Goal: Task Accomplishment & Management: Use online tool/utility

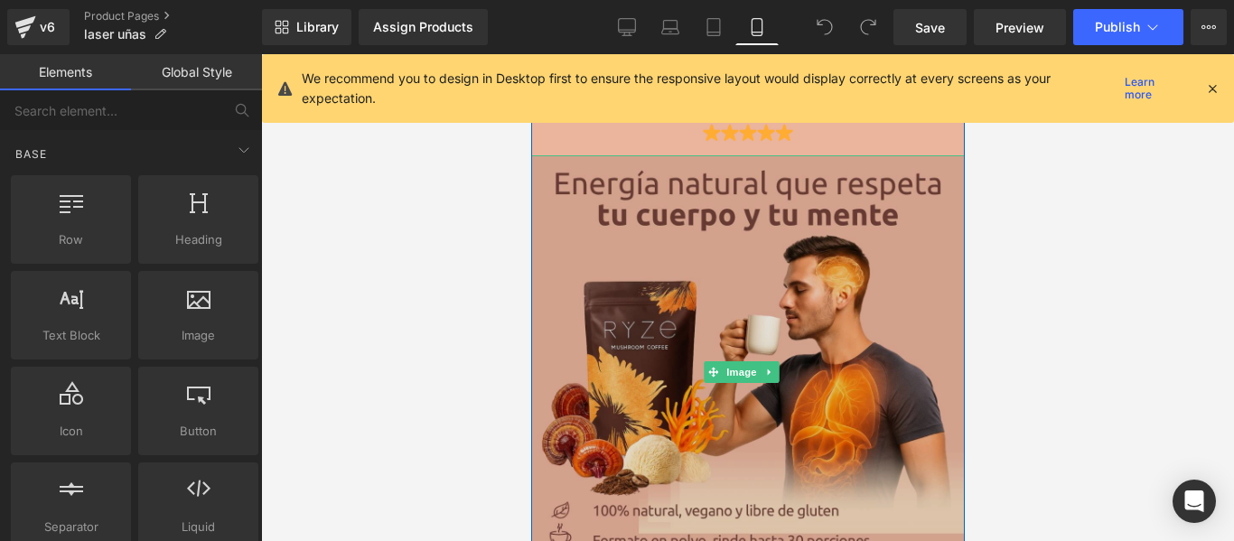
click at [669, 295] on img at bounding box center [747, 372] width 434 height 434
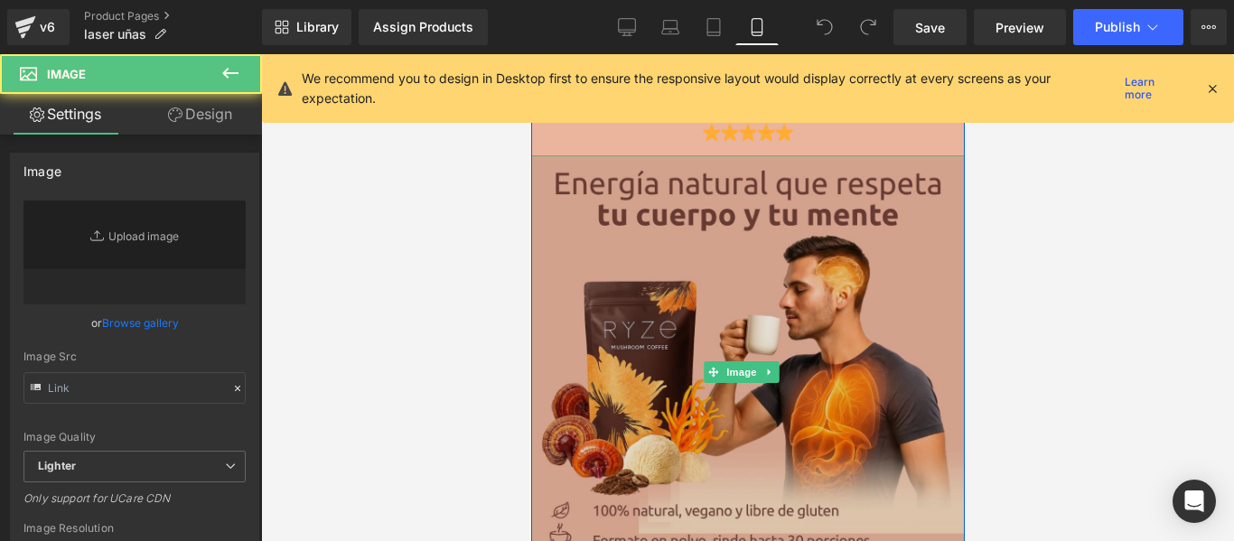
type input "[URL][DOMAIN_NAME]"
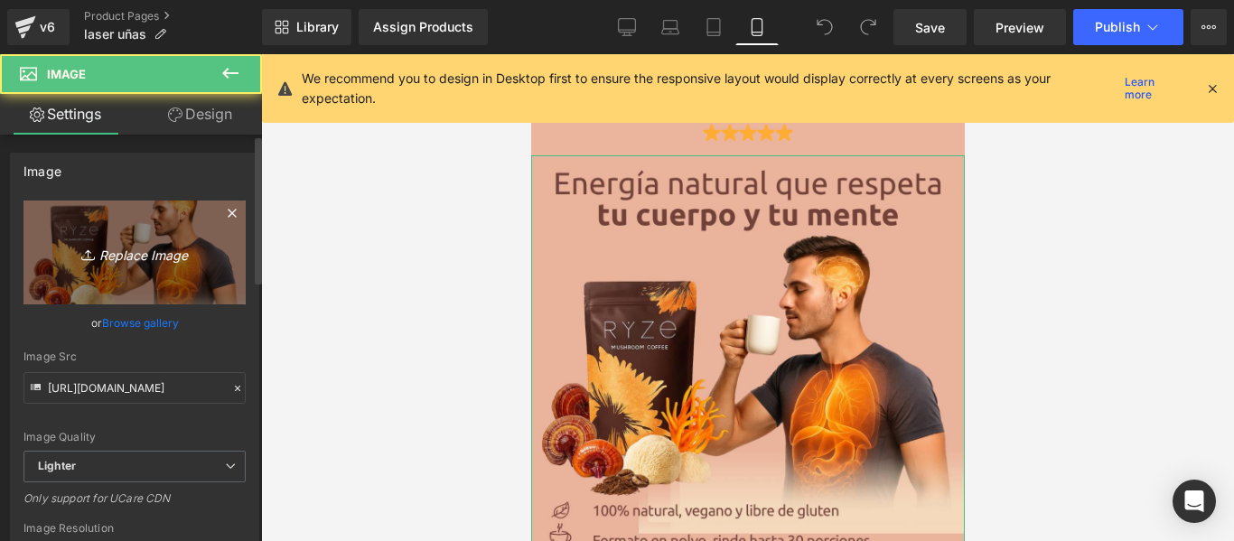
click at [178, 254] on icon "Replace Image" at bounding box center [134, 252] width 145 height 23
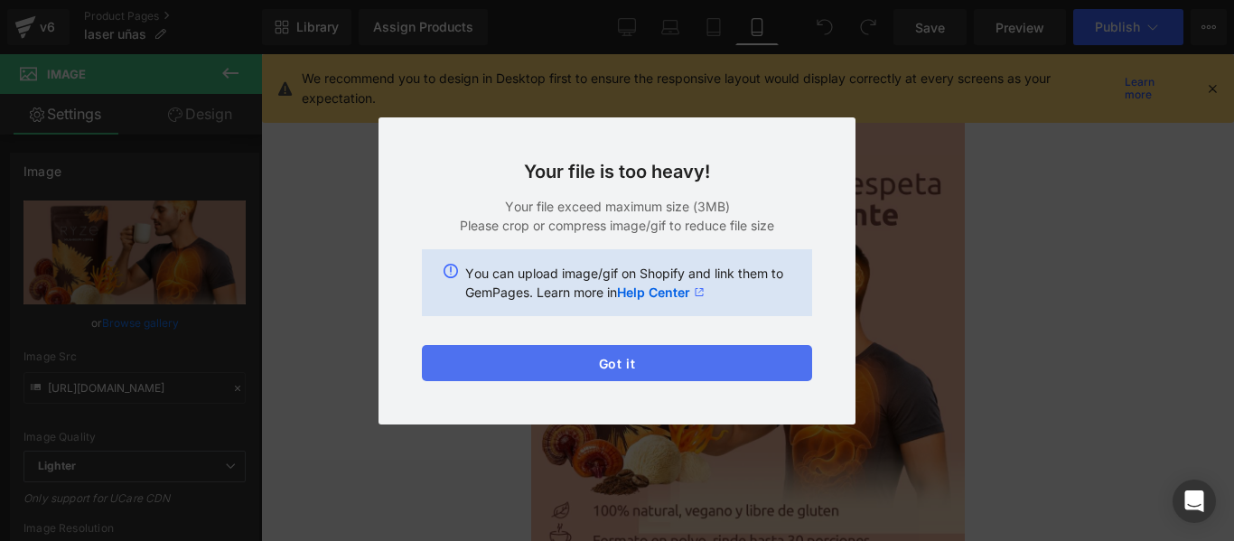
click at [639, 367] on button "Got it" at bounding box center [617, 363] width 390 height 36
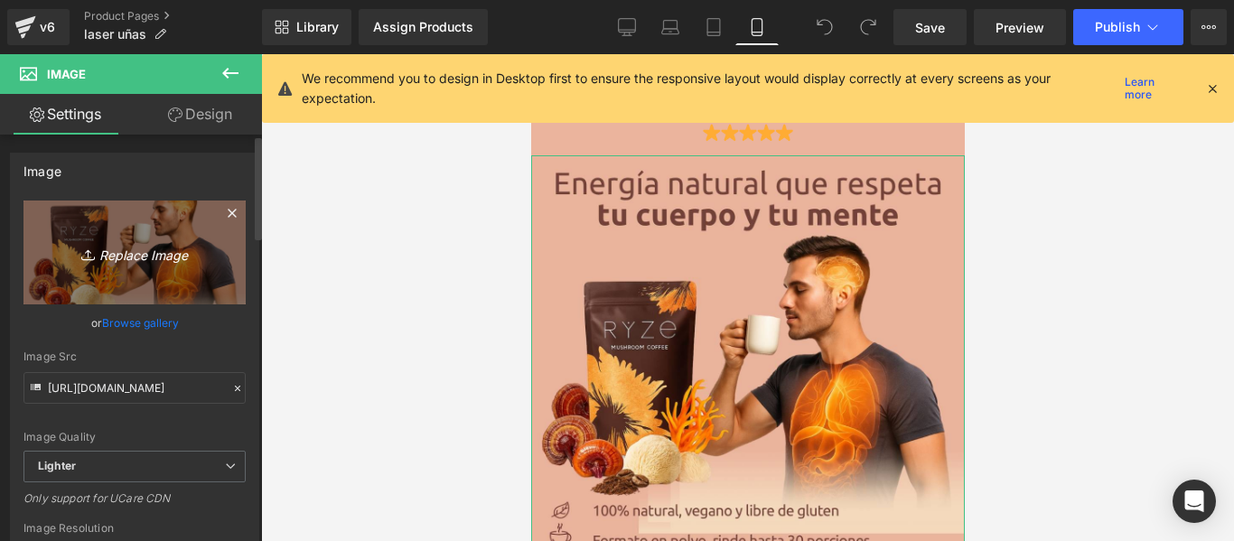
click at [154, 262] on icon "Replace Image" at bounding box center [134, 252] width 145 height 23
type input "C:\fakepath\Copia de Copia de Copia de Copia de Copia de Copia de Copia de Copi…"
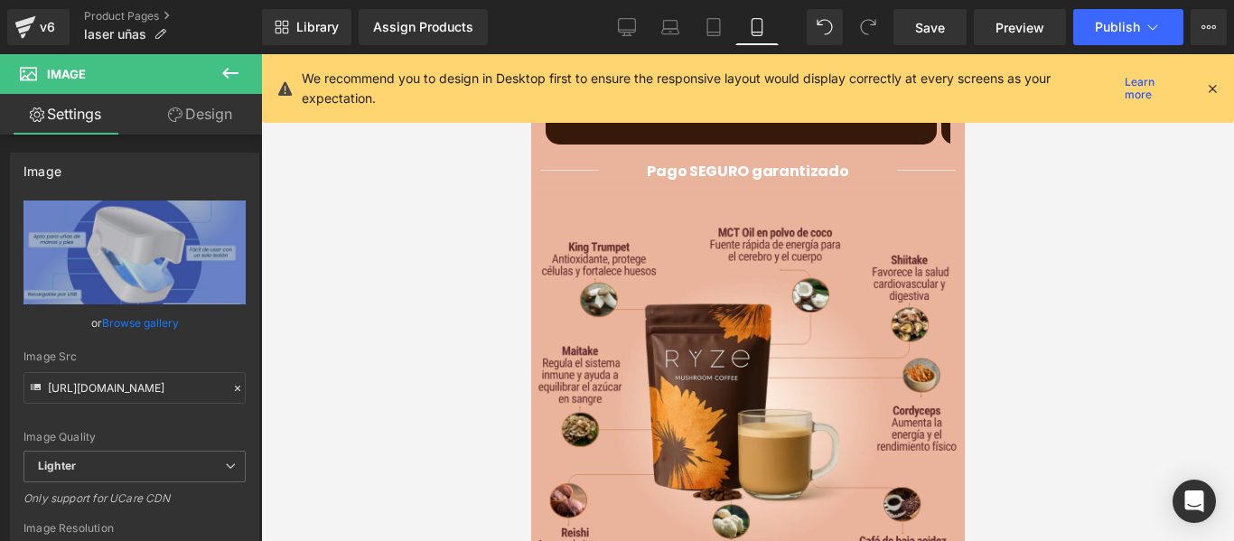
scroll to position [1133, 0]
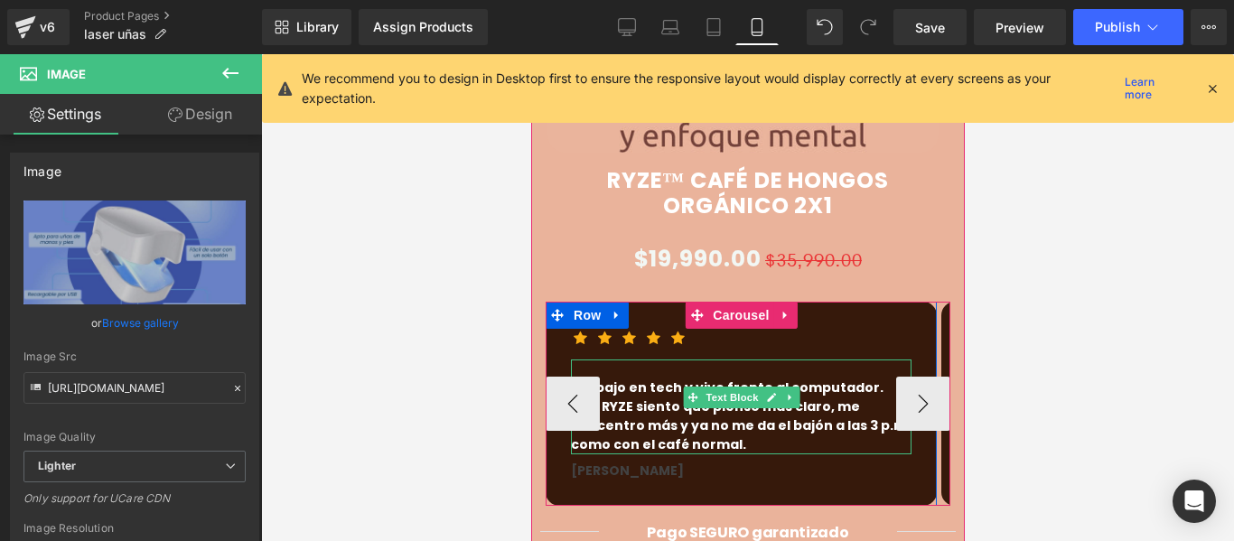
type input "[URL][DOMAIN_NAME]"
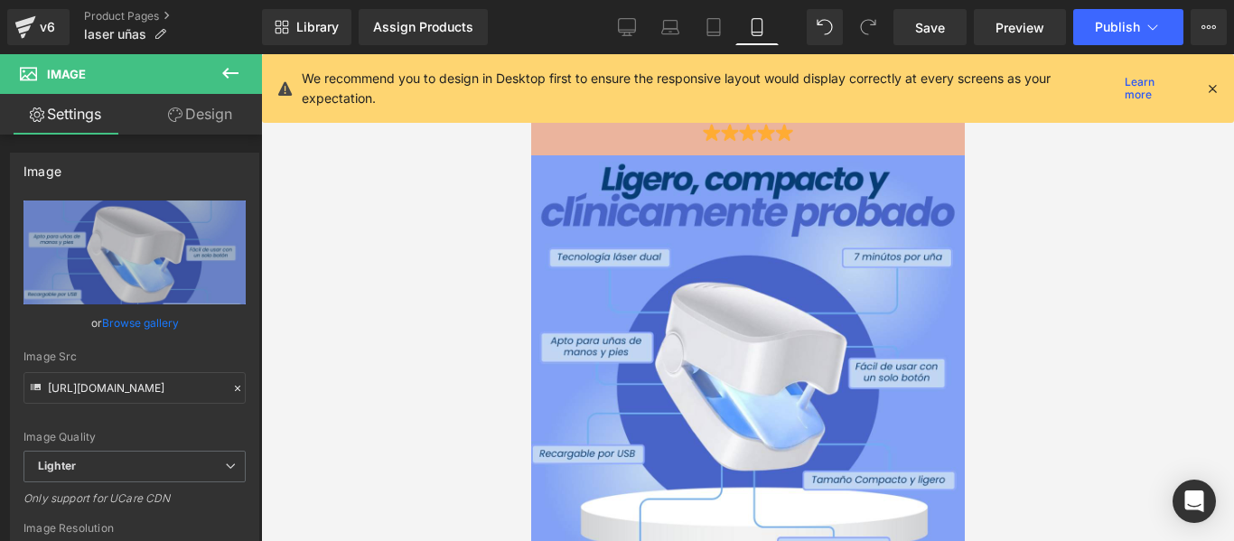
scroll to position [271, 0]
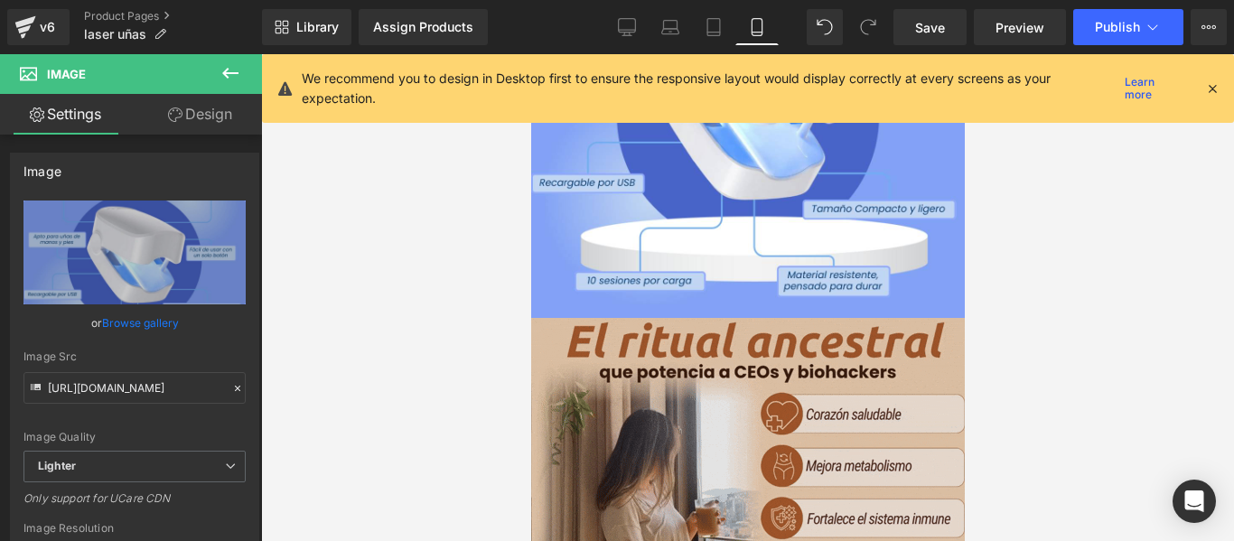
click at [700, 397] on img at bounding box center [747, 459] width 434 height 282
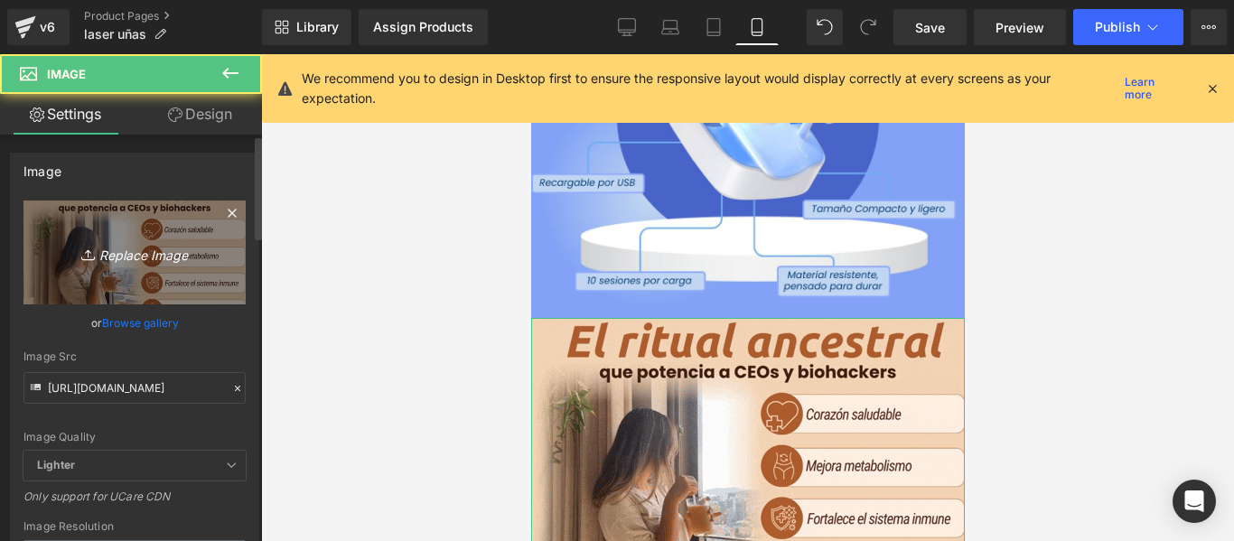
click at [116, 264] on link "Replace Image" at bounding box center [134, 253] width 222 height 104
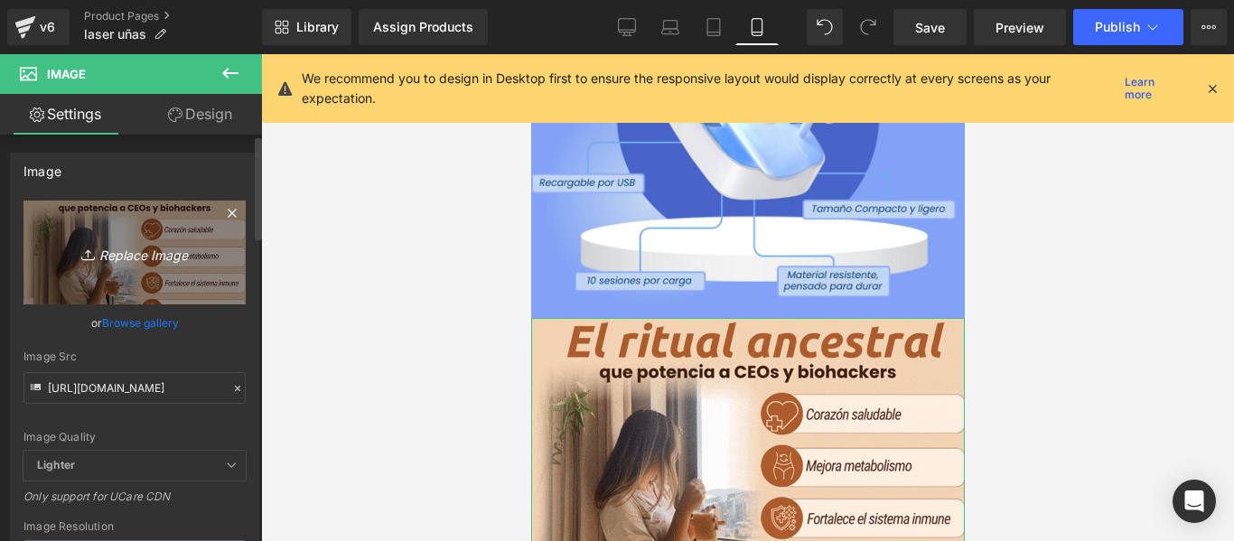
type input "C:\fakepath\1744263918-LASER (4).webp"
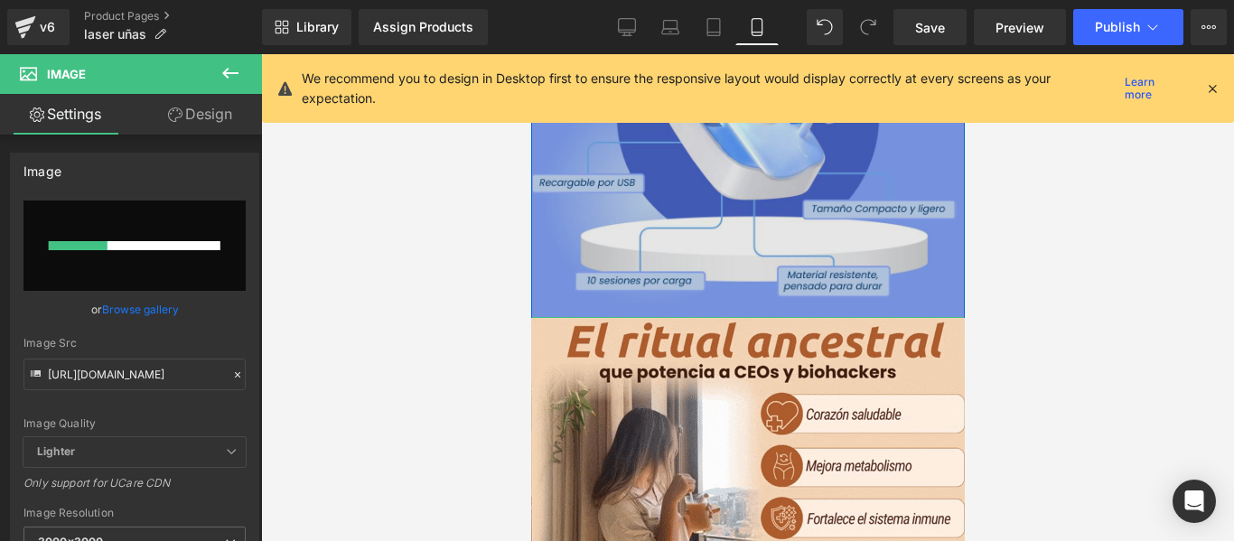
scroll to position [0, 0]
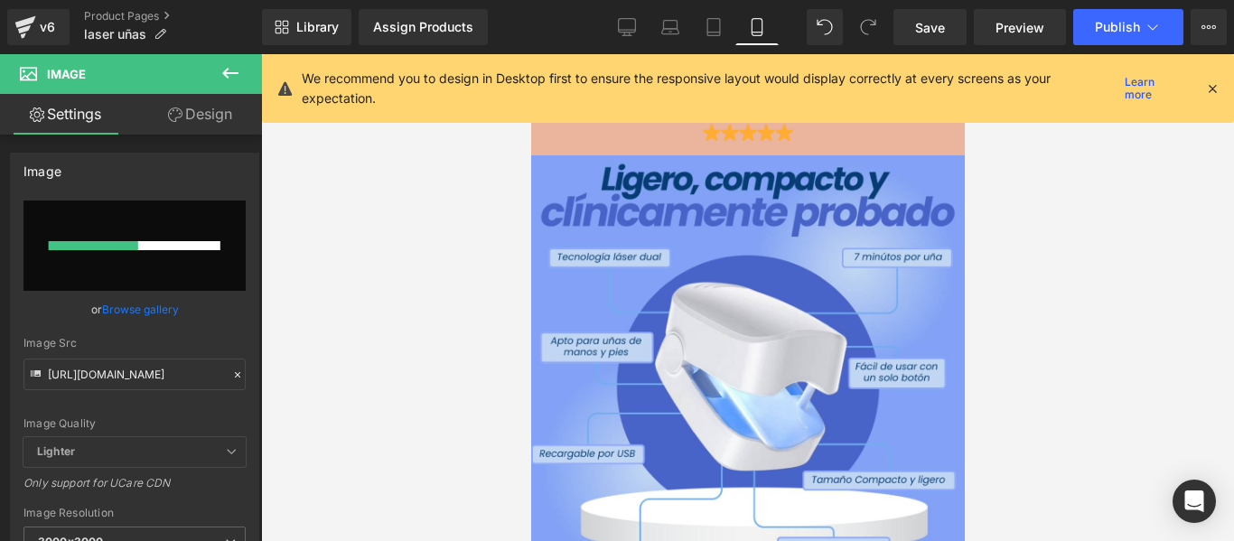
click at [1212, 83] on icon at bounding box center [1212, 88] width 16 height 16
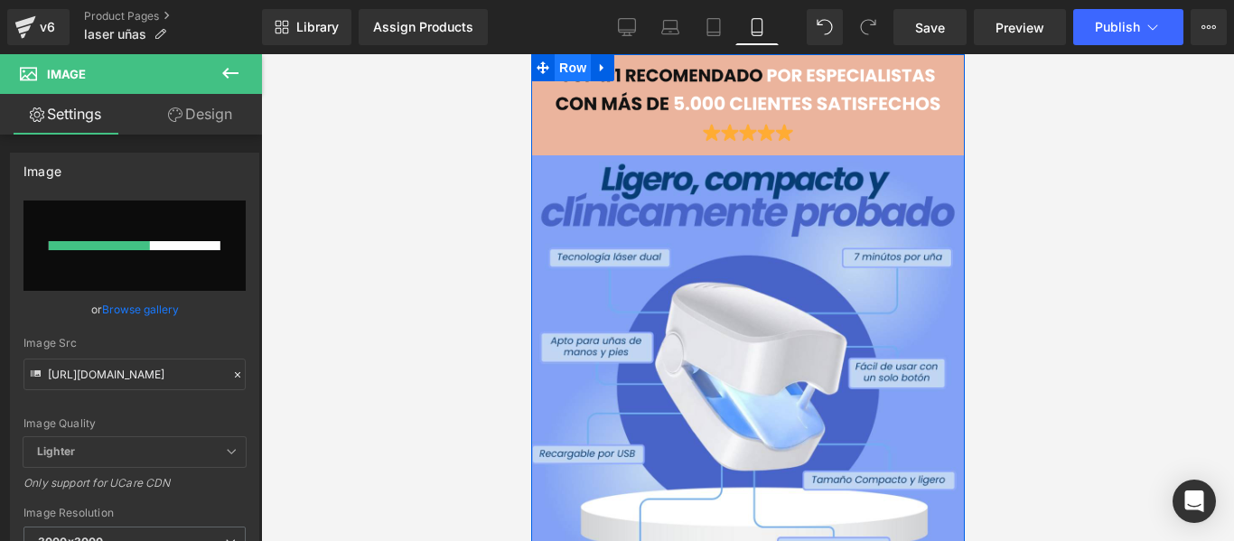
click at [566, 65] on span "Row" at bounding box center [572, 67] width 36 height 27
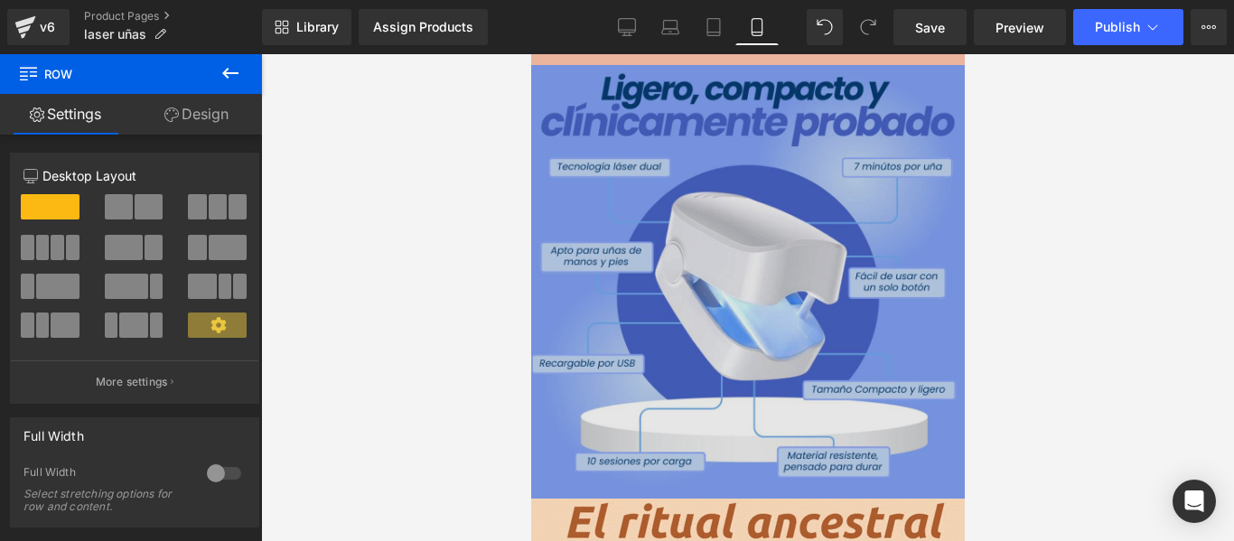
scroll to position [361, 0]
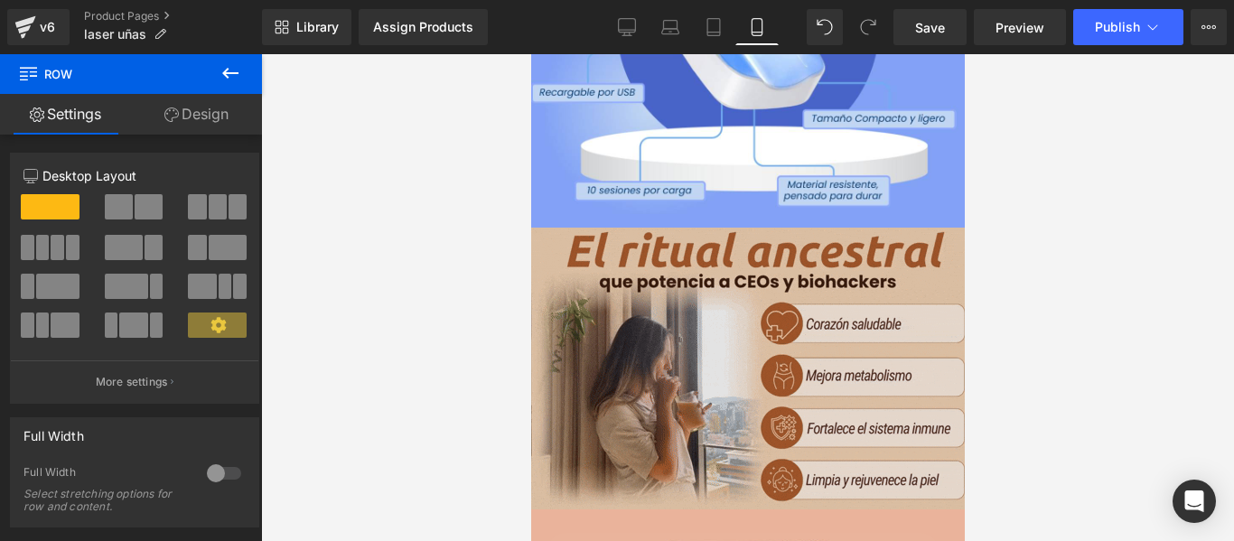
click at [668, 365] on img at bounding box center [747, 369] width 434 height 282
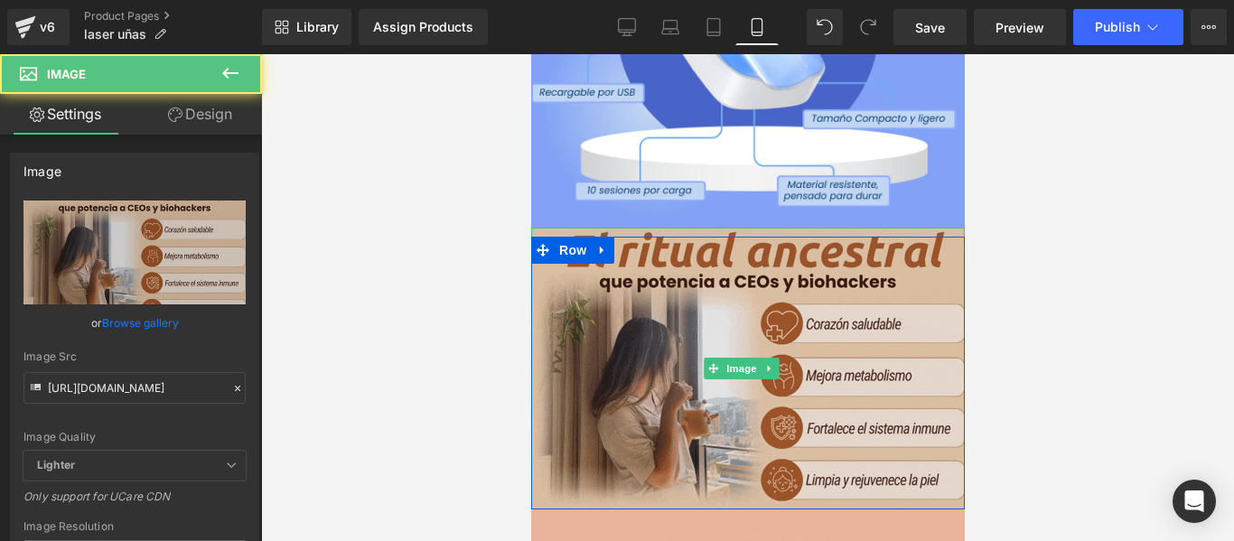
scroll to position [0, 0]
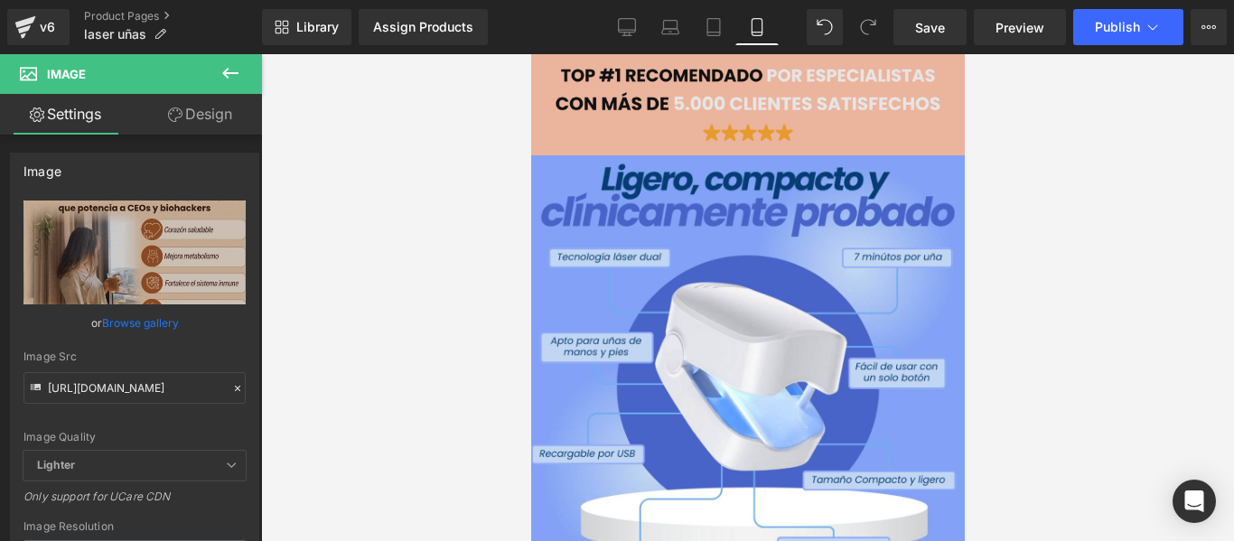
click at [623, 98] on img at bounding box center [747, 104] width 407 height 83
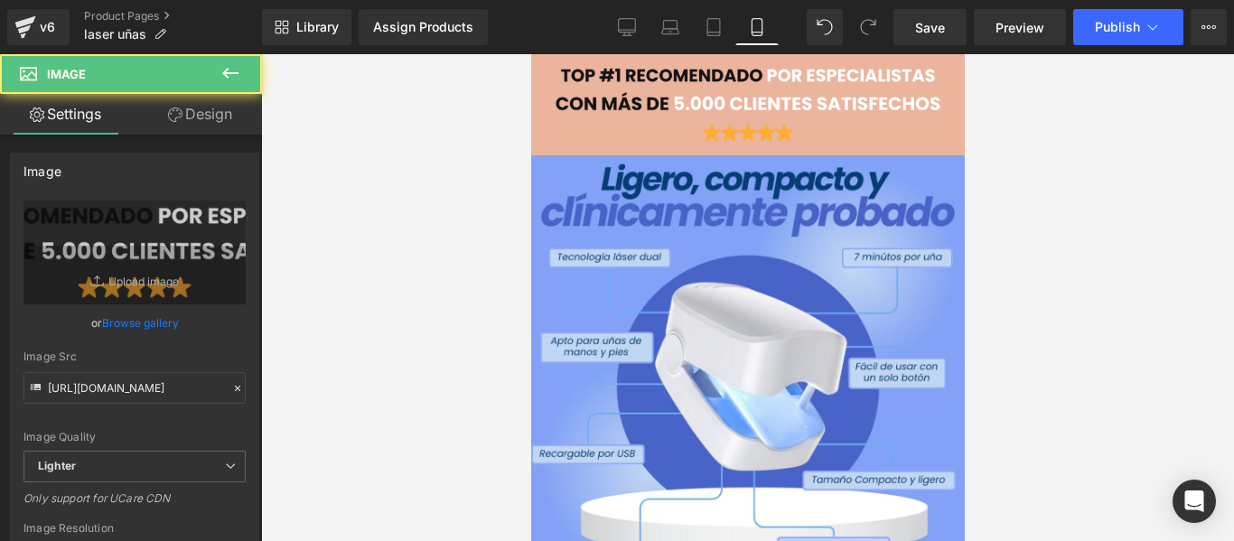
click at [530, 54] on div at bounding box center [530, 54] width 0 height 0
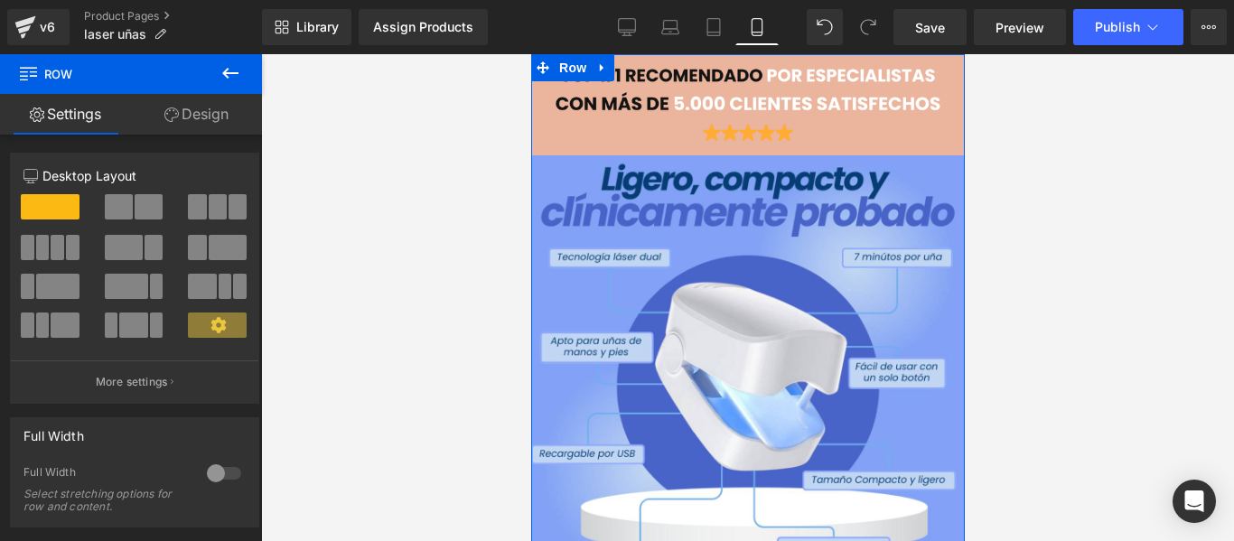
click at [220, 121] on link "Design" at bounding box center [196, 114] width 131 height 41
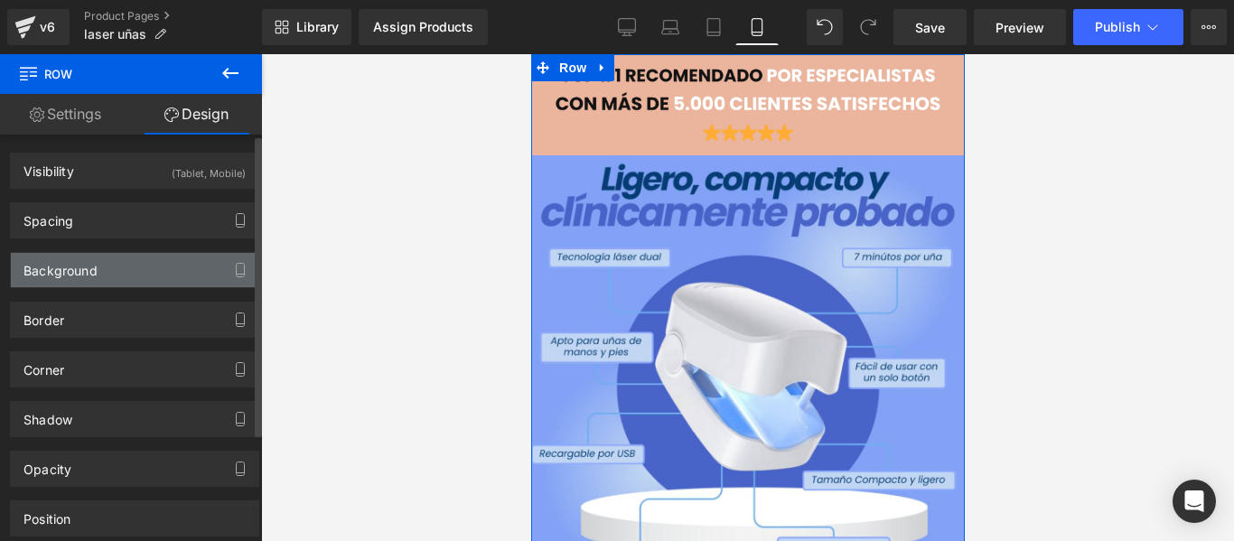
type input "#ebb49d"
type input "100"
click at [120, 271] on div "Background" at bounding box center [135, 270] width 248 height 34
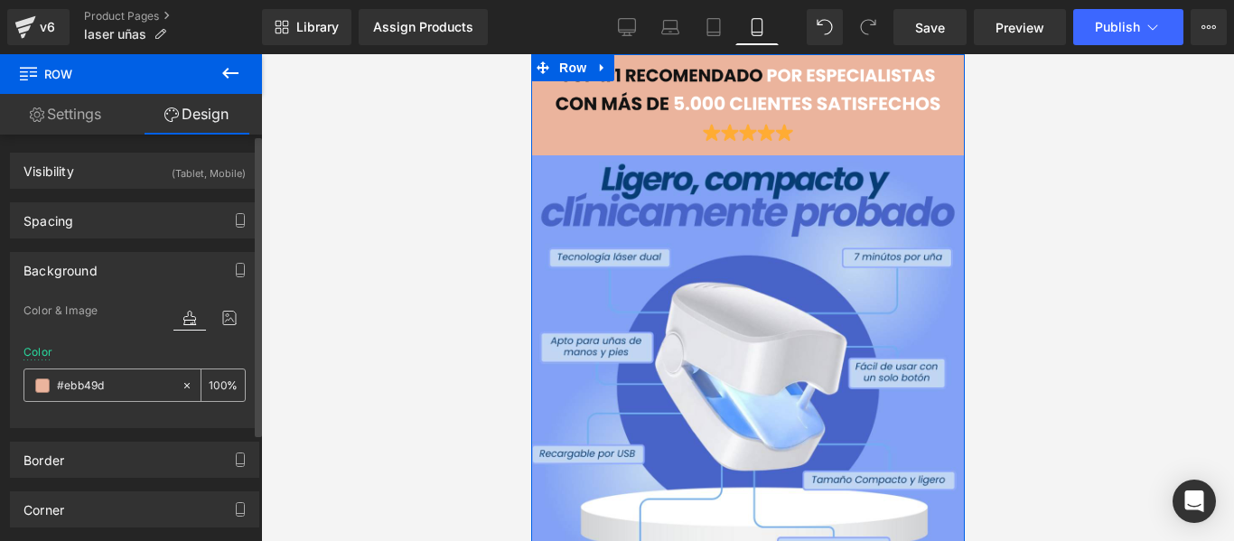
click at [126, 384] on input "#ebb49d" at bounding box center [115, 386] width 116 height 20
paste input "81a2f5"
type input "#81a2f5"
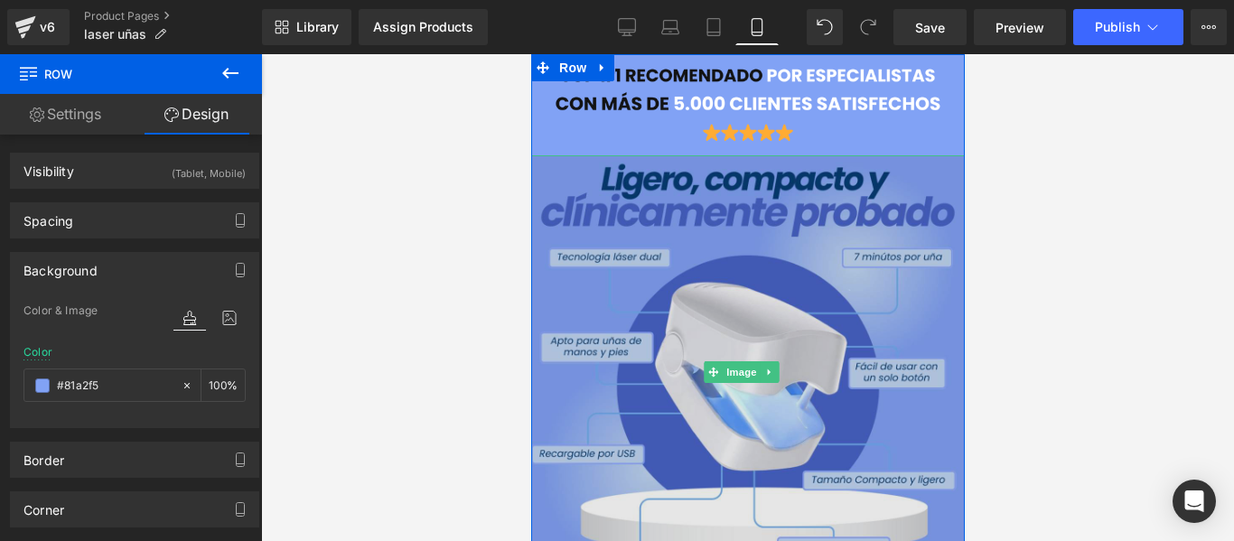
scroll to position [271, 0]
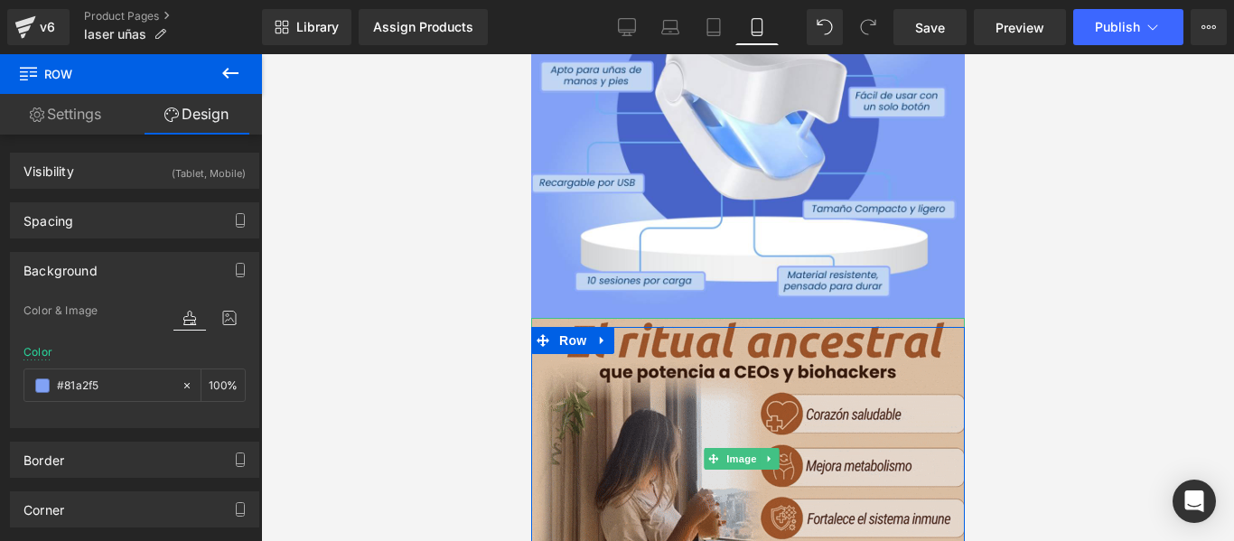
click at [569, 359] on img at bounding box center [747, 459] width 434 height 282
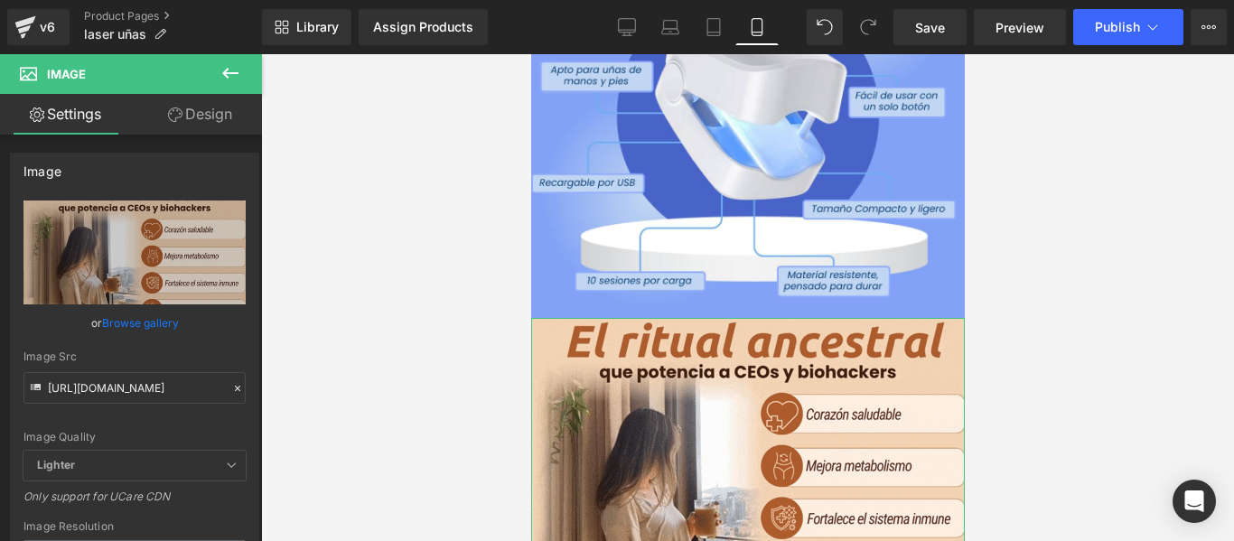
click at [183, 114] on link "Design" at bounding box center [200, 114] width 131 height 41
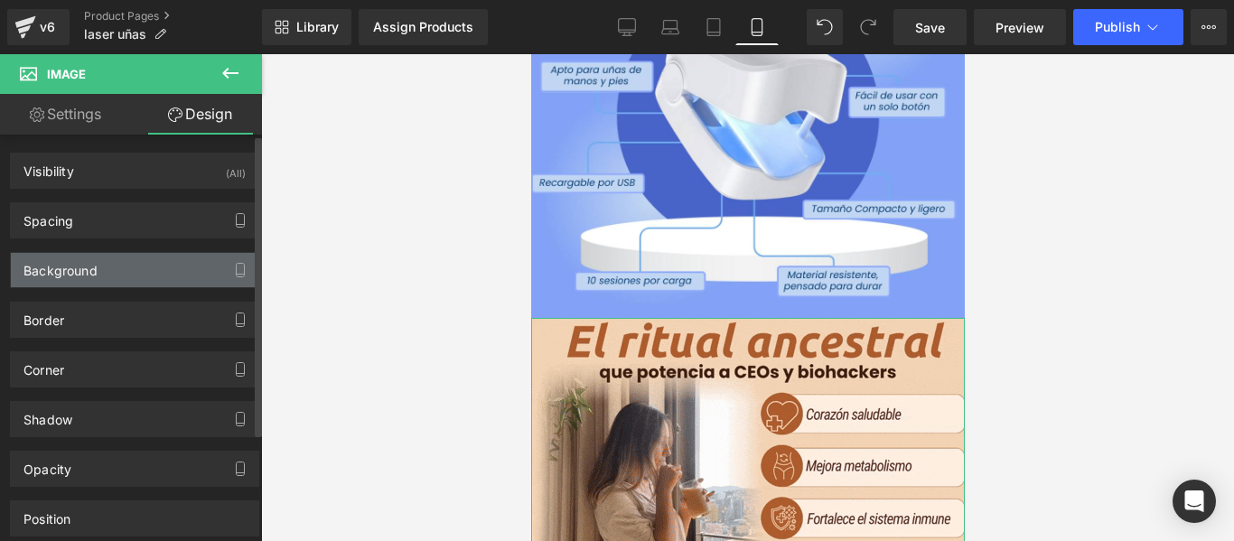
click at [98, 261] on div "Background" at bounding box center [135, 270] width 248 height 34
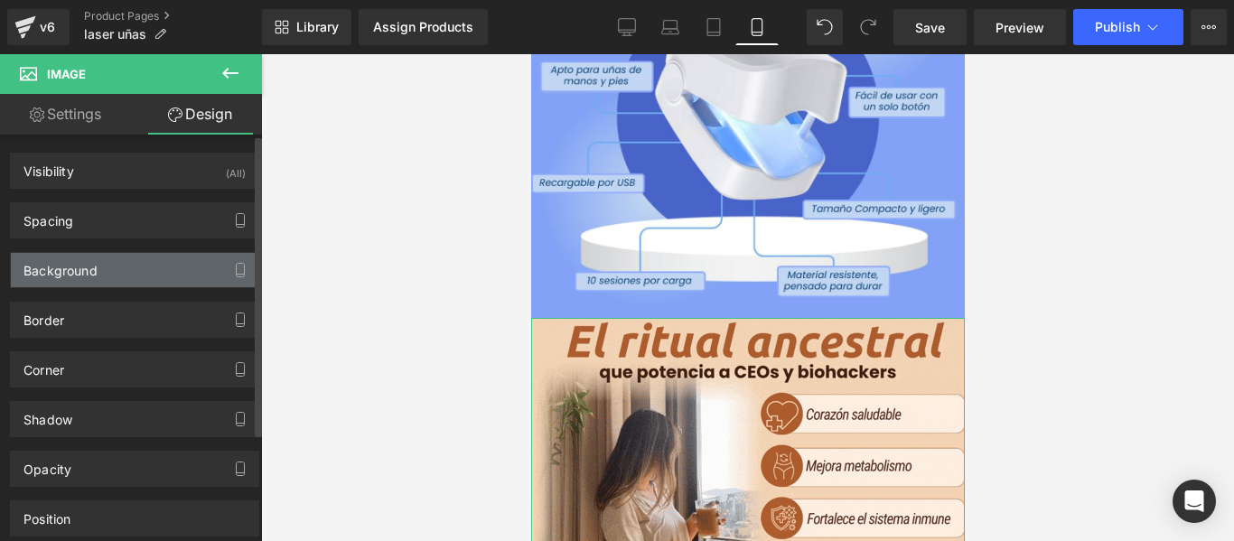
type input "transparent"
type input "0"
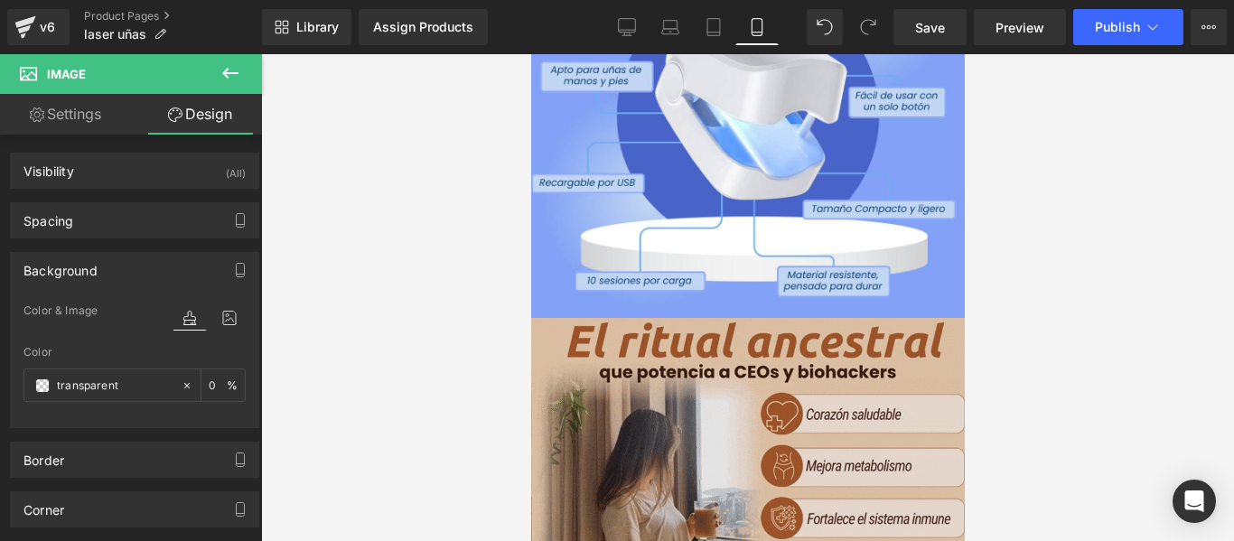
click at [708, 378] on img at bounding box center [747, 459] width 434 height 282
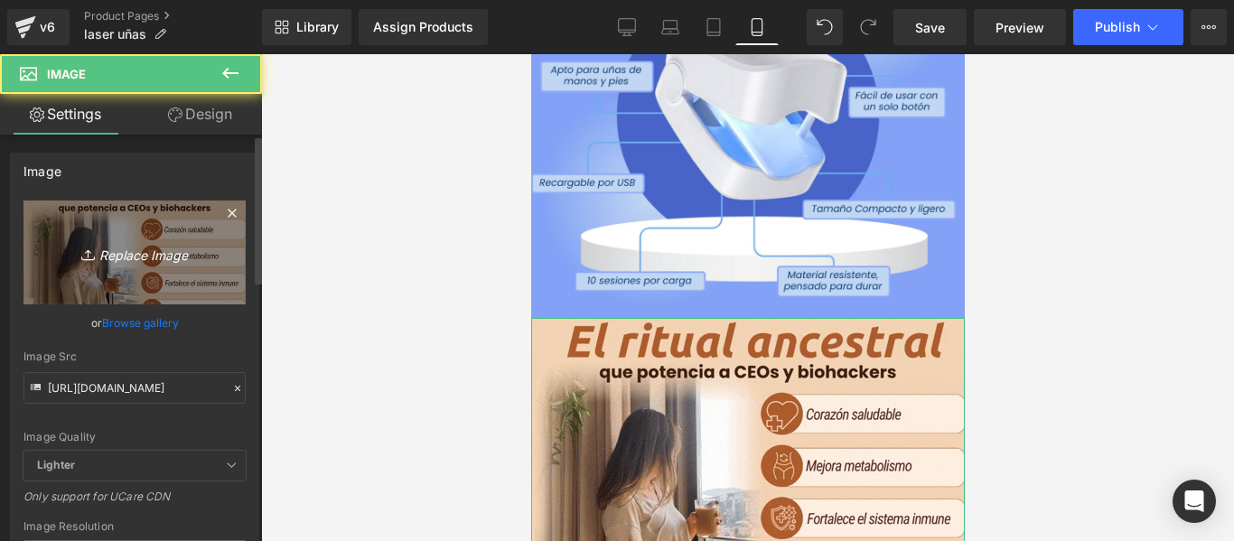
click at [81, 276] on link "Replace Image" at bounding box center [134, 253] width 222 height 104
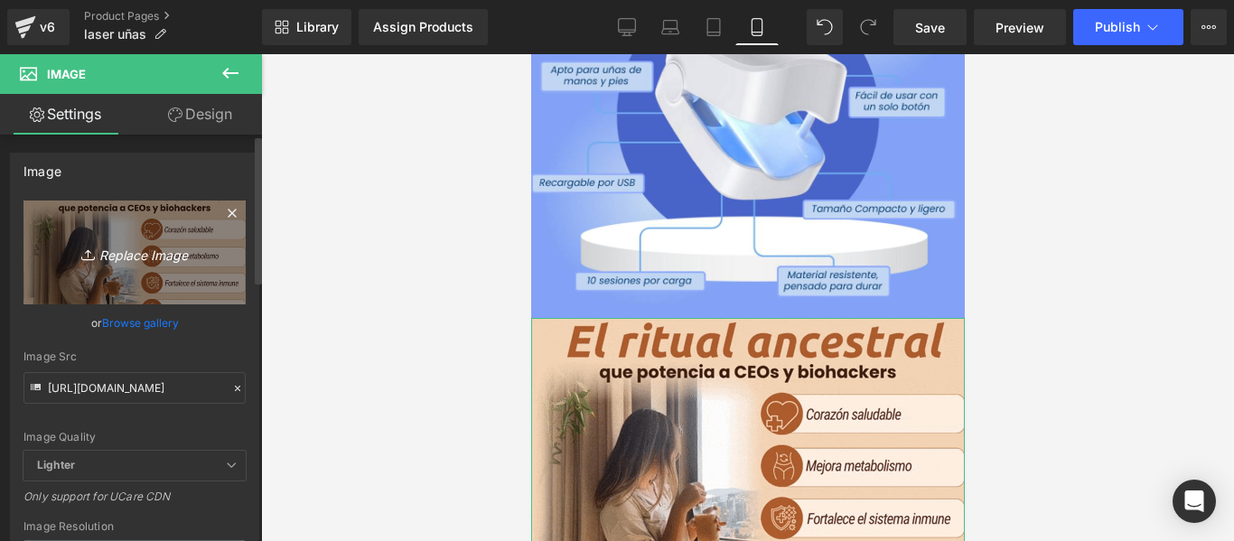
type input "C:\fakepath\1744263918-LASER (4).webp"
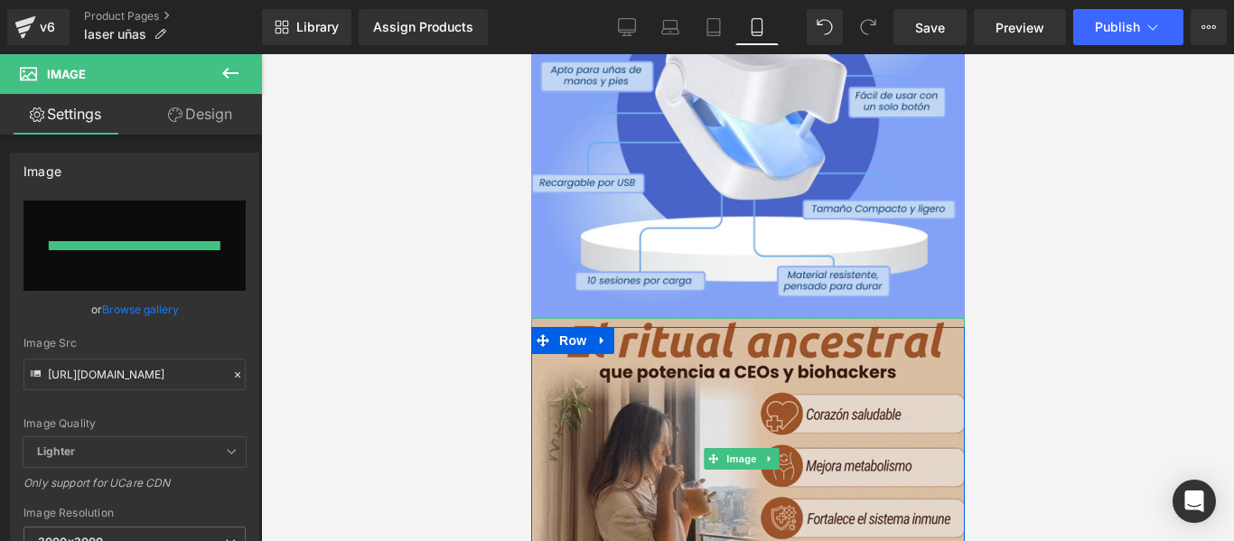
type input "[URL][DOMAIN_NAME]"
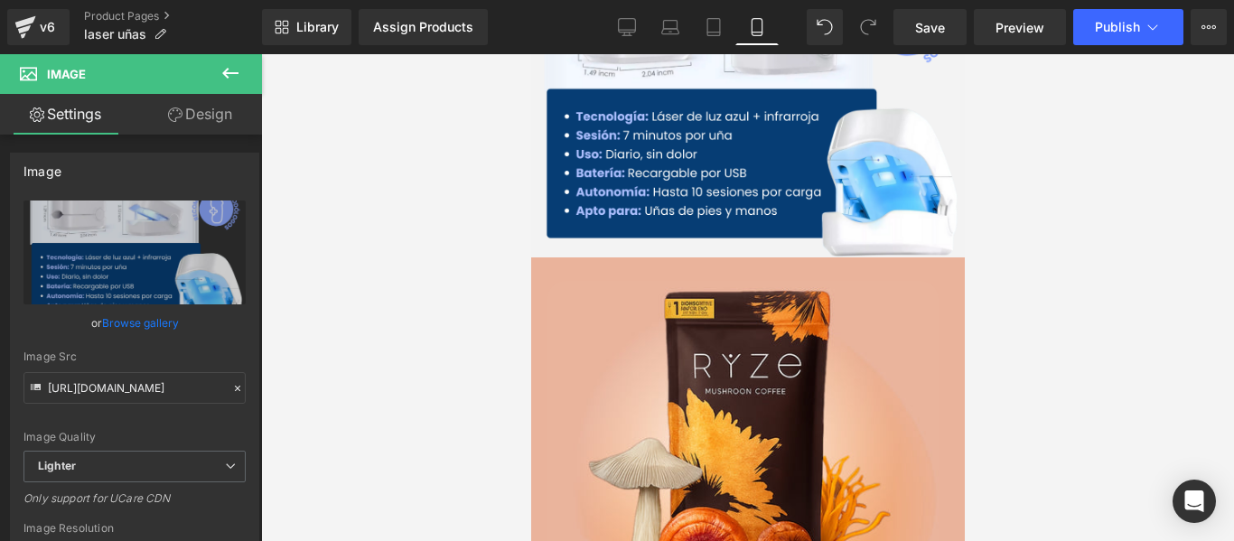
scroll to position [904, 0]
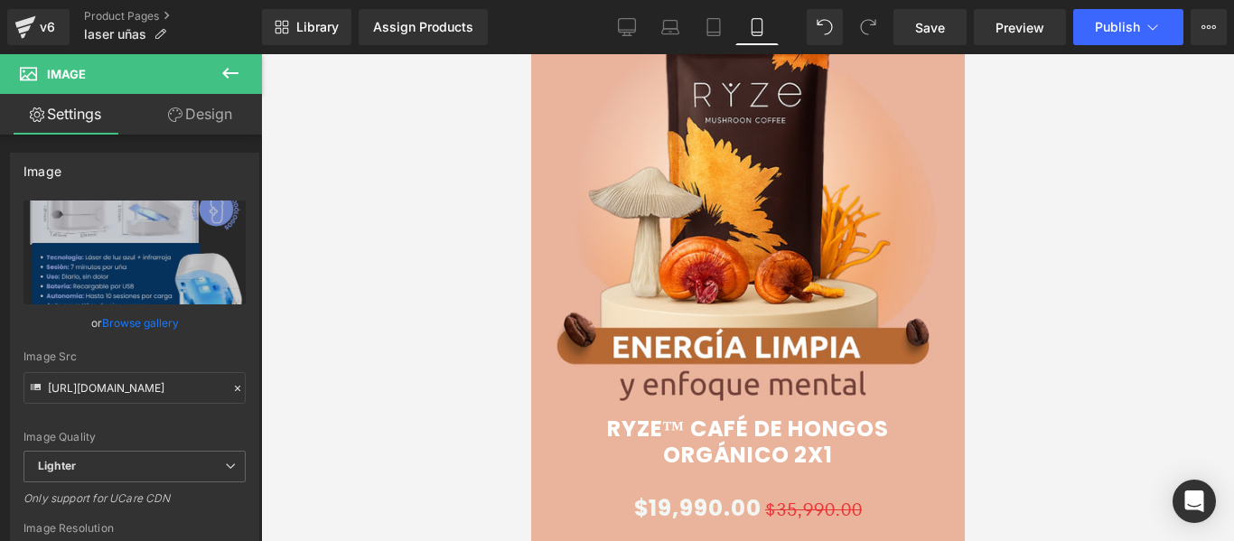
click at [650, 277] on img at bounding box center [742, 205] width 391 height 391
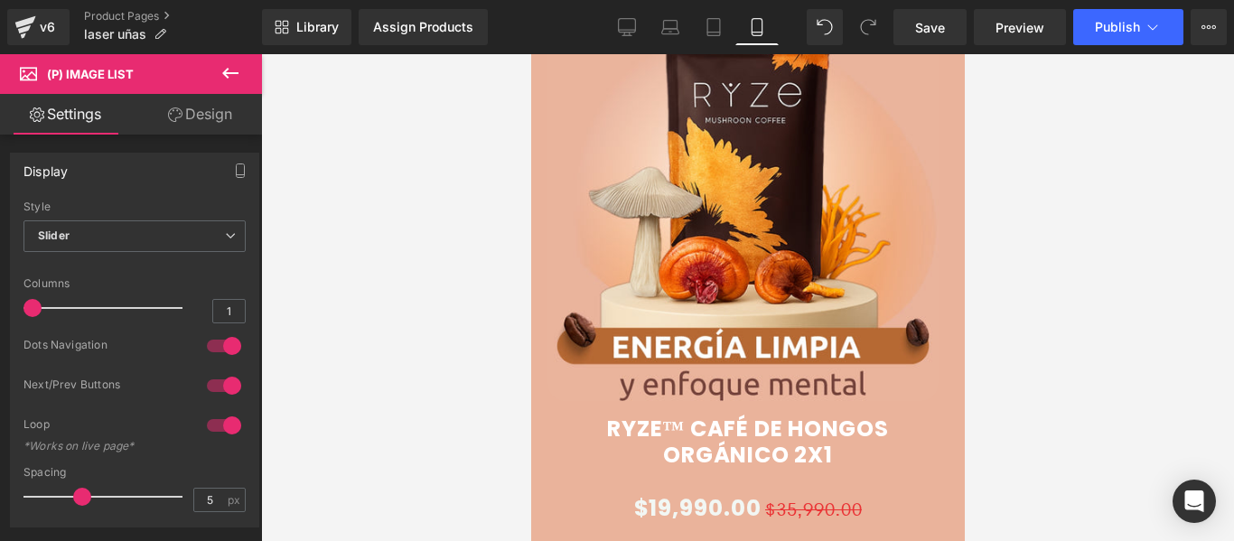
click at [201, 116] on link "Design" at bounding box center [200, 114] width 131 height 41
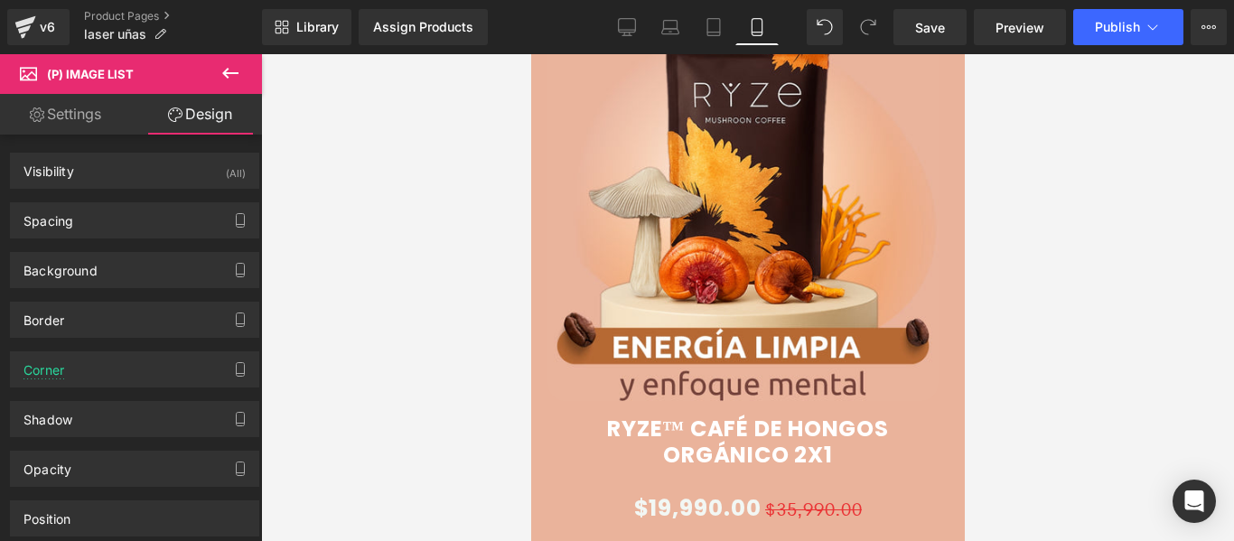
click at [66, 112] on link "Settings" at bounding box center [65, 114] width 131 height 41
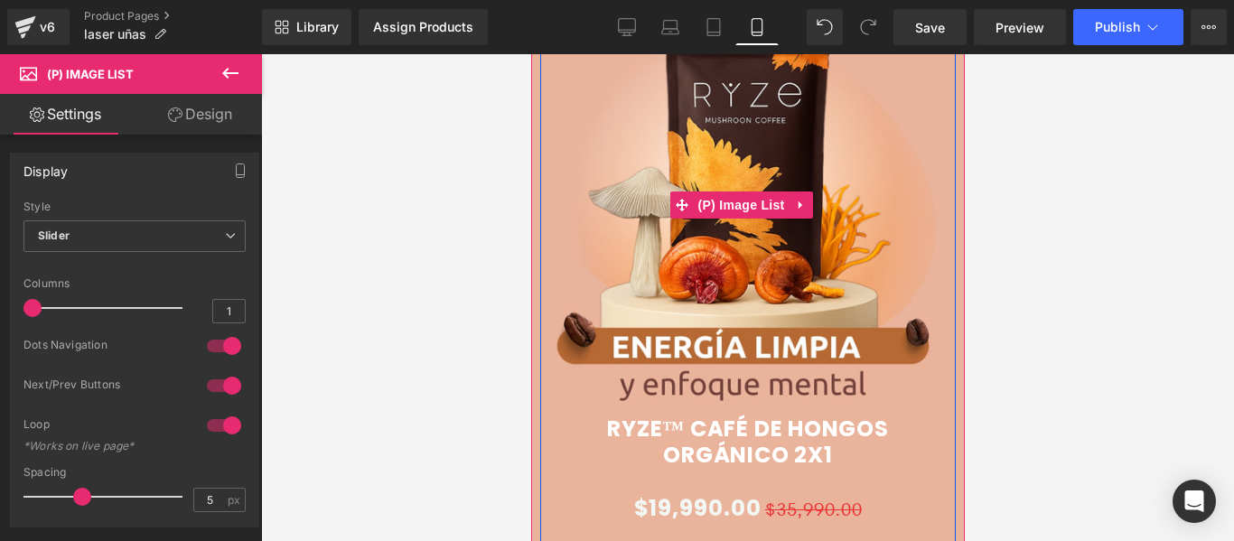
scroll to position [723, 0]
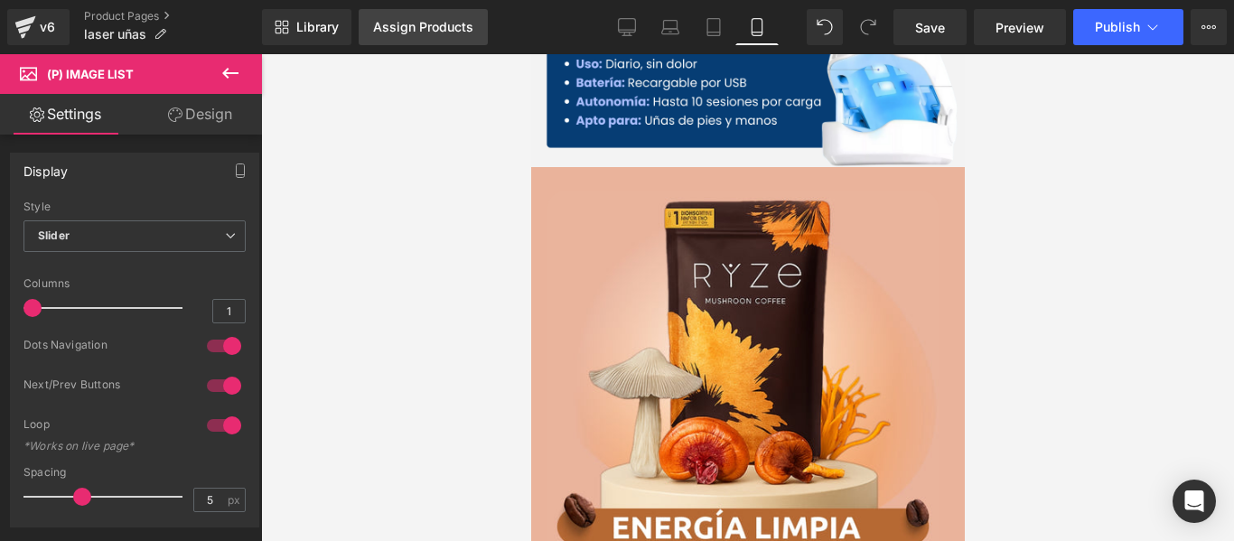
click at [407, 30] on div "Assign Products" at bounding box center [423, 27] width 100 height 14
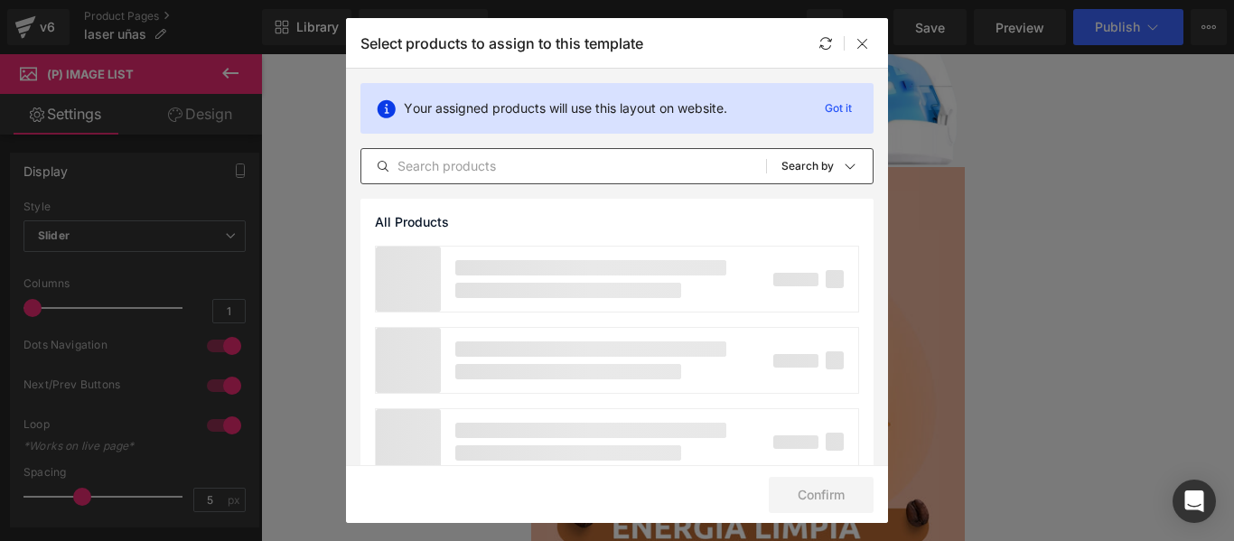
click at [461, 183] on div "All Products Shopify Collections Product Templates Shopify Collections Sort: Se…" at bounding box center [617, 166] width 513 height 36
click at [461, 178] on div "All Products Shopify Collections Product Templates Shopify Collections Sort: Se…" at bounding box center [617, 166] width 513 height 36
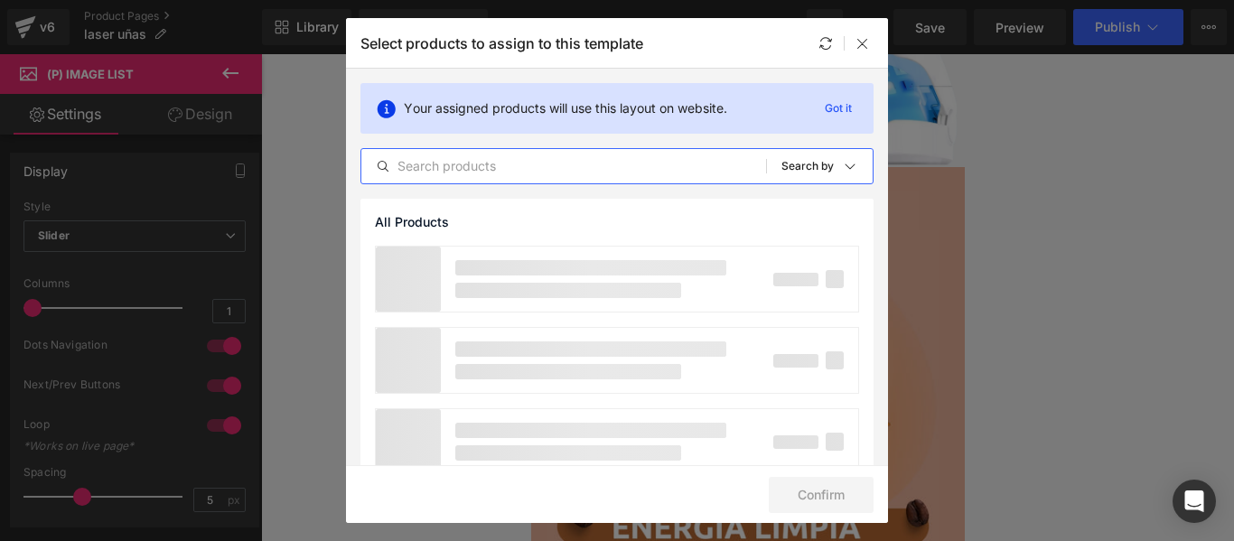
click at [460, 164] on input "text" at bounding box center [563, 166] width 405 height 22
type input "las"
click at [741, 166] on icon at bounding box center [745, 166] width 13 height 14
type input "lu"
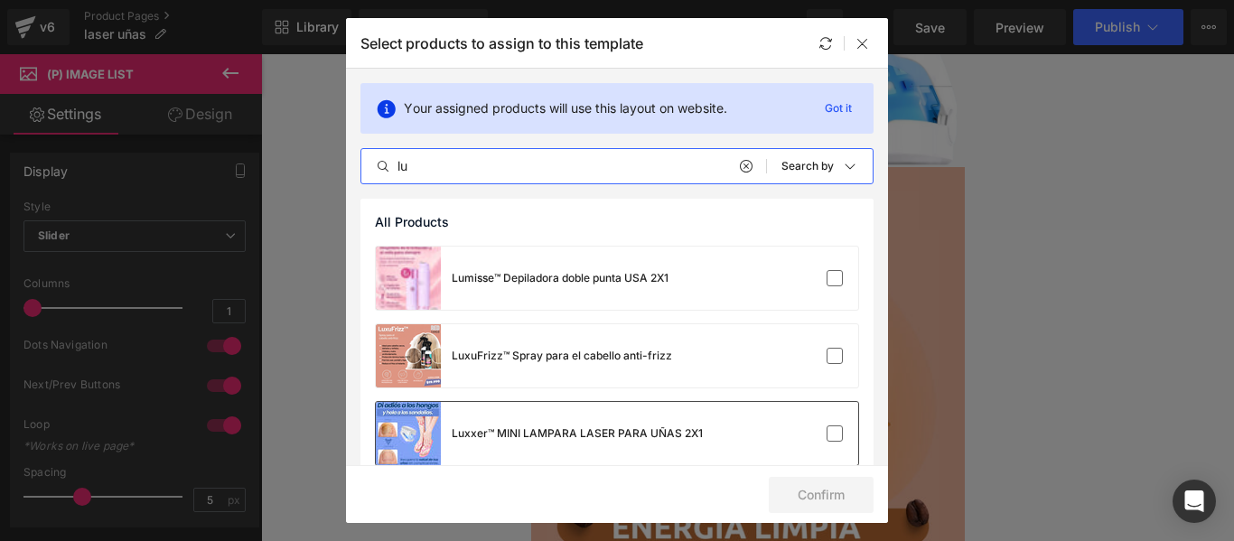
click at [662, 445] on div "Luxxer™ MINI LAMPARA LASER PARA UÑAS 2X1" at bounding box center [539, 433] width 327 height 63
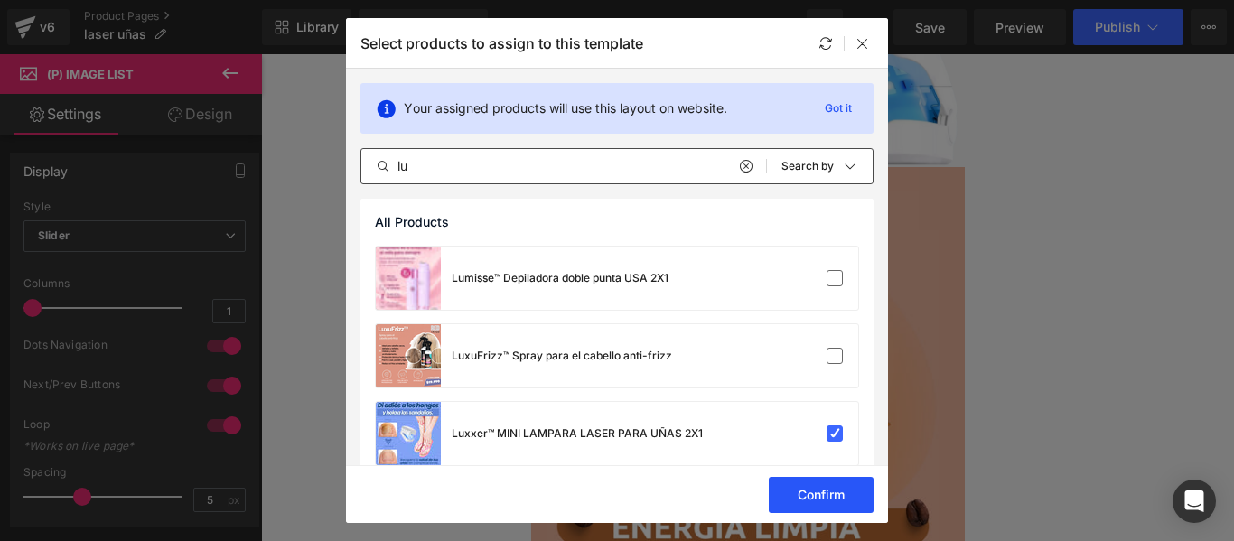
click at [814, 486] on button "Confirm" at bounding box center [821, 495] width 105 height 36
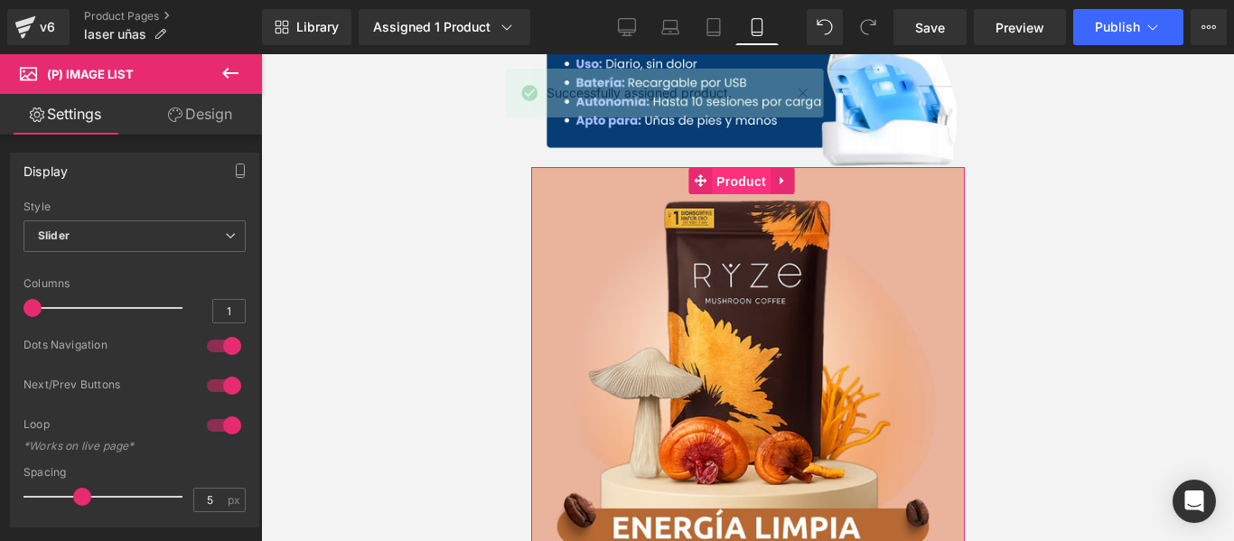
click at [733, 168] on span "Product" at bounding box center [740, 181] width 59 height 27
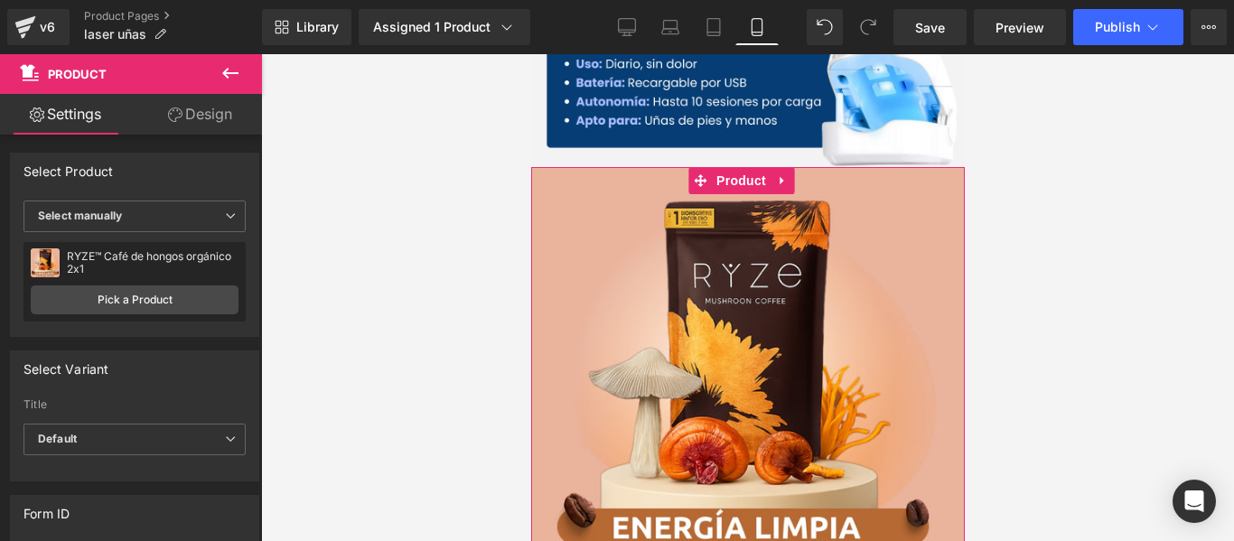
click at [173, 118] on icon at bounding box center [175, 115] width 14 height 14
click at [104, 108] on link "Settings" at bounding box center [65, 114] width 131 height 41
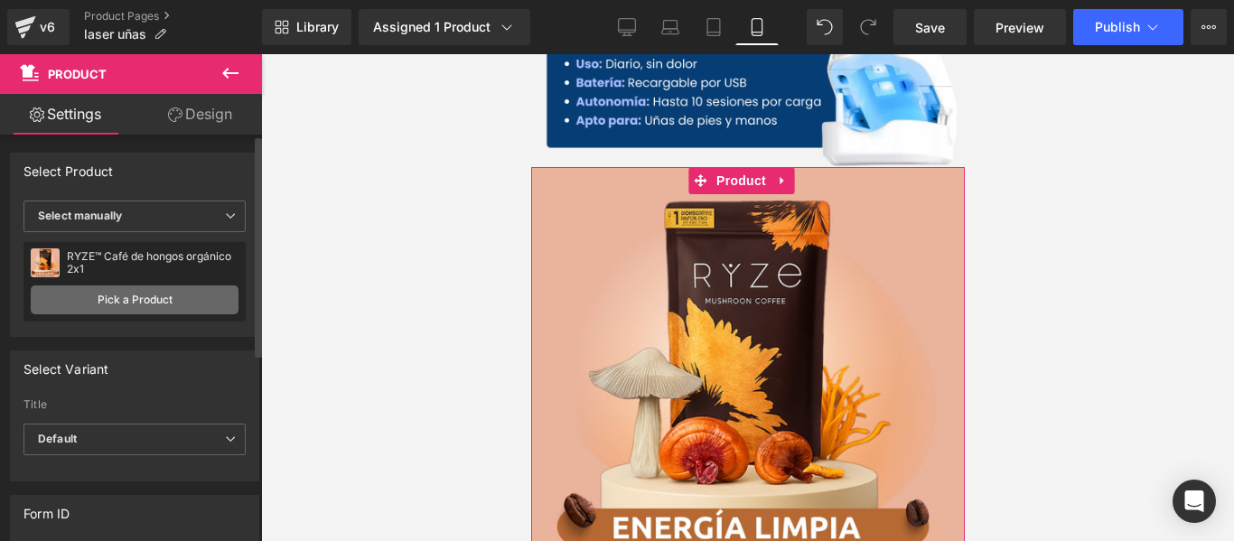
click at [155, 303] on link "Pick a Product" at bounding box center [135, 300] width 208 height 29
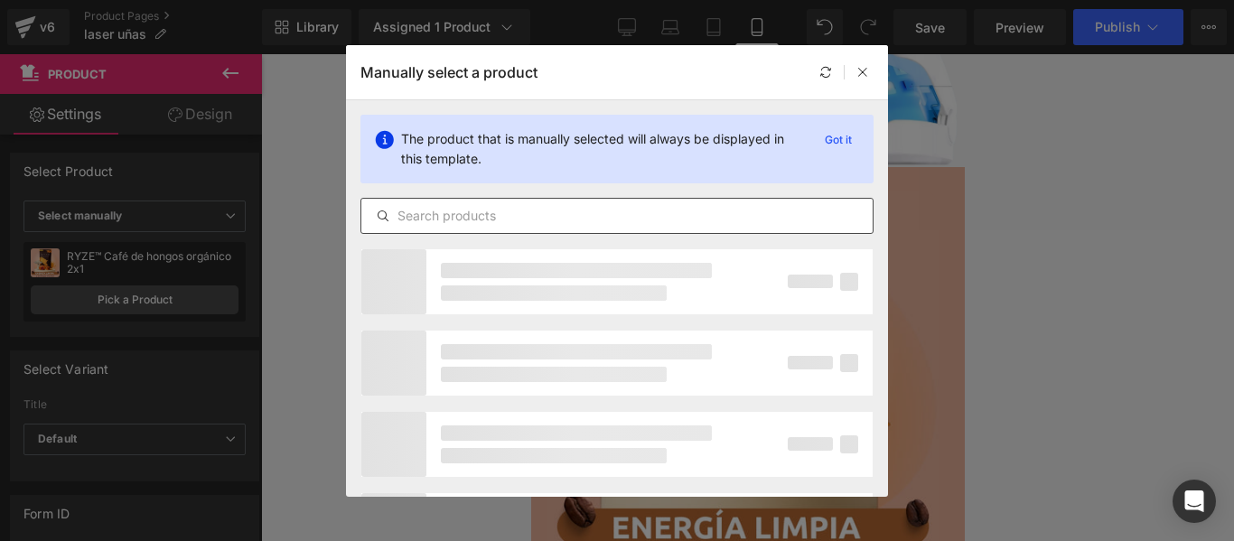
click at [476, 211] on input "text" at bounding box center [616, 216] width 511 height 22
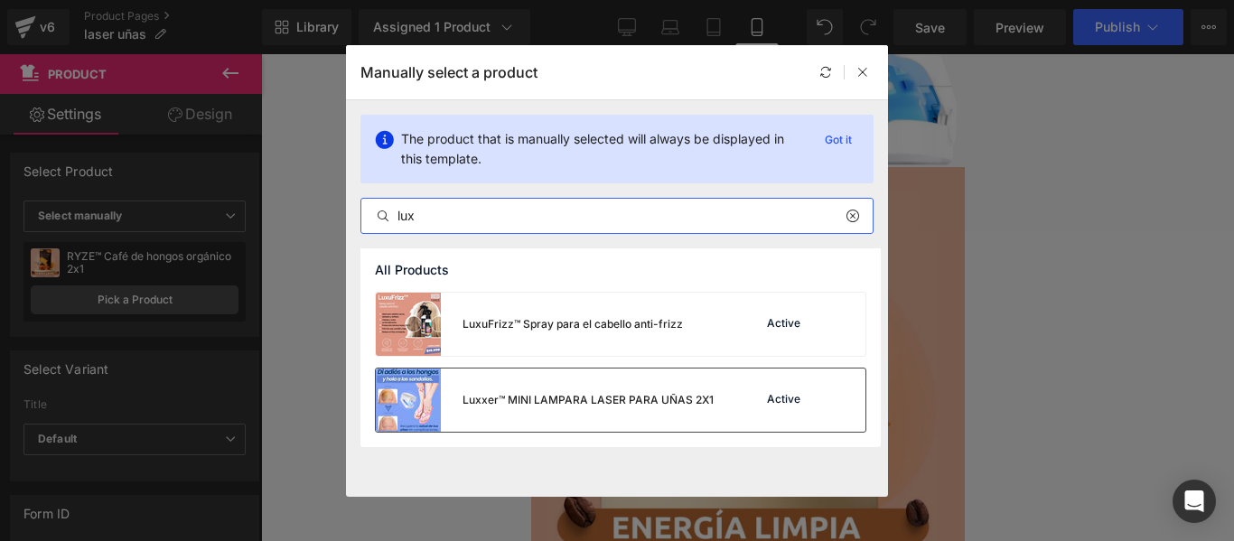
type input "lux"
click at [634, 405] on div "Luxxer™ MINI LAMPARA LASER PARA UÑAS 2X1" at bounding box center [588, 400] width 251 height 16
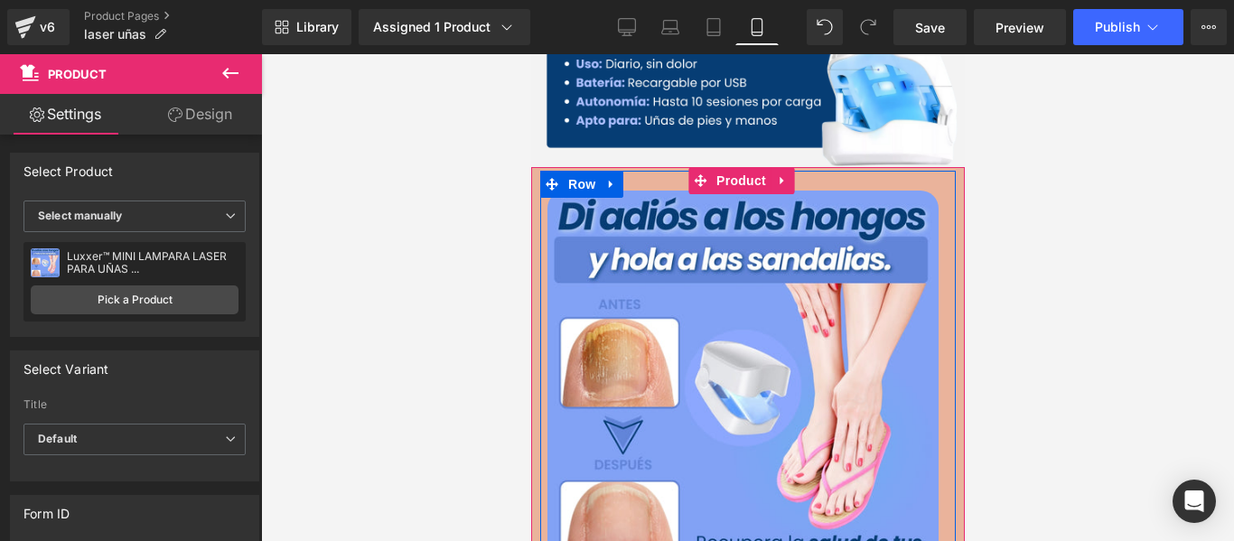
click at [570, 171] on span "Row" at bounding box center [581, 184] width 36 height 27
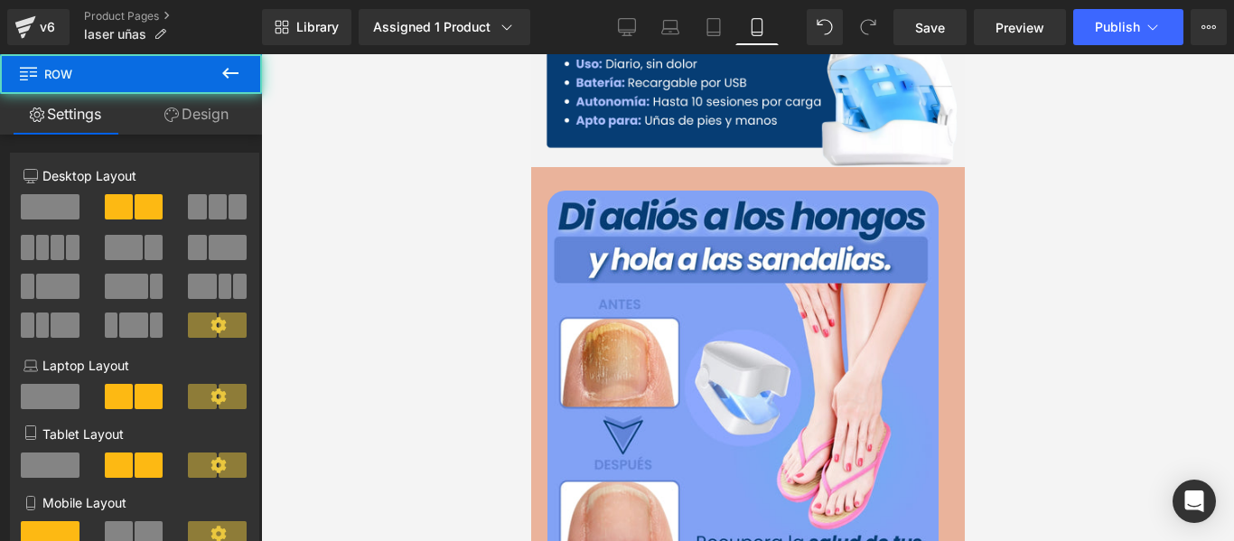
click at [229, 114] on link "Design" at bounding box center [196, 114] width 131 height 41
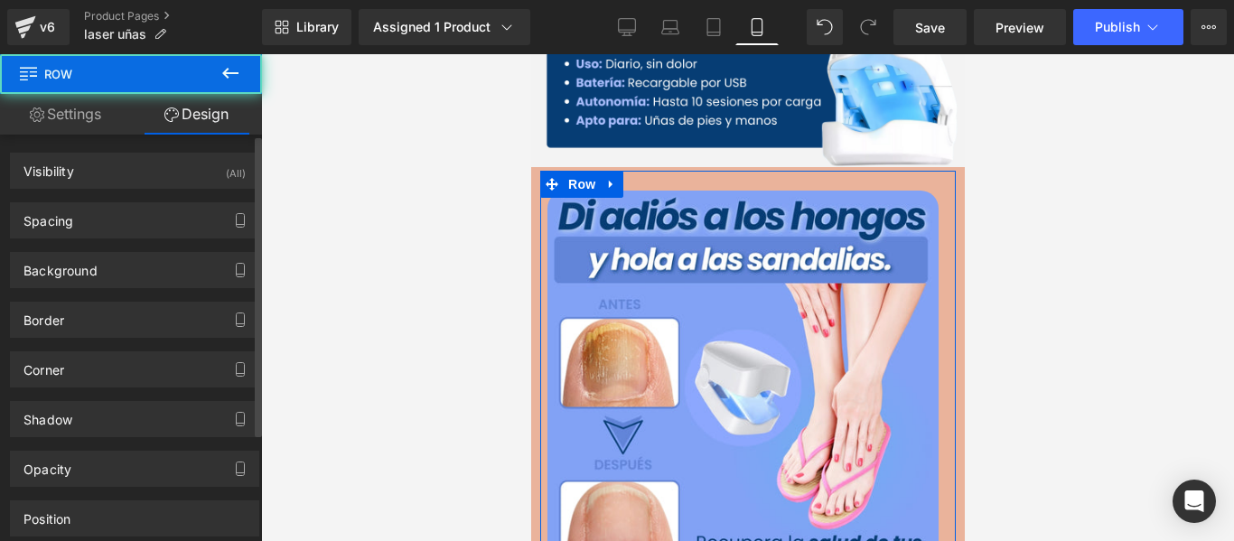
type input "none"
type input "0"
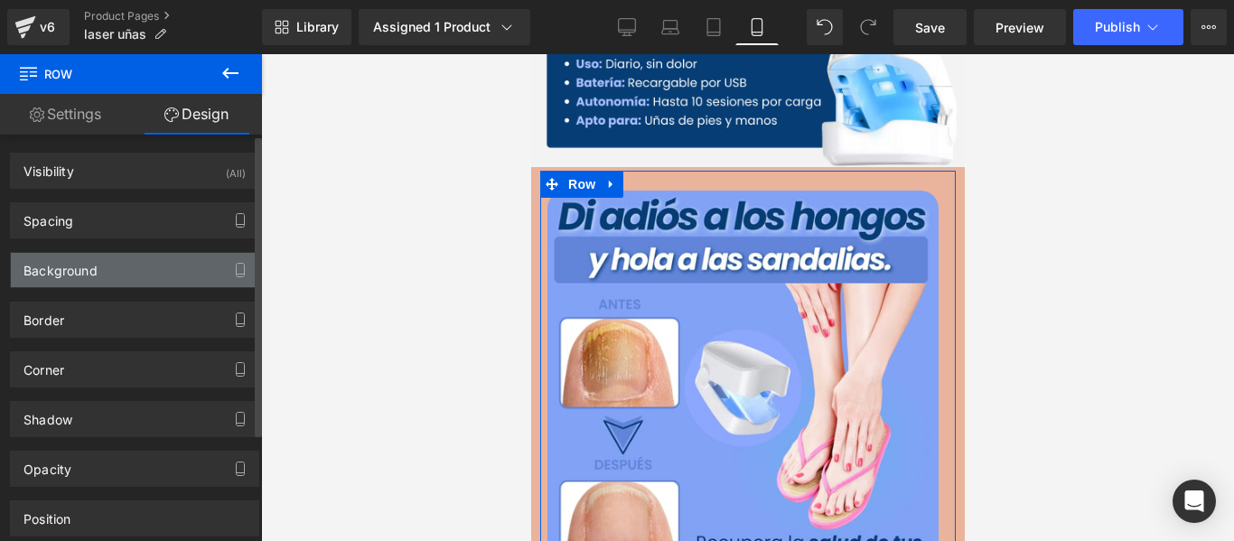
drag, startPoint x: 89, startPoint y: 243, endPoint x: 89, endPoint y: 258, distance: 15.4
click at [89, 244] on div "Background Color & Image color none Color none 0 % Image Replace Image Upload i…" at bounding box center [135, 264] width 270 height 50
click at [89, 259] on div "Background" at bounding box center [60, 265] width 74 height 25
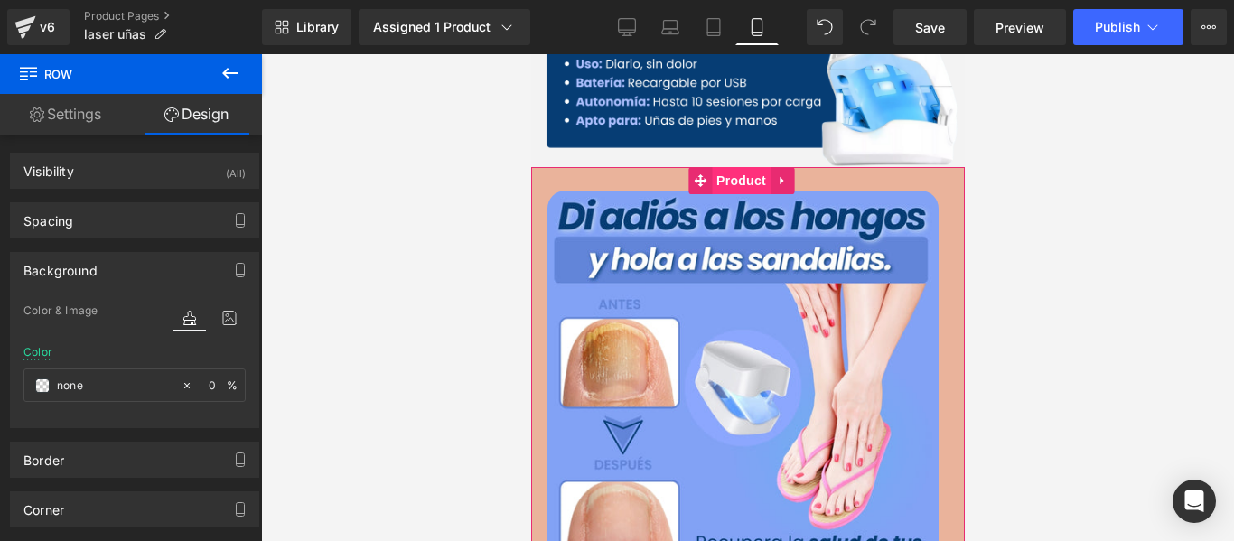
click at [726, 167] on span "Product" at bounding box center [740, 180] width 59 height 27
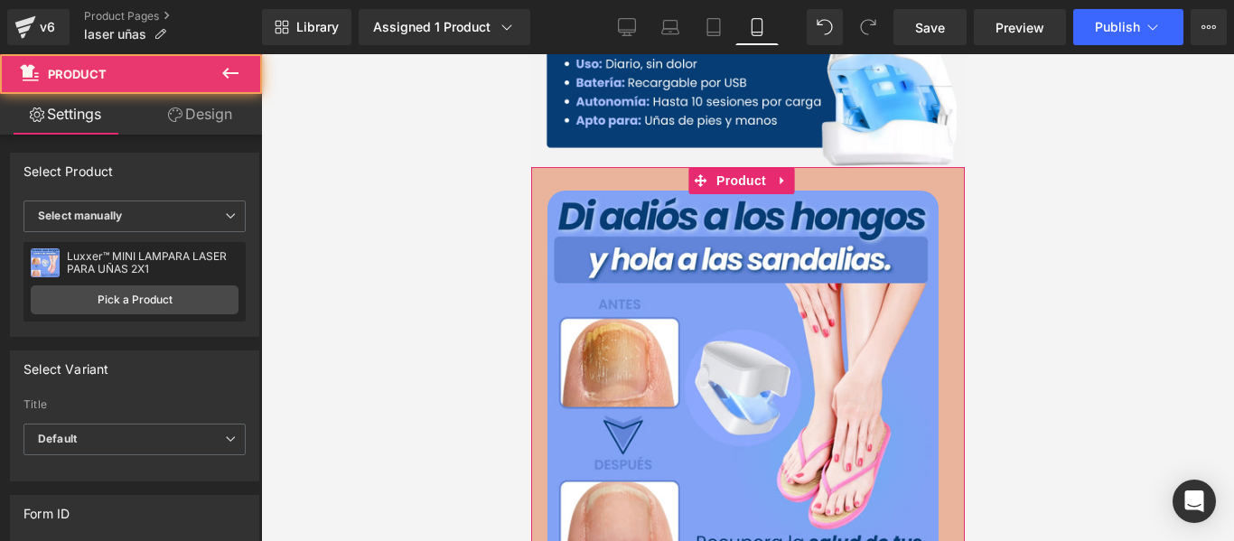
click at [208, 120] on link "Design" at bounding box center [200, 114] width 131 height 41
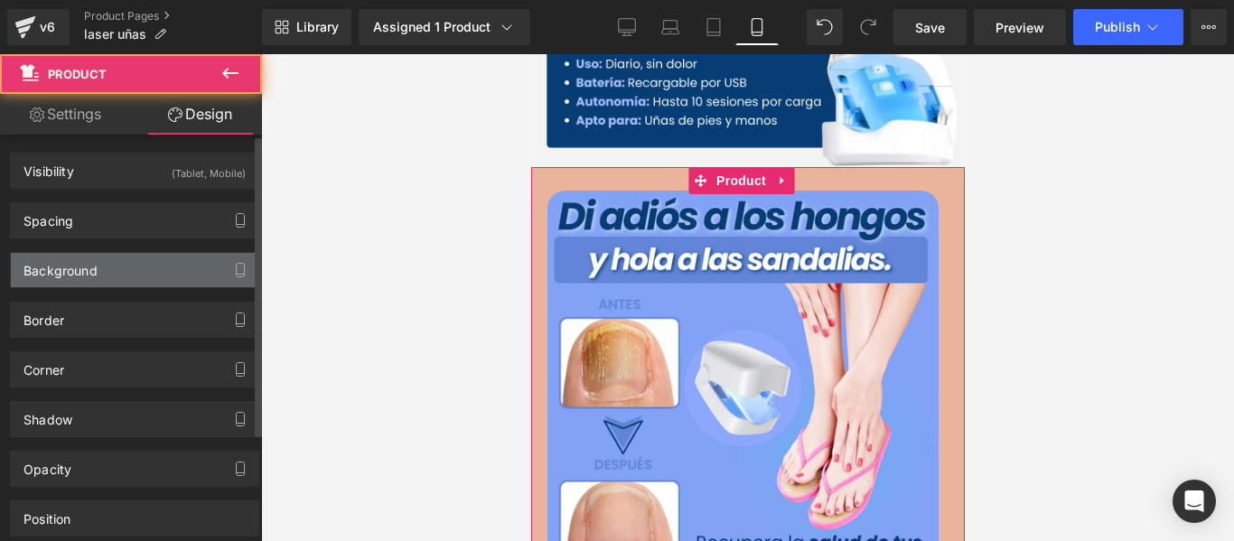
click at [104, 268] on div "Background" at bounding box center [135, 270] width 248 height 34
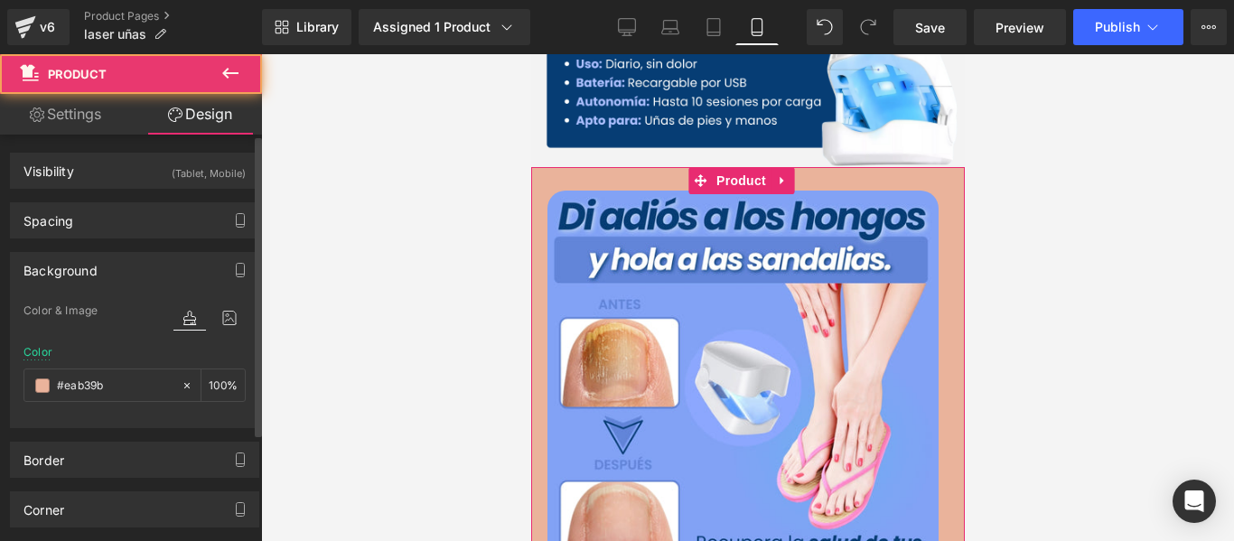
type input "#eab39b"
type input "100"
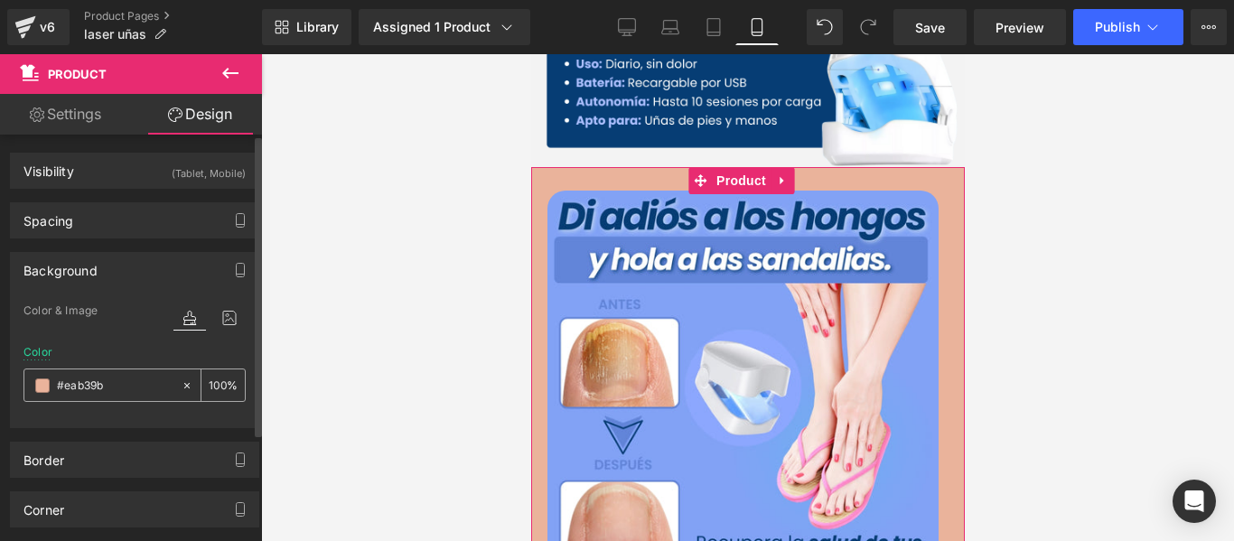
click at [113, 383] on input "#eab39b" at bounding box center [115, 386] width 116 height 20
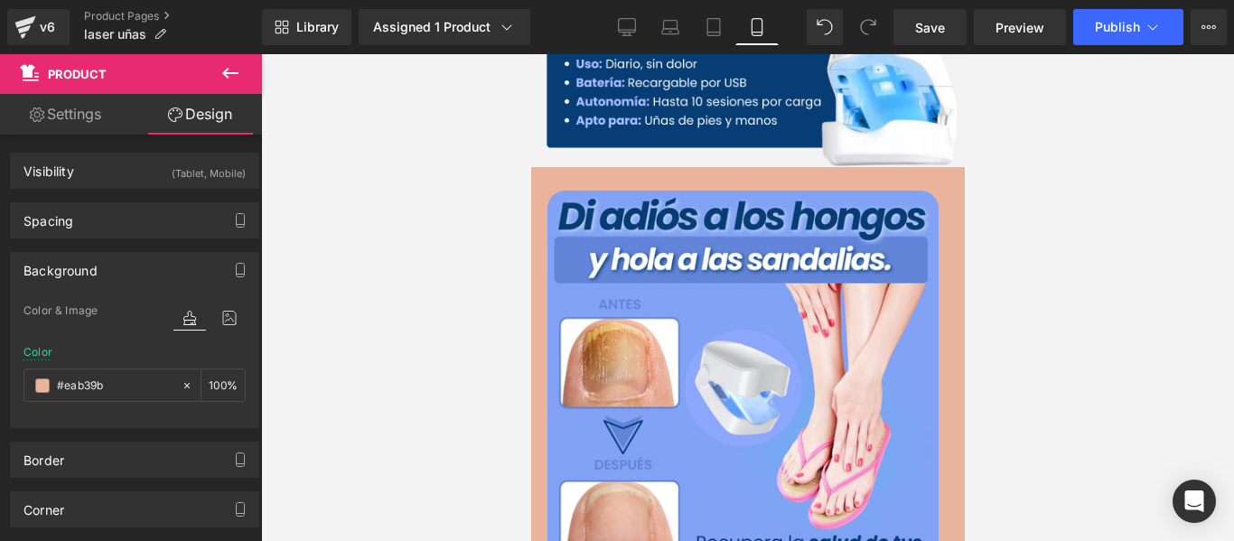
paste input "81a2f5"
type input "#81a2f5"
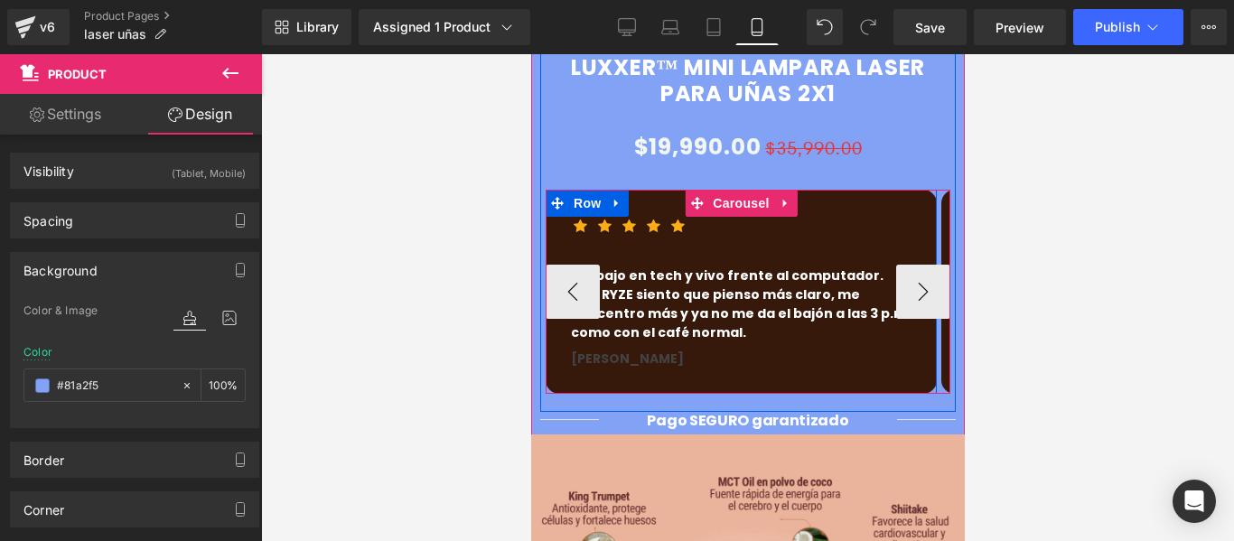
scroll to position [1446, 0]
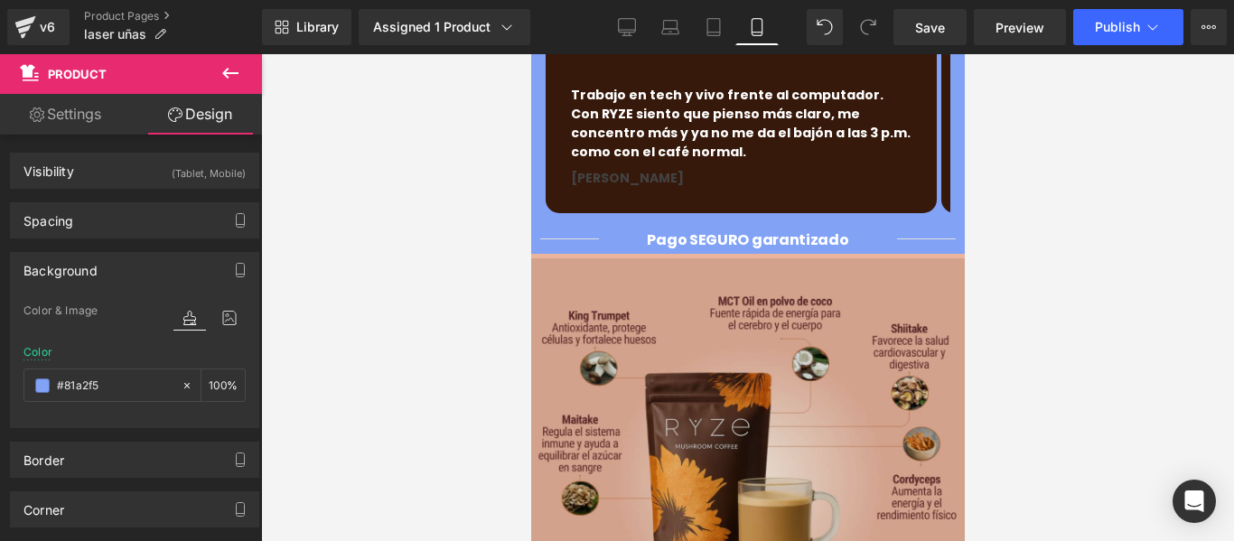
click at [740, 296] on img at bounding box center [747, 475] width 434 height 434
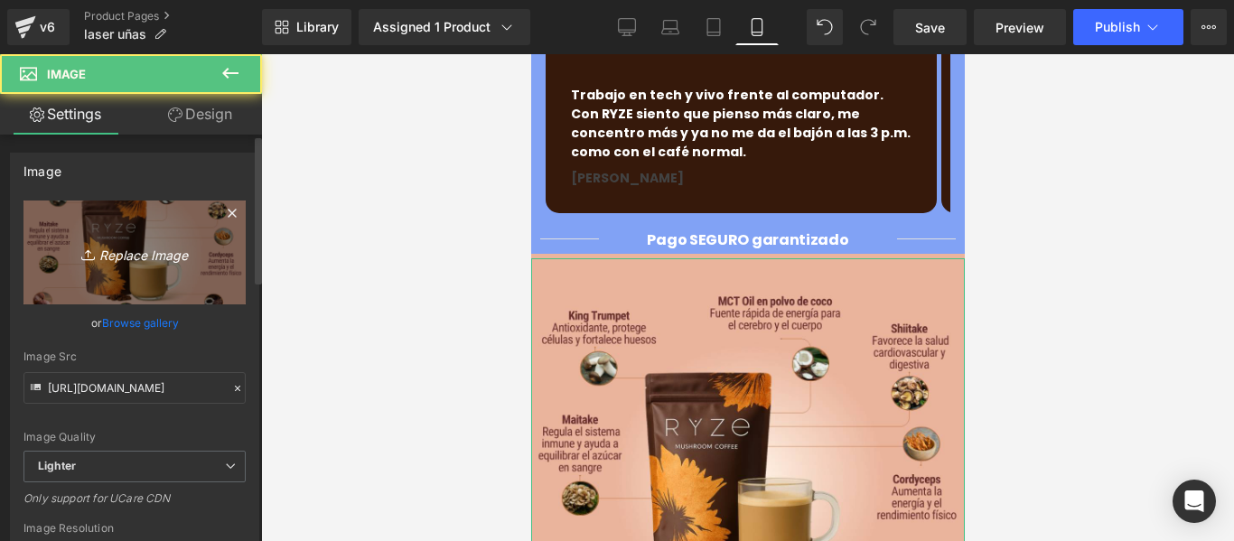
click at [178, 288] on link "Replace Image" at bounding box center [134, 253] width 222 height 104
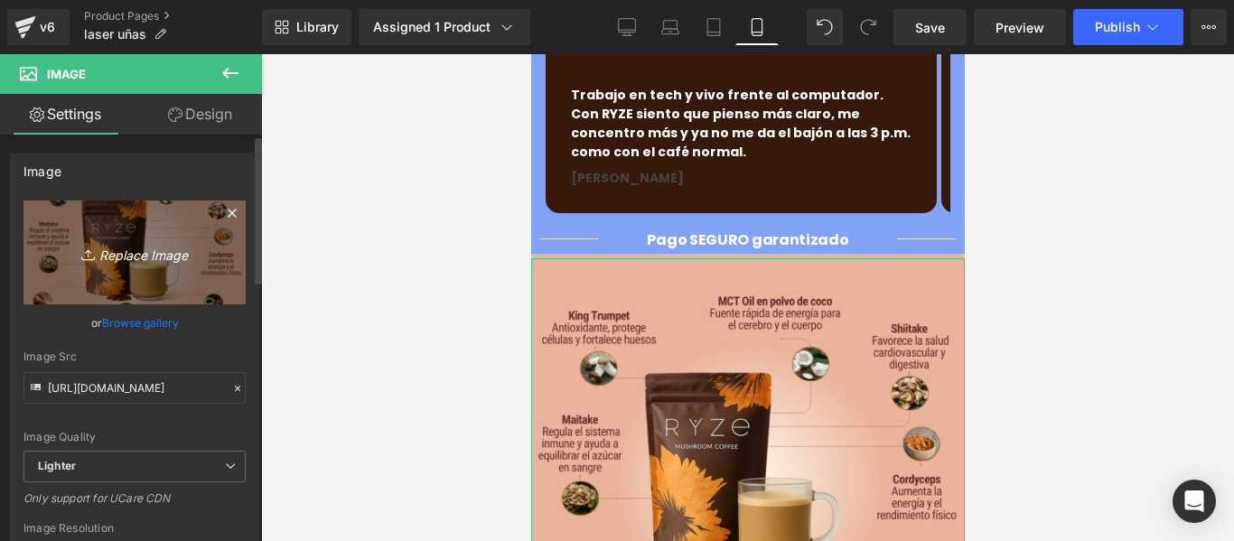
type input "C:\fakepath\Copia de Copia de Copia de Copia de Copia de Copia de Copia de Copi…"
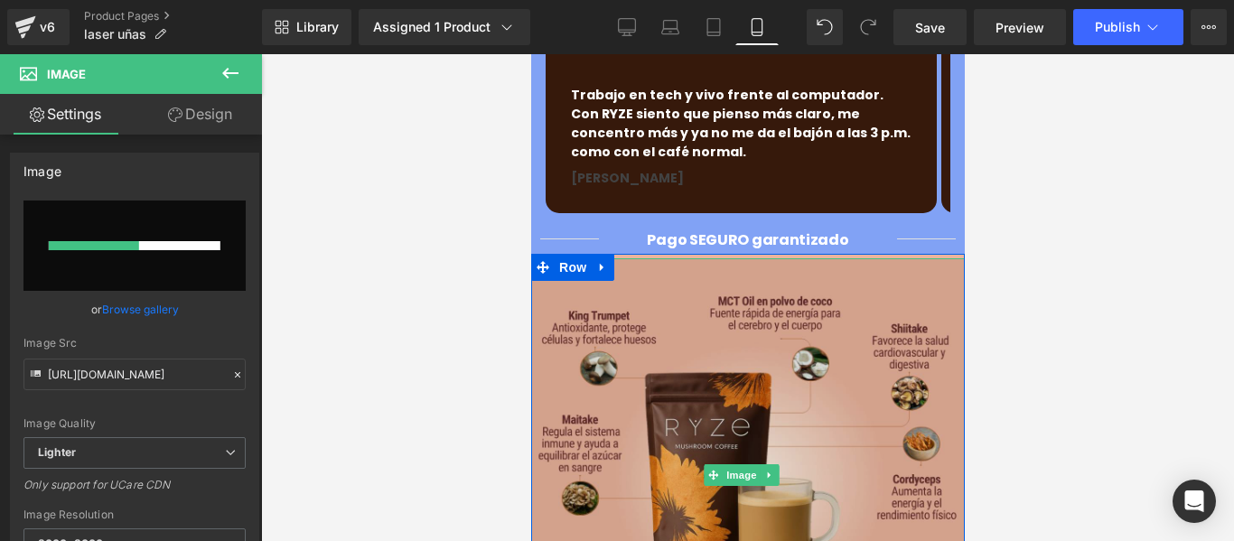
scroll to position [1717, 0]
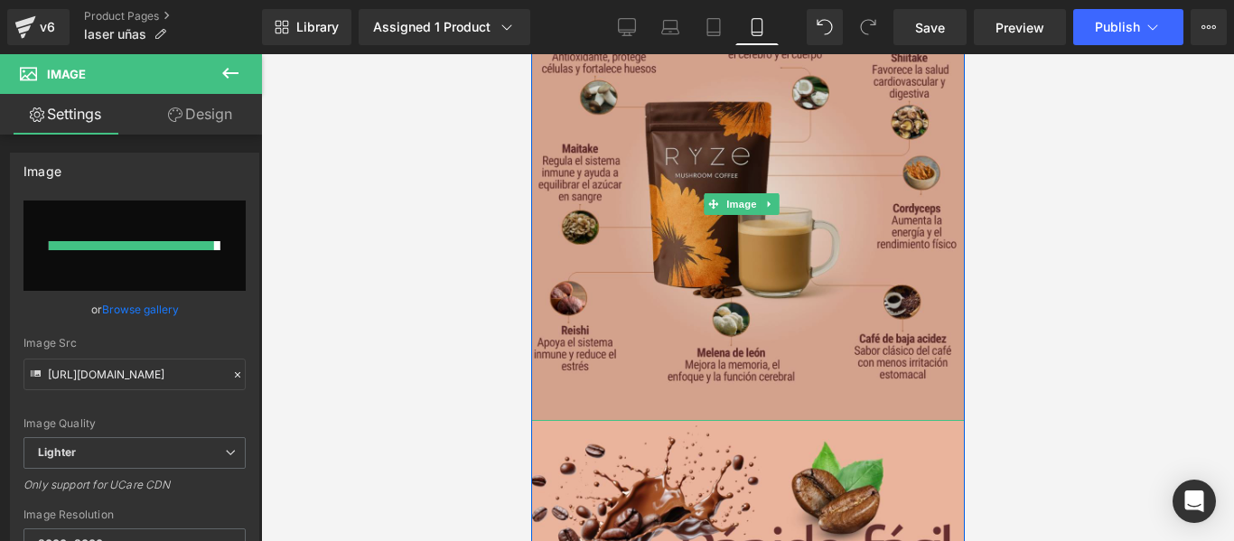
type input "[URL][DOMAIN_NAME]"
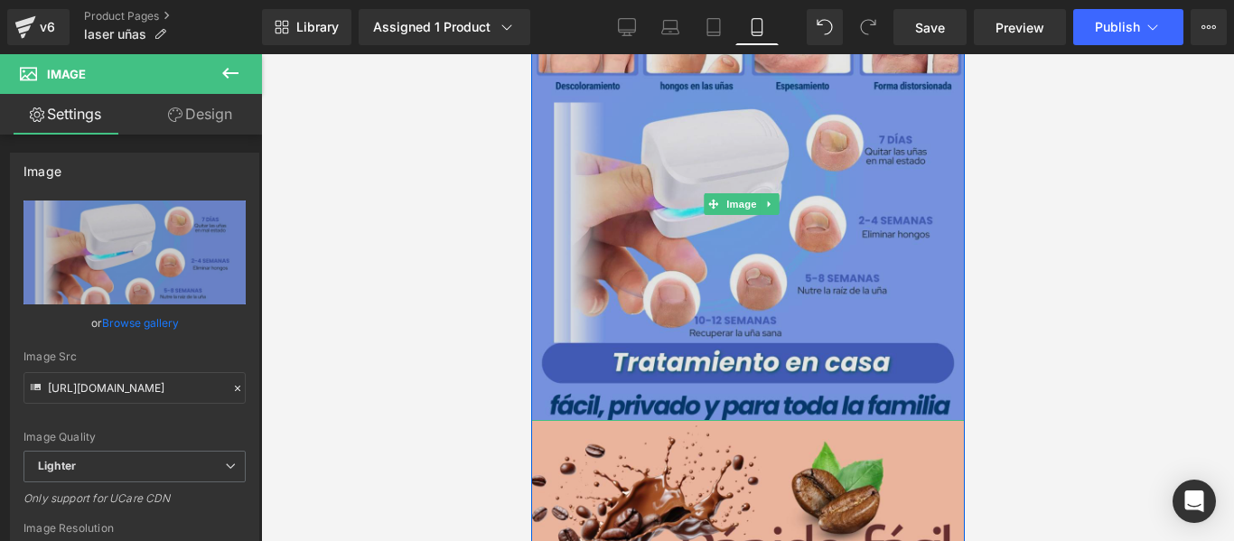
scroll to position [1897, 0]
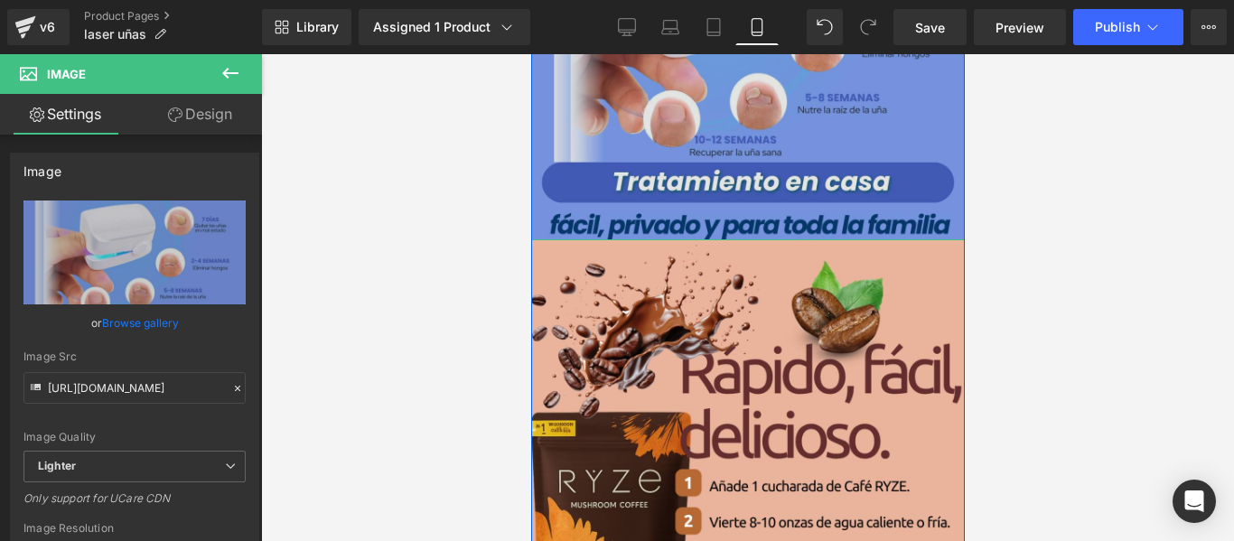
click at [742, 298] on img at bounding box center [747, 462] width 434 height 434
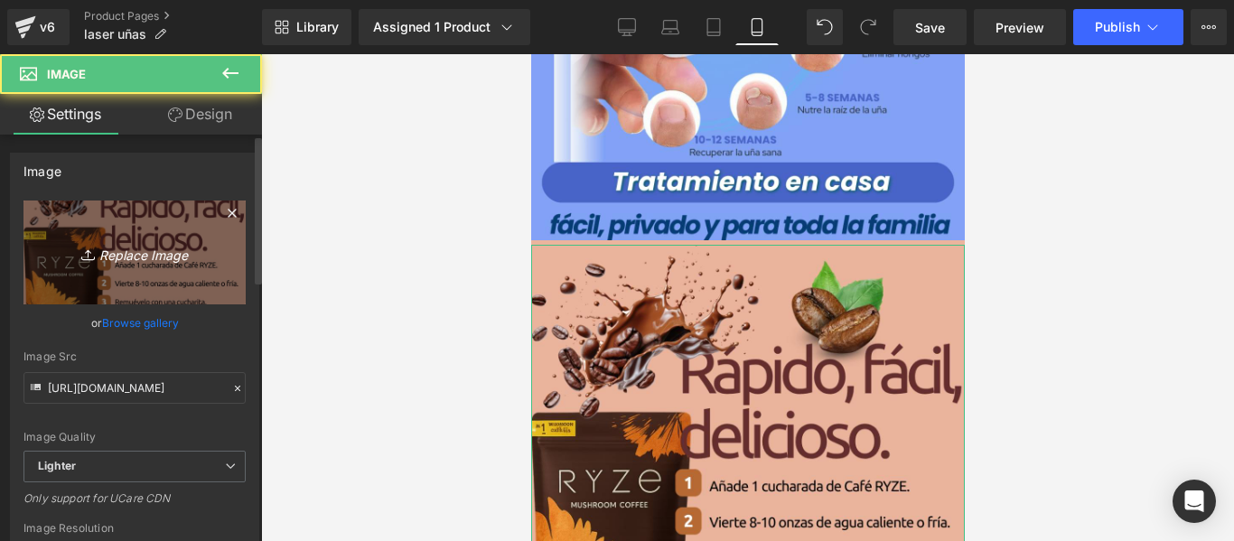
click at [137, 276] on link "Replace Image" at bounding box center [134, 253] width 222 height 104
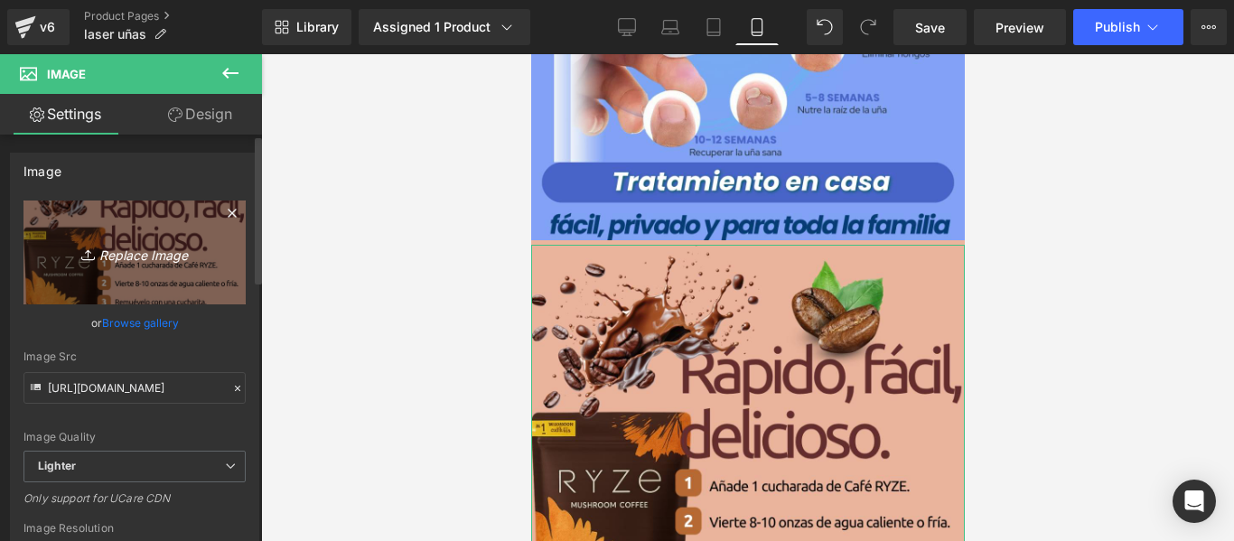
type input "C:\fakepath\Copia de Copia de Copia de Copia de Copia de Copia de Copia de Copi…"
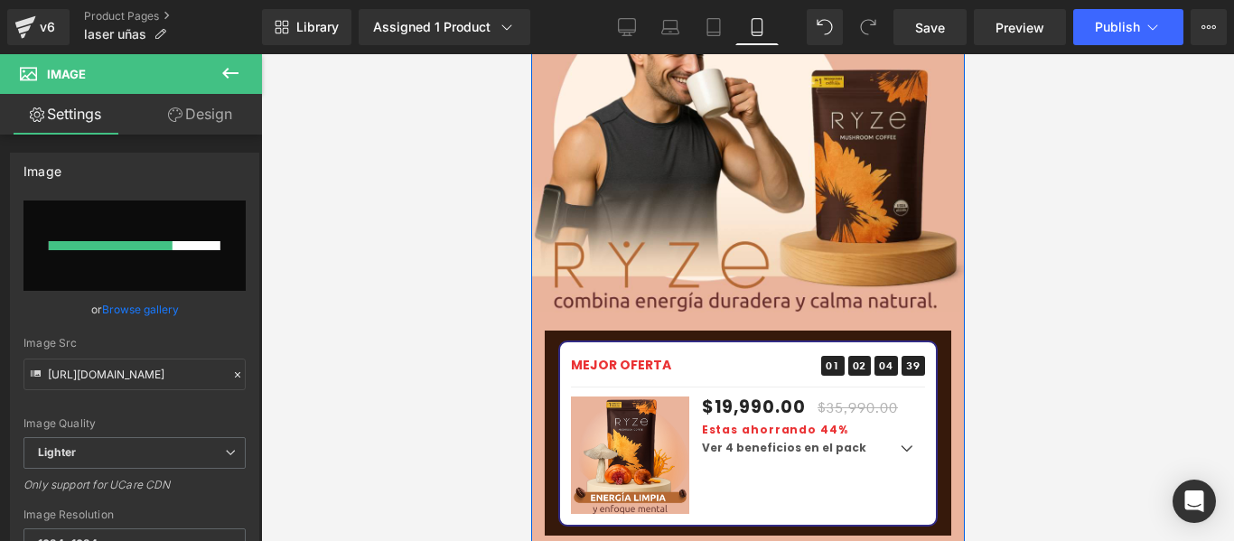
scroll to position [2530, 0]
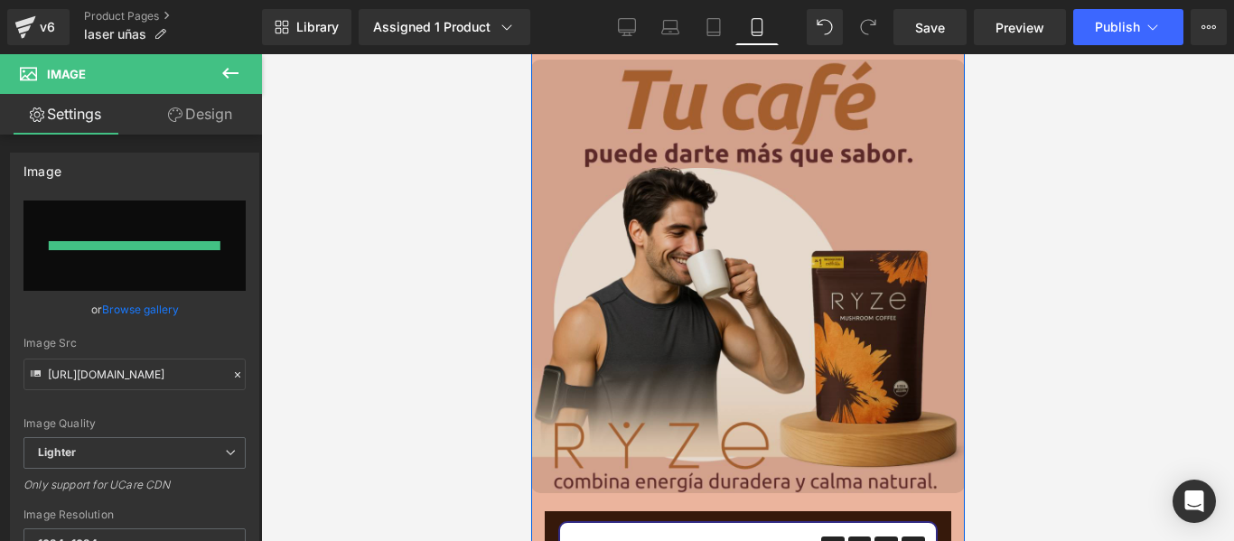
type input "[URL][DOMAIN_NAME]"
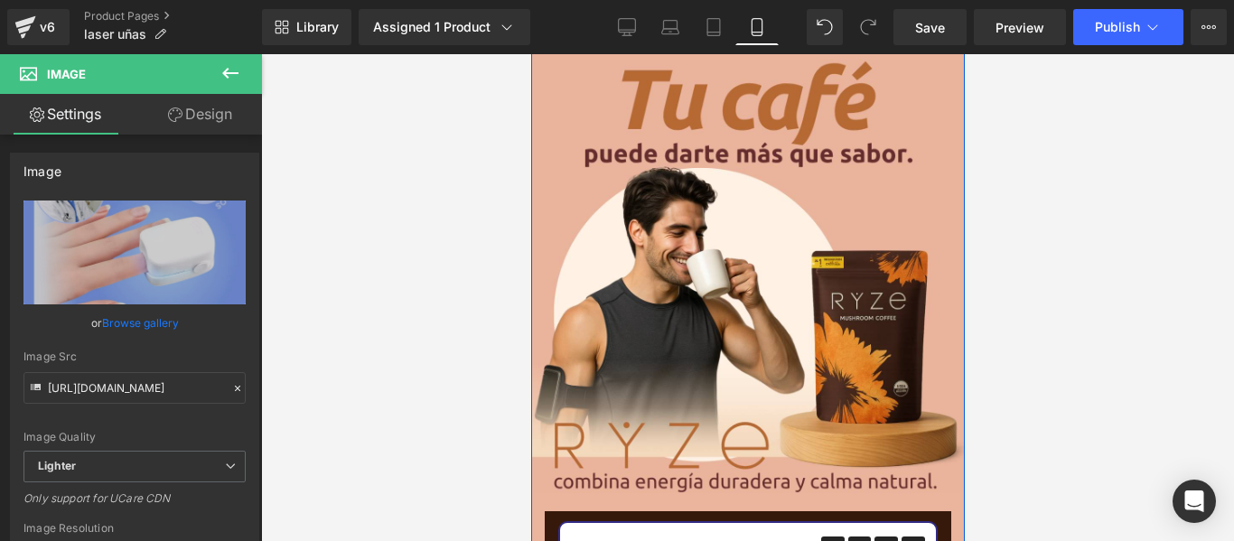
click at [680, 260] on img at bounding box center [747, 277] width 434 height 434
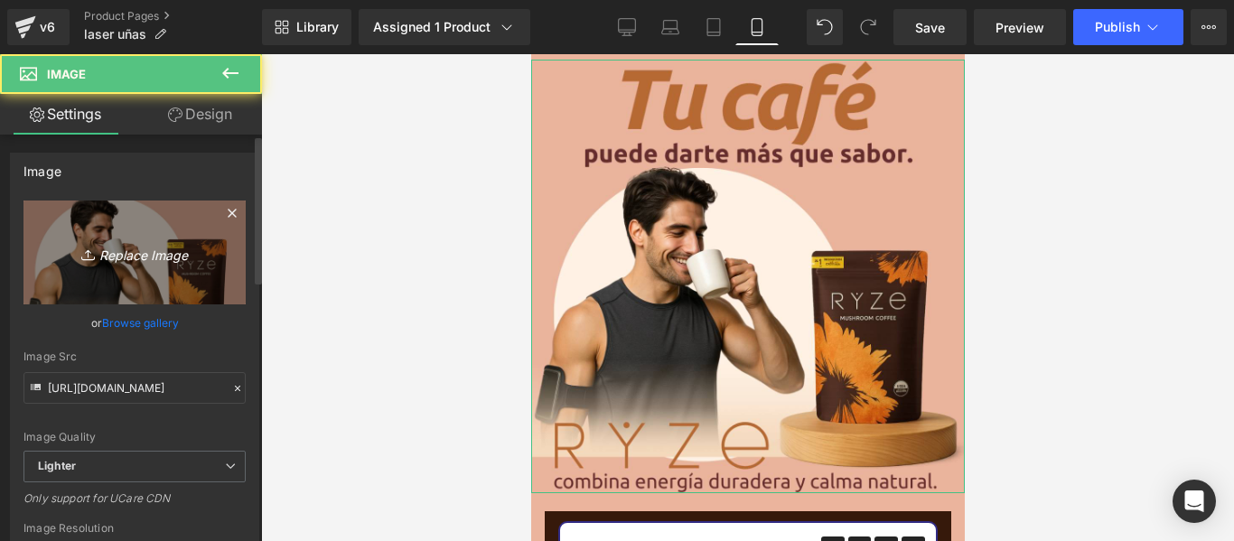
click at [121, 274] on link "Replace Image" at bounding box center [134, 253] width 222 height 104
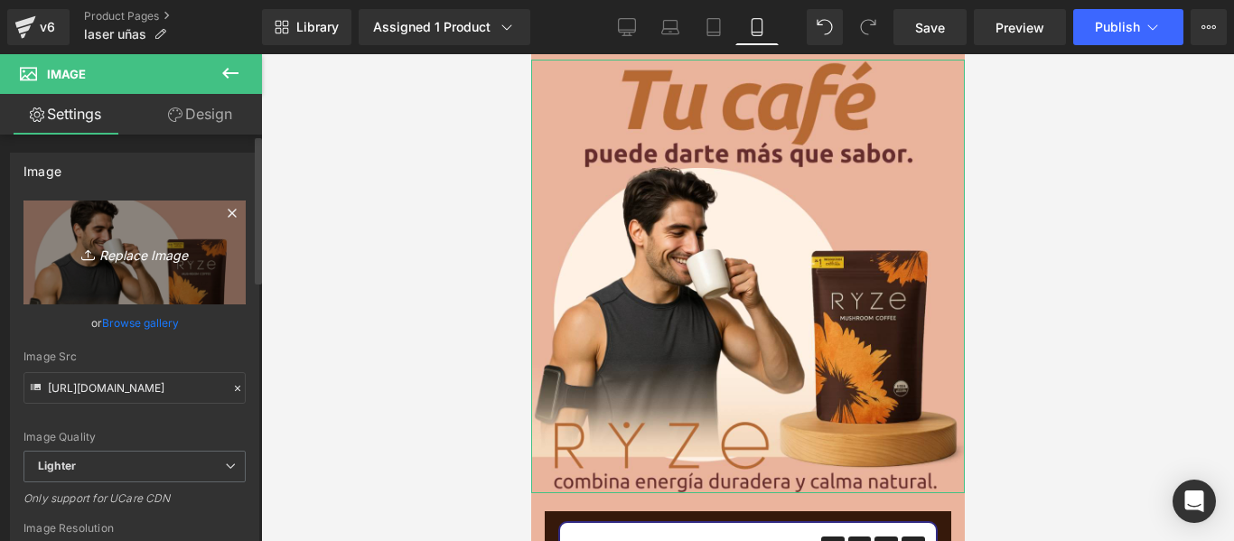
type input "C:\fakepath\Copia de Copia de Copia de Copia de Copia de Copia de Copia de Copi…"
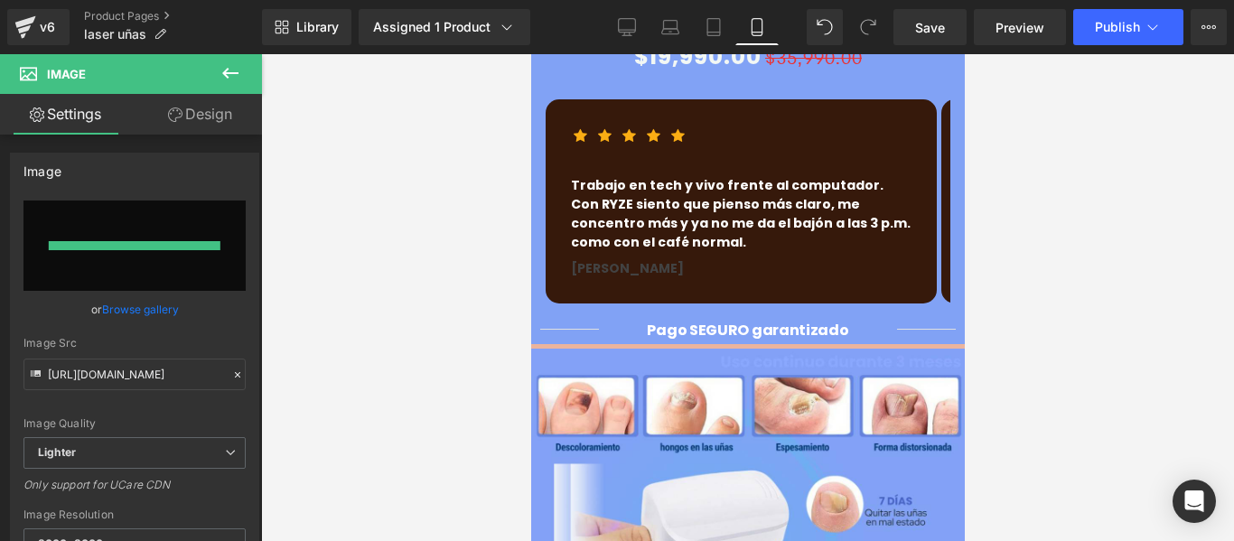
type input "[URL][DOMAIN_NAME]"
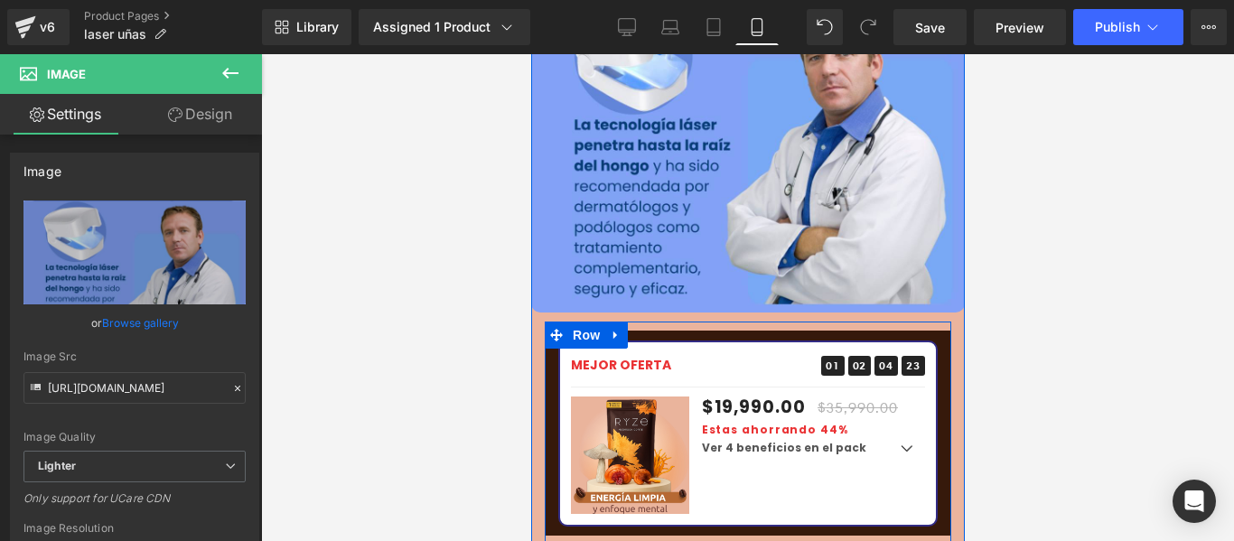
scroll to position [3162, 0]
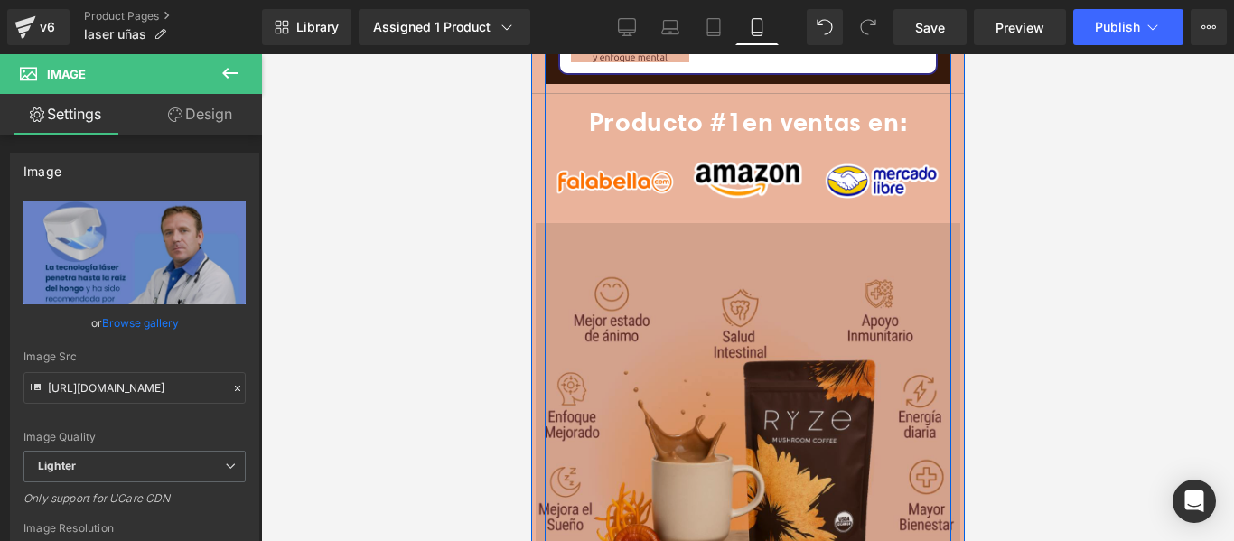
click at [702, 310] on img at bounding box center [747, 435] width 425 height 425
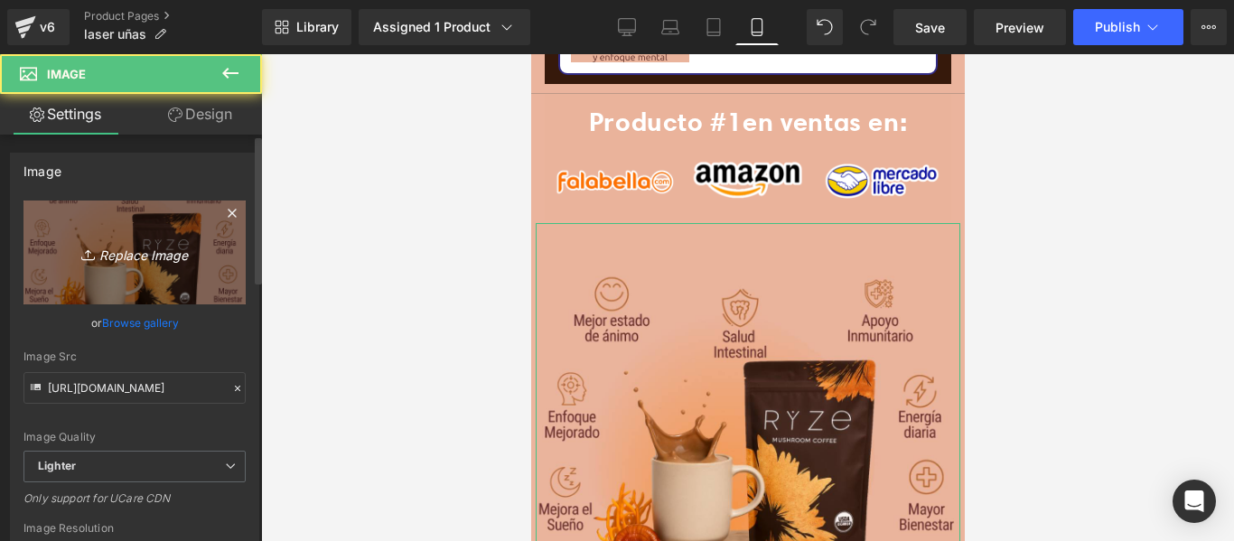
click at [104, 283] on link "Replace Image" at bounding box center [134, 253] width 222 height 104
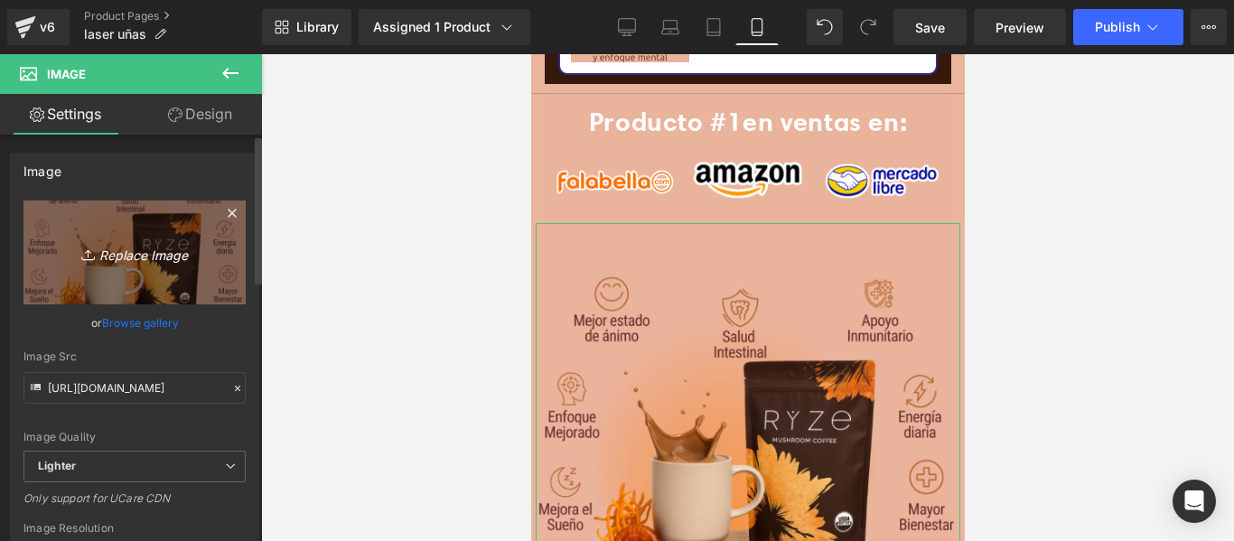
type input "C:\fakepath\Copia de Copia de Copia de Copia de Copia de Copia de Copia de Copi…"
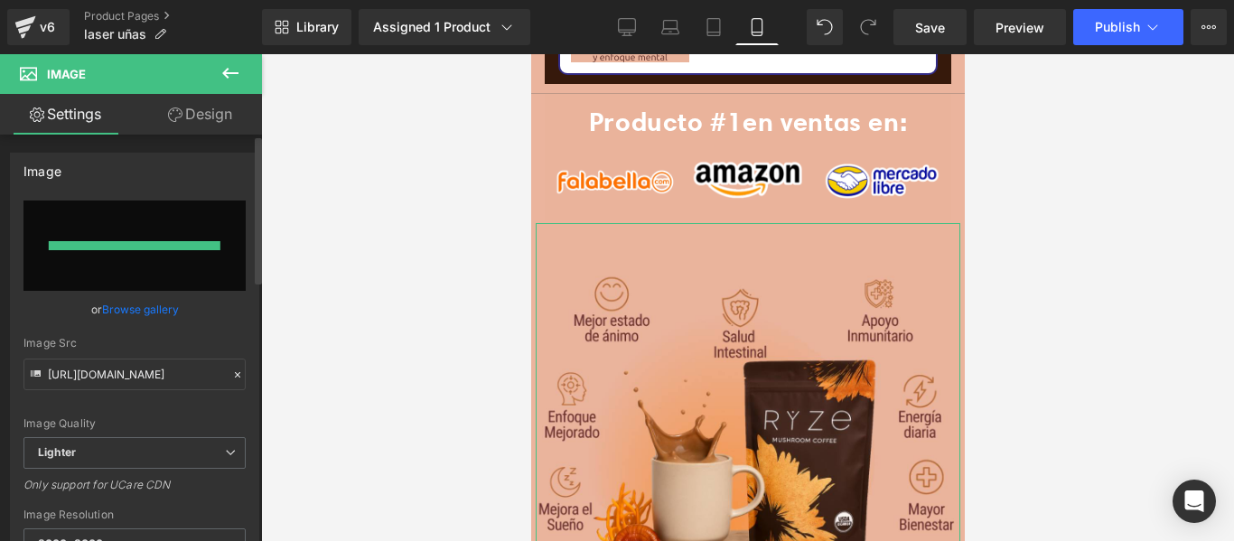
type input "[URL][DOMAIN_NAME]"
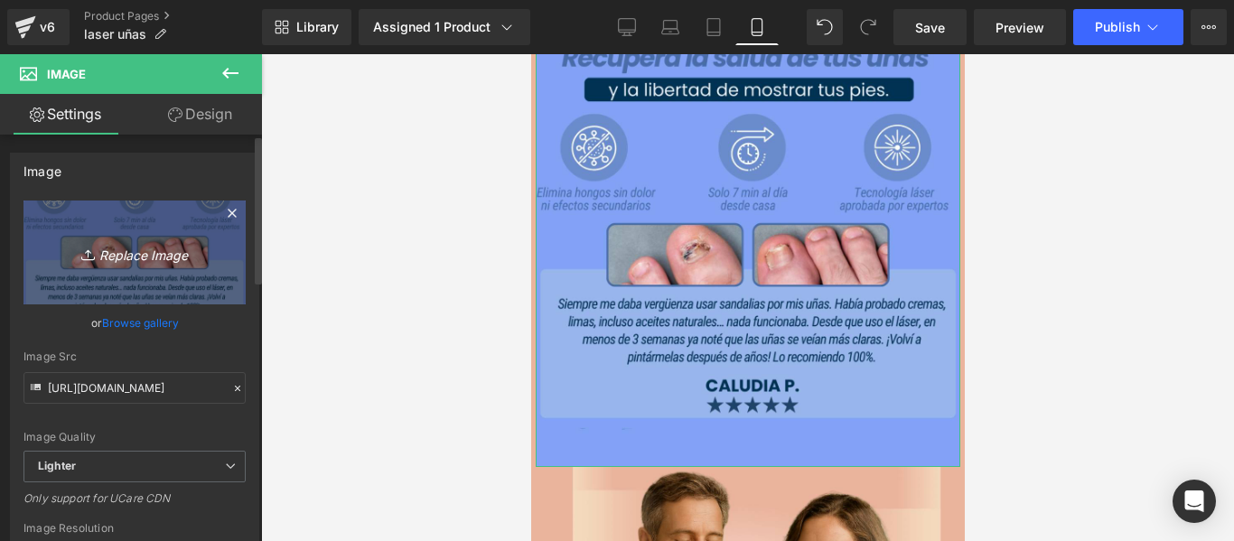
scroll to position [3524, 0]
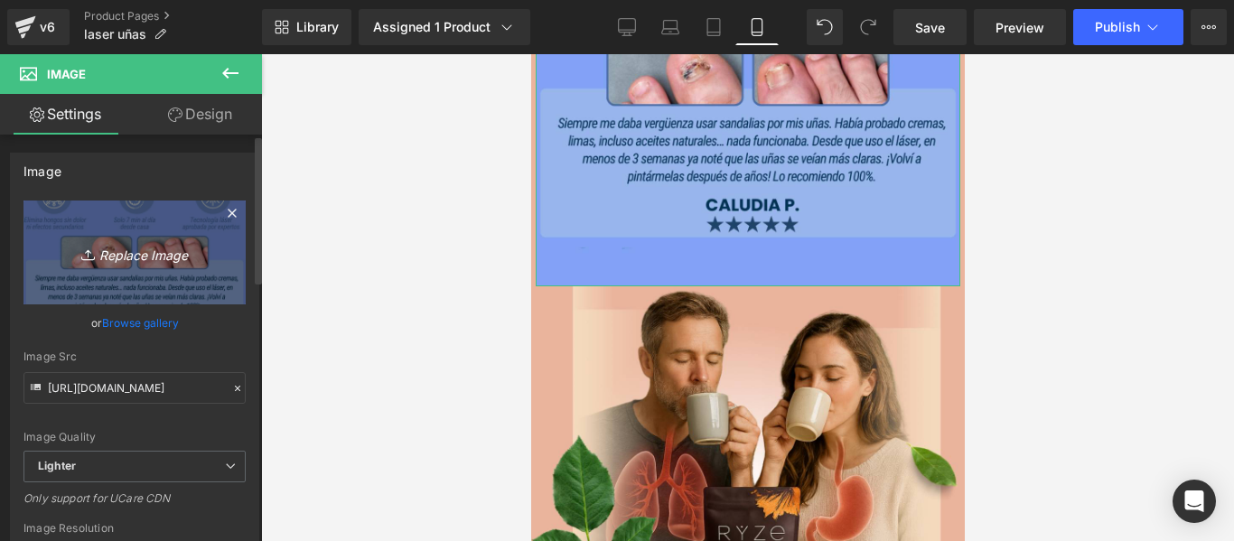
click at [738, 347] on img at bounding box center [747, 503] width 434 height 434
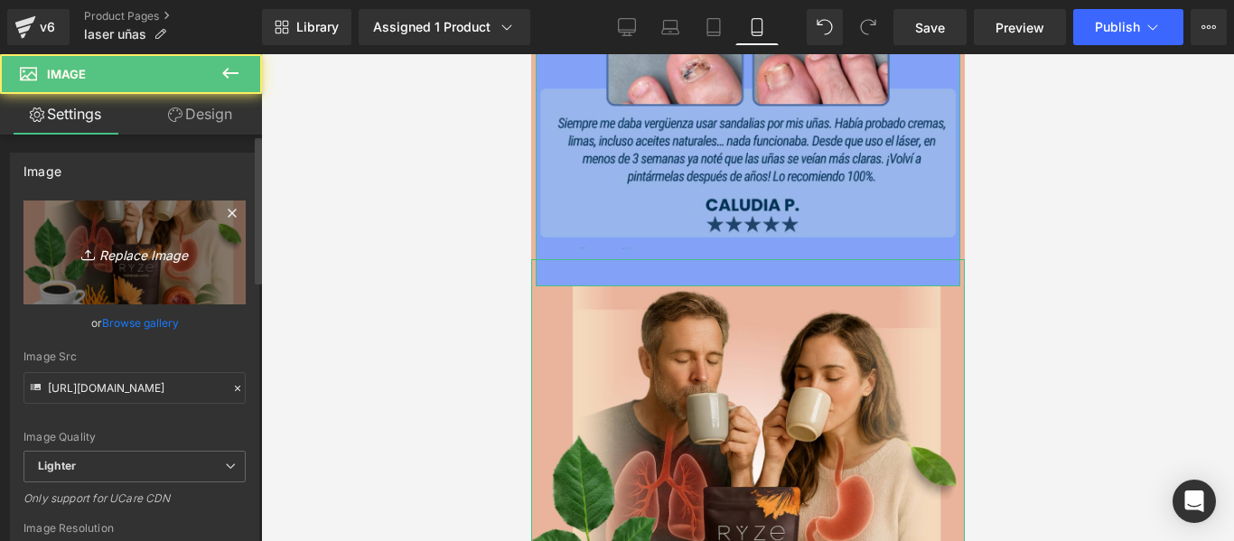
click at [180, 268] on link "Replace Image" at bounding box center [134, 253] width 222 height 104
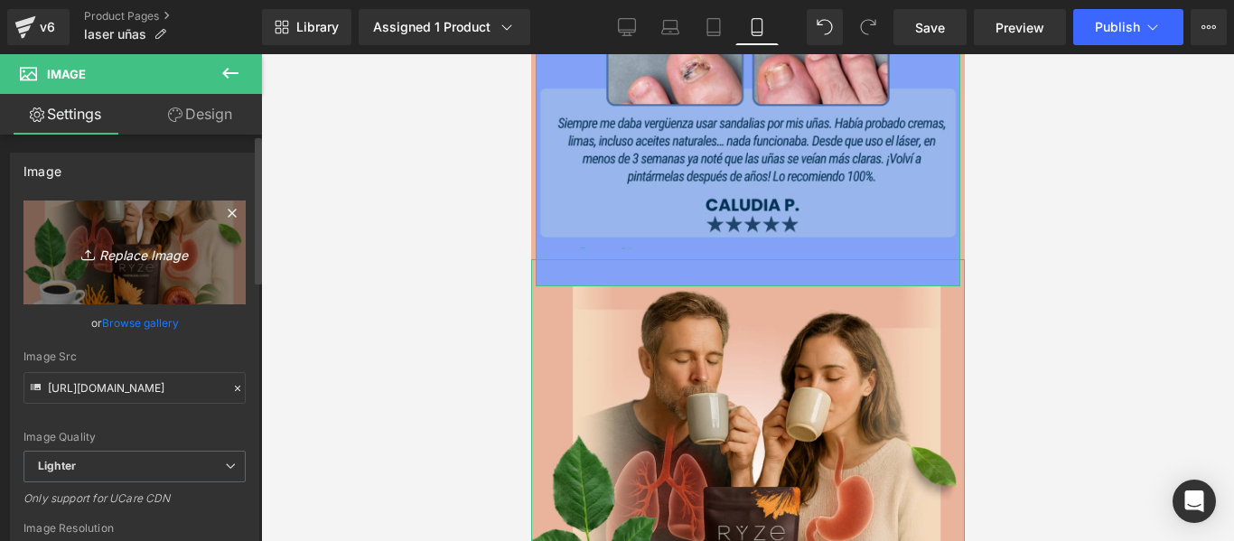
type input "C:\fakepath\Copia de Copia de Copia de Copia de Copia de Copia de Copia de Copi…"
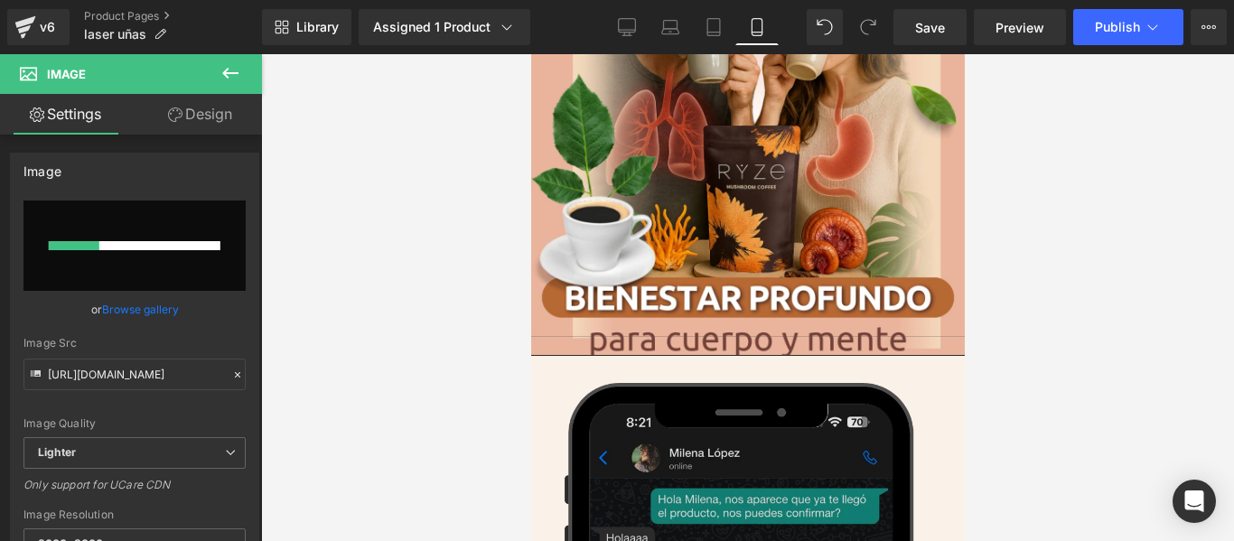
scroll to position [4156, 0]
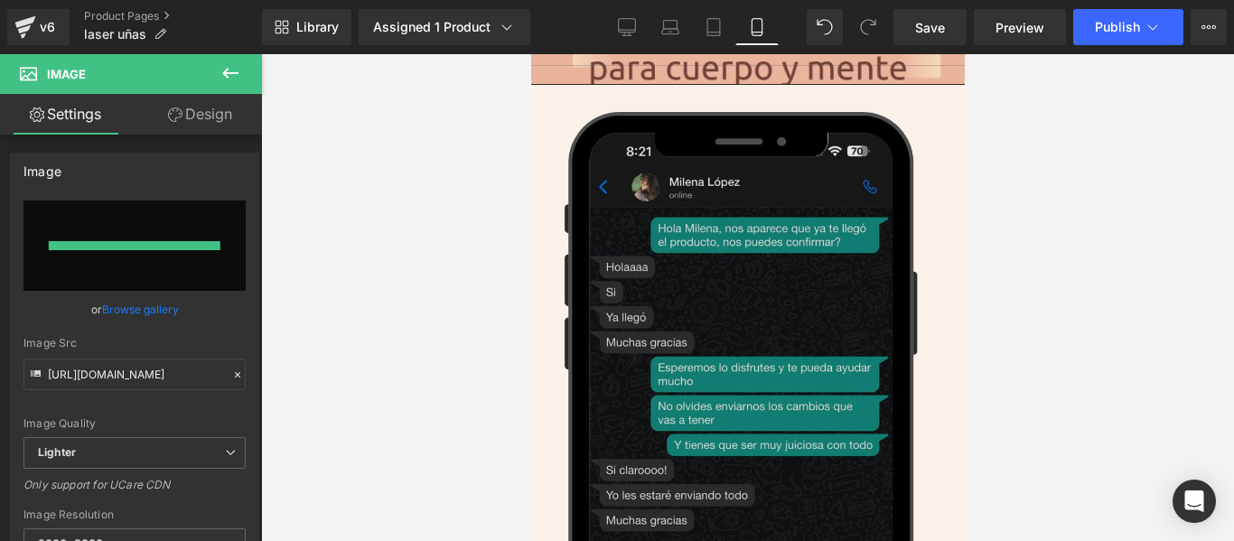
type input "[URL][DOMAIN_NAME]"
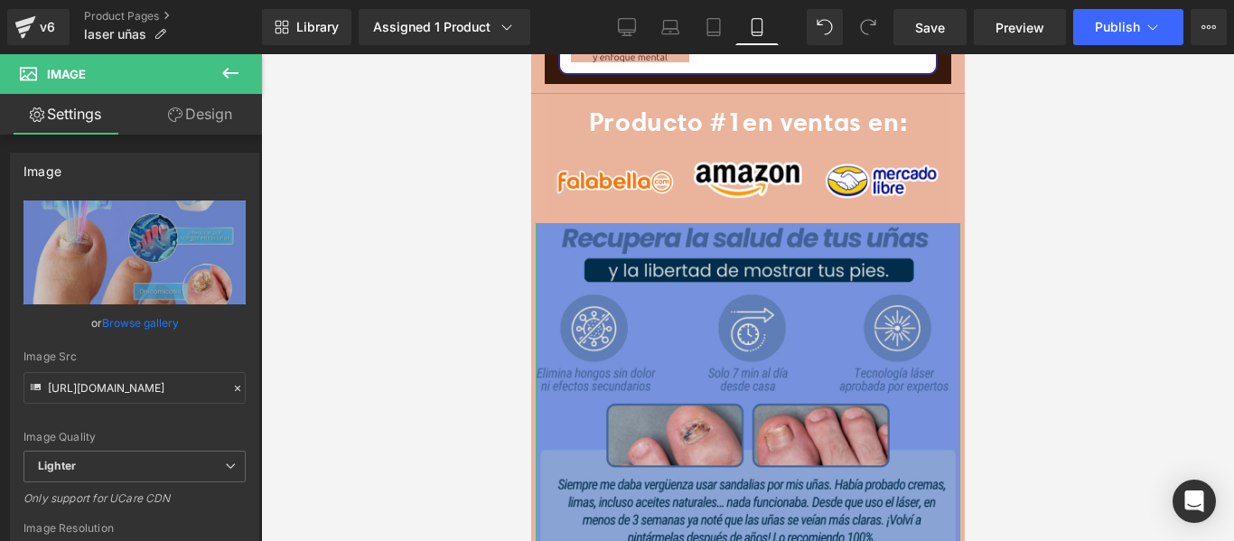
scroll to position [2982, 0]
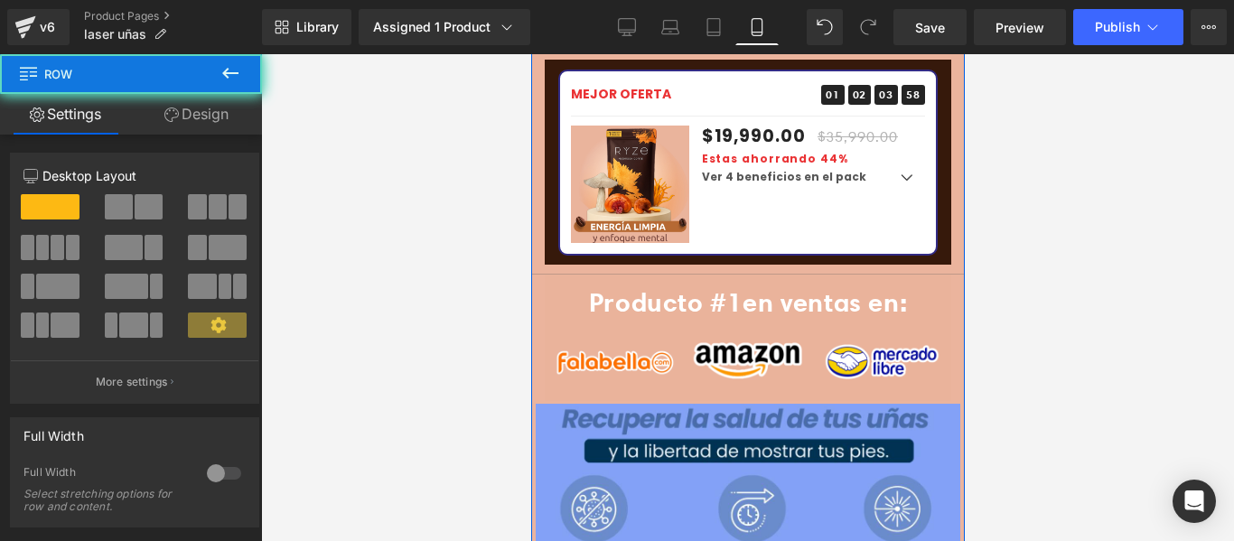
click at [169, 123] on link "Design" at bounding box center [196, 114] width 131 height 41
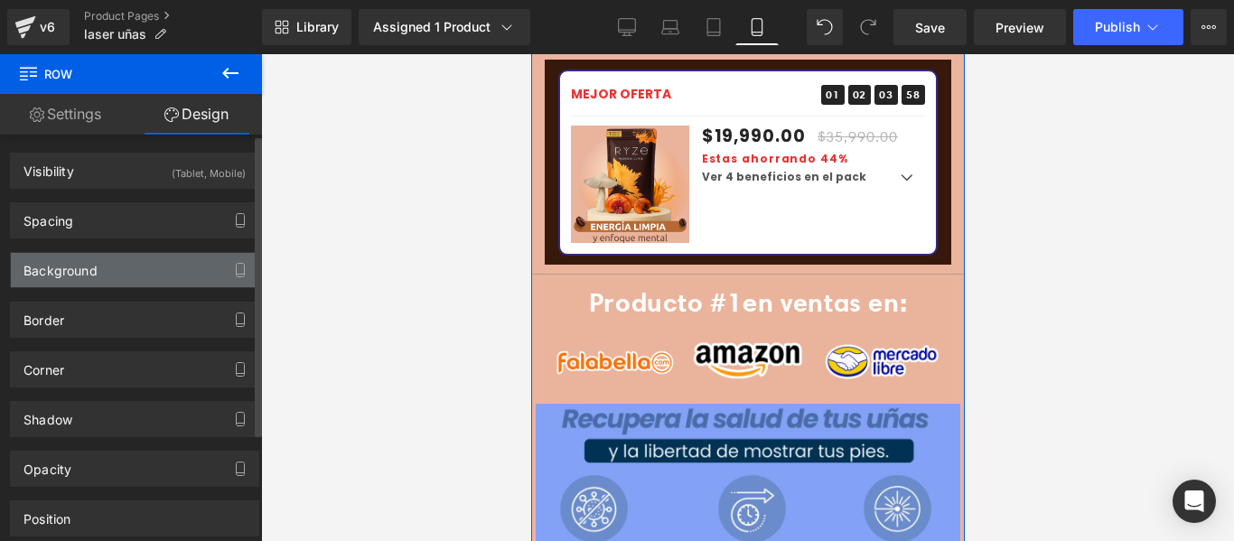
click at [122, 264] on div "Background" at bounding box center [135, 270] width 248 height 34
type input "#ebb49d"
type input "100"
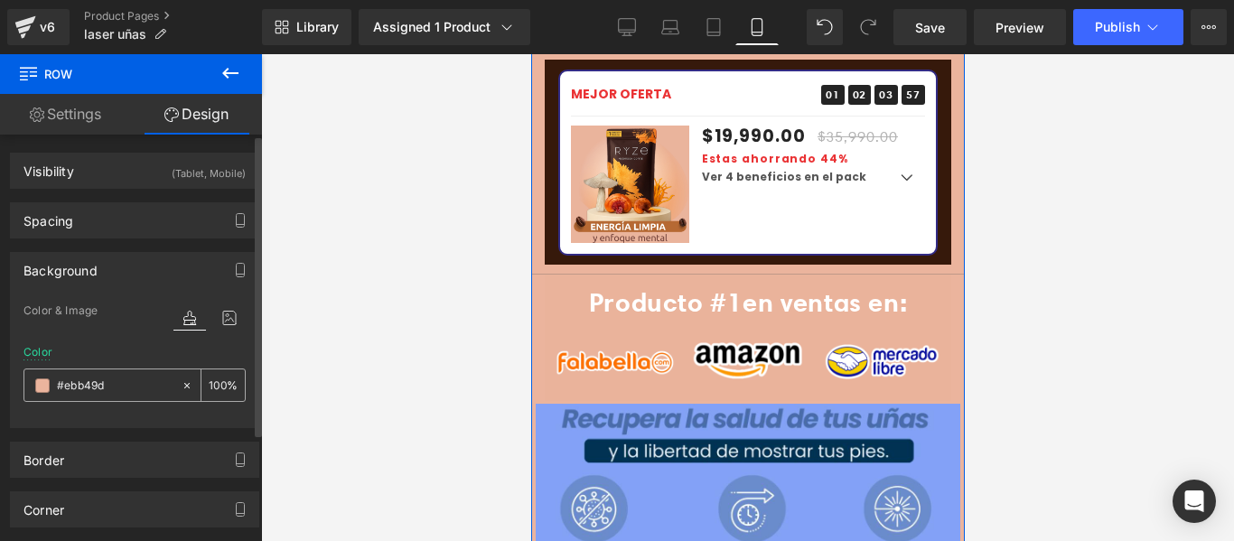
click at [140, 391] on input "#ebb49d" at bounding box center [115, 386] width 116 height 20
paste input "81a2f5"
type input "#81a2f5"
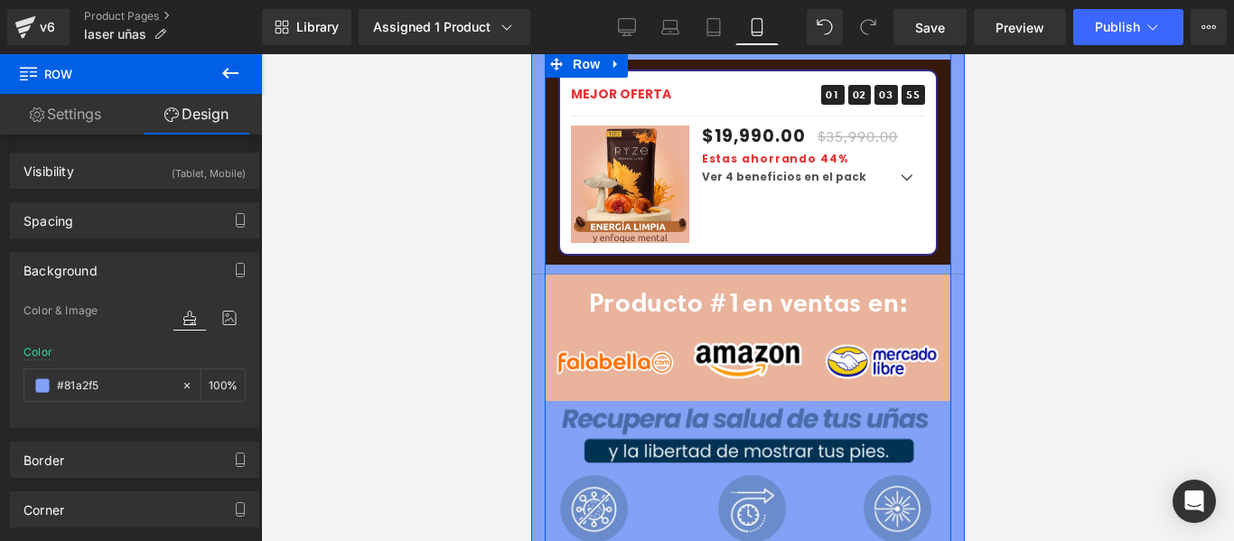
click at [679, 326] on div "Image Image Image Row" at bounding box center [747, 361] width 403 height 70
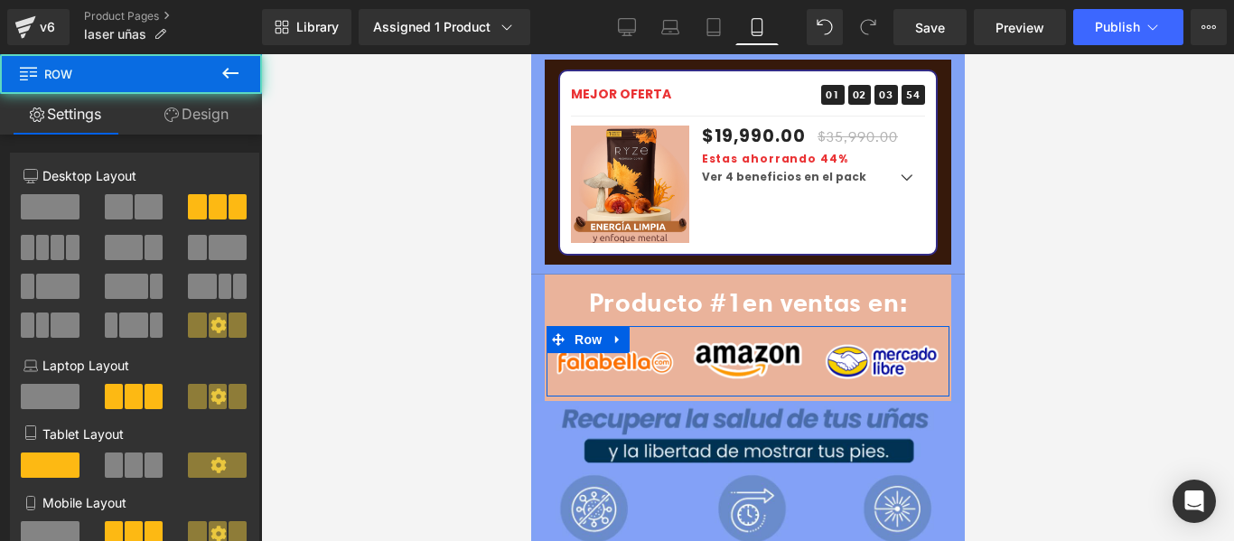
click at [213, 132] on link "Design" at bounding box center [196, 114] width 131 height 41
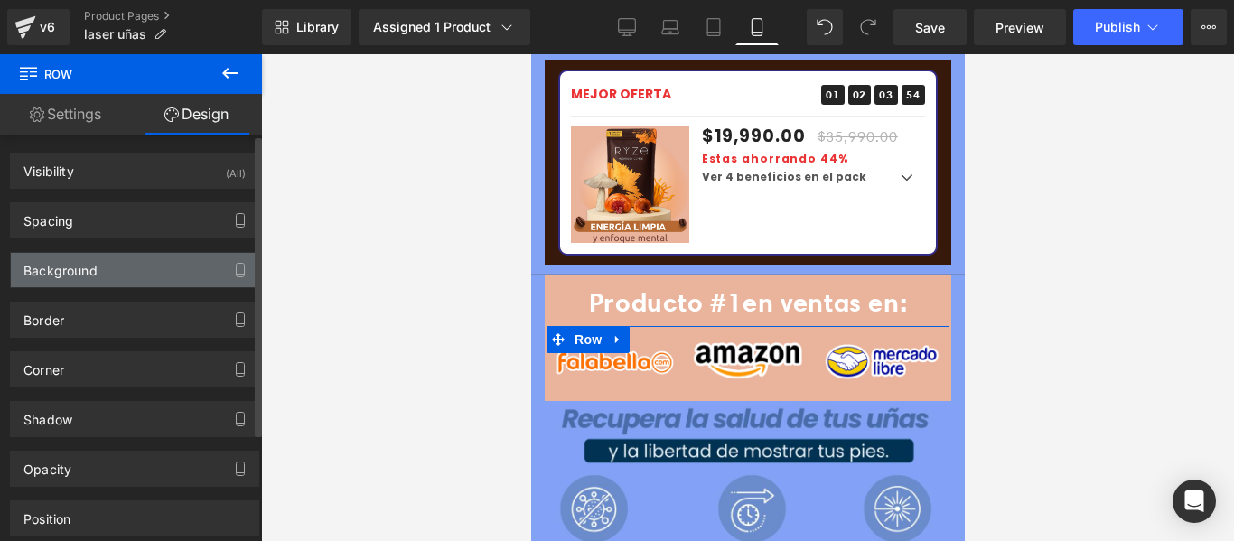
click at [49, 275] on div "Background" at bounding box center [60, 265] width 74 height 25
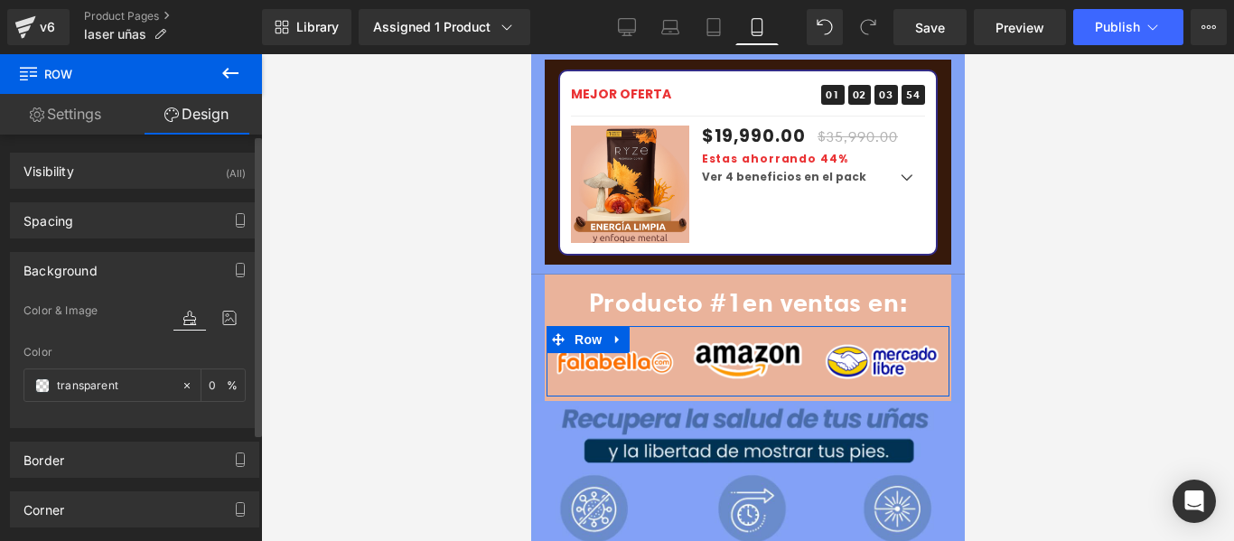
type input "transparent"
type input "0"
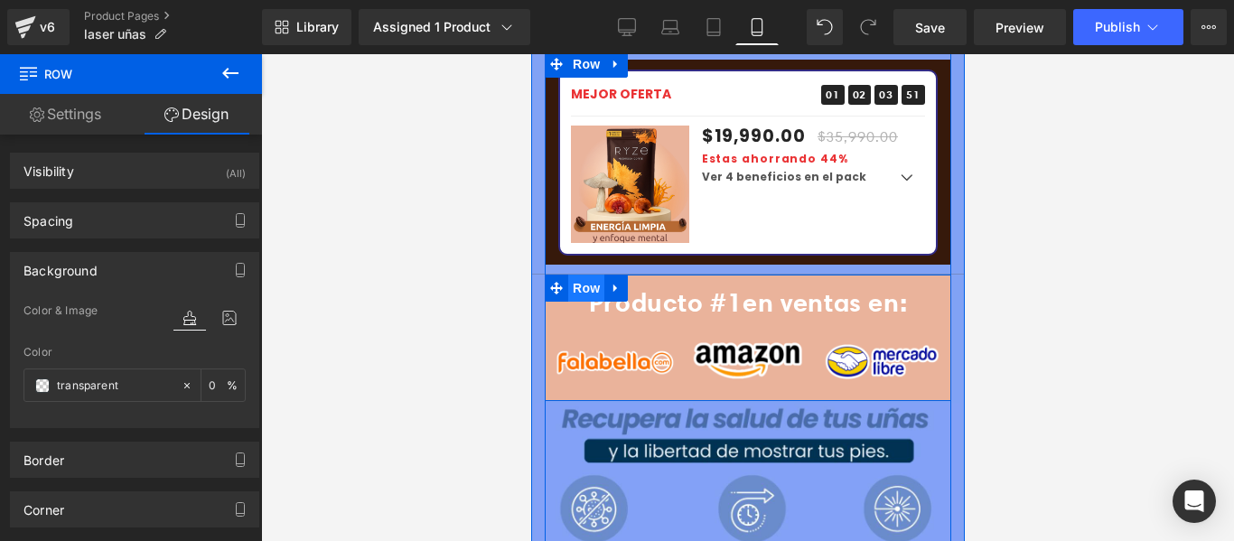
click at [583, 275] on span "Row" at bounding box center [585, 288] width 36 height 27
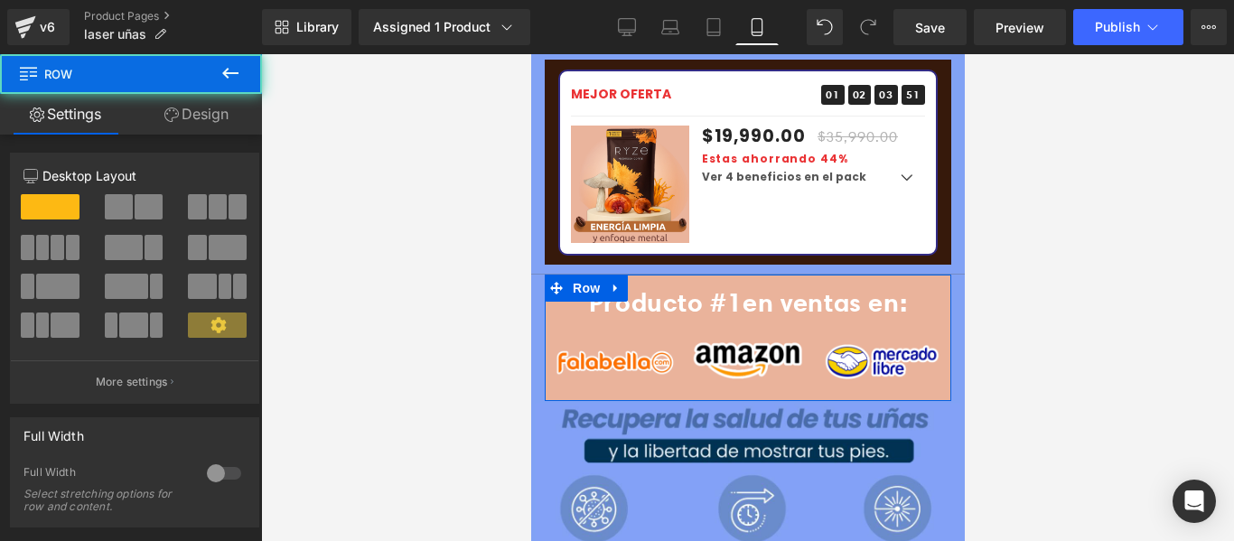
click at [186, 118] on link "Design" at bounding box center [196, 114] width 131 height 41
click at [0, 0] on div "Background" at bounding box center [0, 0] width 0 height 0
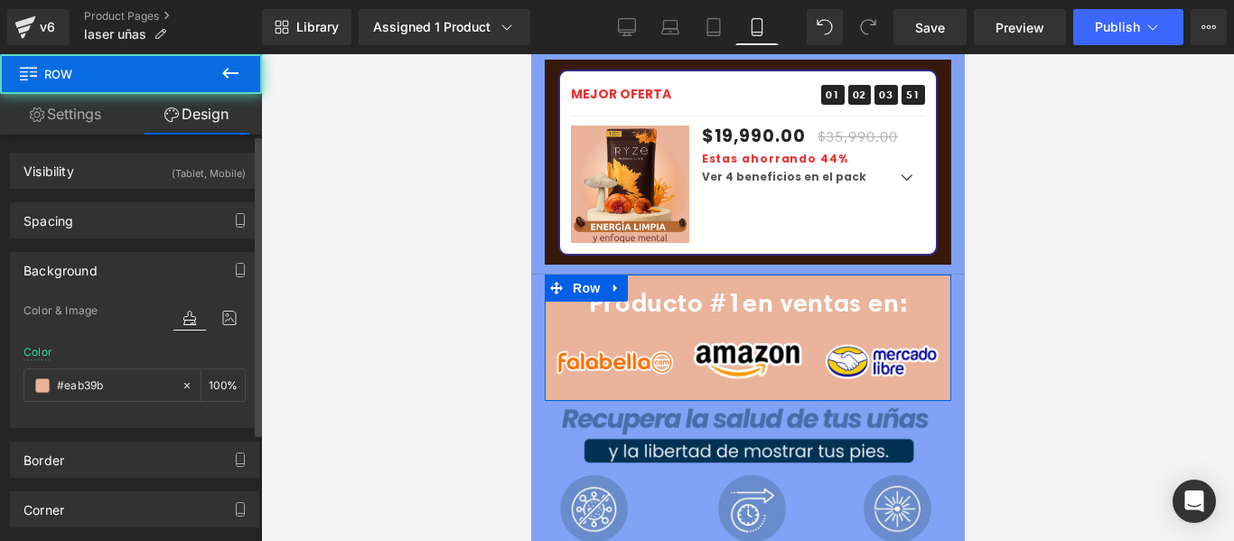
type input "#eab39b"
type input "100"
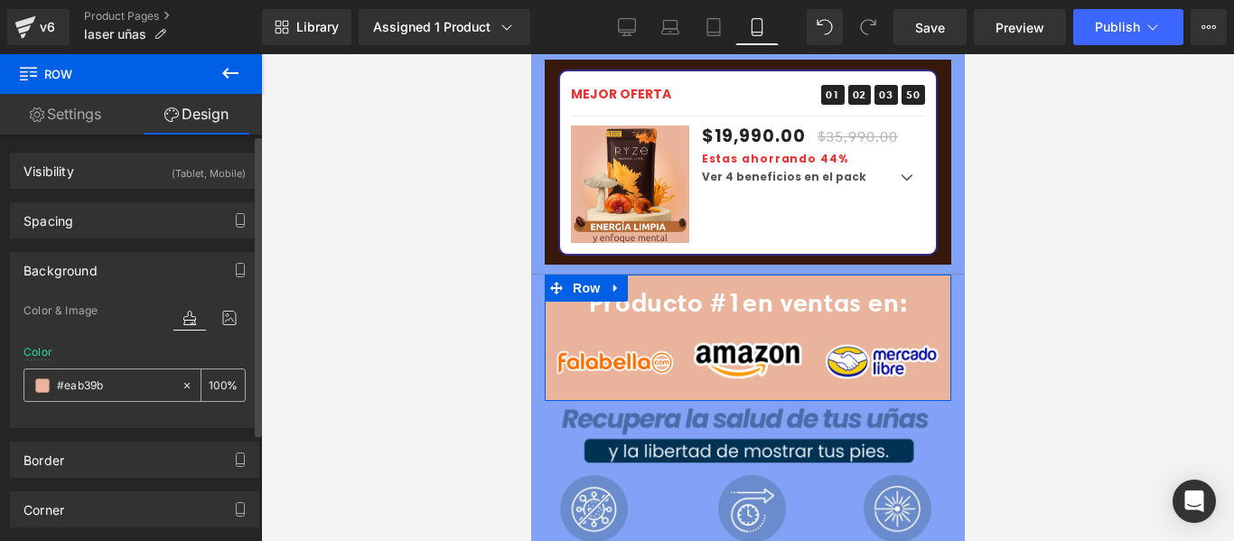
click at [114, 386] on input "#eab39b" at bounding box center [115, 386] width 116 height 20
paste input "81a2f5"
type input "#81a2f5"
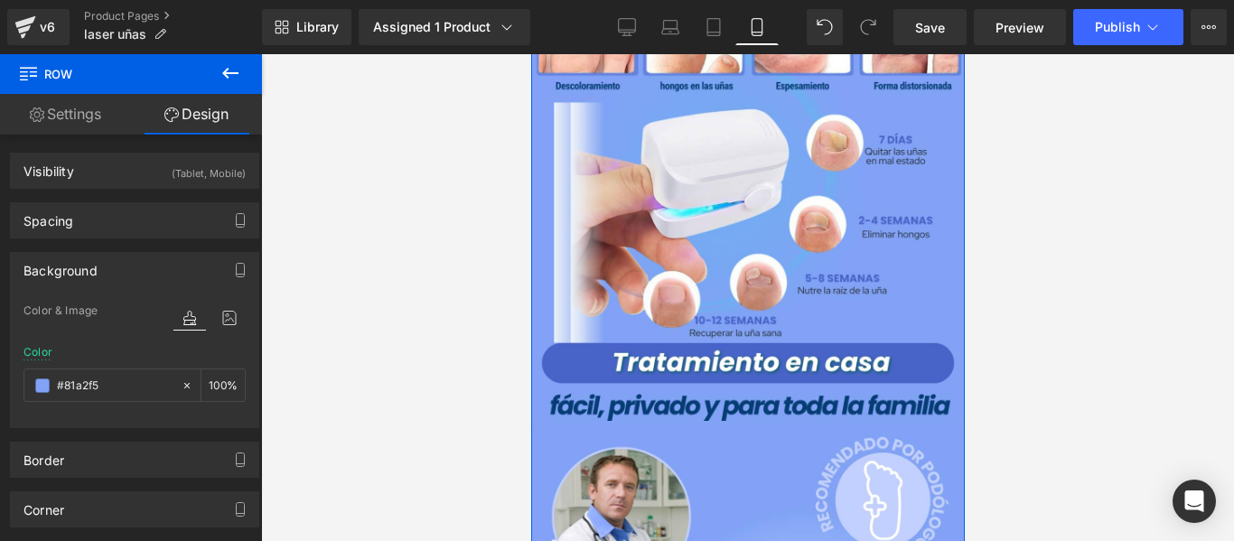
scroll to position [1265, 0]
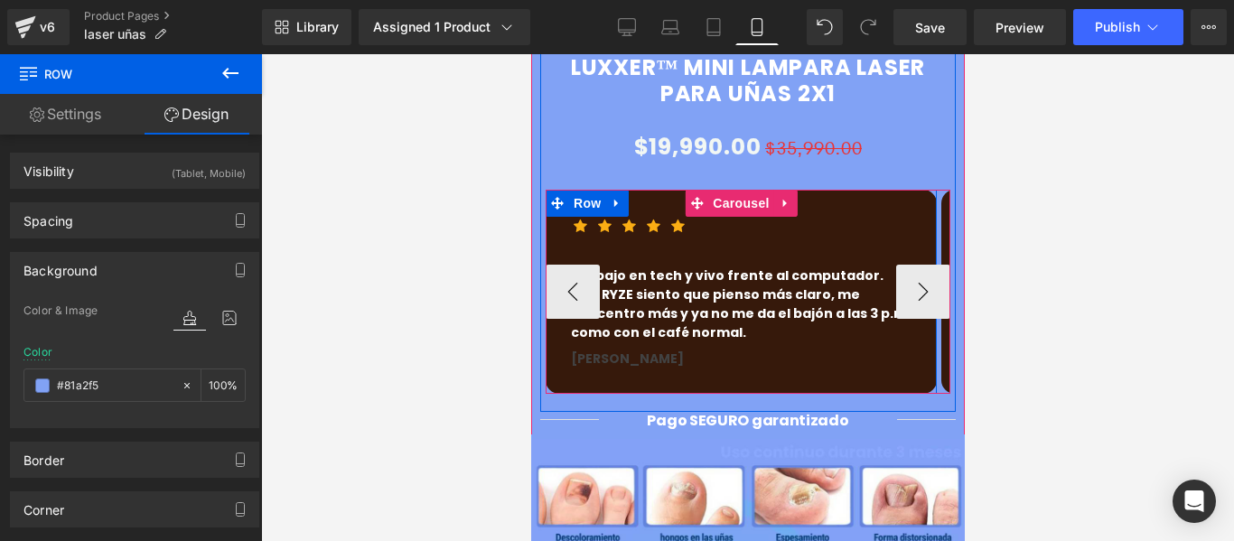
click at [720, 324] on div "Icon Icon Icon Icon Icon Icon List Hoz Trabajo en tech y vivo frente al computa…" at bounding box center [740, 292] width 391 height 204
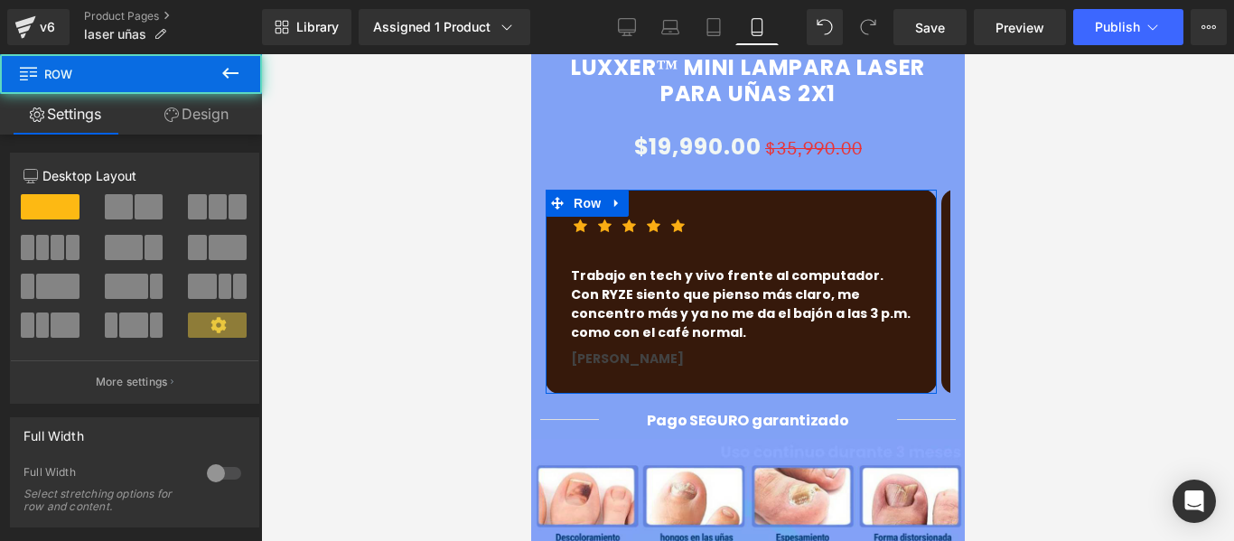
click at [193, 129] on link "Design" at bounding box center [196, 114] width 131 height 41
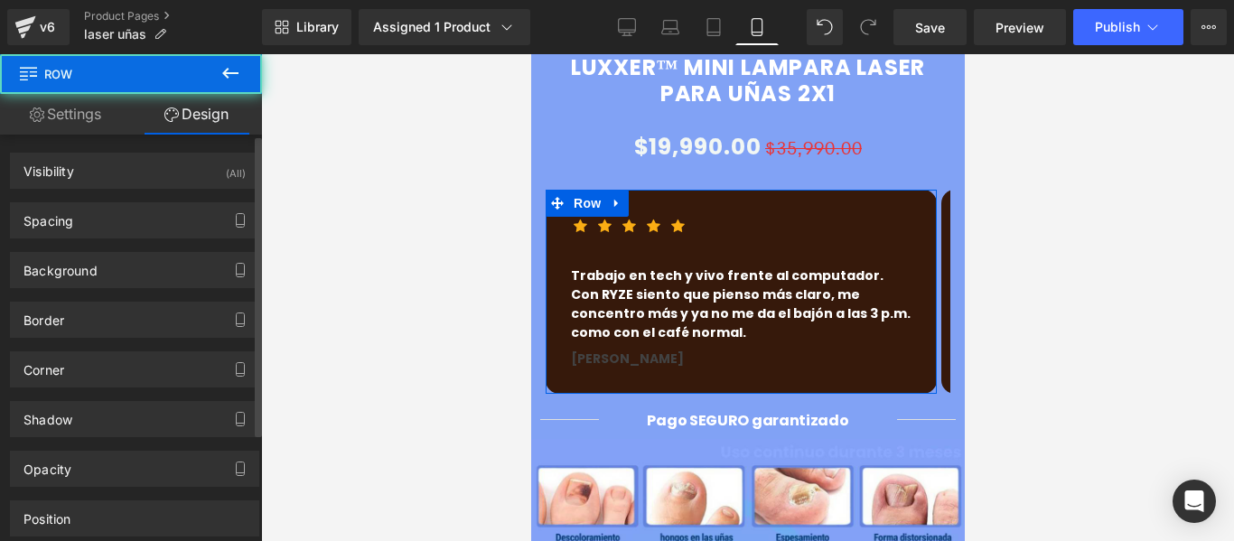
type input "#36190b"
type input "100"
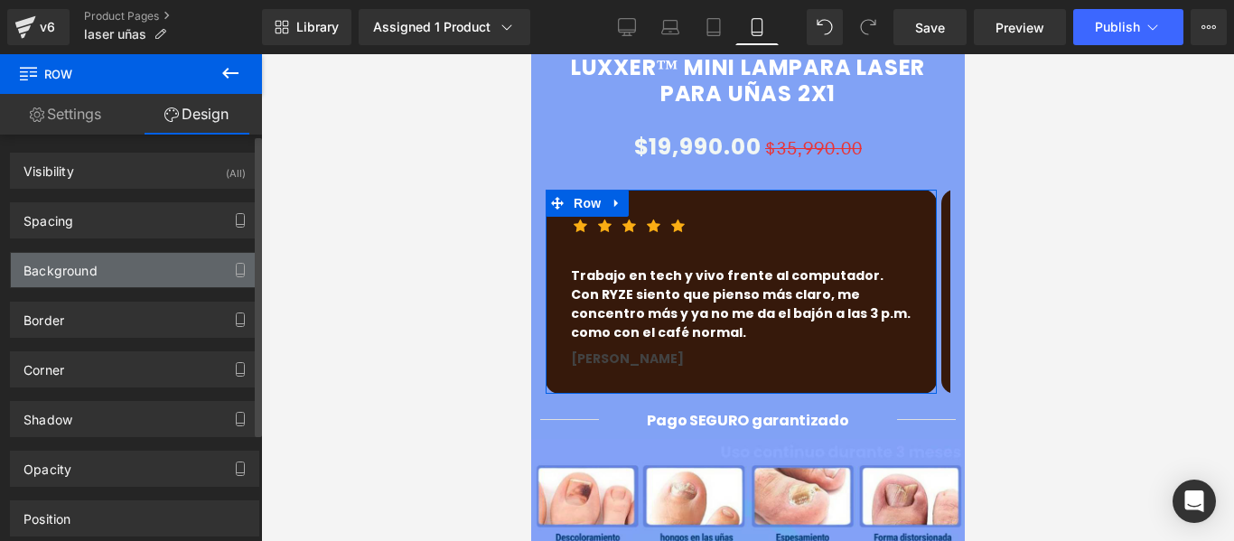
click at [109, 276] on div "Background" at bounding box center [135, 270] width 248 height 34
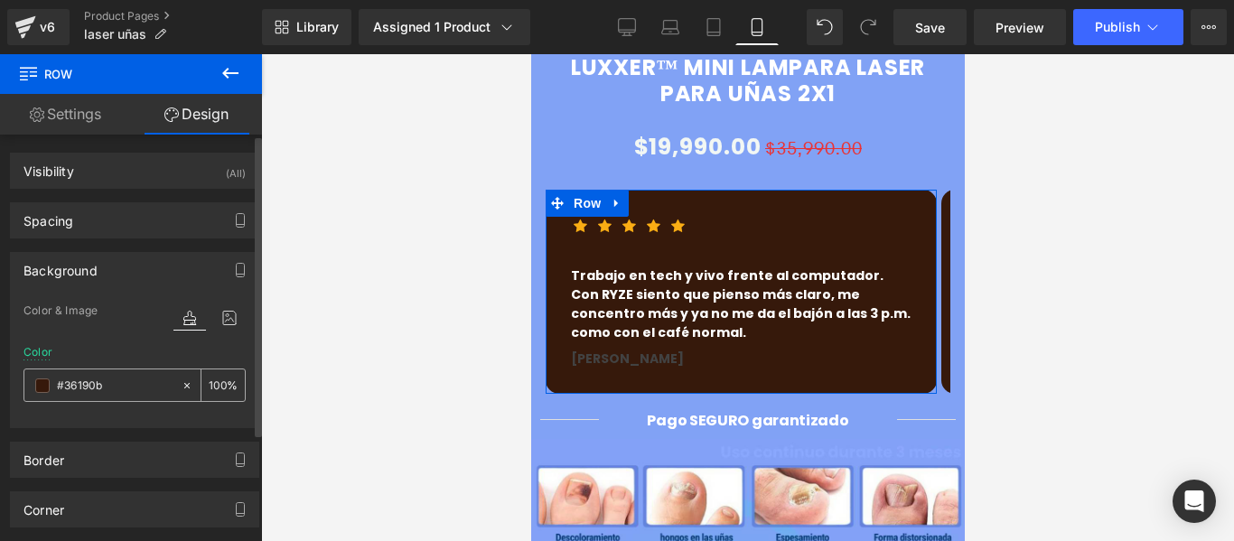
click at [130, 382] on input "#36190b" at bounding box center [115, 386] width 116 height 20
paste input "81a2f5"
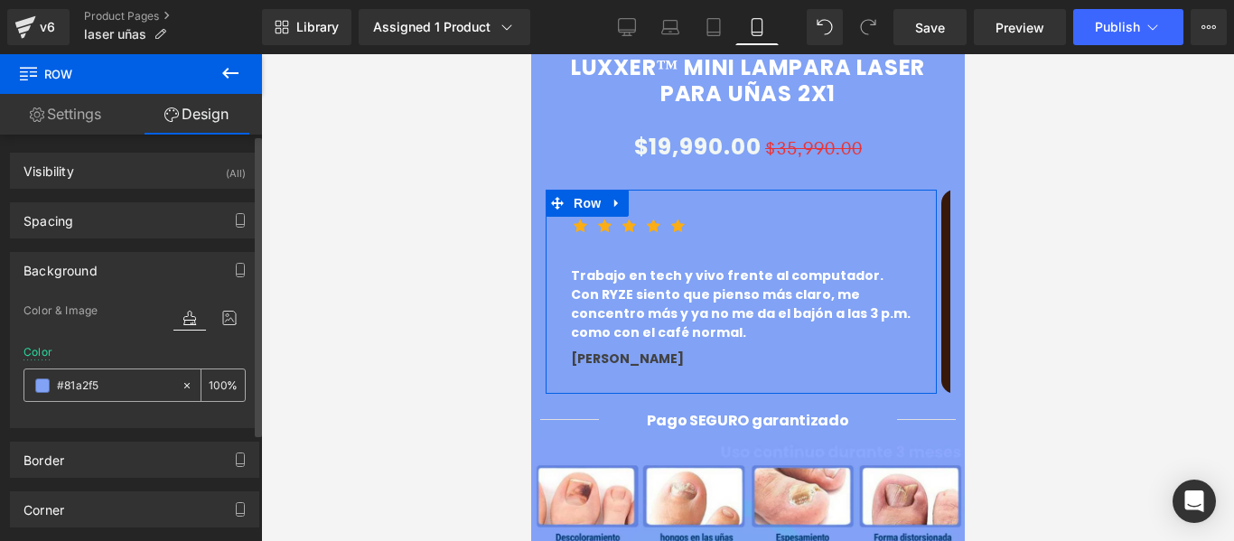
click at [36, 389] on span at bounding box center [42, 386] width 14 height 14
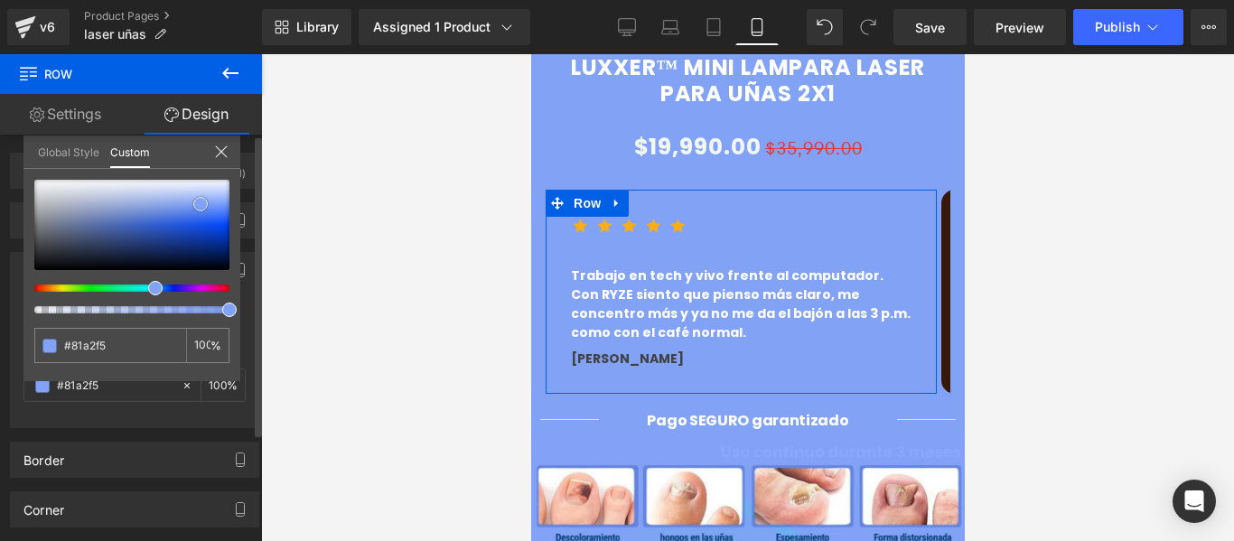
type input "#7599f4"
type input "#5884f3"
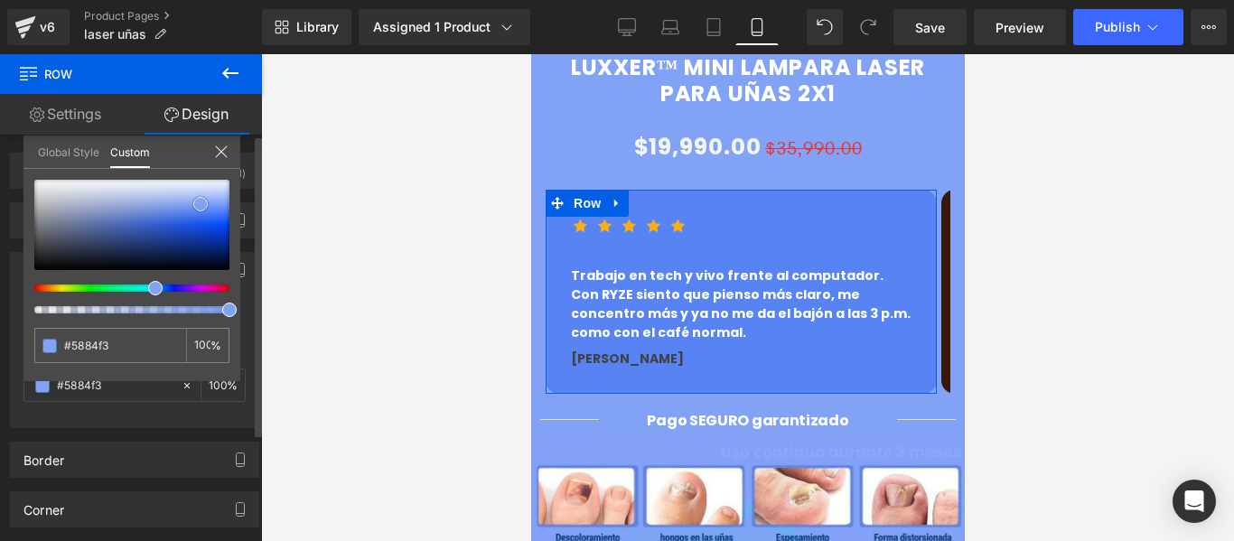
type input "#4979f2"
type input "#3f72f2"
type input "#1452f0"
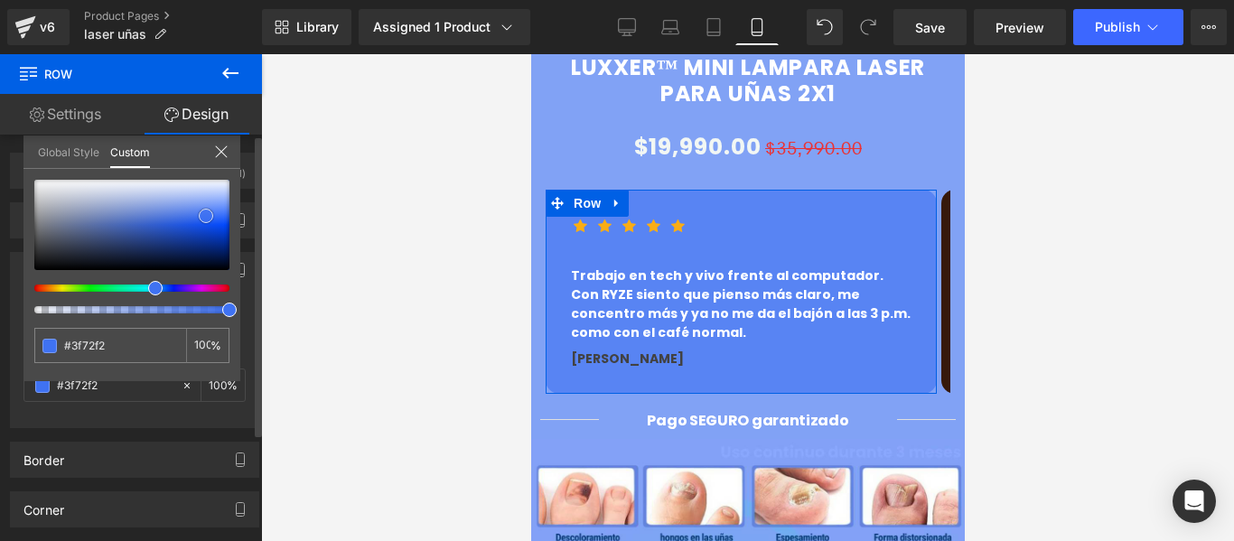
type input "#1452f0"
type input "#0b47de"
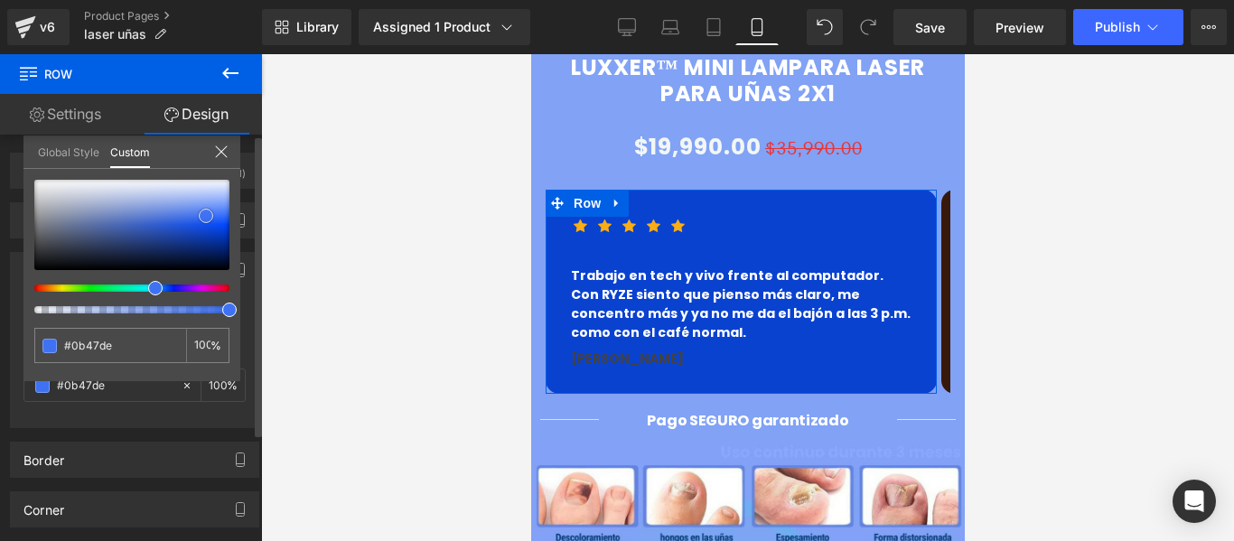
type input "#0a42d0"
type input "#083ec8"
type input "#053ac0"
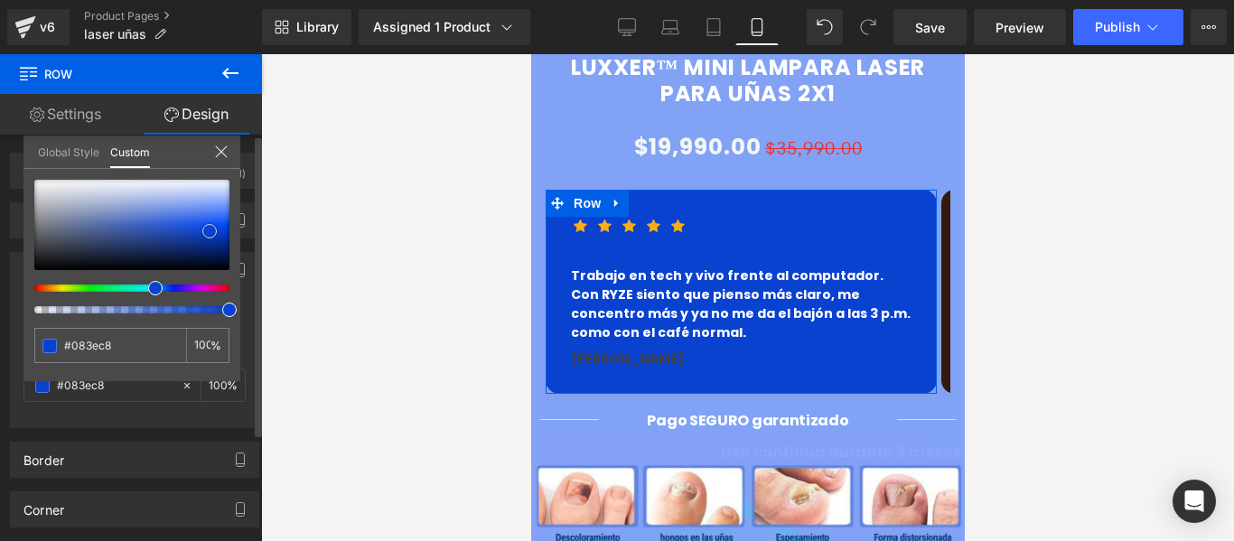
type input "#053ac0"
type input "#0337b8"
type input "#0235b4"
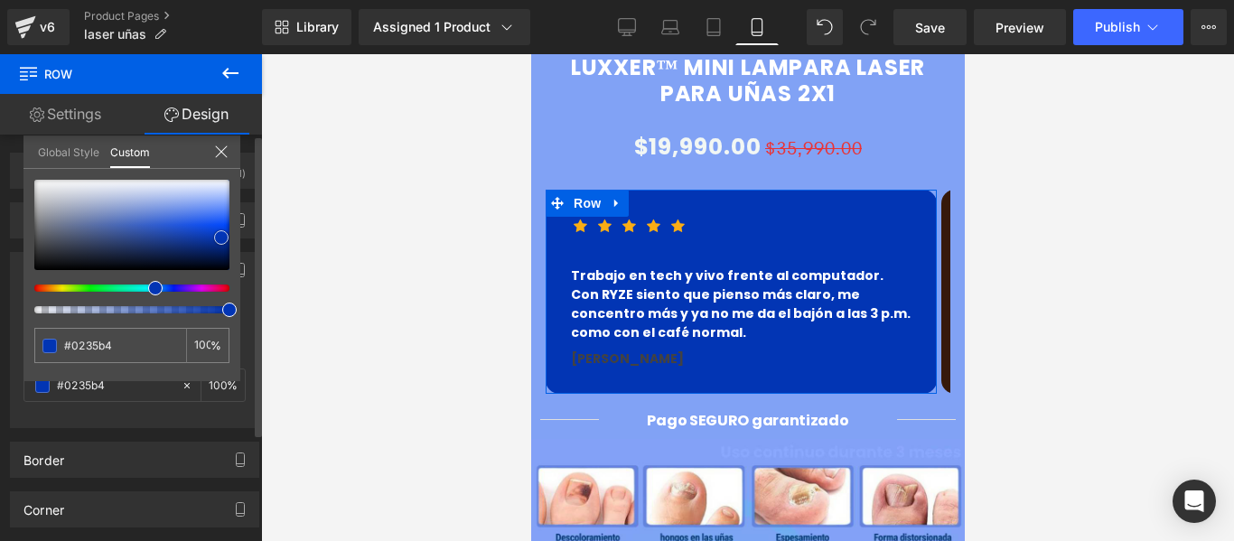
type input "#0236b9"
type input "#0239c3"
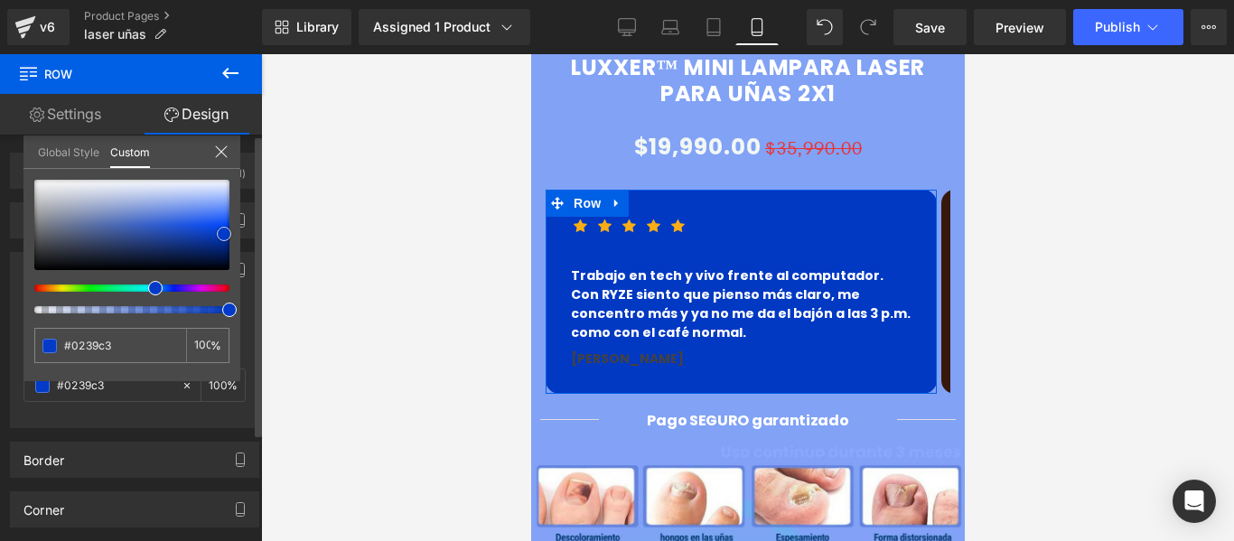
type input "#033bc8"
type input "#023ac9"
type input "#0038c6"
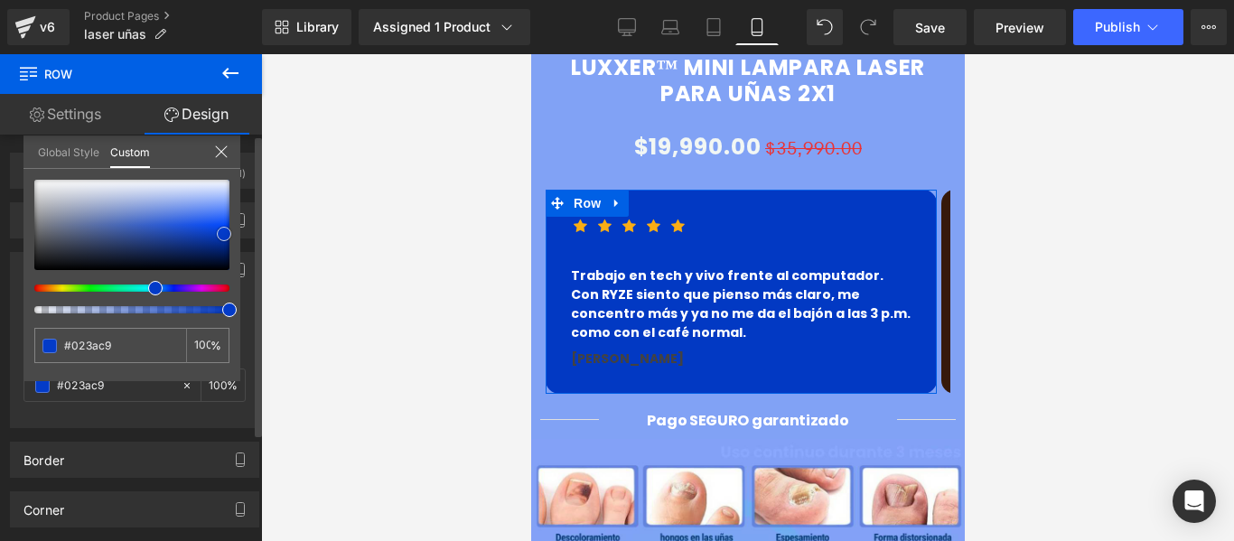
type input "#0038c6"
type input "#0036c1"
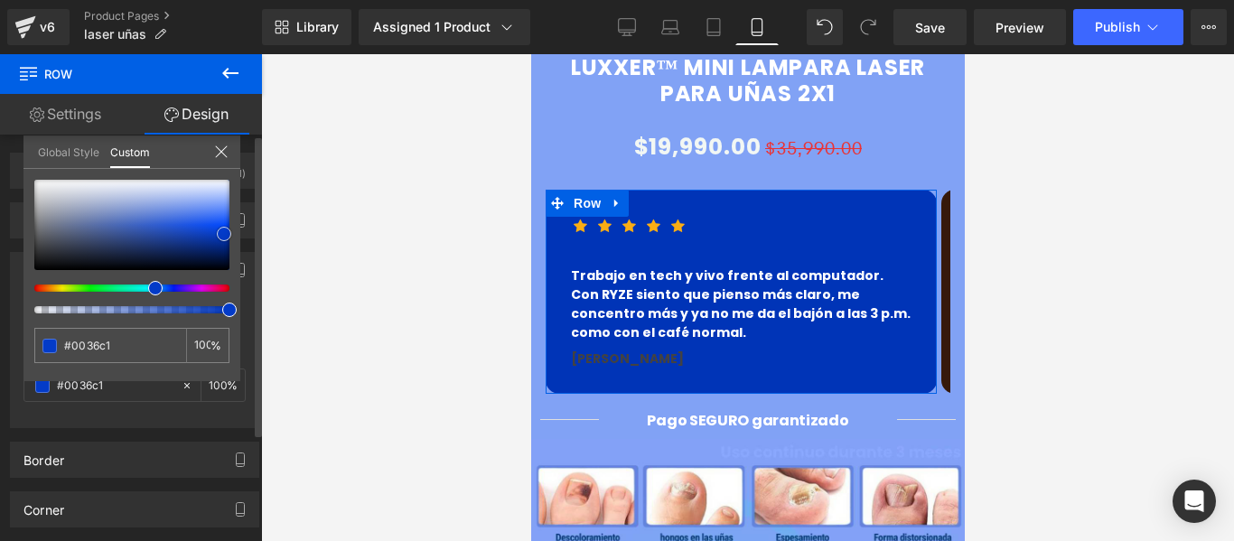
type input "#0034b7"
type input "#0032b2"
type input "#0031ad"
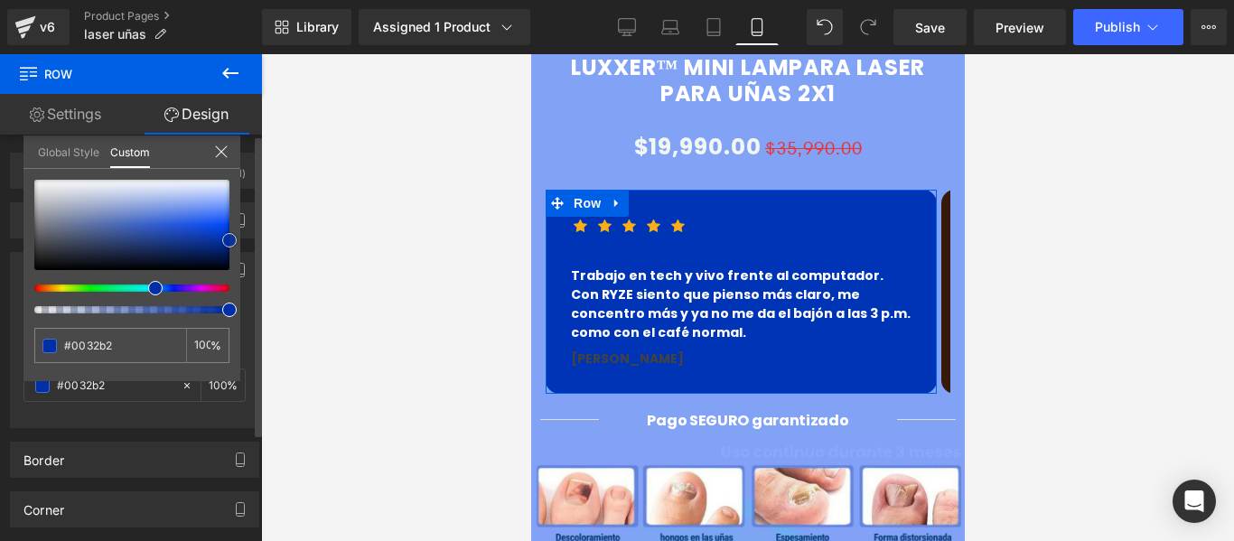
type input "#0031ad"
type input "#002ea3"
type input "#002c9e"
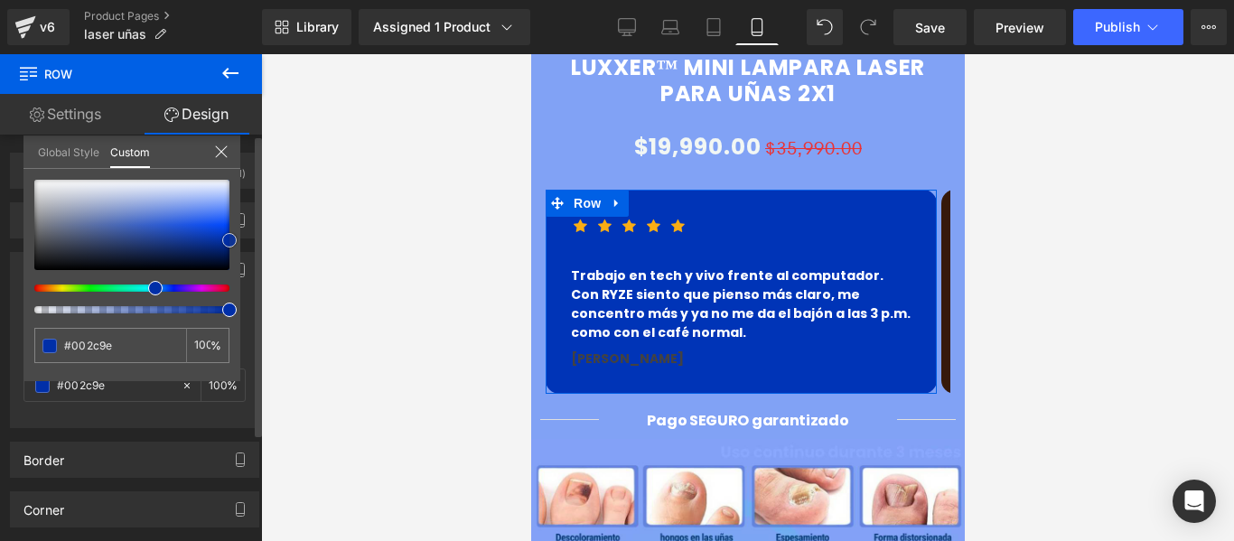
type input "#002b99"
type input "#002993"
type input "#00288e"
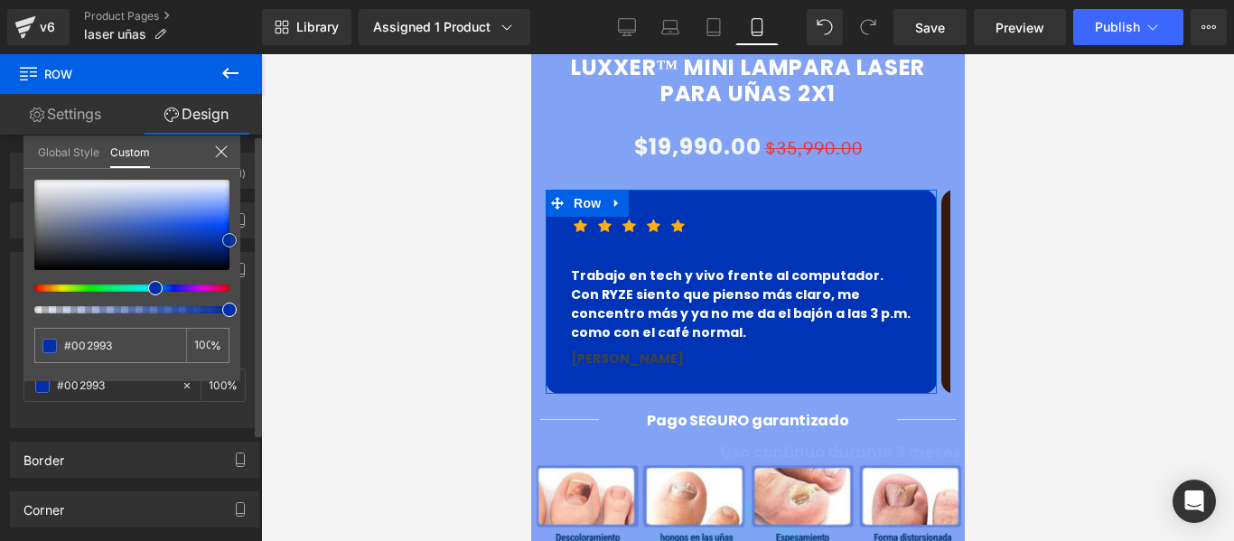
type input "#00288e"
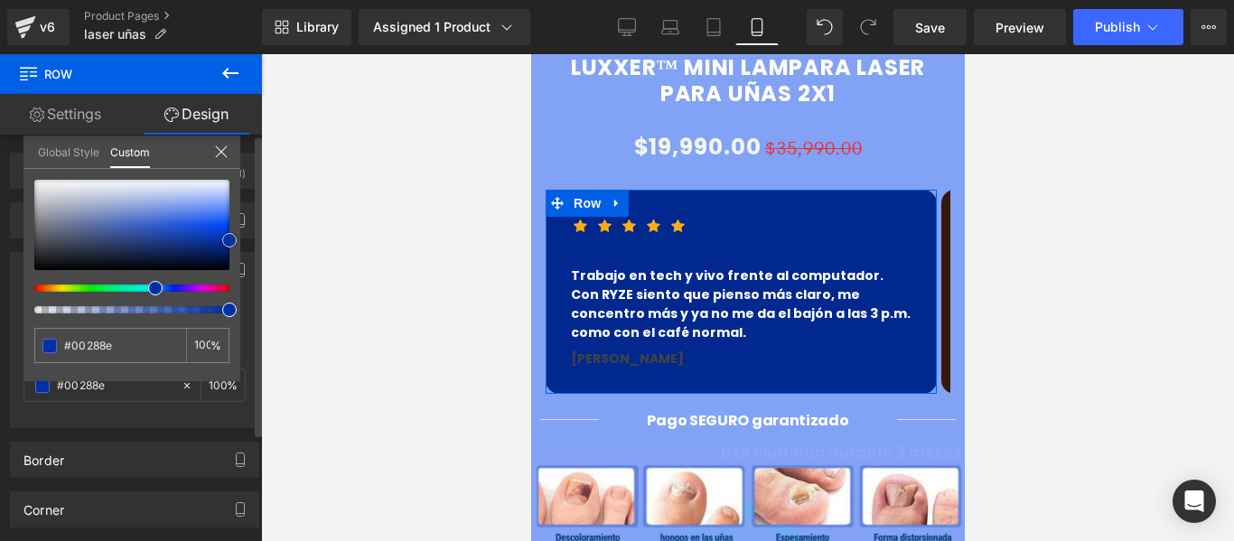
type input "#002584"
type input "#00247f"
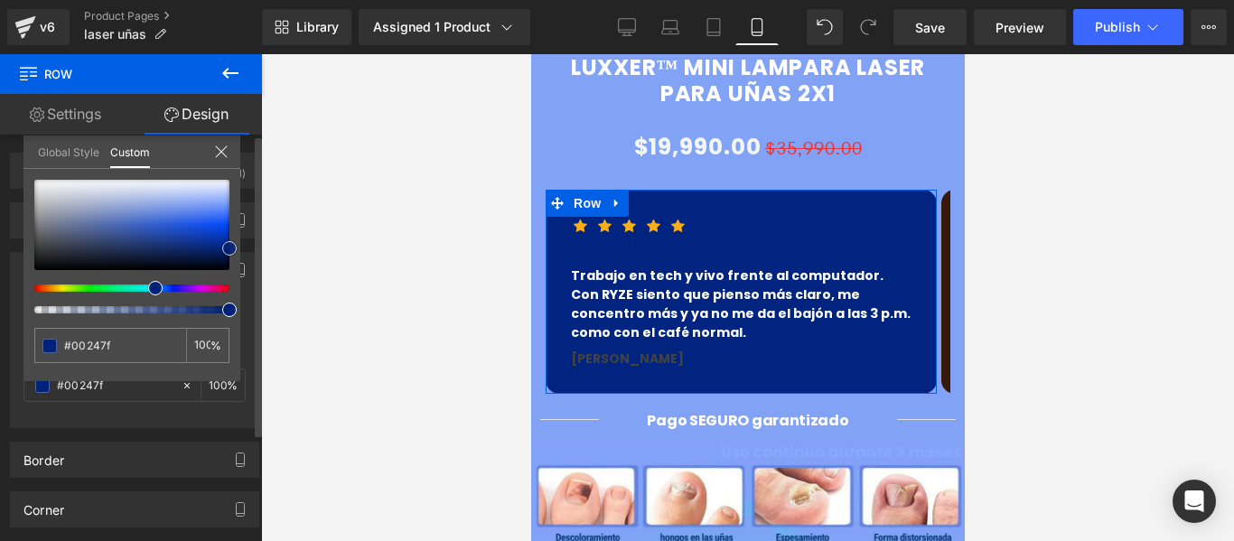
type input "#002175"
type input "#001a5b"
type input "#001447"
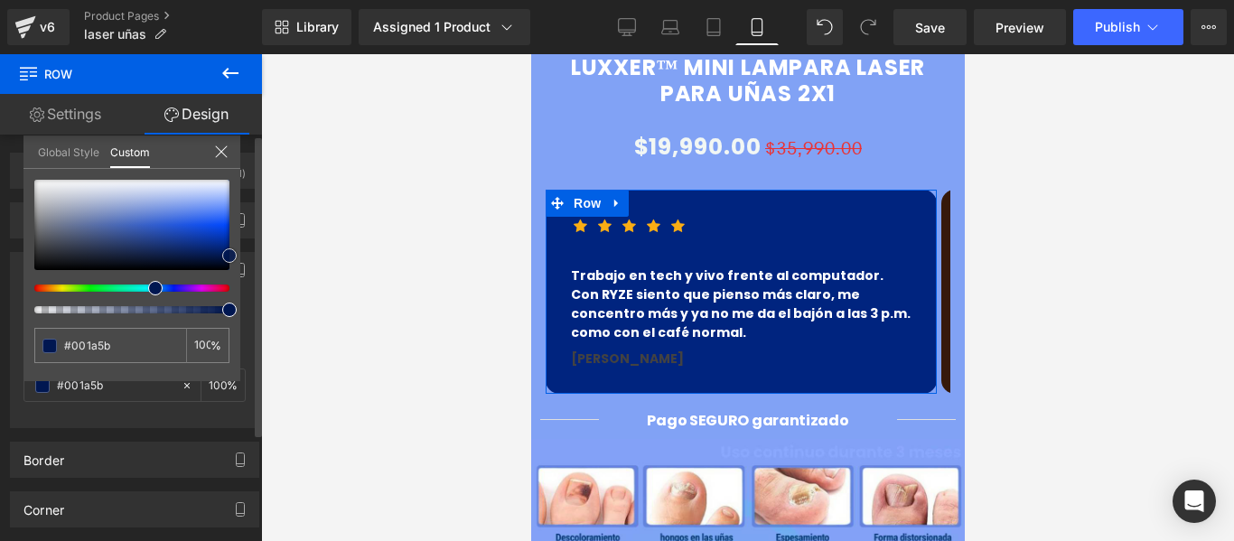
type input "#001447"
type input "#001142"
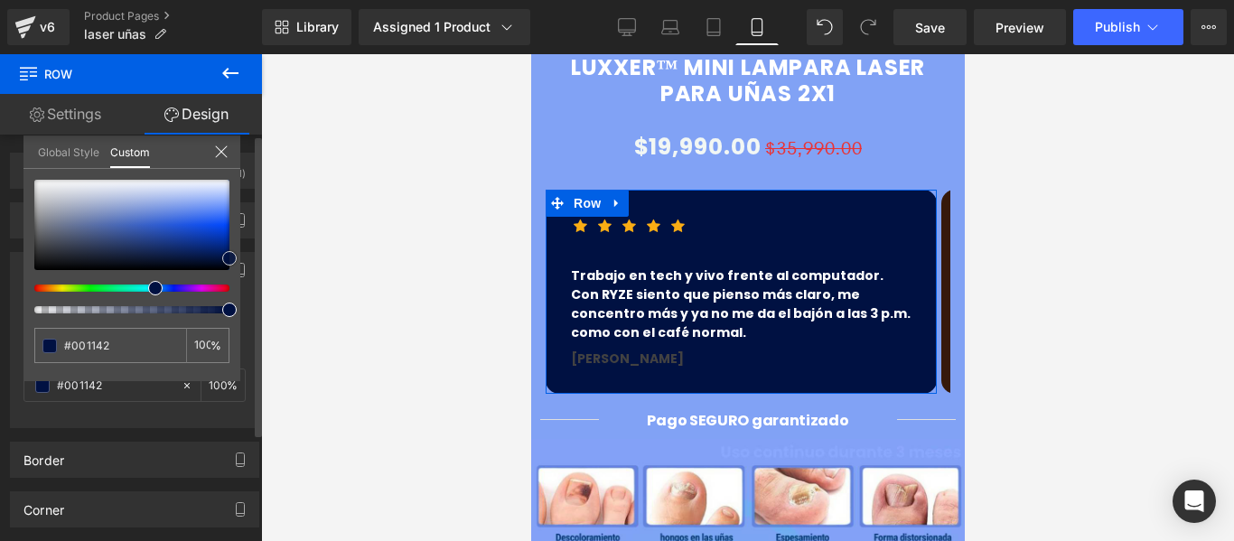
drag, startPoint x: 199, startPoint y: 208, endPoint x: 244, endPoint y: 262, distance: 70.6
click at [244, 262] on div "Background Color & Image color rgba(0, 17, 66, 1) Color #001142 100 % Image Rep…" at bounding box center [135, 334] width 270 height 190
click at [110, 343] on input "#001142" at bounding box center [112, 345] width 96 height 19
click at [133, 346] on input "#001142" at bounding box center [112, 345] width 96 height 19
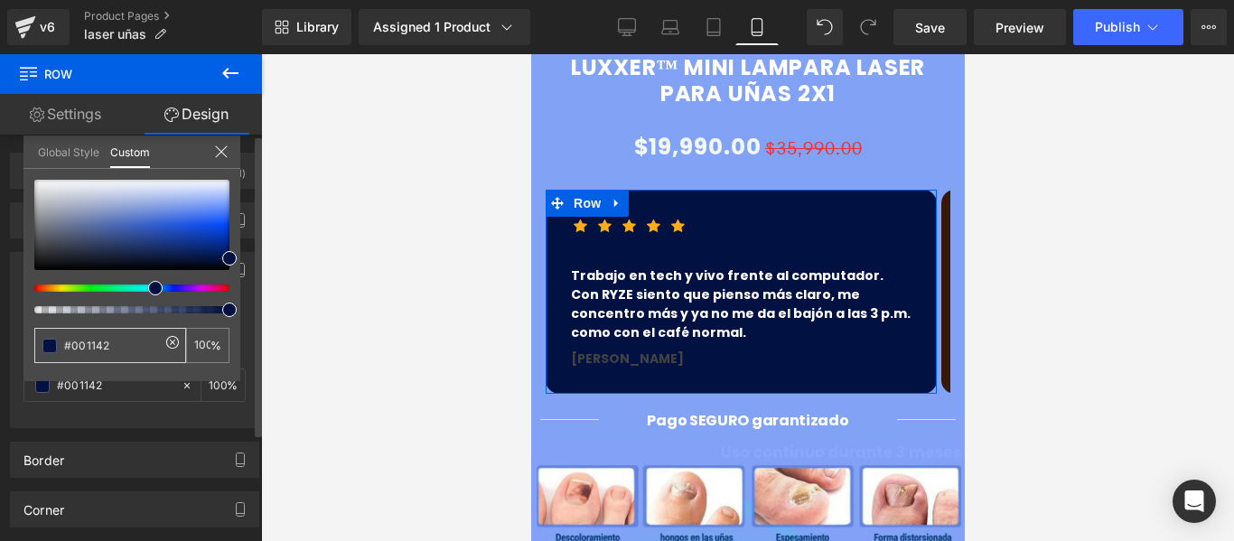
drag, startPoint x: 63, startPoint y: 342, endPoint x: 107, endPoint y: 346, distance: 43.5
click at [107, 346] on div "#001142" at bounding box center [110, 345] width 152 height 35
drag, startPoint x: 122, startPoint y: 346, endPoint x: 65, endPoint y: 344, distance: 56.9
click at [65, 344] on input "#001142" at bounding box center [112, 345] width 96 height 19
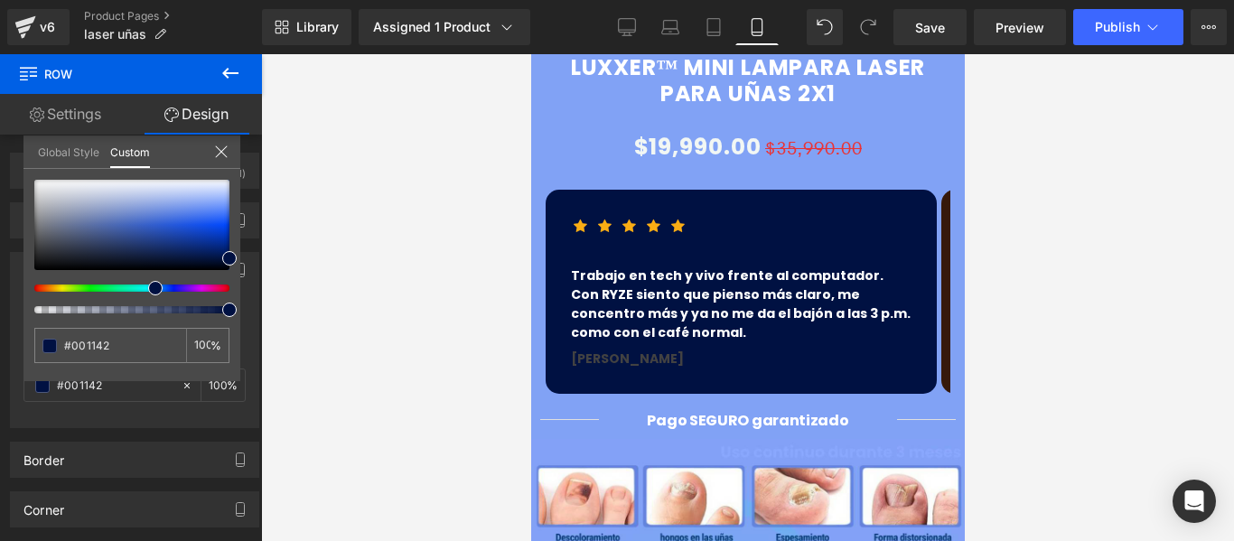
scroll to position [1690, 0]
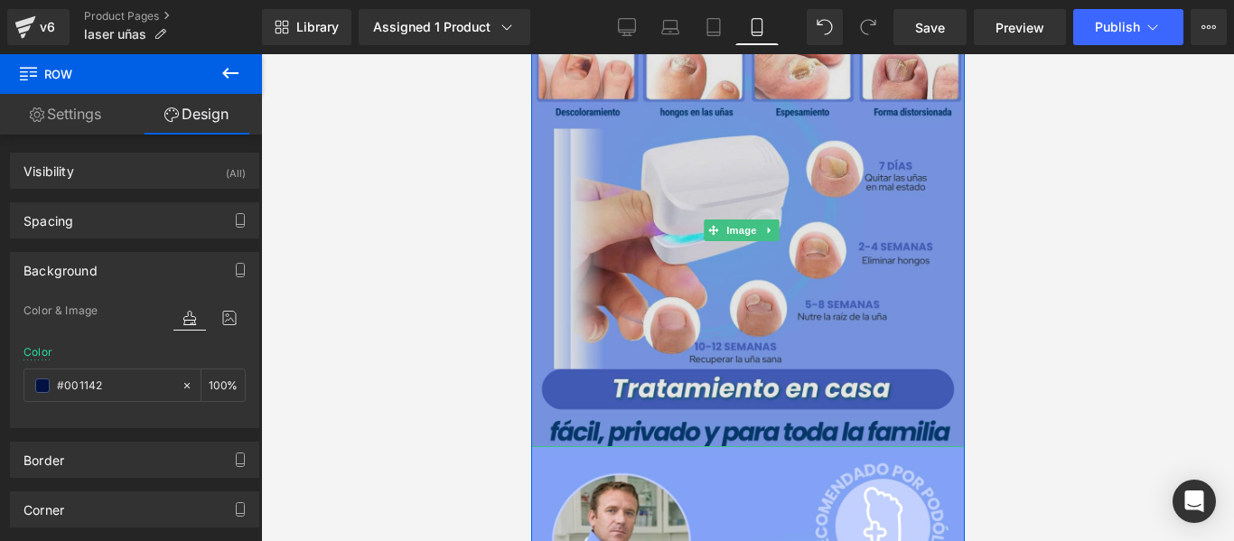
scroll to position [1239, 0]
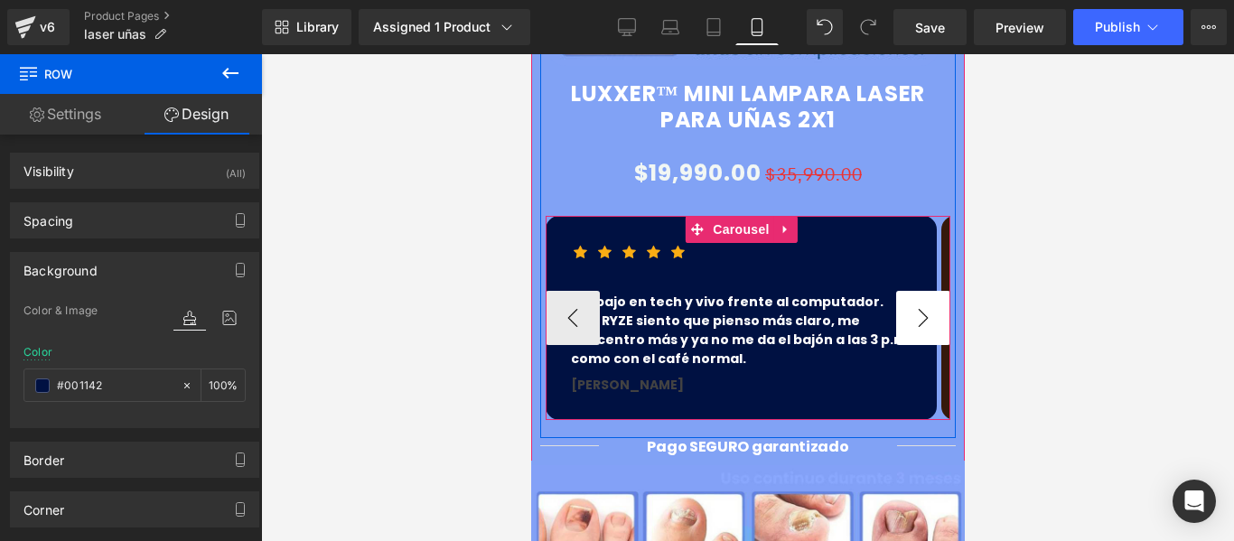
click at [922, 291] on button "›" at bounding box center [922, 318] width 54 height 54
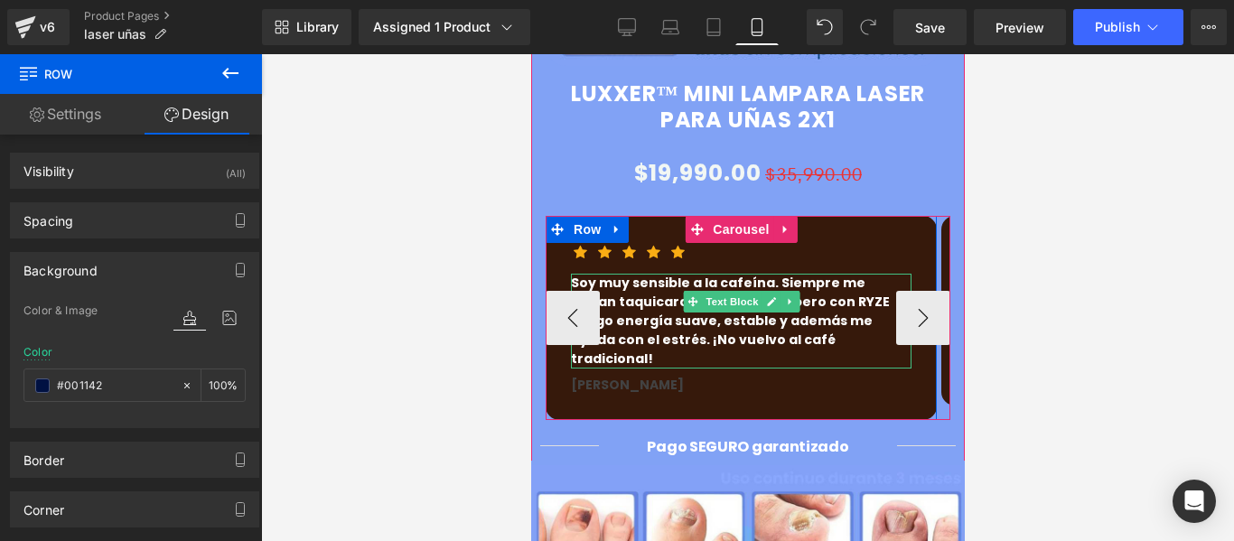
click at [844, 291] on p "Soy muy sensible a la cafeína. Siempre me daban taquicardias con el café, pero …" at bounding box center [740, 321] width 341 height 95
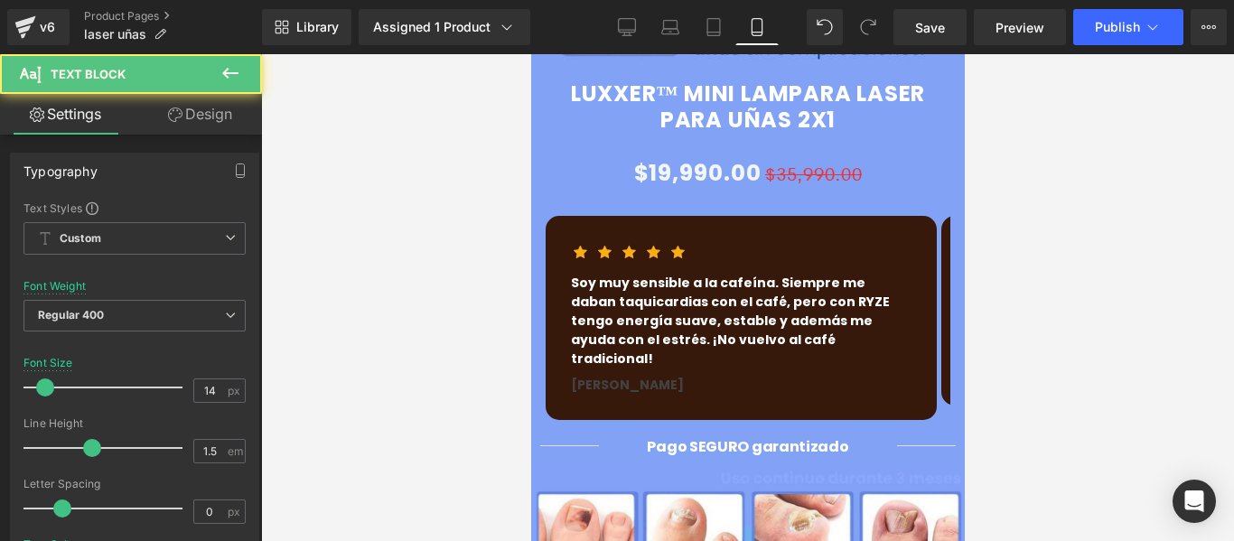
click at [210, 123] on link "Design" at bounding box center [200, 114] width 131 height 41
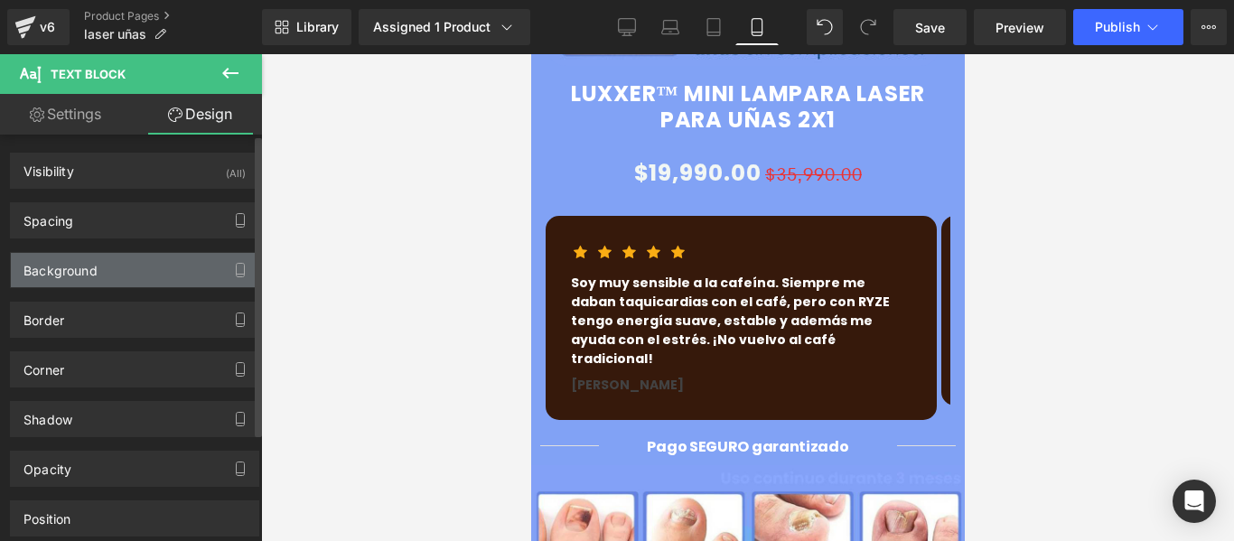
click at [96, 271] on div "Background" at bounding box center [60, 265] width 74 height 25
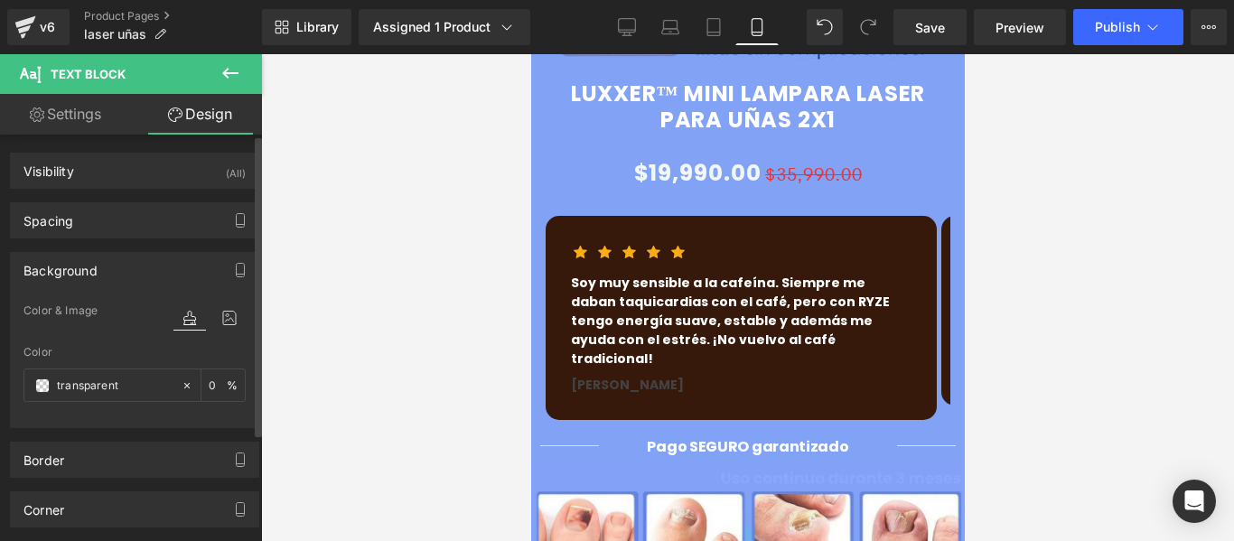
type input "transparent"
type input "0"
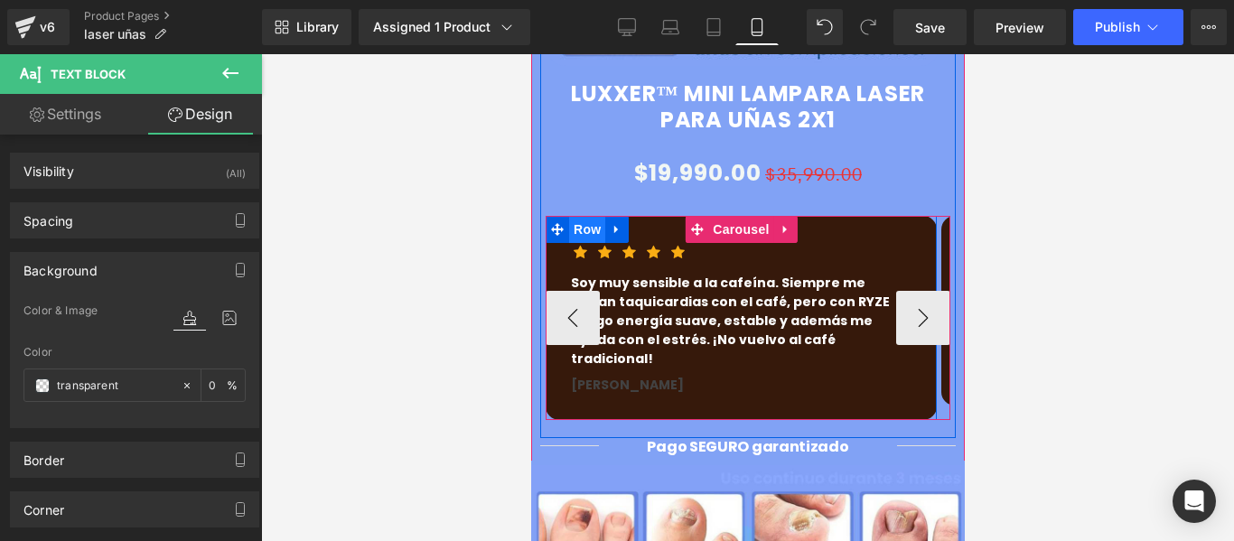
click at [589, 216] on span "Row" at bounding box center [586, 229] width 36 height 27
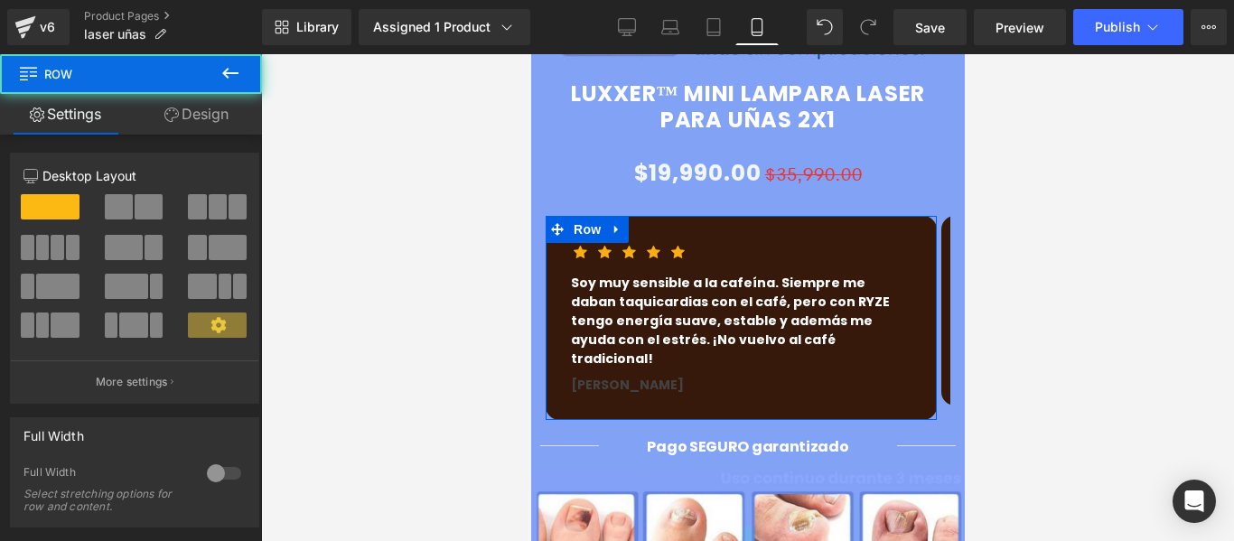
click at [176, 112] on icon at bounding box center [171, 115] width 14 height 14
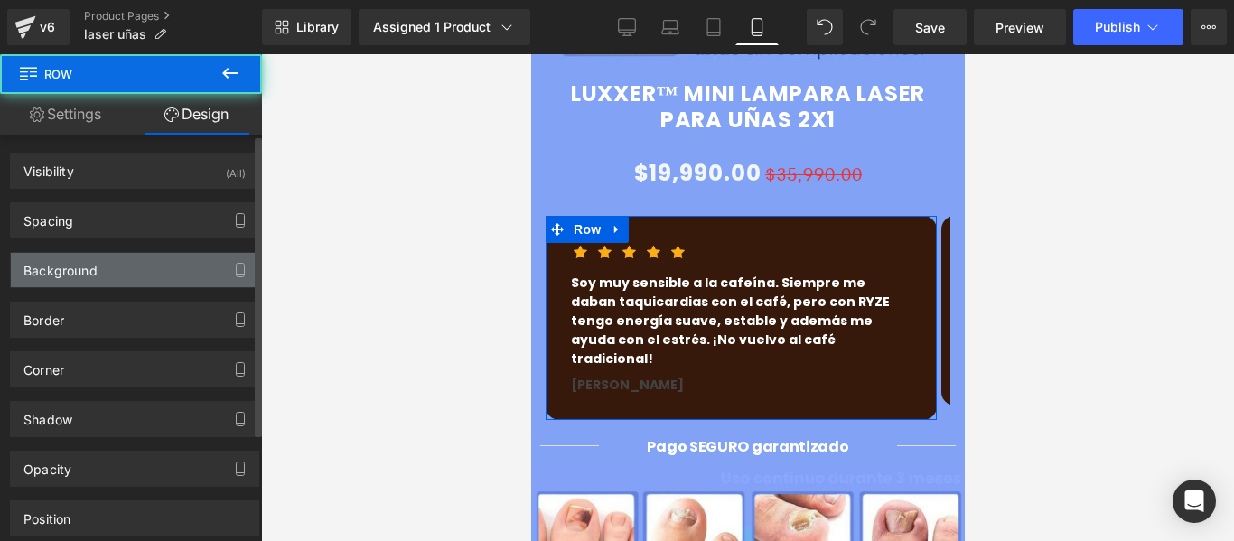
click at [82, 262] on div "Background" at bounding box center [60, 265] width 74 height 25
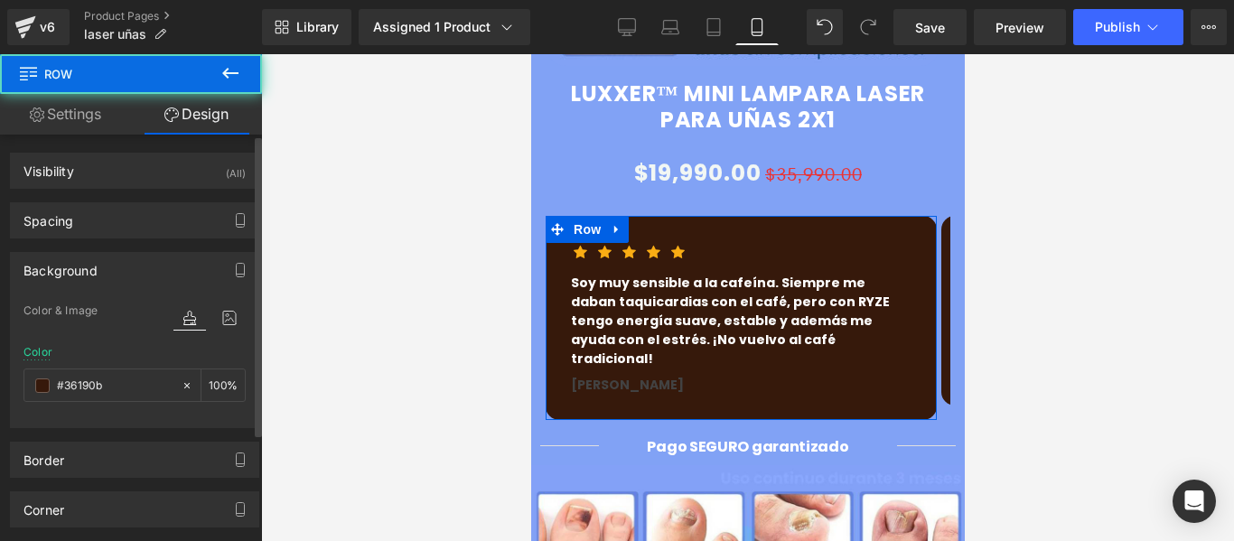
type input "#36190b"
type input "100"
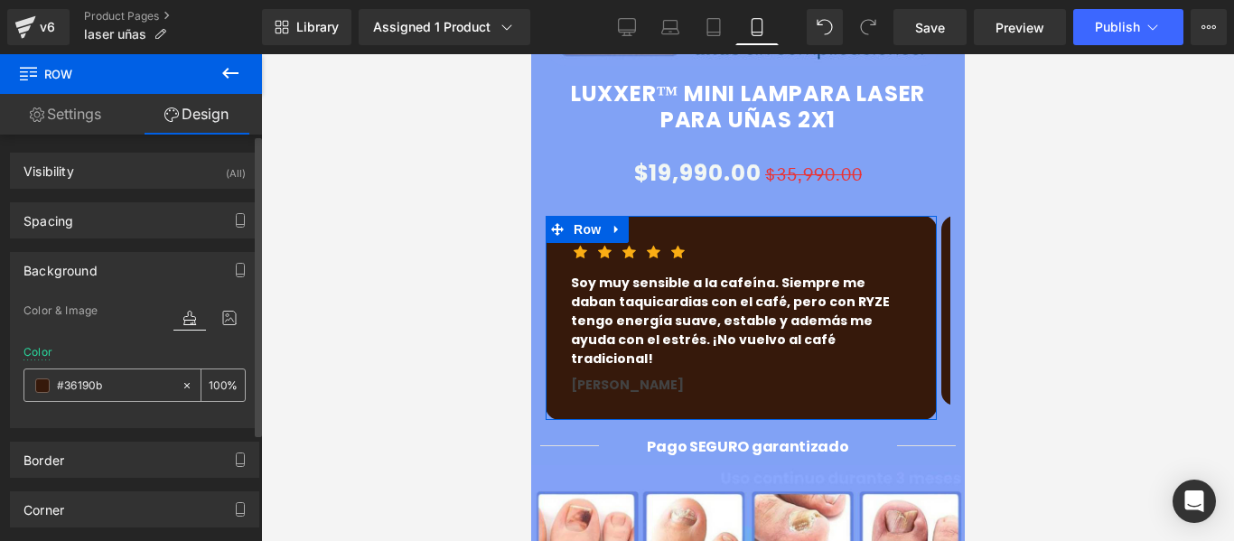
click at [123, 382] on input "#36190b" at bounding box center [115, 386] width 116 height 20
paste input "001142"
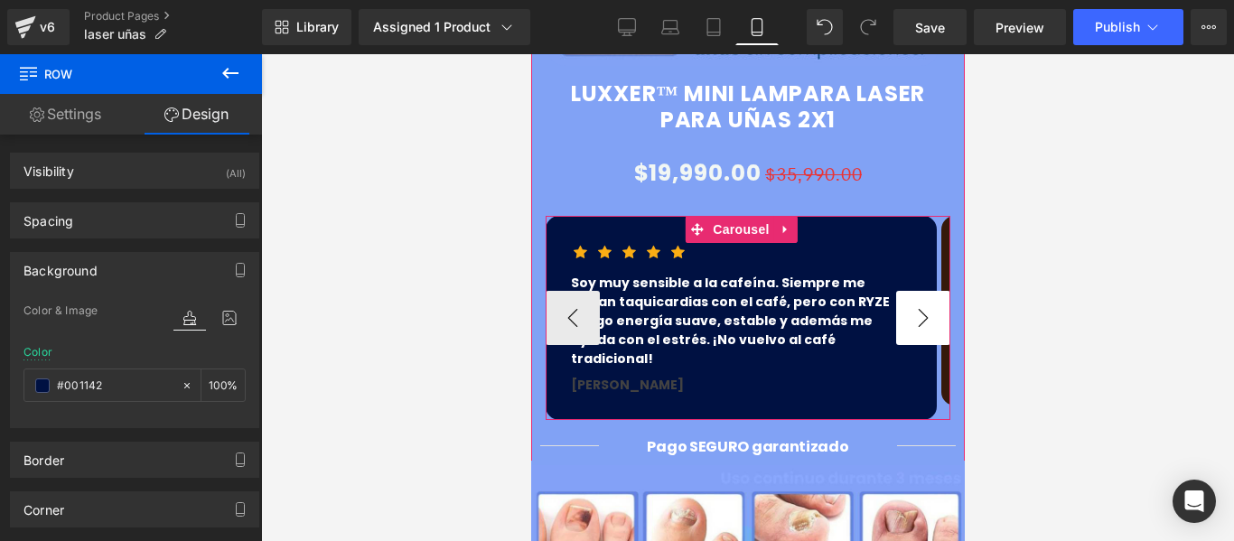
type input "#001142"
click at [898, 291] on button "›" at bounding box center [922, 318] width 54 height 54
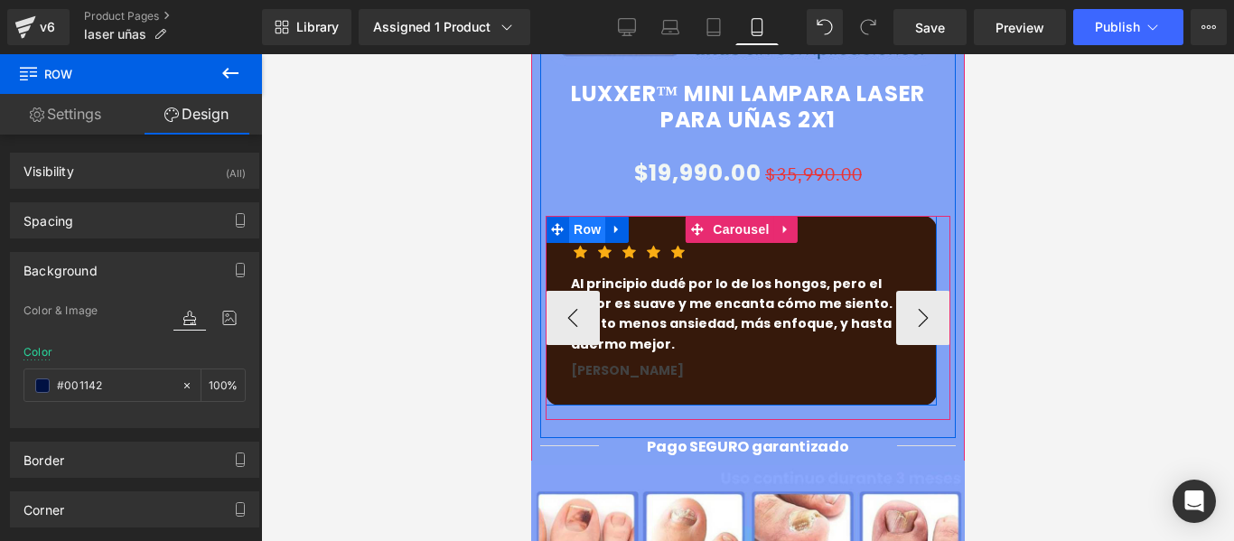
click at [587, 216] on span "Row" at bounding box center [586, 229] width 36 height 27
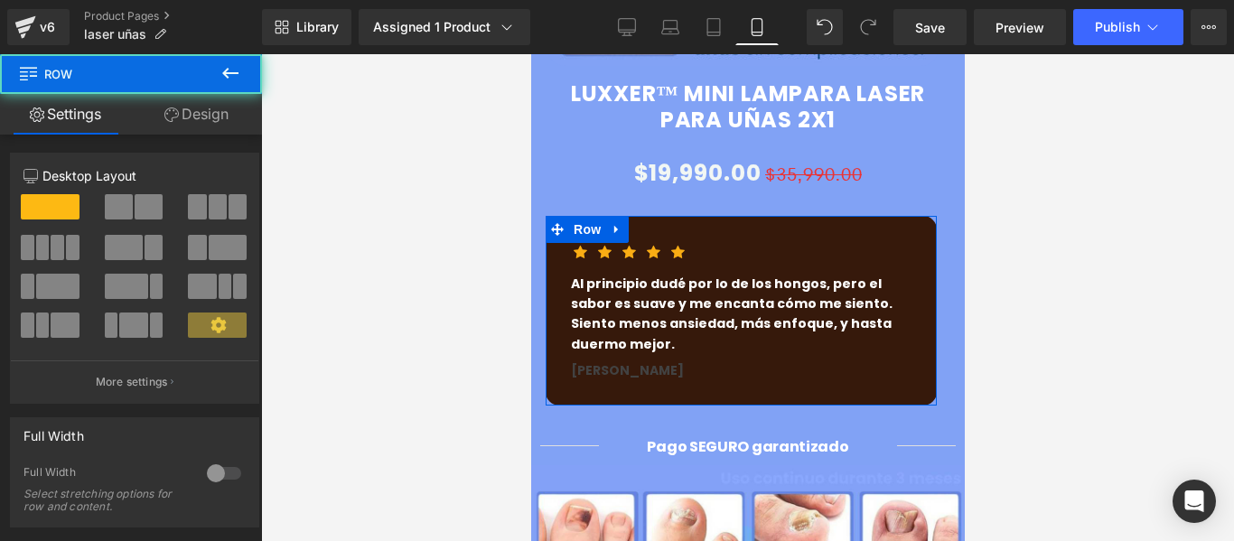
click at [218, 119] on link "Design" at bounding box center [196, 114] width 131 height 41
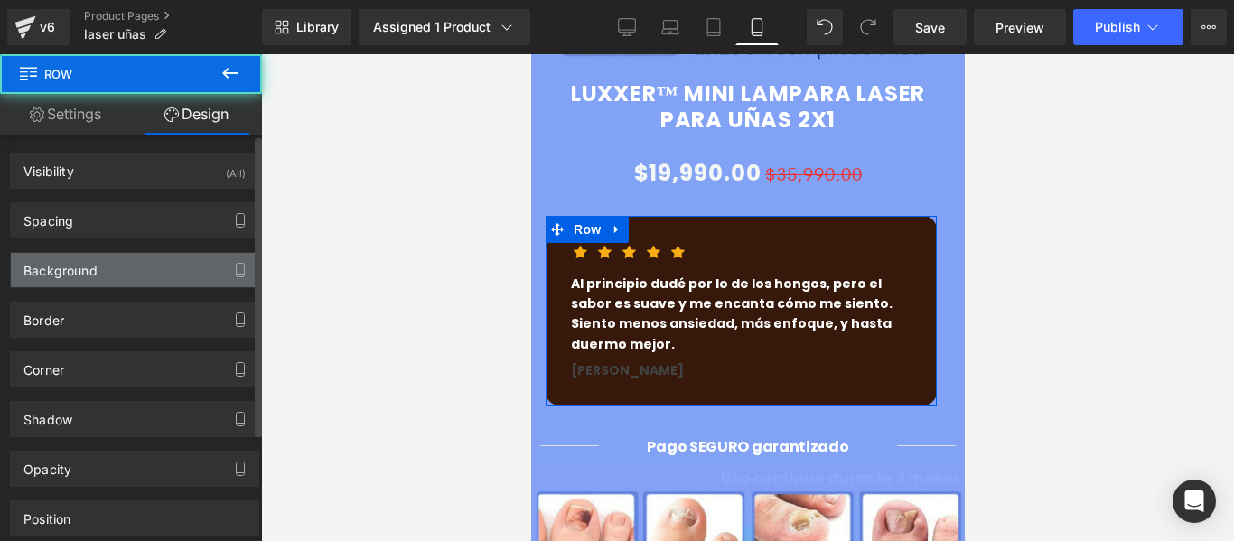
type input "#36190b"
type input "100"
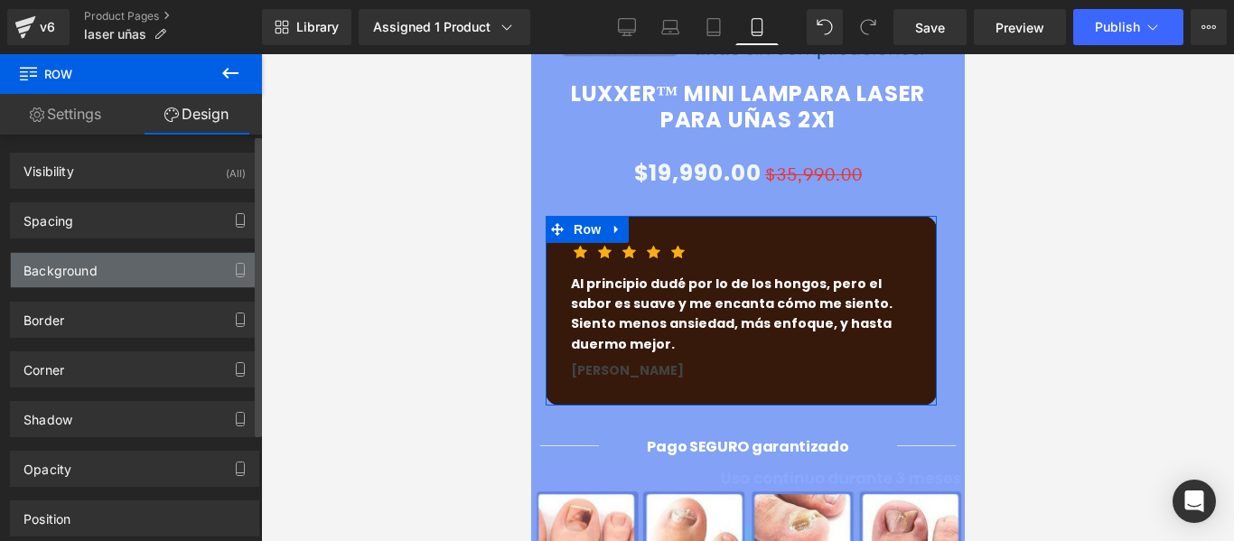
click at [95, 268] on div "Background" at bounding box center [60, 265] width 74 height 25
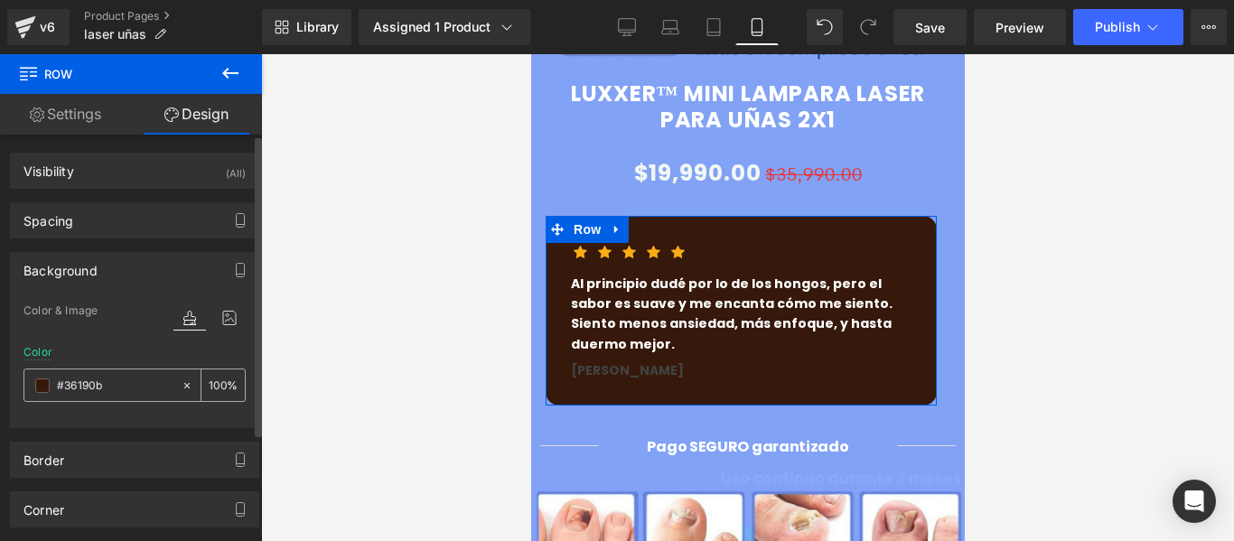
click at [123, 399] on div "#36190b" at bounding box center [102, 386] width 156 height 32
click at [118, 386] on input "#36190b" at bounding box center [115, 386] width 116 height 20
paste input "001142"
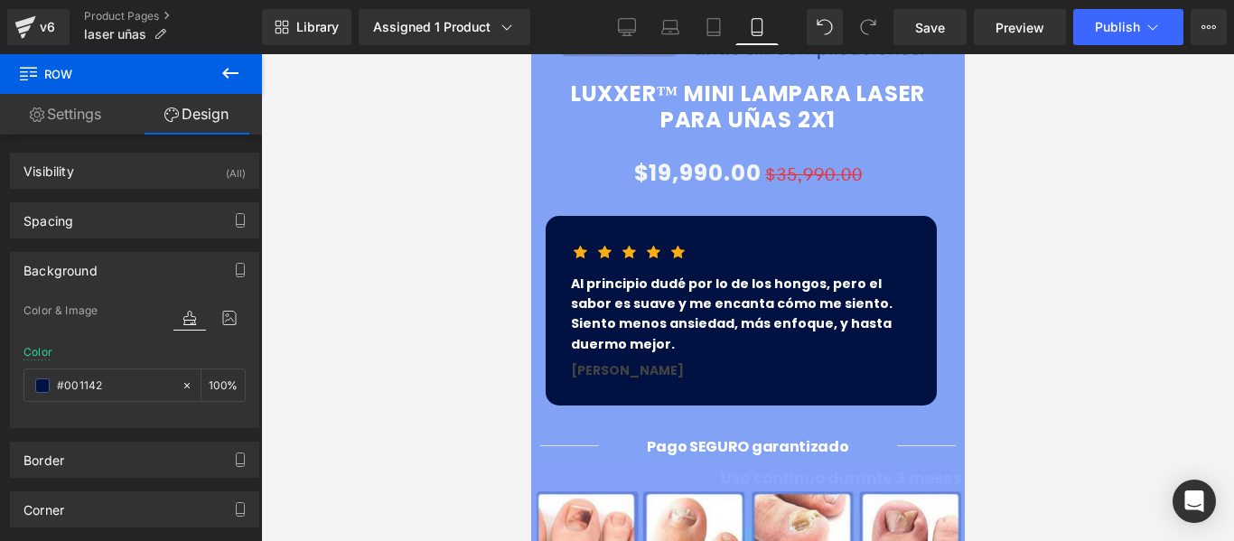
type input "#001142"
click at [677, 284] on p "Al principio dudé por lo de los hongos, pero el sabor es suave y me encanta cóm…" at bounding box center [740, 314] width 341 height 81
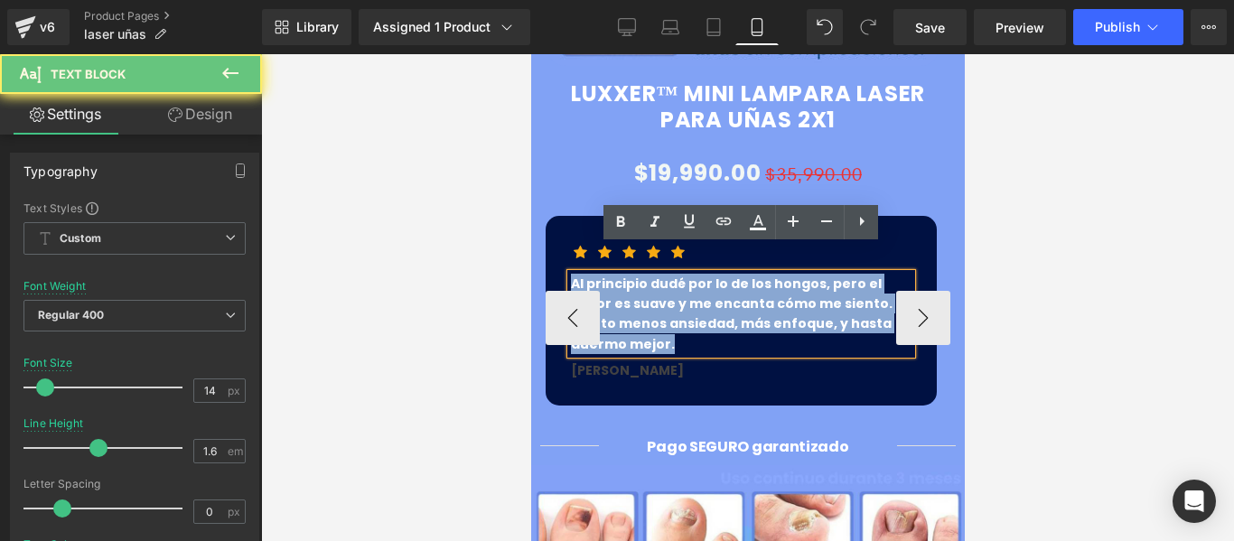
click at [677, 284] on p "Al principio dudé por lo de los hongos, pero el sabor es suave y me encanta cóm…" at bounding box center [740, 314] width 341 height 81
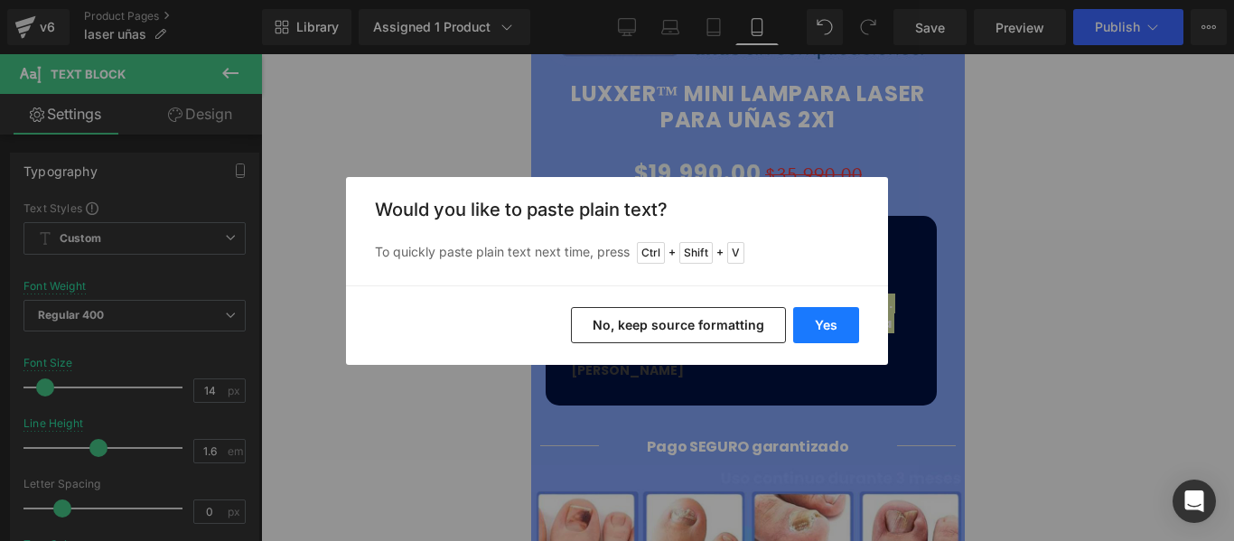
click at [847, 318] on button "Yes" at bounding box center [826, 325] width 66 height 36
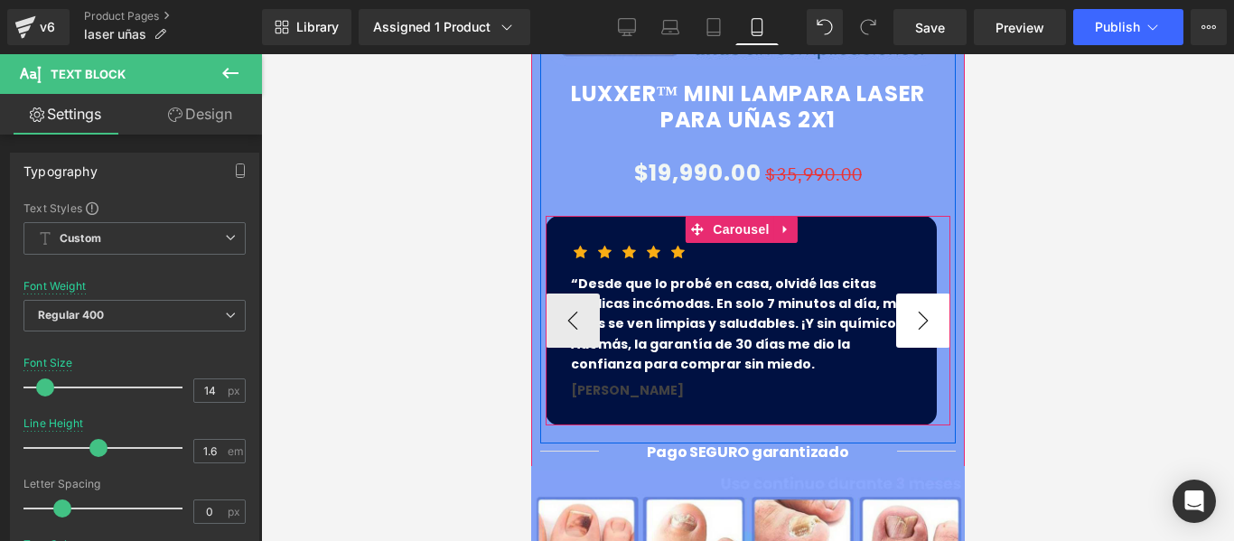
click at [903, 297] on button "›" at bounding box center [922, 321] width 54 height 54
click at [898, 294] on button "›" at bounding box center [922, 321] width 54 height 54
click at [583, 294] on button "‹" at bounding box center [572, 321] width 54 height 54
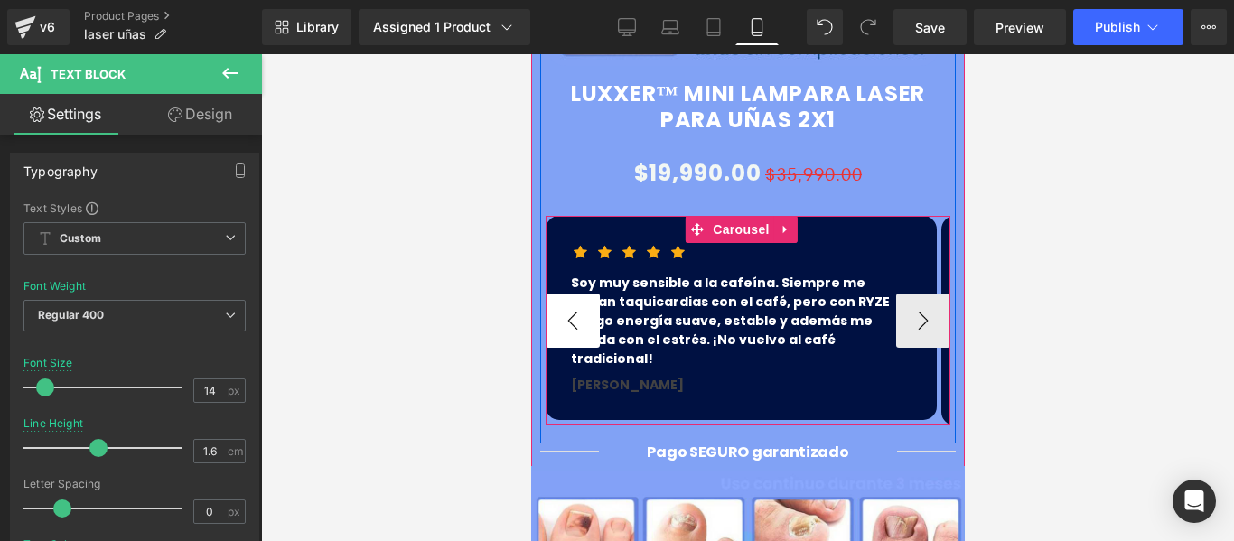
click at [577, 294] on button "‹" at bounding box center [572, 321] width 54 height 54
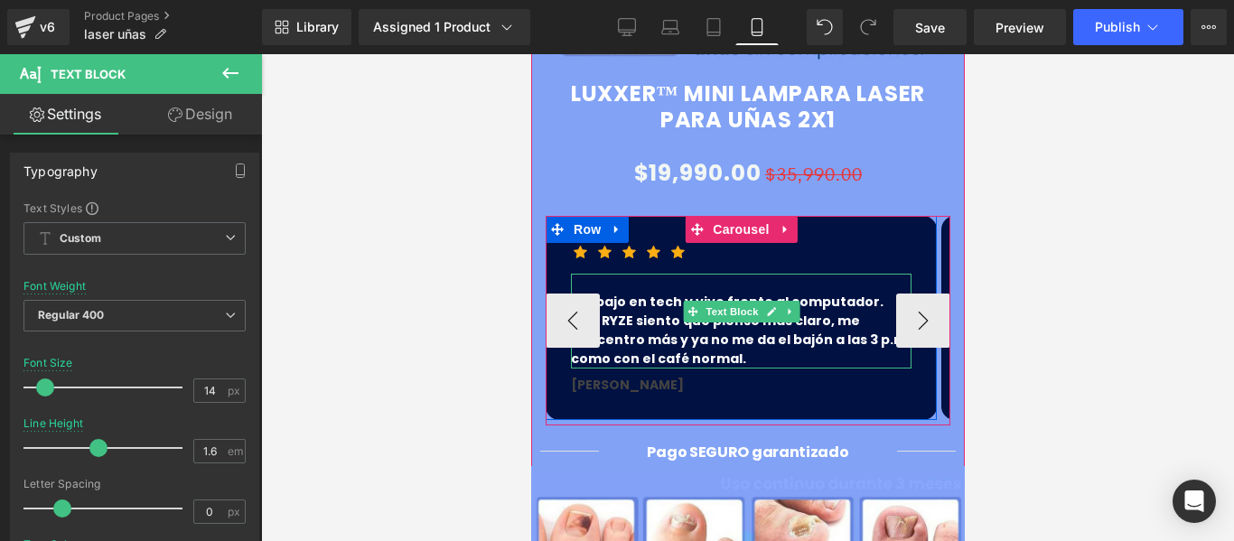
click at [748, 314] on p "Trabajo en tech y vivo frente al computador. Con RYZE siento que pienso más cla…" at bounding box center [740, 331] width 341 height 76
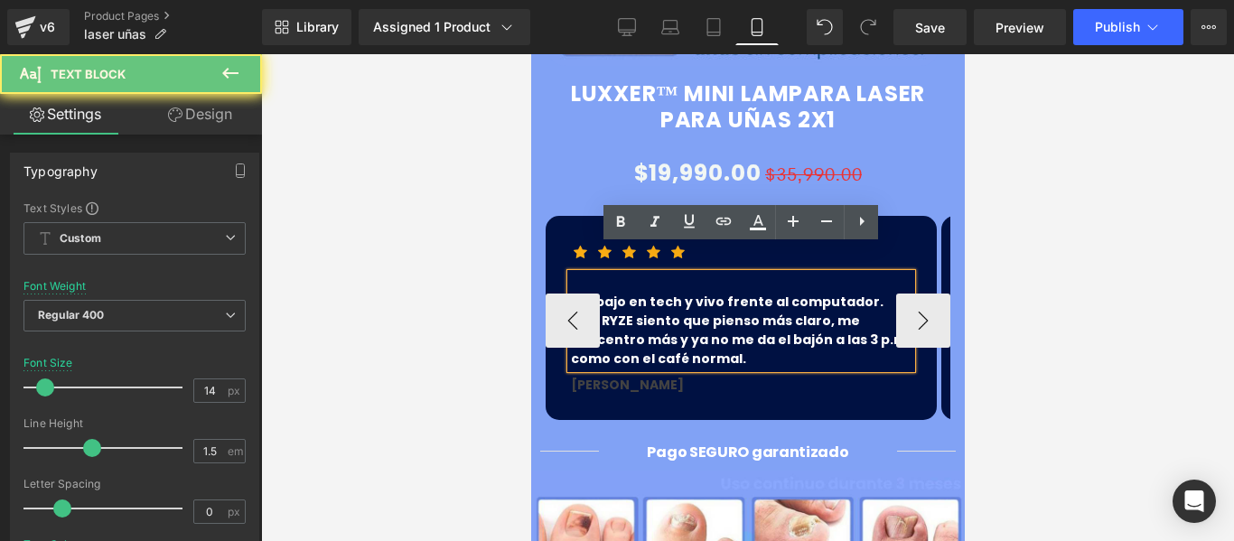
click at [748, 314] on p "Trabajo en tech y vivo frente al computador. Con RYZE siento que pienso más cla…" at bounding box center [740, 331] width 341 height 76
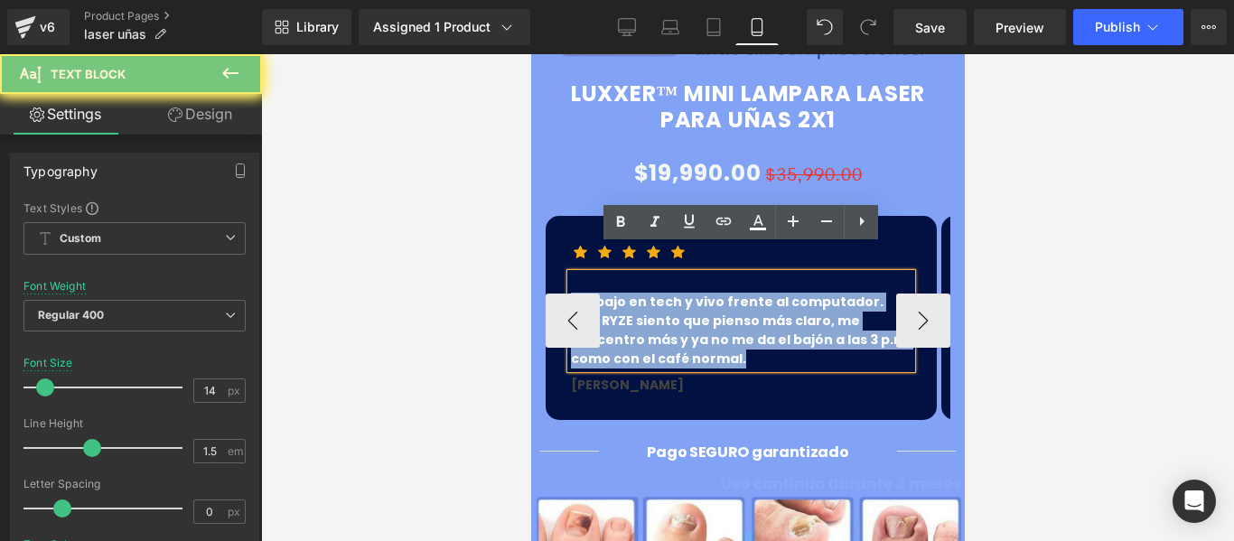
click at [748, 314] on p "Trabajo en tech y vivo frente al computador. Con RYZE siento que pienso más cla…" at bounding box center [740, 331] width 341 height 76
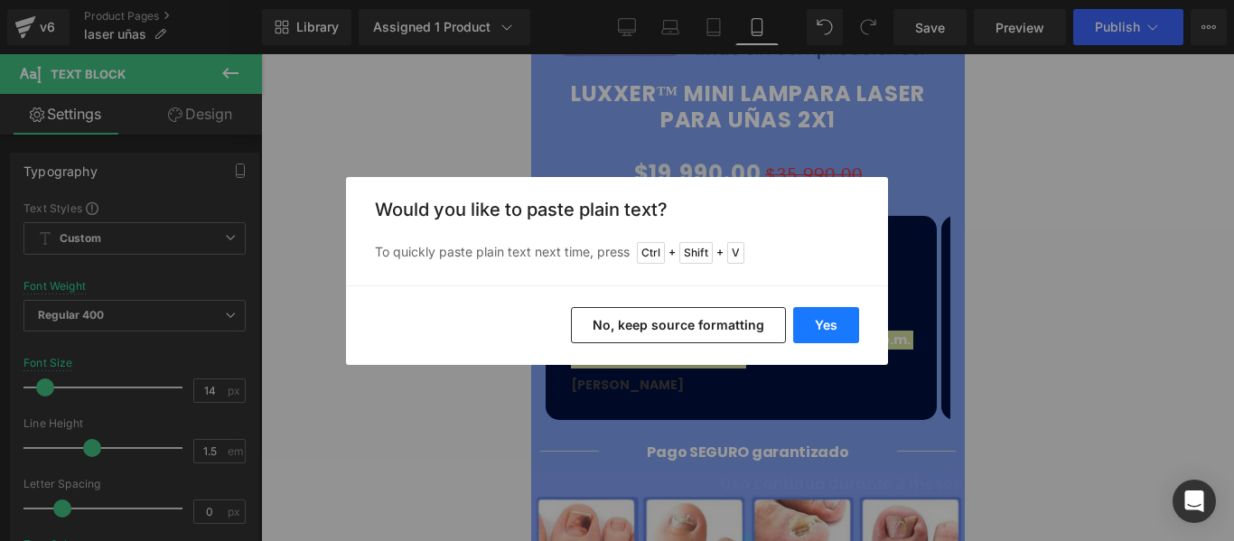
drag, startPoint x: 822, startPoint y: 315, endPoint x: 282, endPoint y: 250, distance: 544.2
click at [822, 315] on button "Yes" at bounding box center [826, 325] width 66 height 36
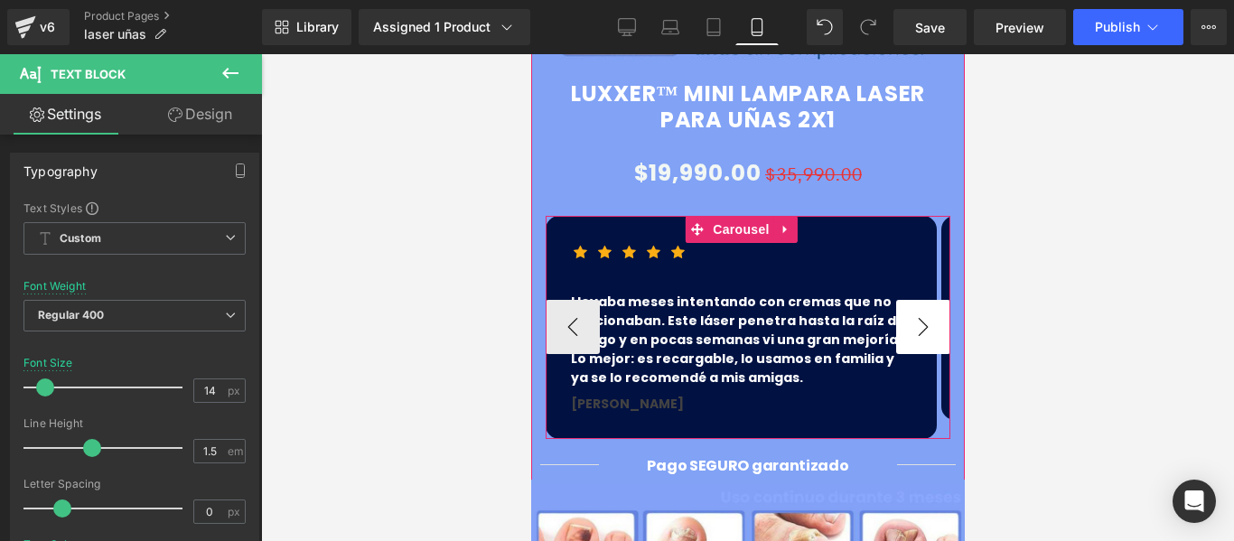
click at [904, 300] on button "›" at bounding box center [922, 327] width 54 height 54
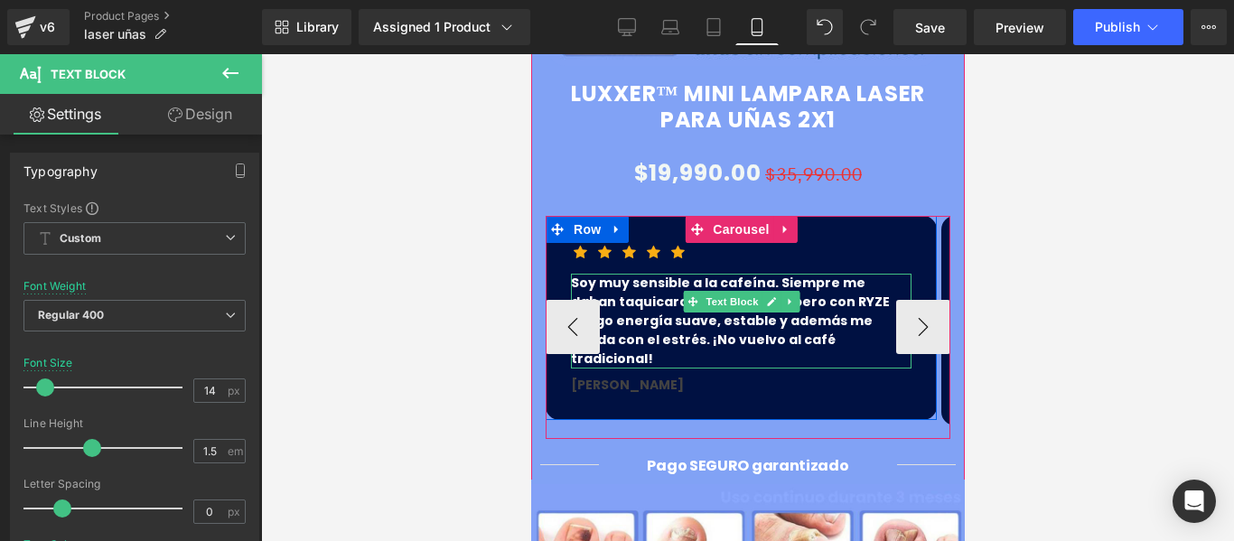
click at [843, 295] on p "Soy muy sensible a la cafeína. Siempre me daban taquicardias con el café, pero …" at bounding box center [740, 321] width 341 height 95
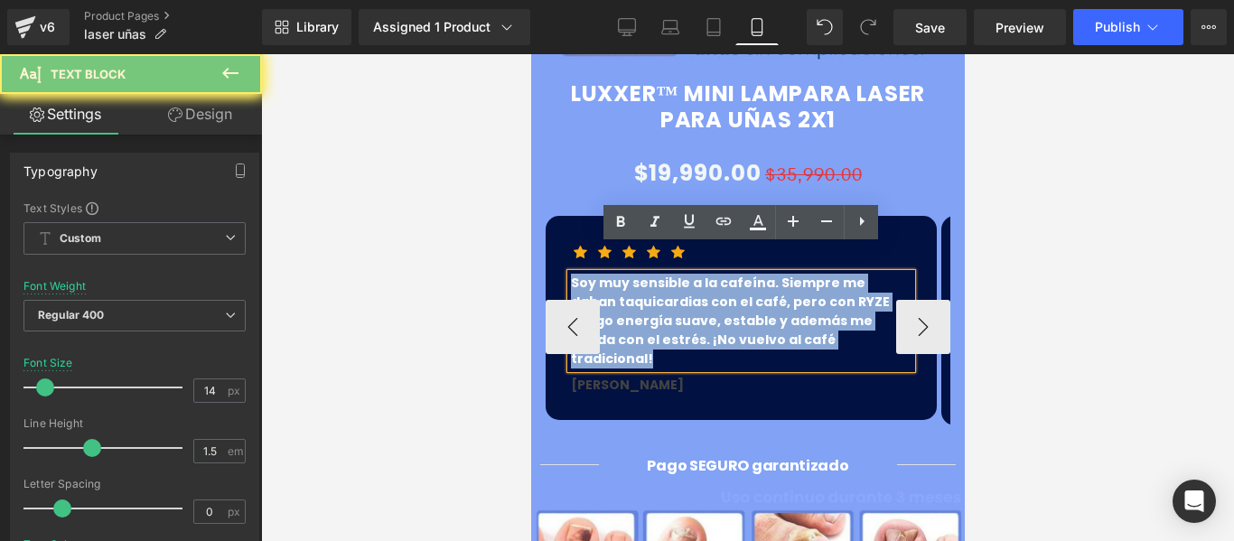
click at [843, 295] on p "Soy muy sensible a la cafeína. Siempre me daban taquicardias con el café, pero …" at bounding box center [740, 321] width 341 height 95
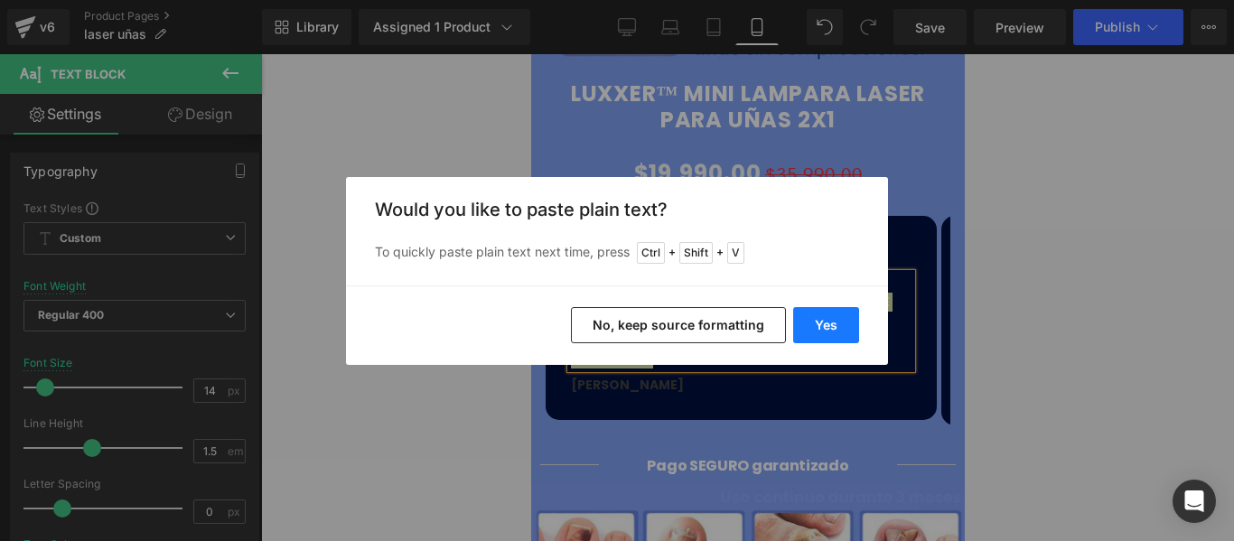
click at [845, 326] on button "Yes" at bounding box center [826, 325] width 66 height 36
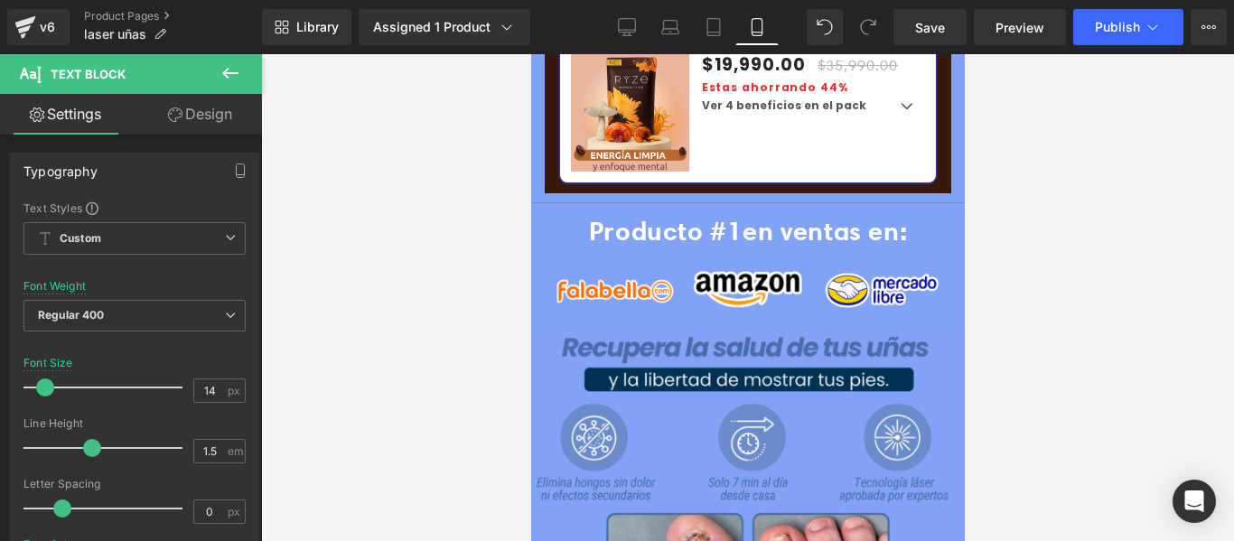
scroll to position [2711, 0]
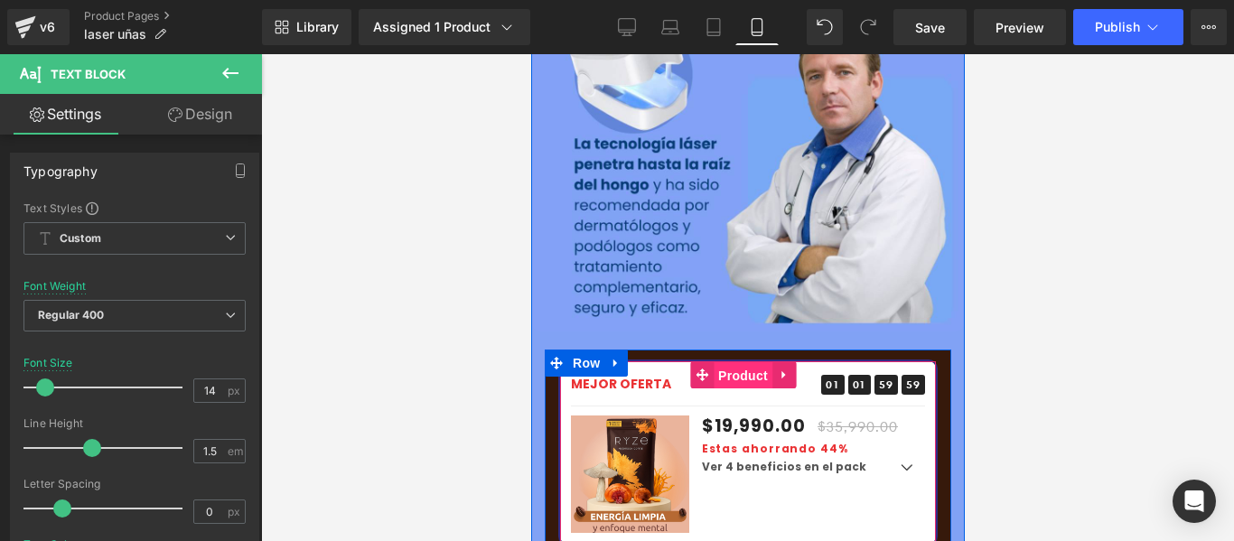
click at [724, 362] on span "Product" at bounding box center [742, 375] width 59 height 27
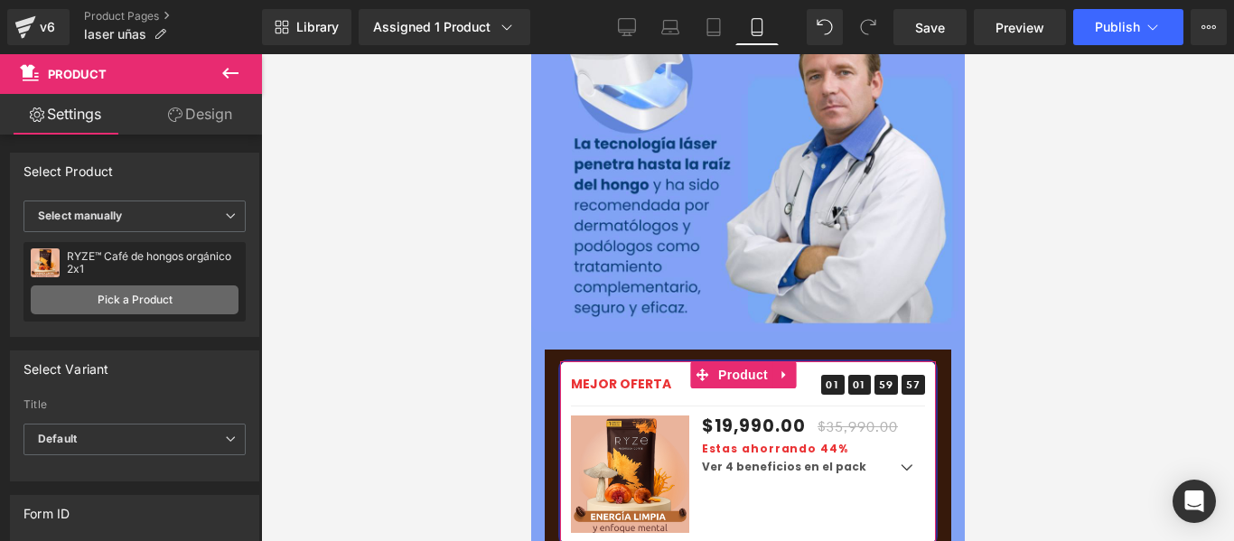
click at [149, 295] on link "Pick a Product" at bounding box center [135, 300] width 208 height 29
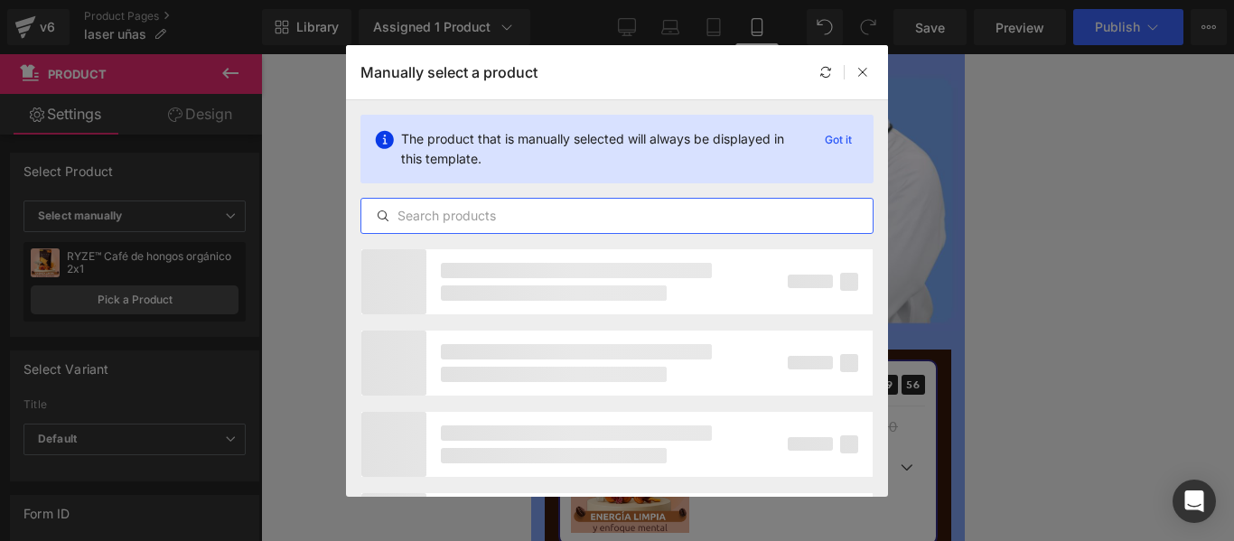
click at [542, 216] on input "text" at bounding box center [616, 216] width 511 height 22
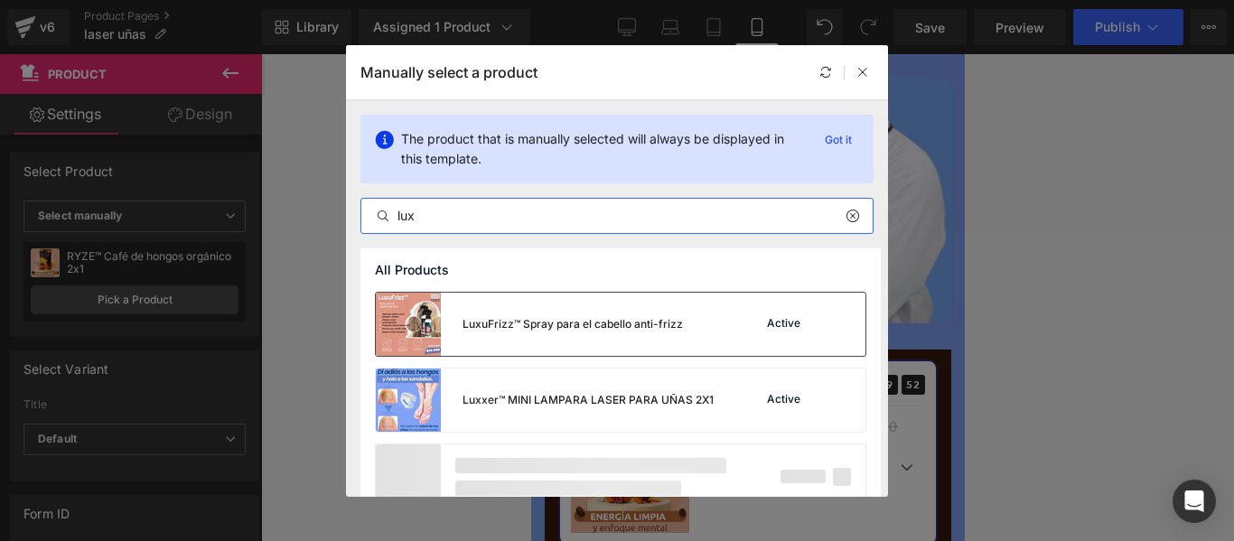
type input "lux"
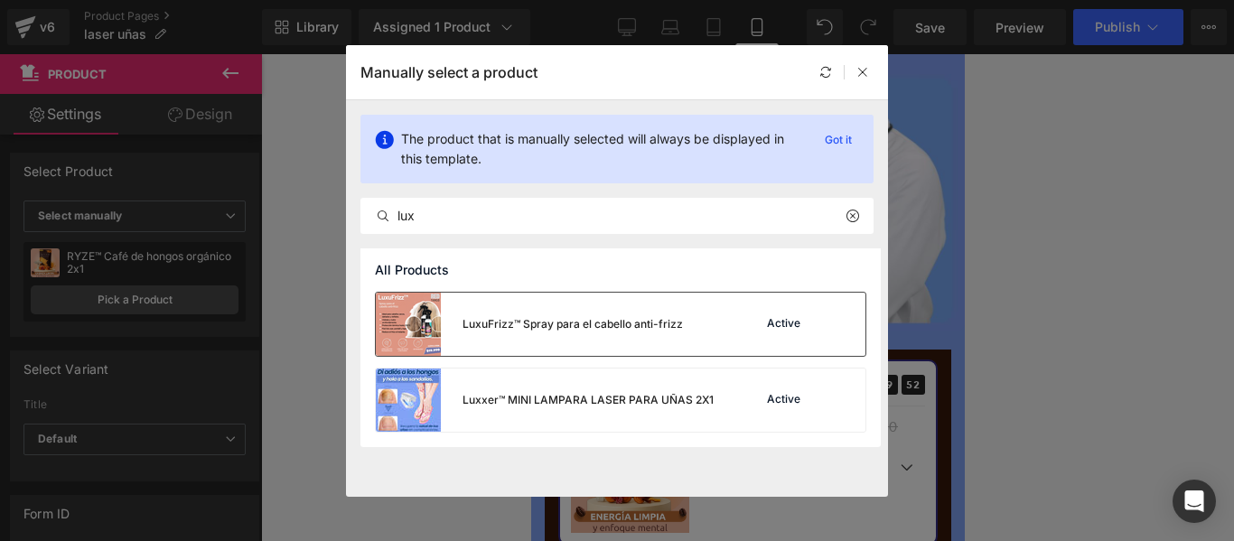
click at [630, 323] on div "LuxuFrizz™ Spray para el cabello anti-frizz" at bounding box center [573, 324] width 220 height 16
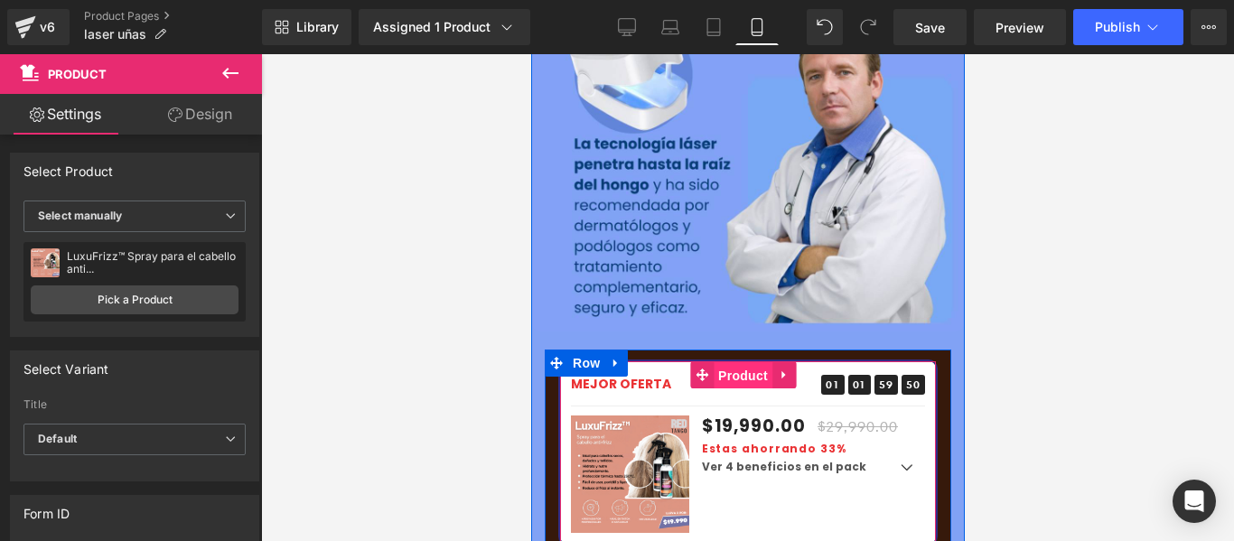
click at [736, 362] on span "Product" at bounding box center [742, 375] width 59 height 27
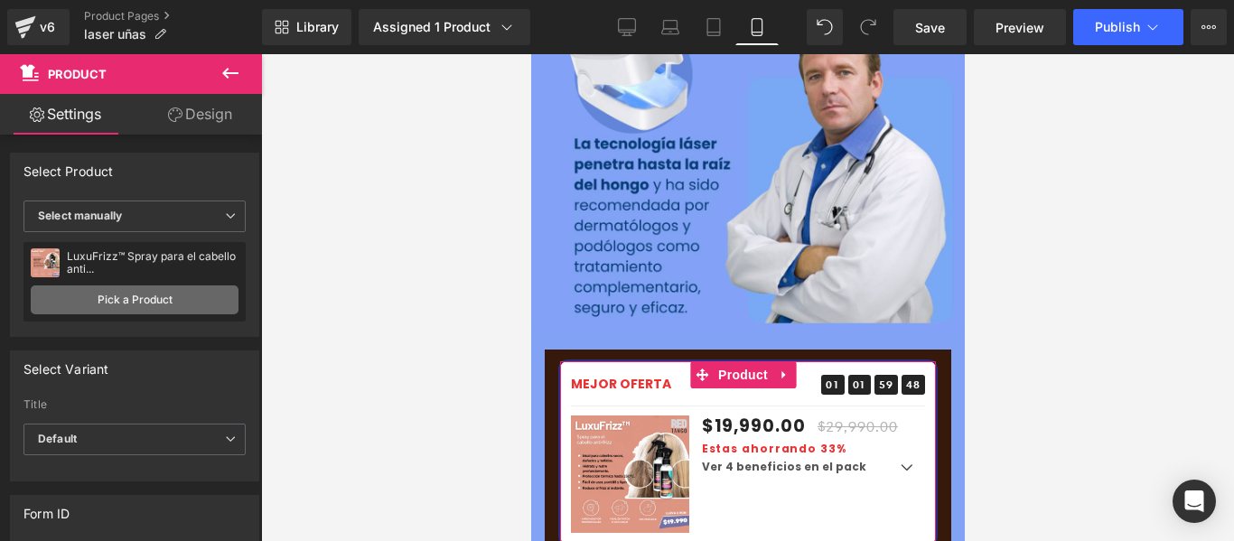
click at [171, 296] on link "Pick a Product" at bounding box center [135, 300] width 208 height 29
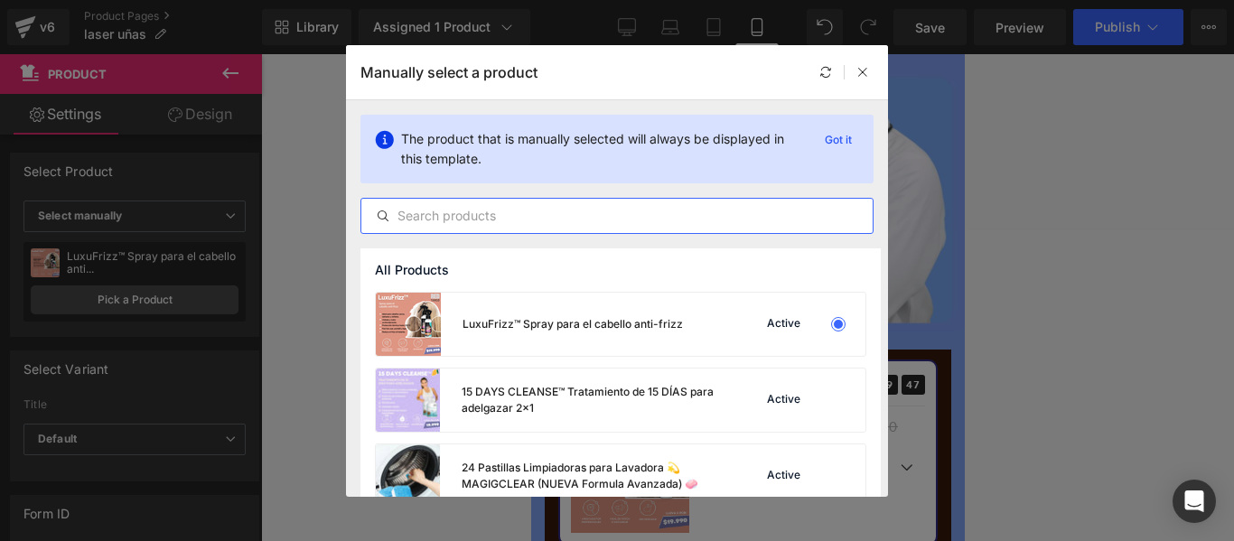
click at [492, 211] on input "text" at bounding box center [616, 216] width 511 height 22
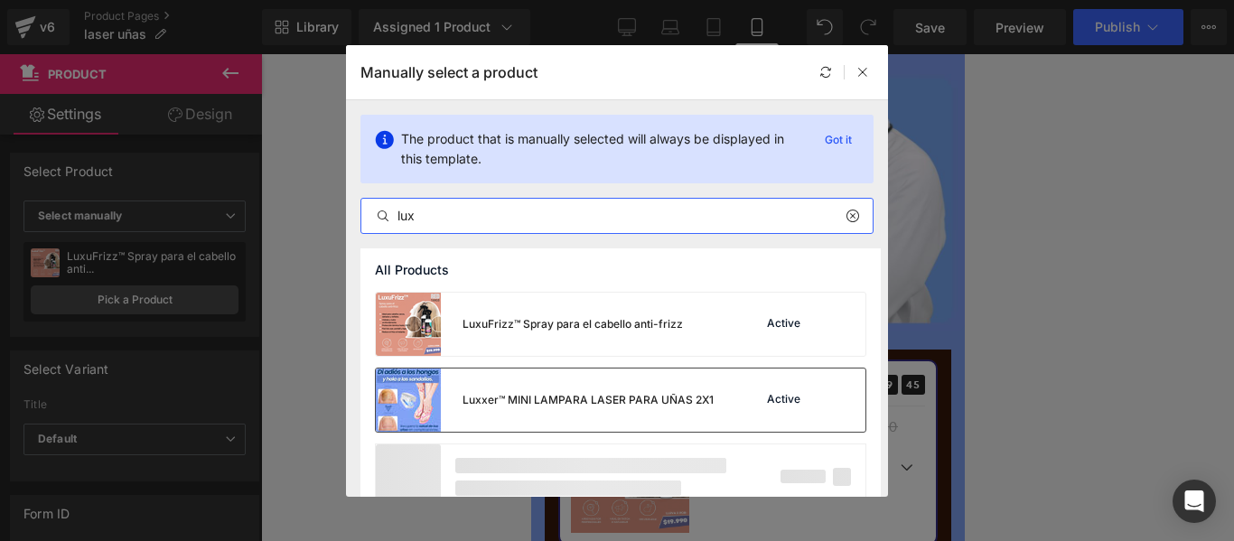
type input "lux"
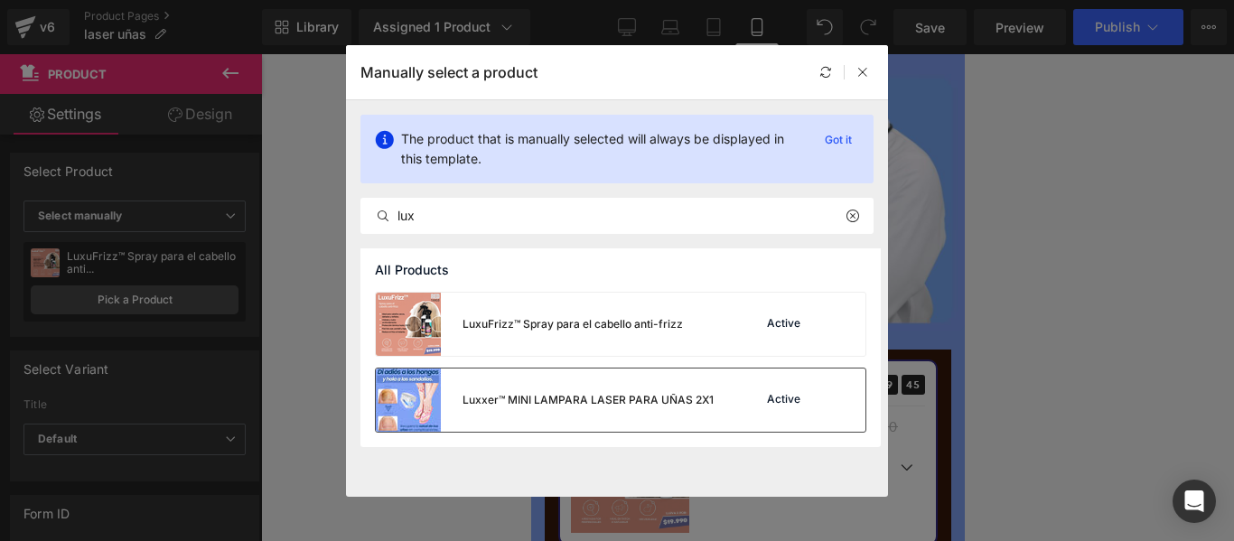
click at [567, 392] on div "Luxxer™ MINI LAMPARA LASER PARA UÑAS 2X1" at bounding box center [588, 400] width 251 height 16
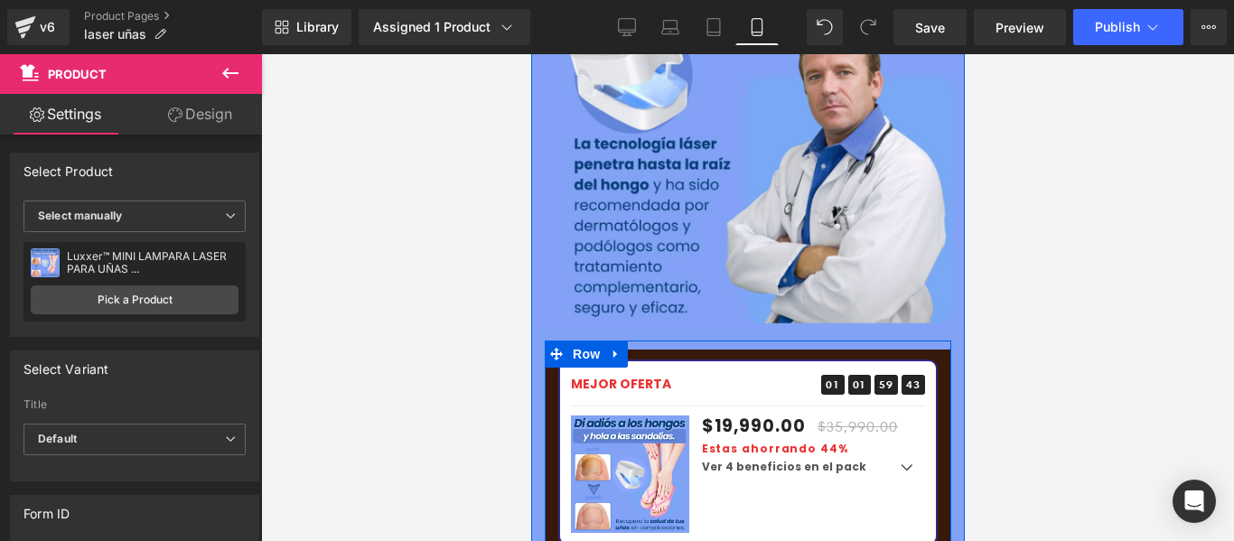
click at [575, 341] on span "Row" at bounding box center [585, 354] width 36 height 27
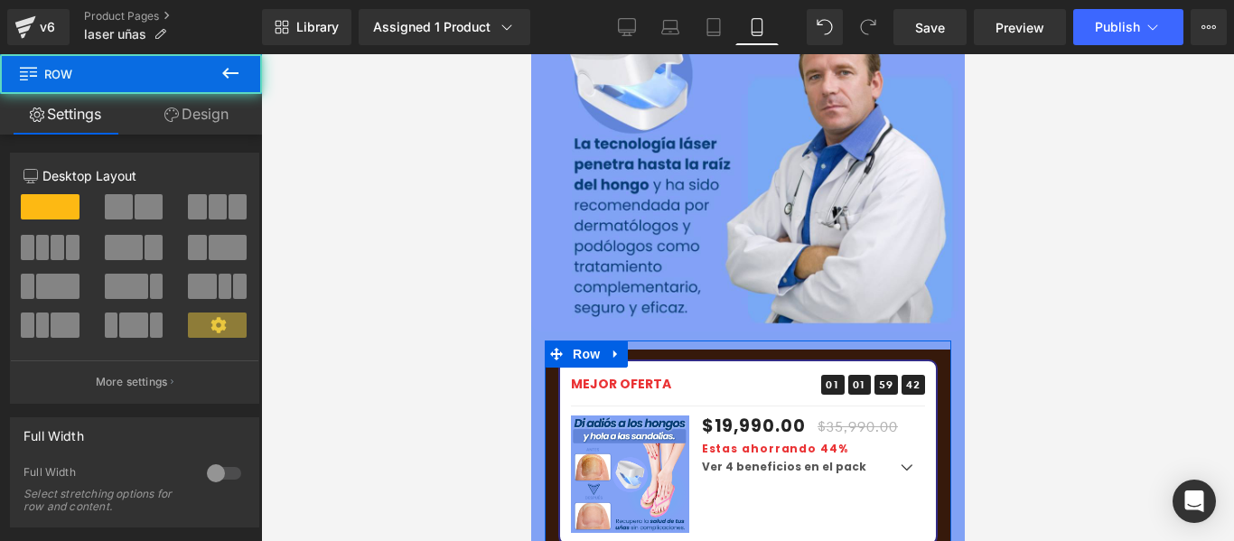
click at [211, 118] on link "Design" at bounding box center [196, 114] width 131 height 41
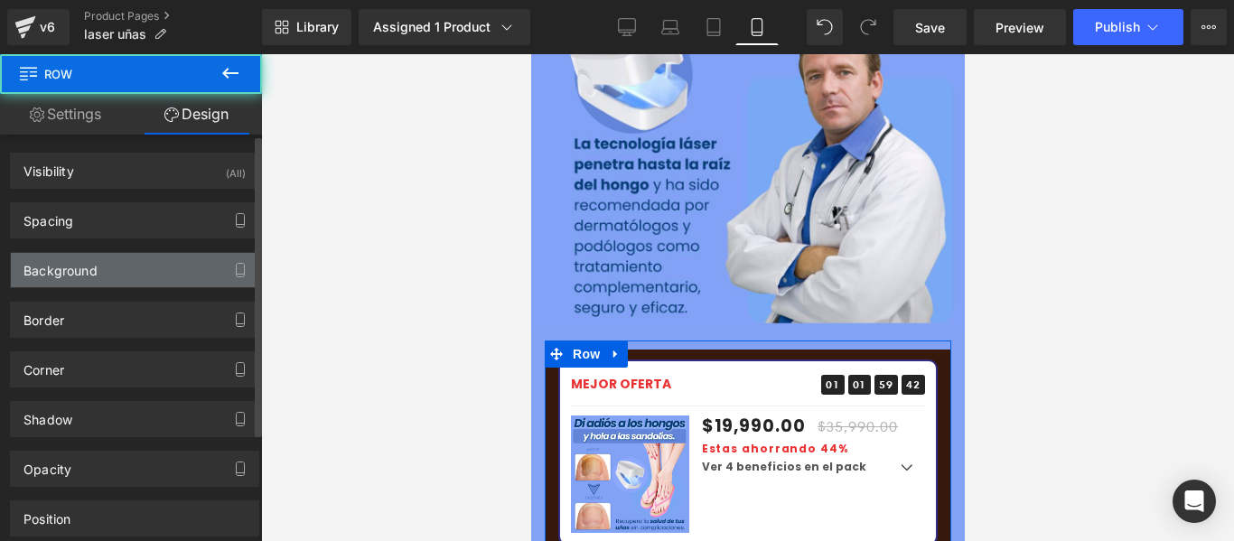
click at [112, 260] on div "Background" at bounding box center [135, 270] width 248 height 34
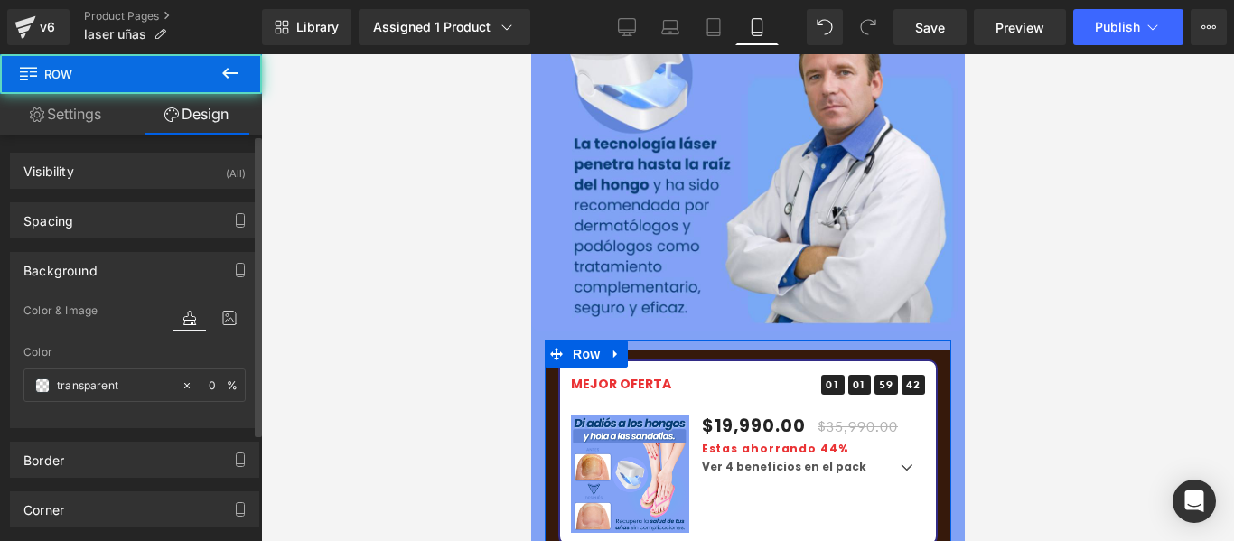
type input "transparent"
type input "0"
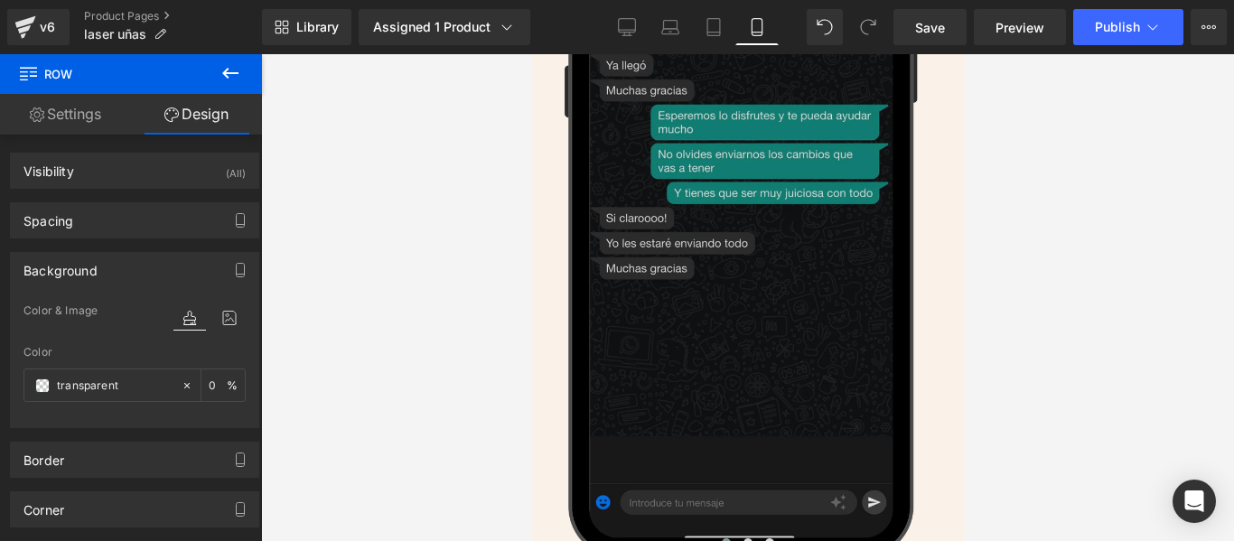
scroll to position [4879, 0]
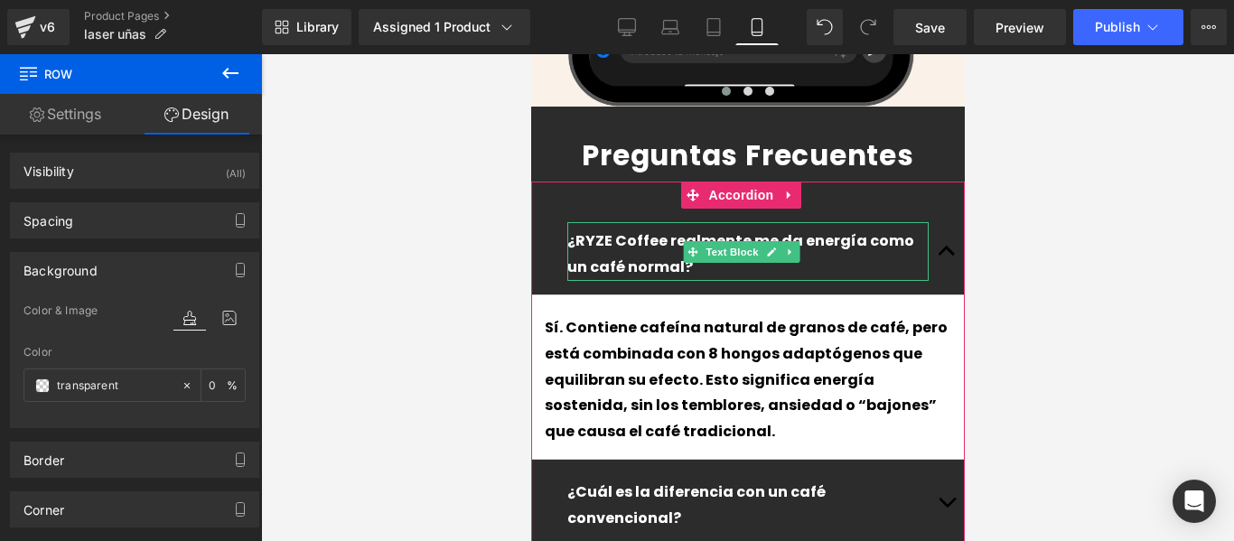
click at [626, 229] on p "¿RYZE Coffee realmente me da energía como un café normal?" at bounding box center [747, 255] width 361 height 52
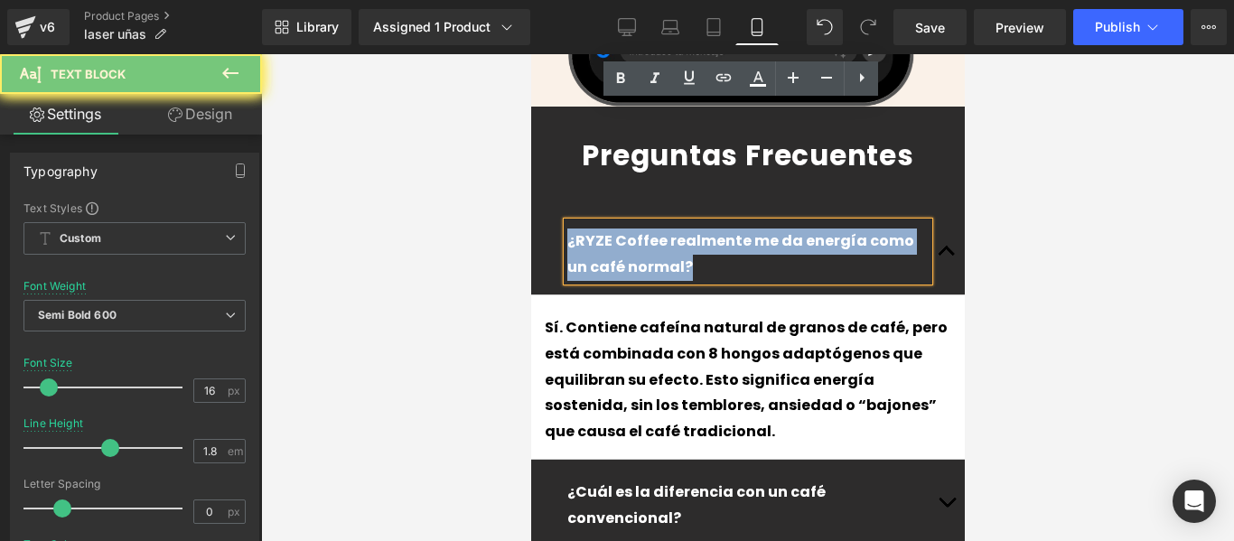
click at [626, 229] on p "¿RYZE Coffee realmente me da energía como un café normal?" at bounding box center [747, 255] width 361 height 52
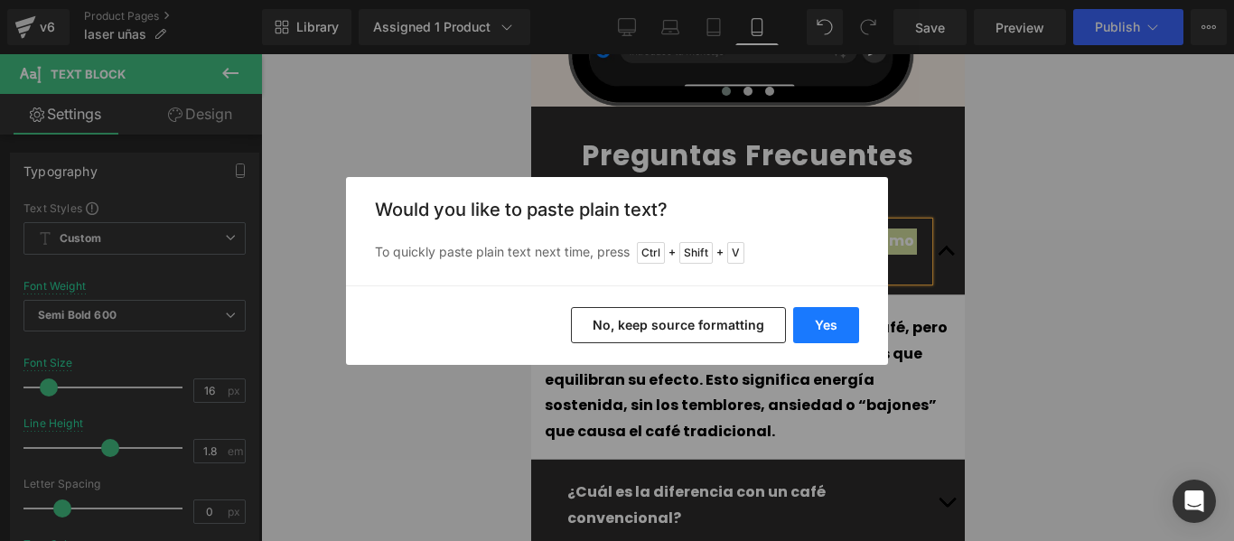
click at [832, 310] on button "Yes" at bounding box center [826, 325] width 66 height 36
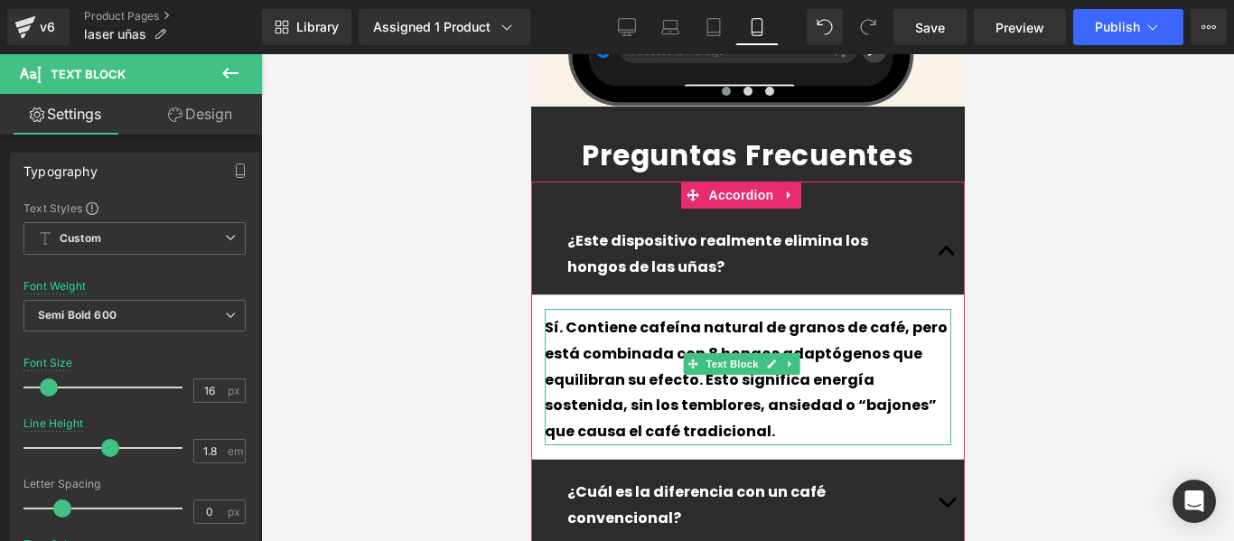
click at [823, 315] on p "Sí. Contiene cafeína natural de granos de café, pero está combinada con 8 hongo…" at bounding box center [747, 380] width 407 height 130
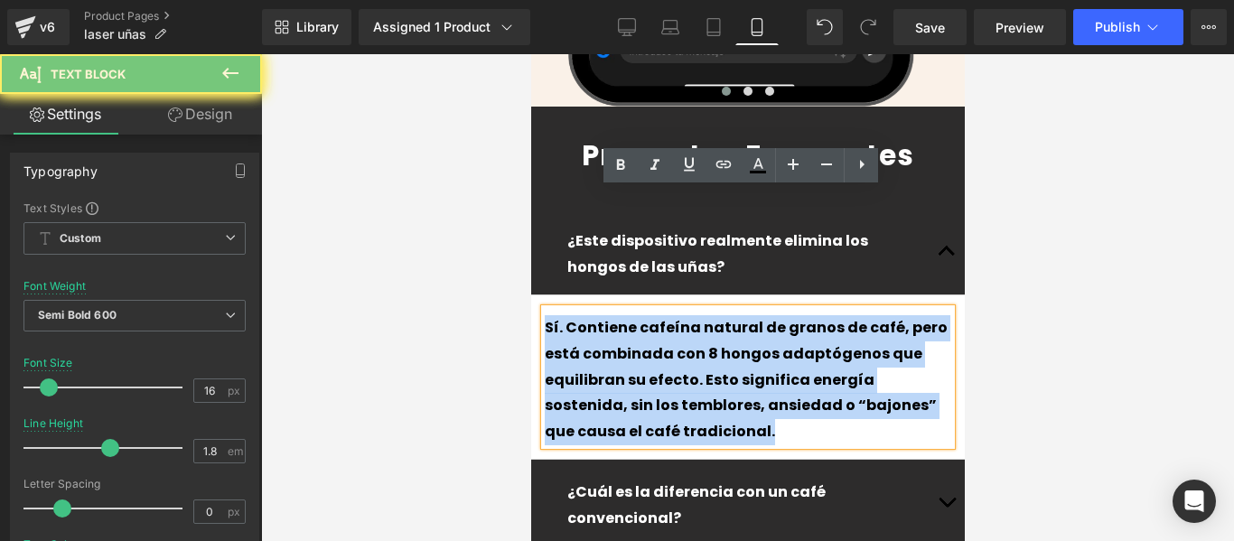
click at [823, 315] on p "Sí. Contiene cafeína natural de granos de café, pero está combinada con 8 hongo…" at bounding box center [747, 380] width 407 height 130
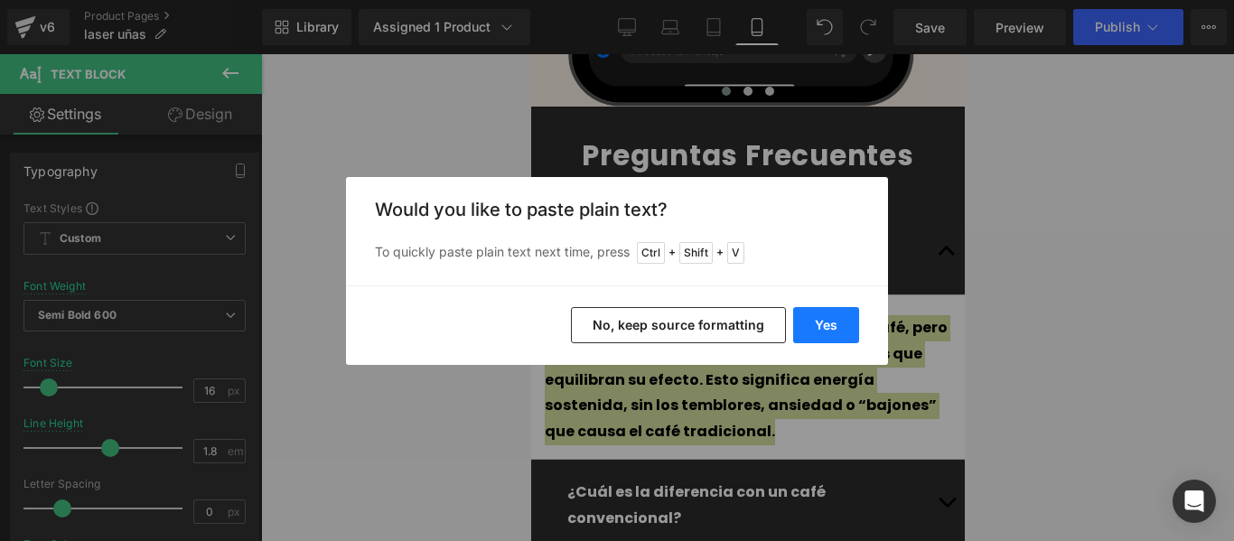
click at [841, 325] on button "Yes" at bounding box center [826, 325] width 66 height 36
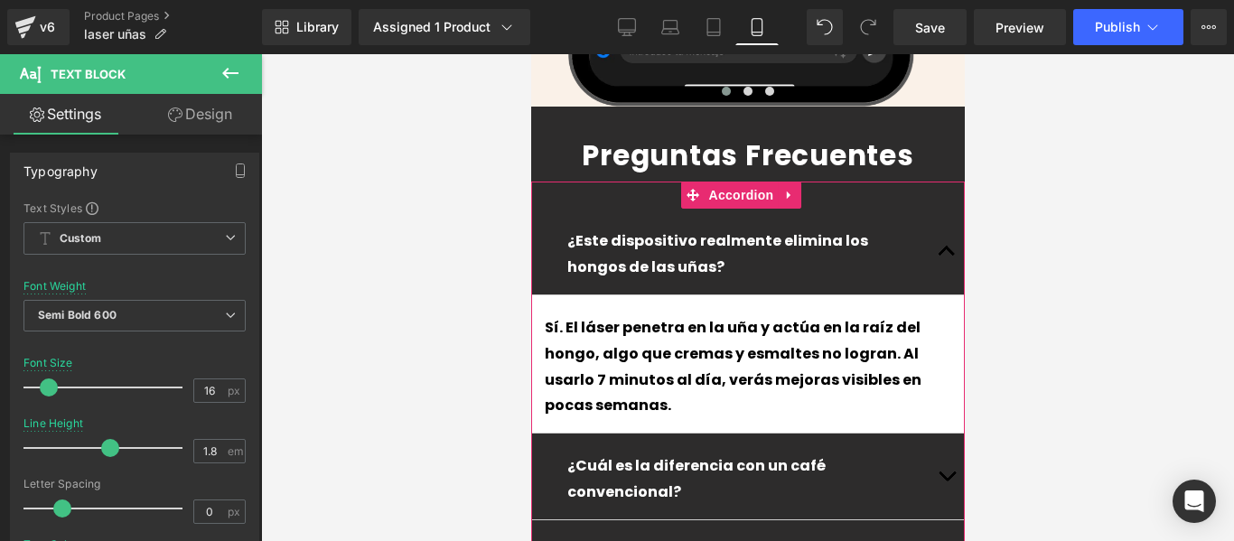
click at [946, 481] on span "button" at bounding box center [946, 481] width 0 height 0
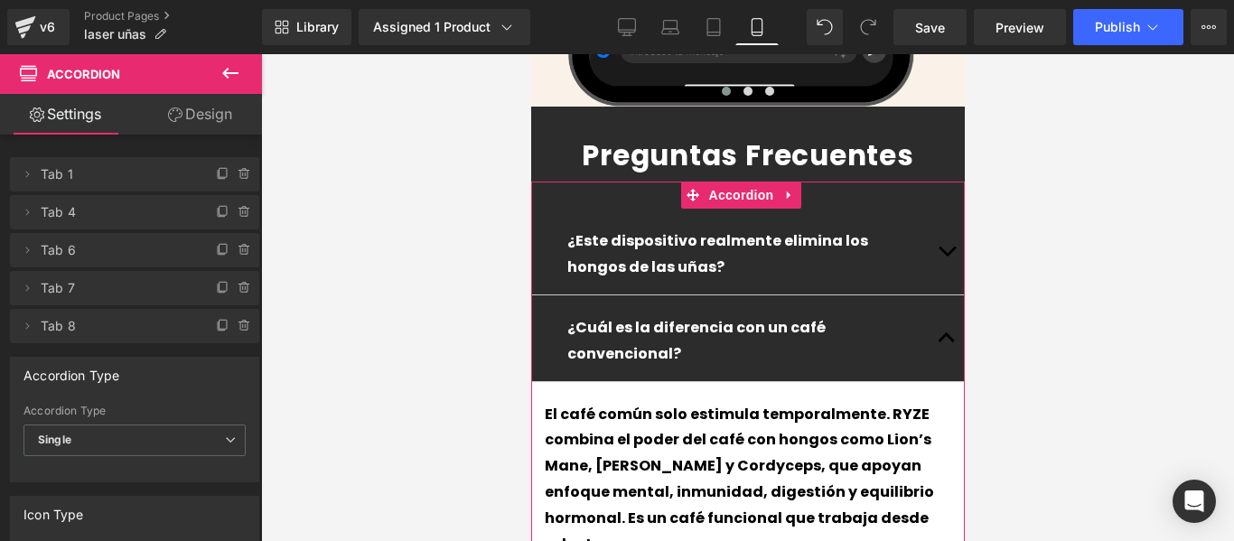
click at [870, 315] on p "¿Cuál es la diferencia con un café convencional?" at bounding box center [747, 341] width 361 height 52
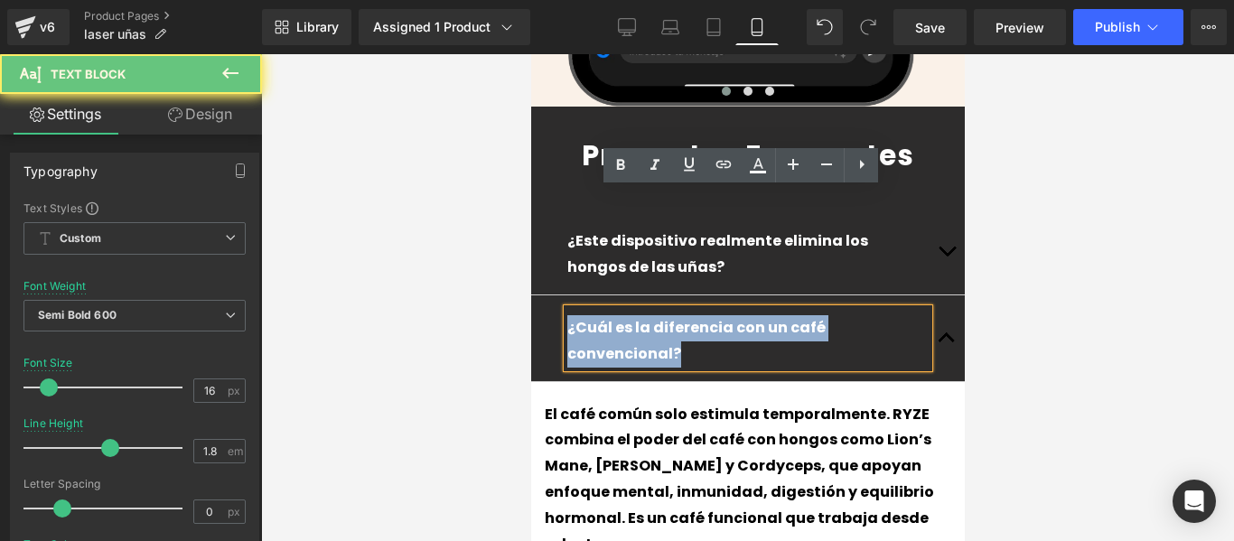
click at [870, 315] on p "¿Cuál es la diferencia con un café convencional?" at bounding box center [747, 341] width 361 height 52
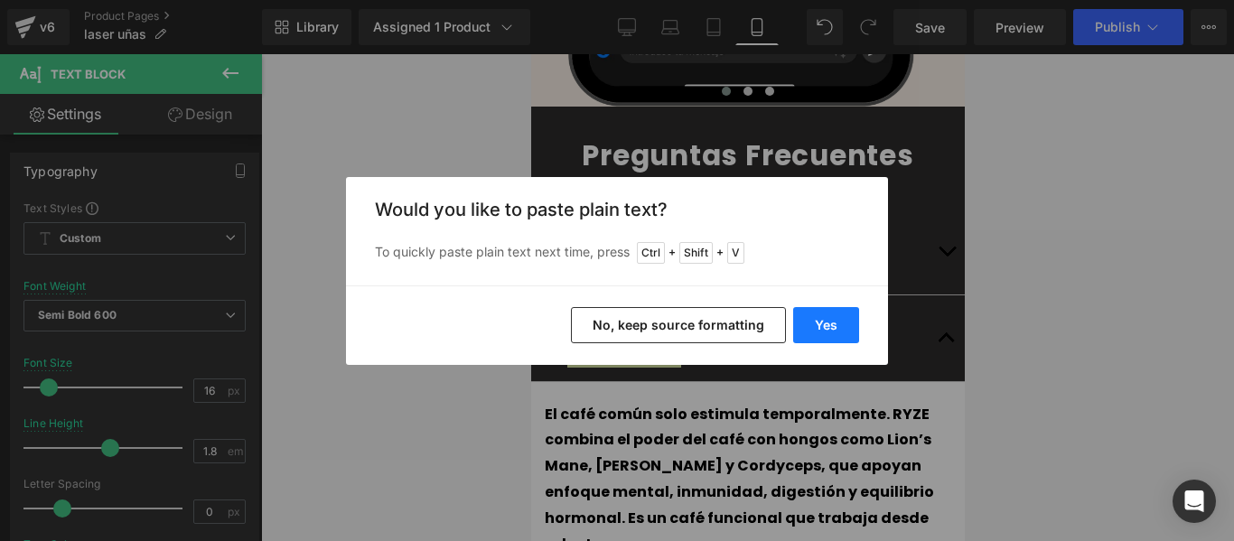
click at [826, 330] on button "Yes" at bounding box center [826, 325] width 66 height 36
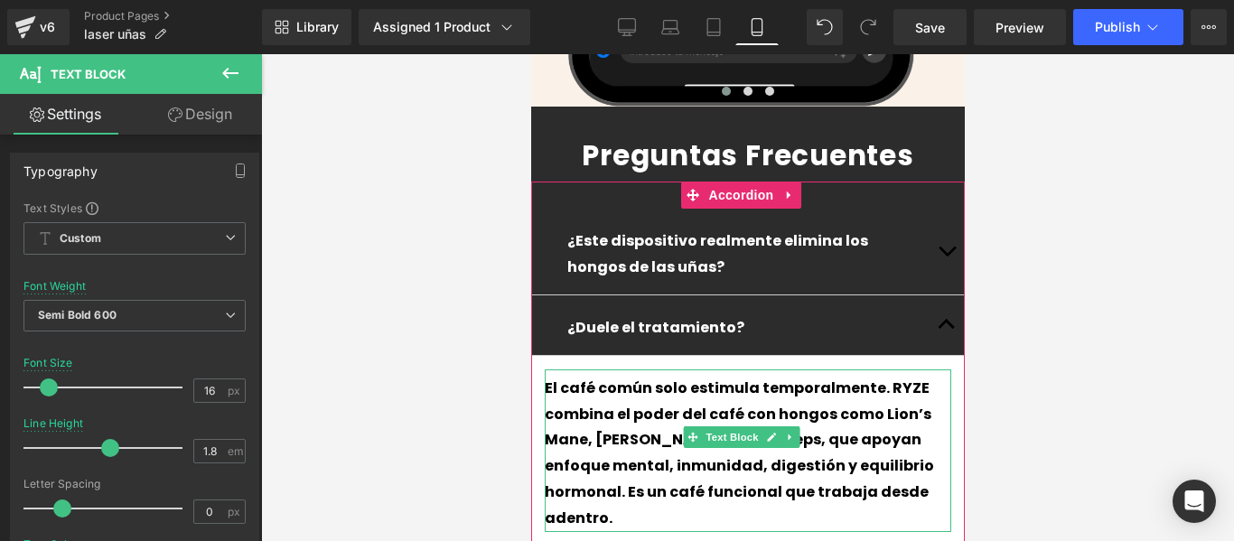
click at [641, 376] on div "El café común solo estimula temporalmente. RYZE combina el poder del café con h…" at bounding box center [747, 454] width 407 height 156
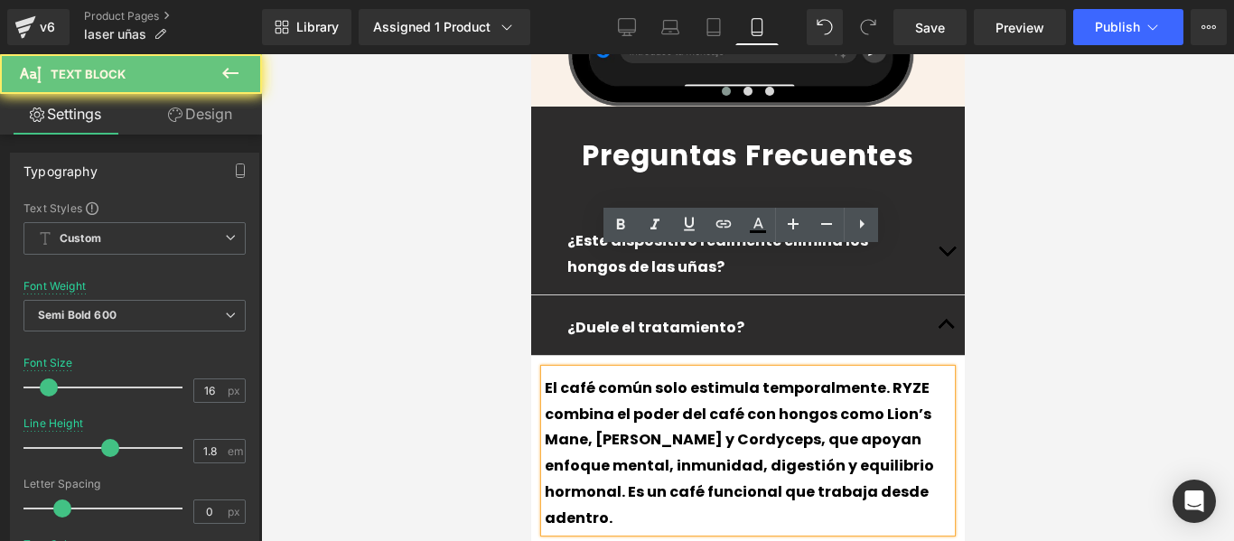
click at [641, 376] on div "El café común solo estimula temporalmente. RYZE combina el poder del café con h…" at bounding box center [747, 454] width 407 height 156
click at [596, 376] on div "El café común solo estimula temporalmente. RYZE combina el poder del café con h…" at bounding box center [747, 454] width 407 height 156
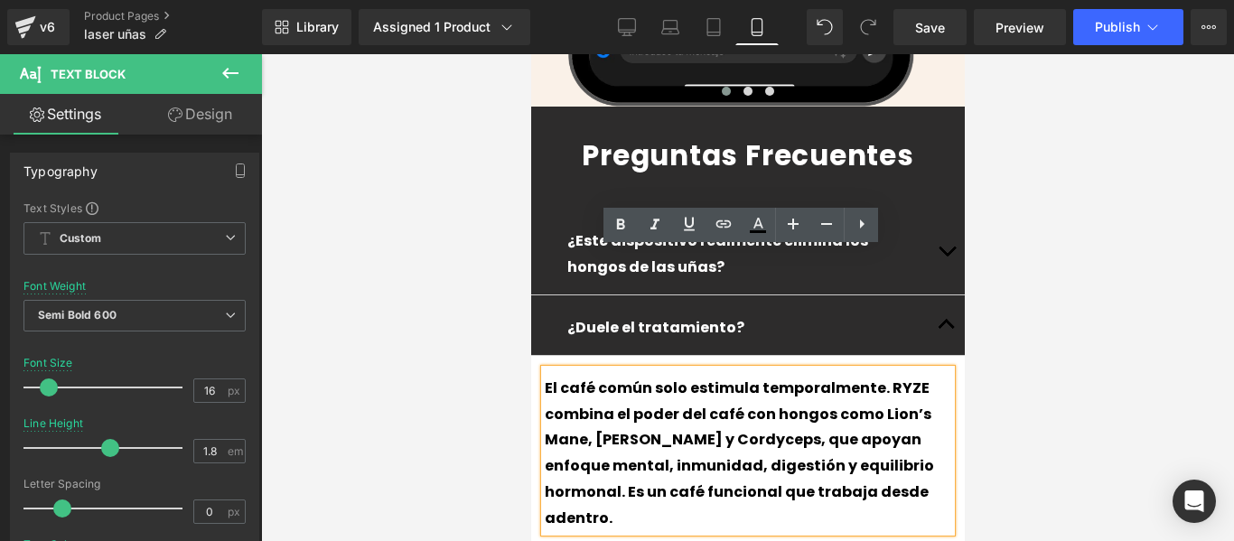
click at [596, 376] on div "El café común solo estimula temporalmente. RYZE combina el poder del café con h…" at bounding box center [747, 454] width 407 height 156
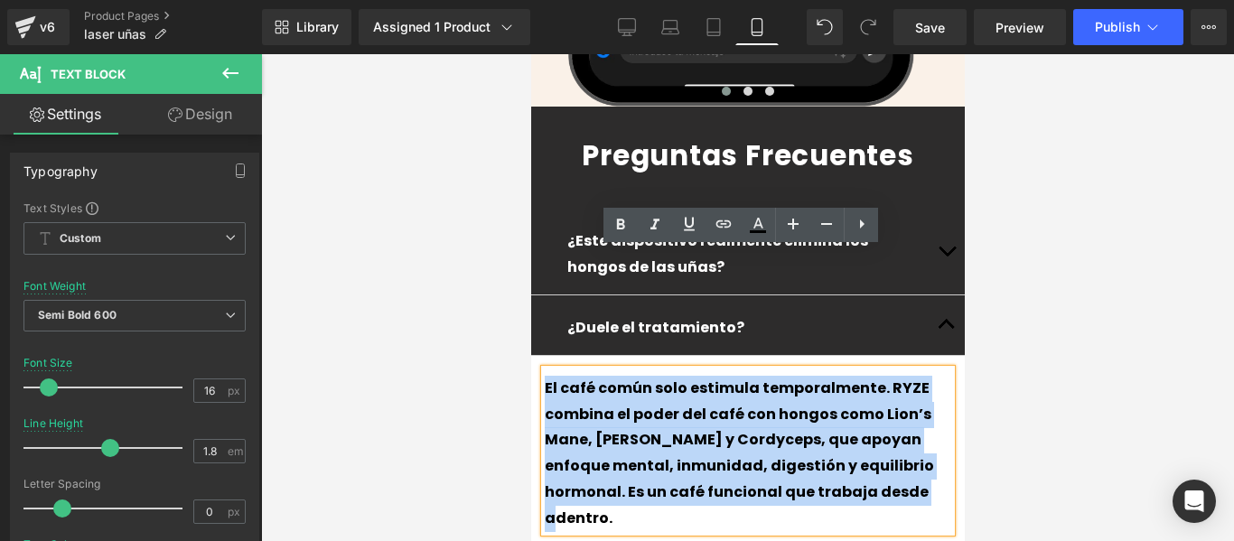
click at [596, 376] on div "El café común solo estimula temporalmente. RYZE combina el poder del café con h…" at bounding box center [747, 454] width 407 height 156
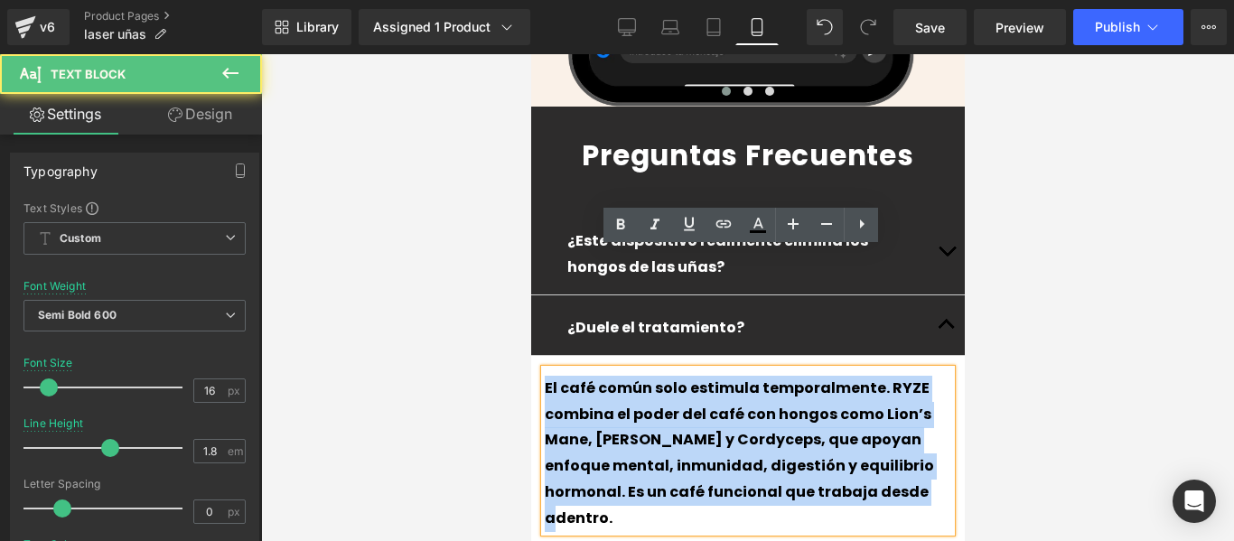
click at [596, 376] on div "El café común solo estimula temporalmente. RYZE combina el poder del café con h…" at bounding box center [747, 454] width 407 height 156
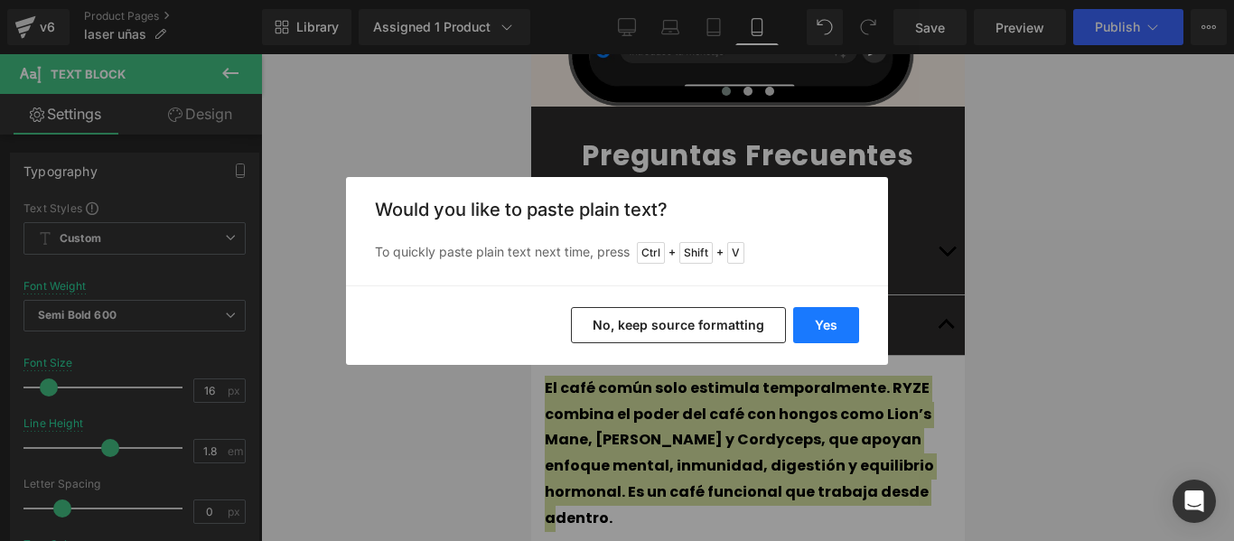
click at [816, 325] on button "Yes" at bounding box center [826, 325] width 66 height 36
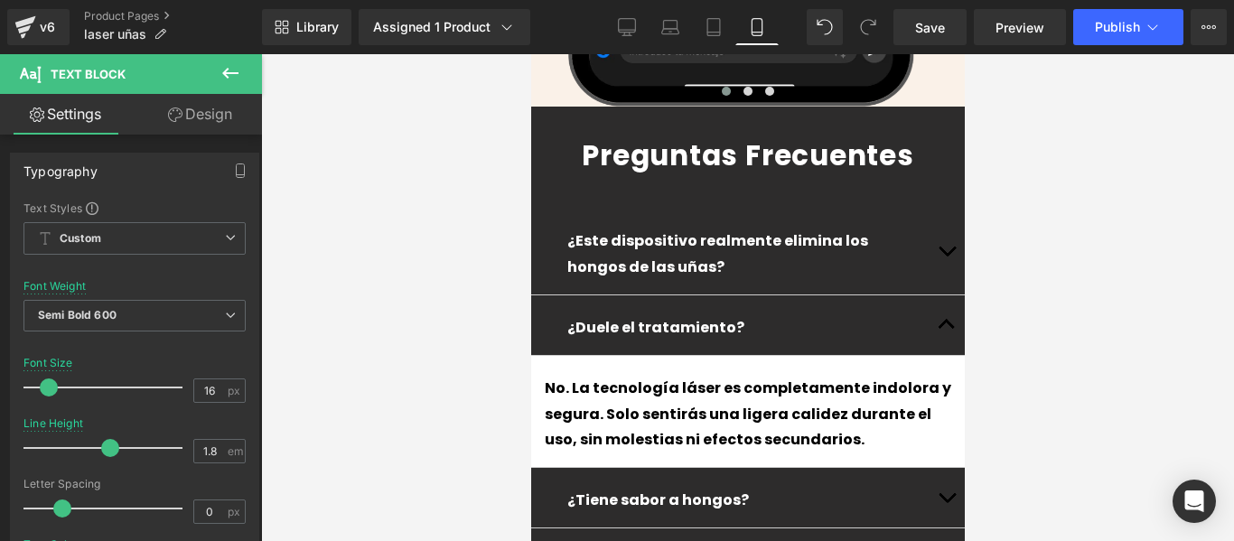
scroll to position [4453, 0]
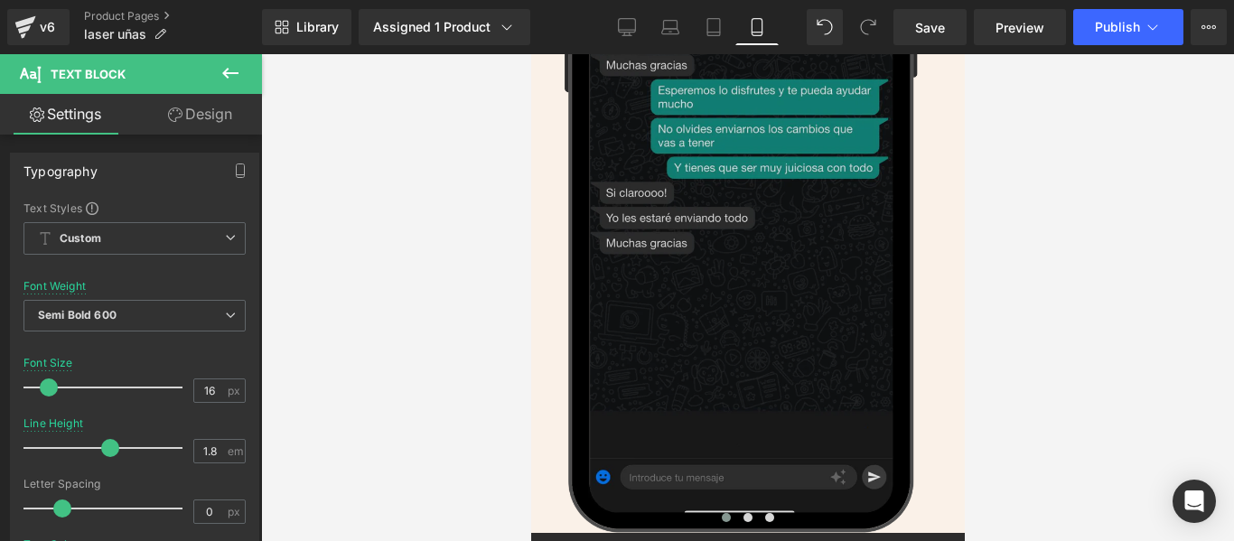
click at [932, 376] on div "Image Image Image ‹ › [GEOGRAPHIC_DATA]" at bounding box center [747, 171] width 407 height 726
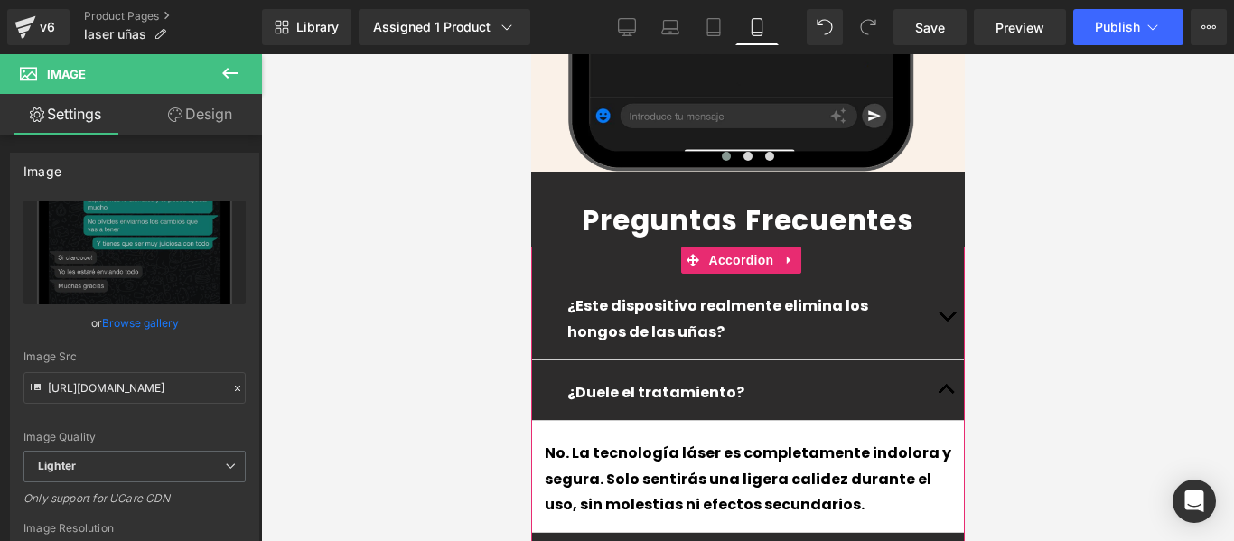
scroll to position [4904, 0]
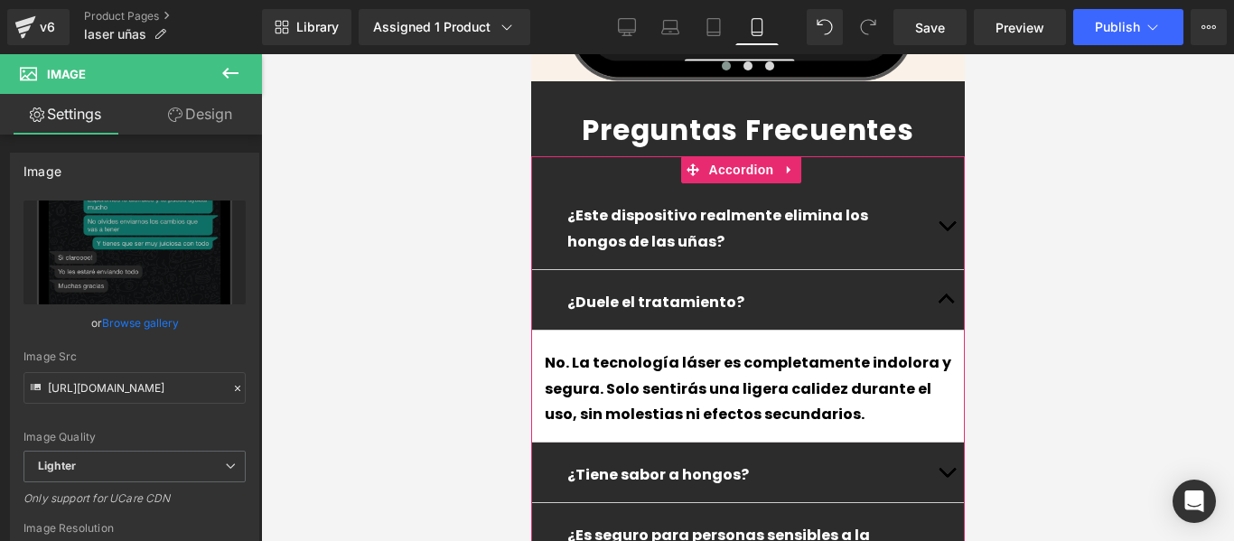
click at [928, 443] on button "button" at bounding box center [946, 473] width 36 height 60
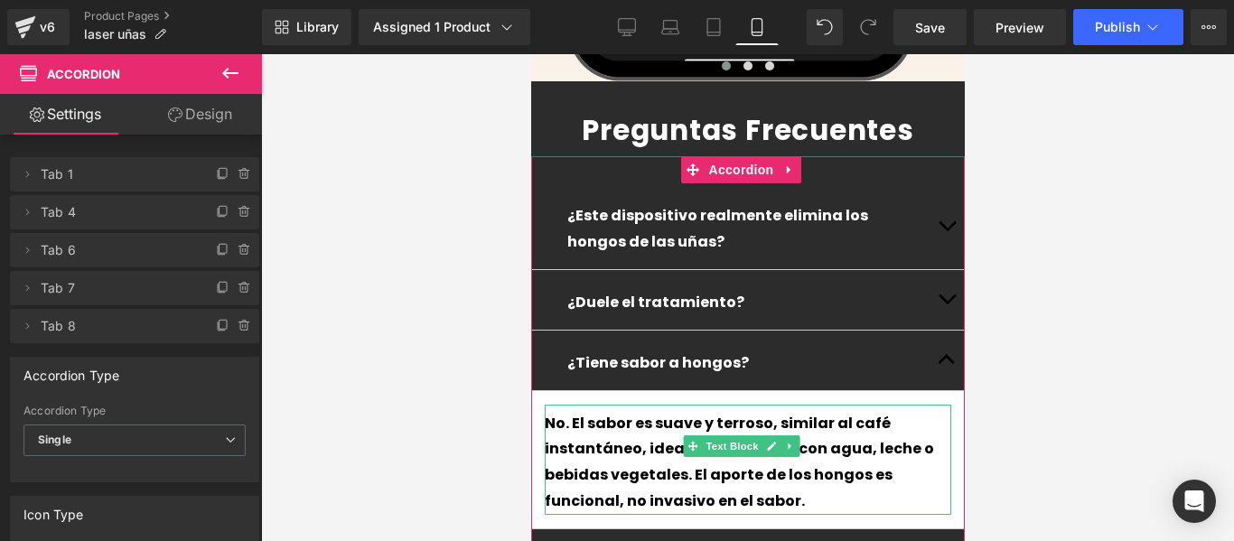
scroll to position [4814, 0]
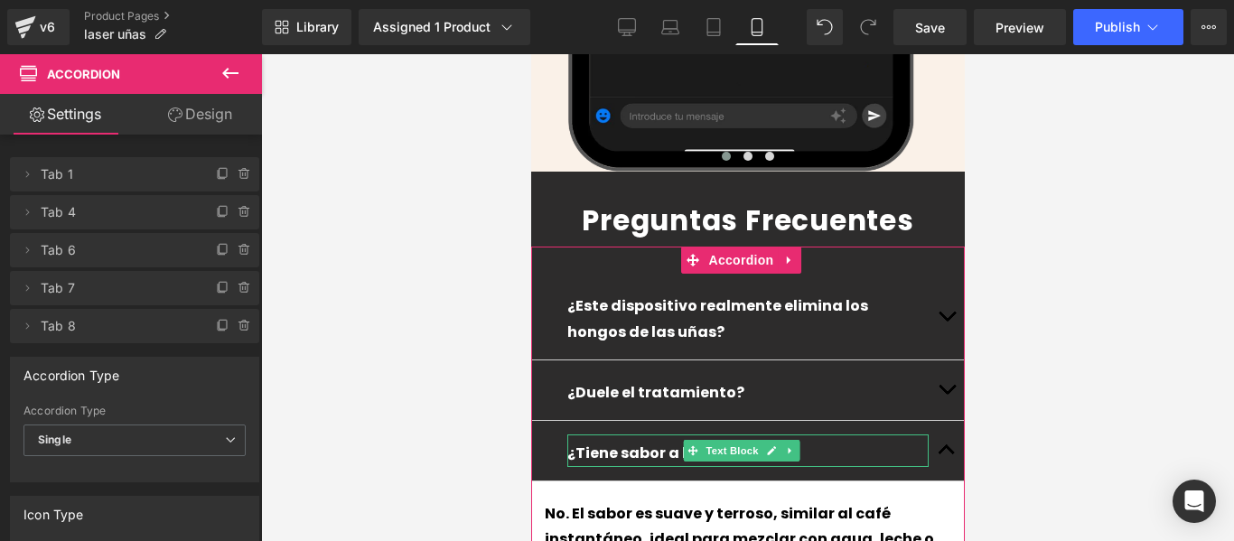
click at [859, 441] on p "¿Tiene sabor a hongos?" at bounding box center [747, 454] width 361 height 26
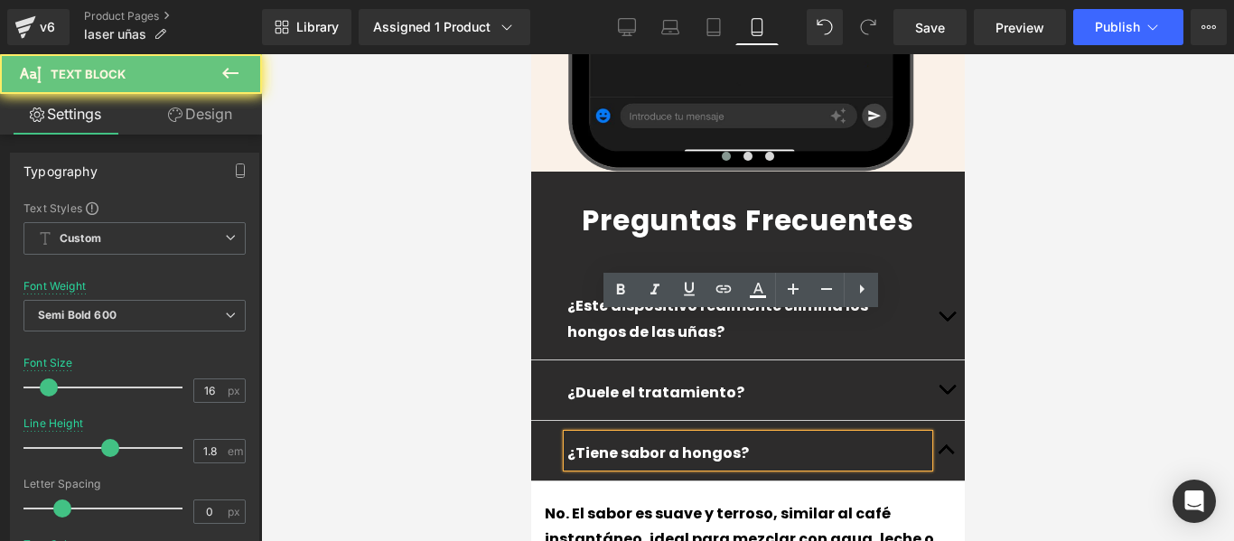
click at [859, 441] on p "¿Tiene sabor a hongos?" at bounding box center [747, 454] width 361 height 26
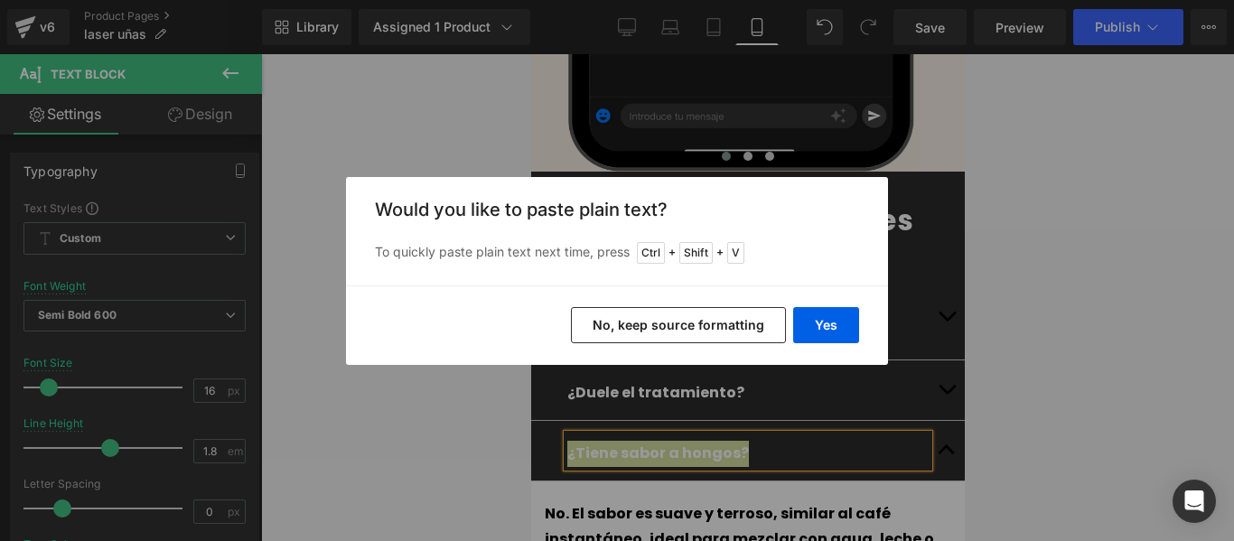
click at [847, 350] on div "Yes No, keep source formatting" at bounding box center [617, 326] width 542 height 80
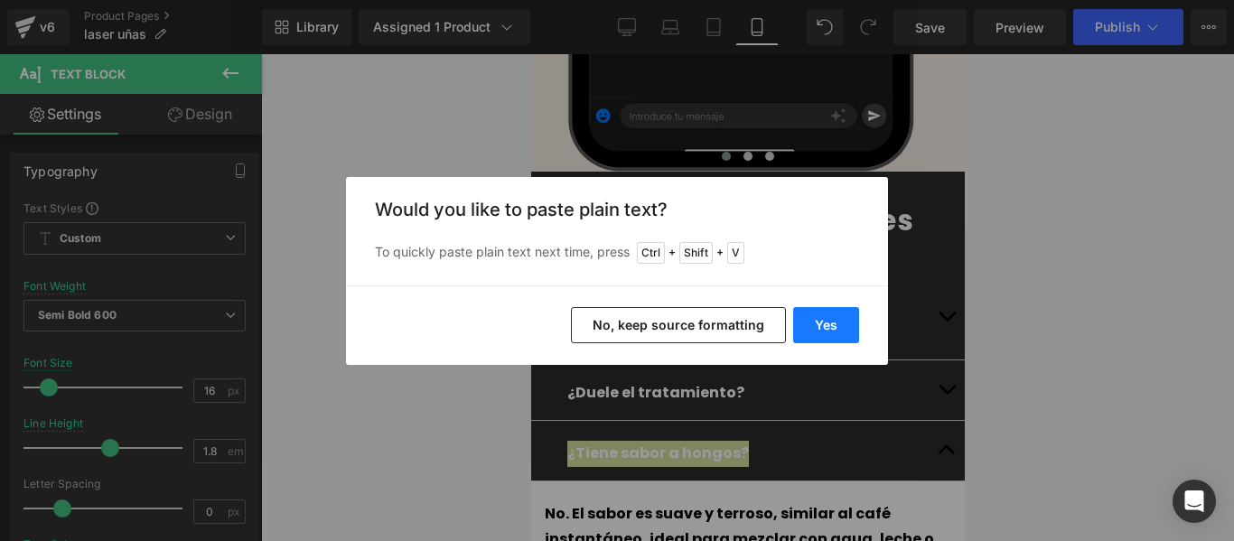
click at [836, 327] on button "Yes" at bounding box center [826, 325] width 66 height 36
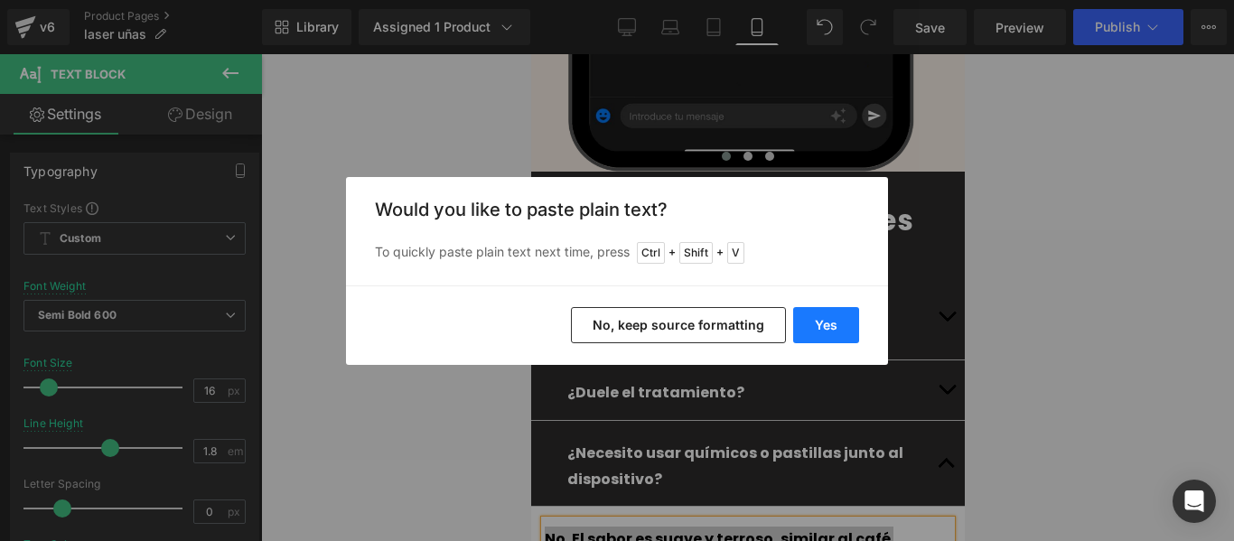
click at [829, 325] on button "Yes" at bounding box center [826, 325] width 66 height 36
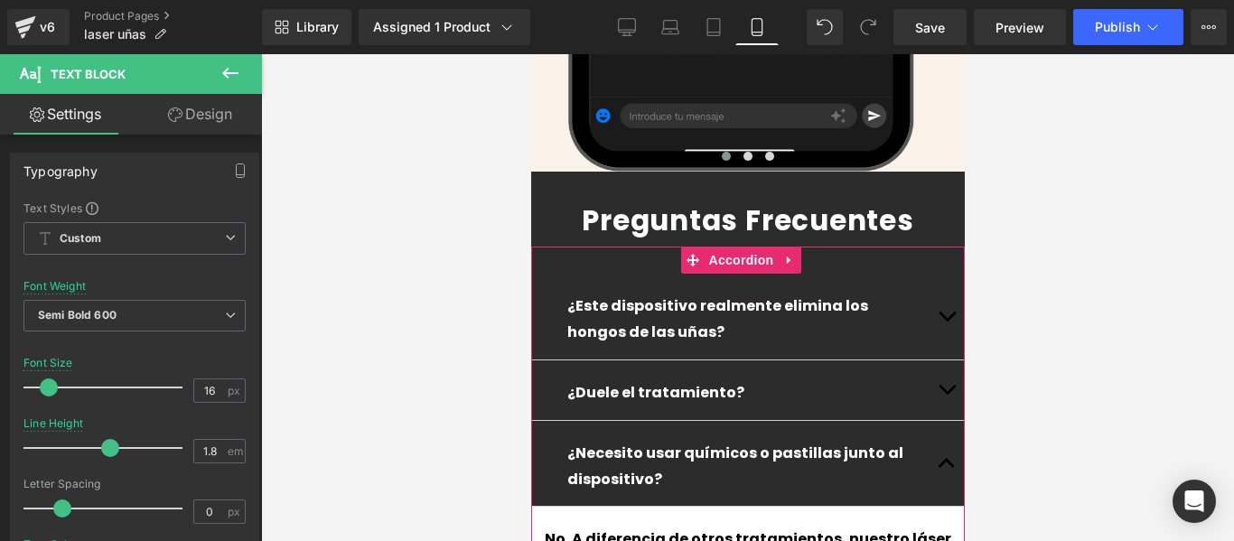
scroll to position [4995, 0]
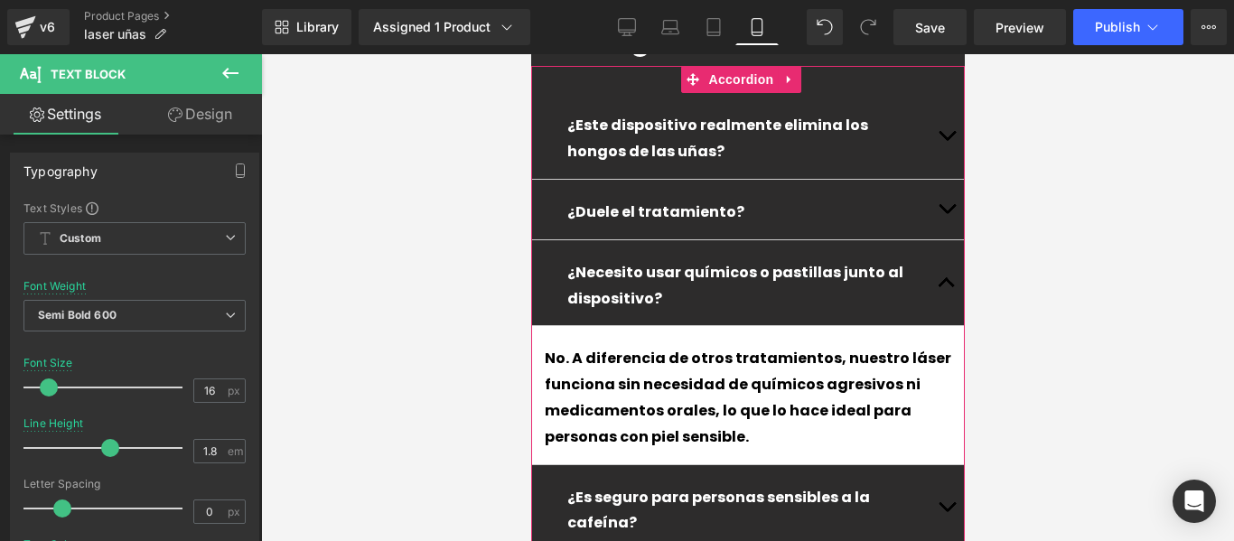
click at [933, 465] on button "button" at bounding box center [946, 508] width 36 height 86
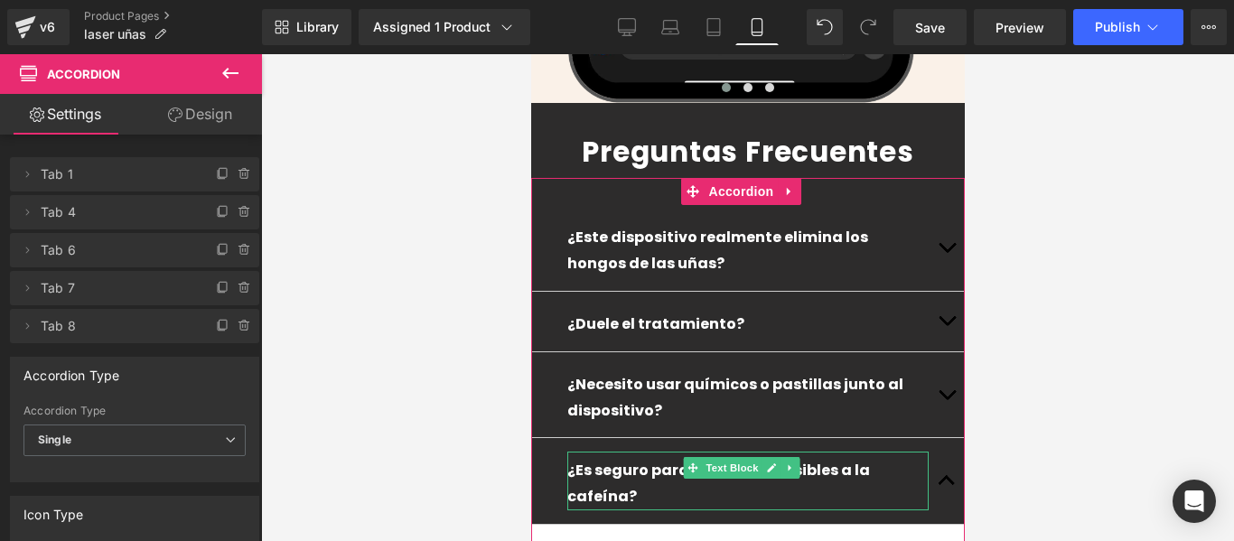
scroll to position [4973, 0]
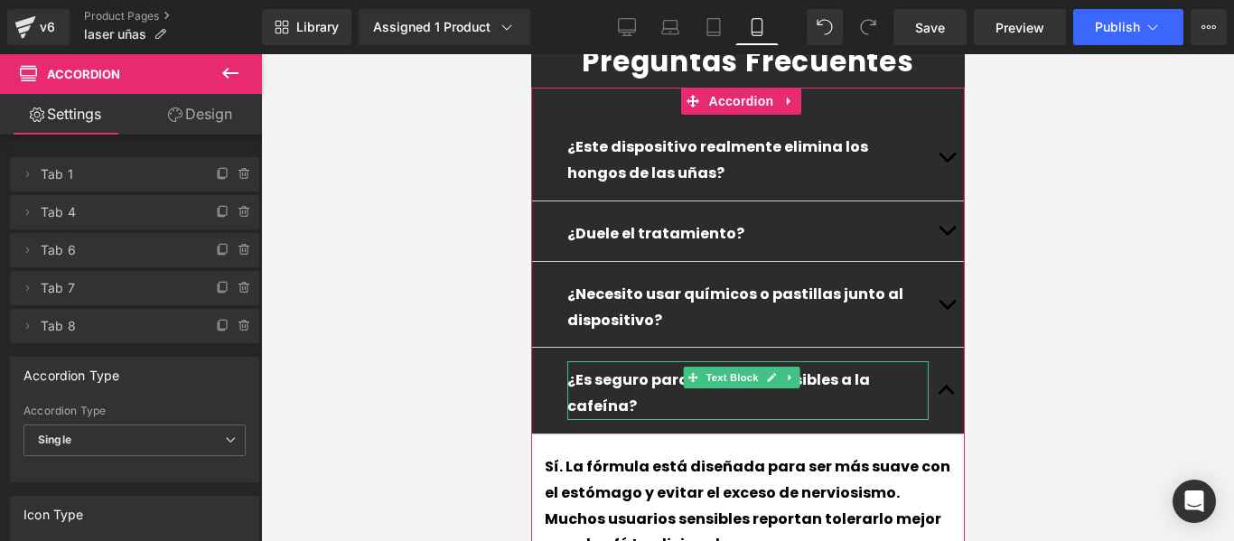
click at [875, 368] on p "¿Es seguro para personas sensibles a la cafeína?" at bounding box center [747, 394] width 361 height 52
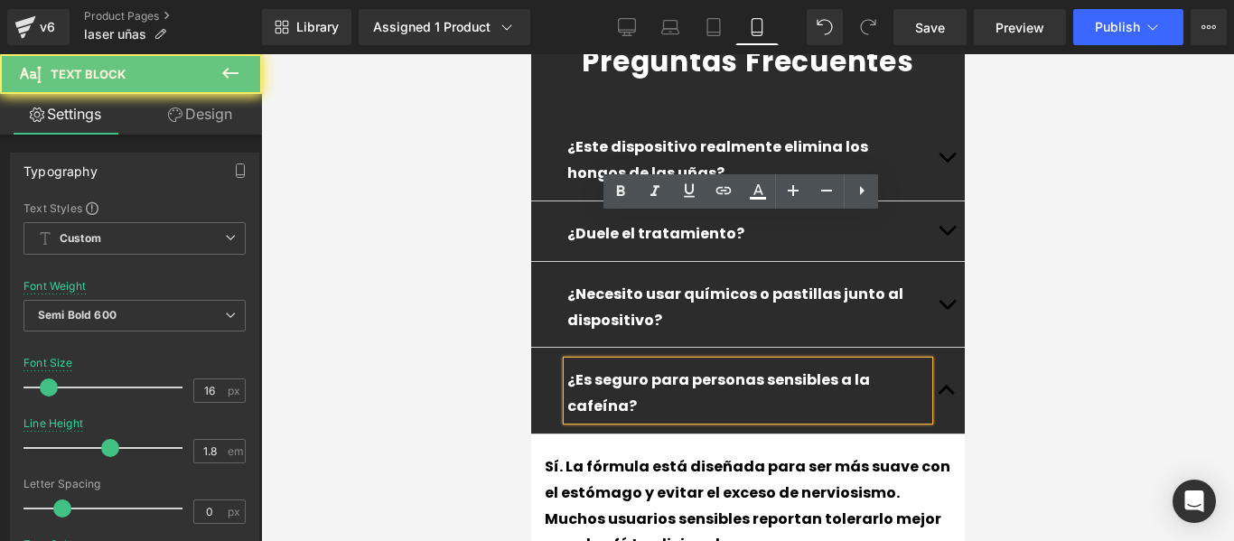
click at [875, 368] on p "¿Es seguro para personas sensibles a la cafeína?" at bounding box center [747, 394] width 361 height 52
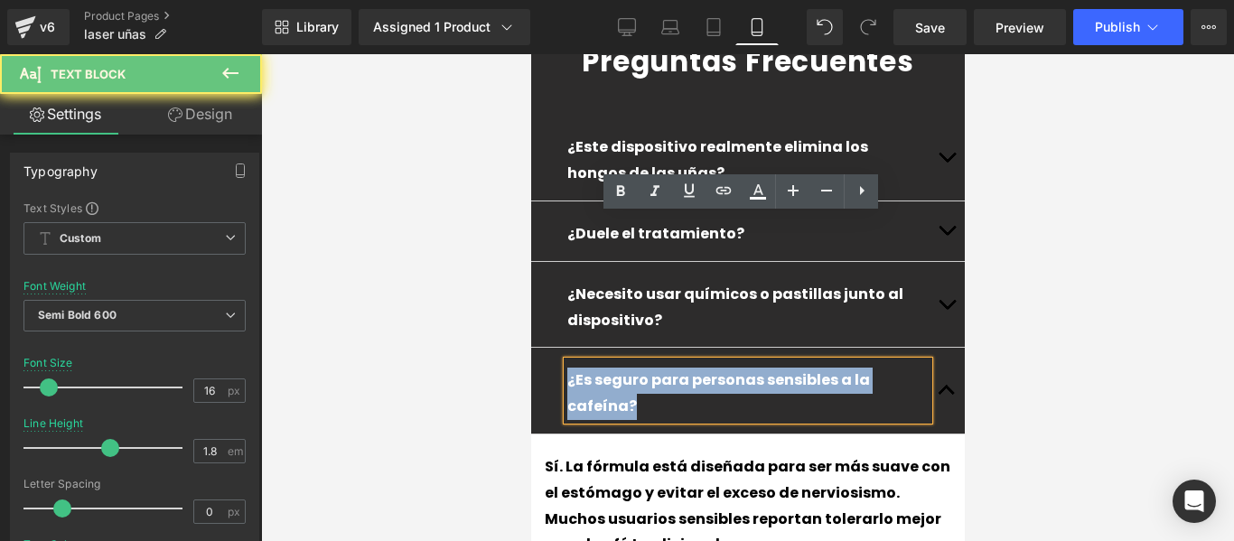
click at [875, 368] on p "¿Es seguro para personas sensibles a la cafeína?" at bounding box center [747, 394] width 361 height 52
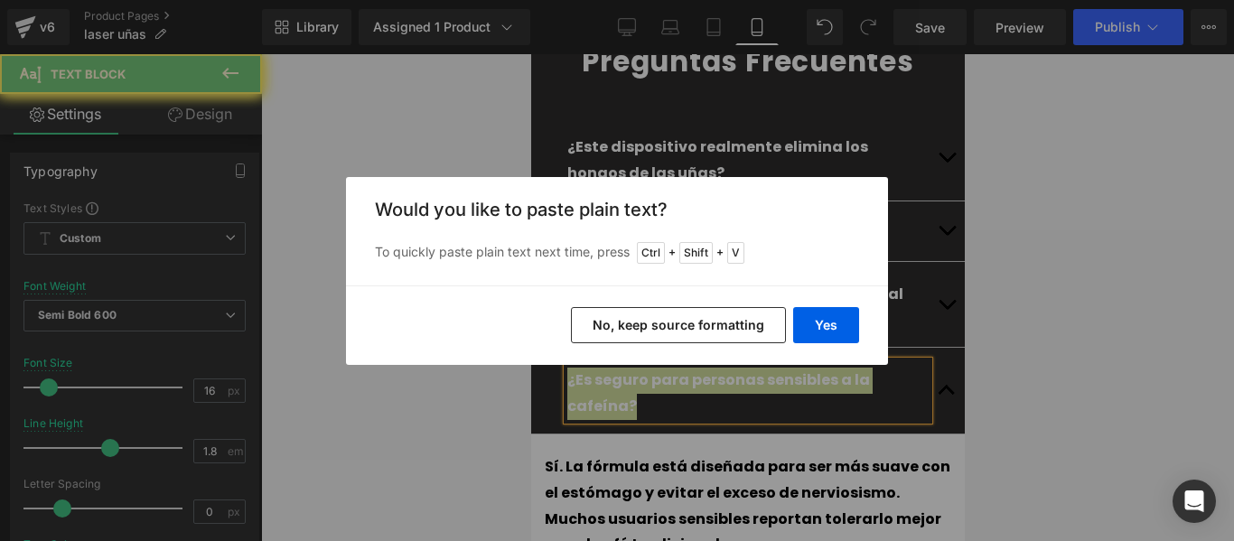
click at [829, 329] on button "Yes" at bounding box center [826, 325] width 66 height 36
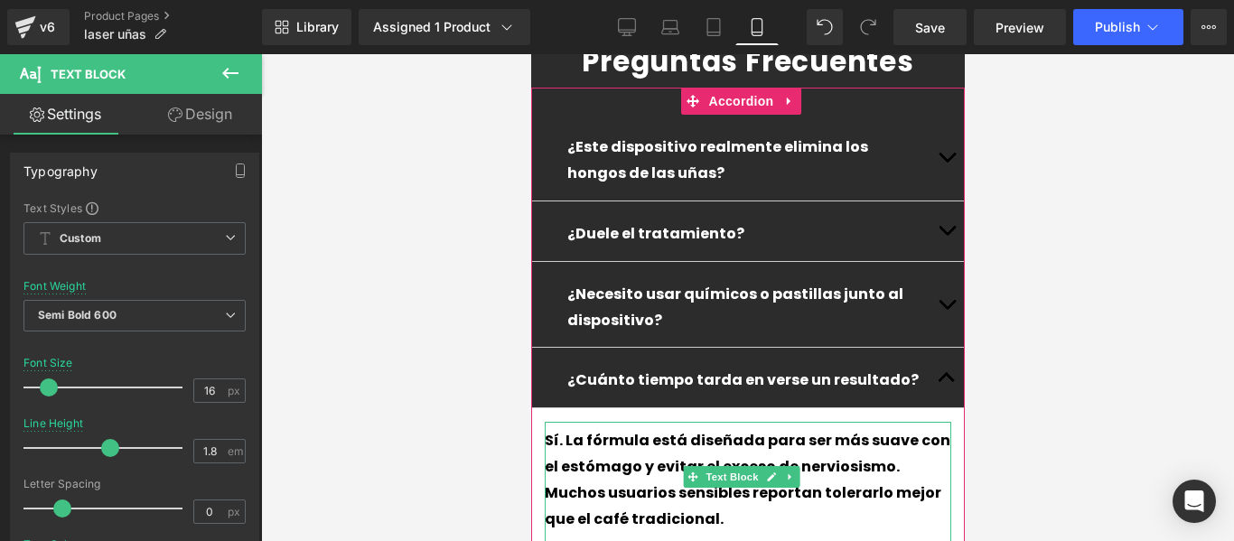
click at [916, 428] on div "Sí. La fórmula está diseñada para ser más suave con el estómago y evitar el exc…" at bounding box center [747, 480] width 407 height 104
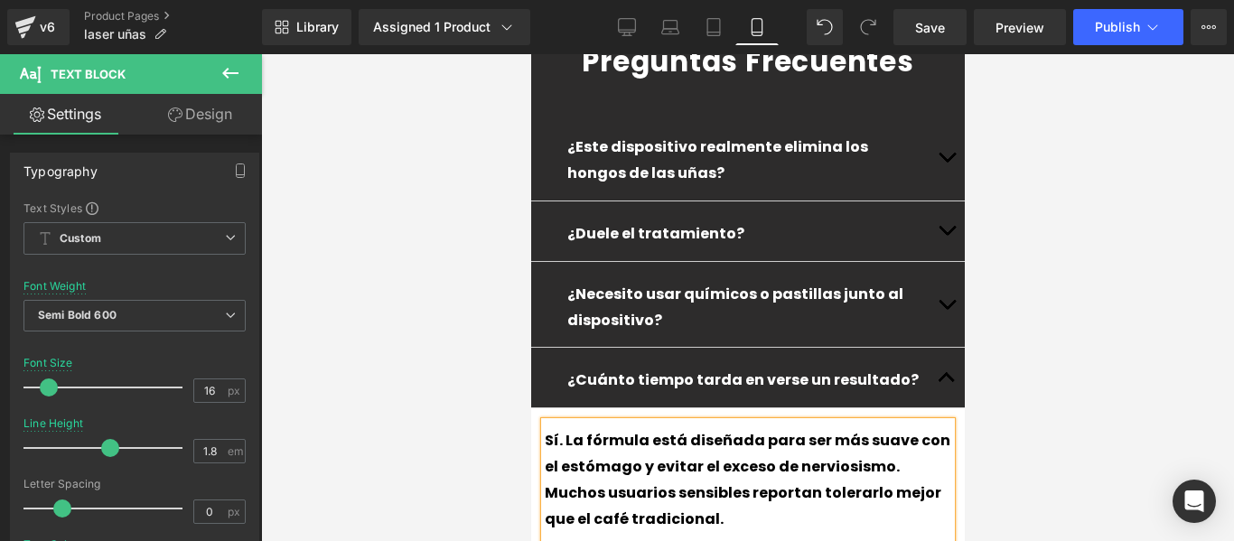
click at [916, 428] on div "Sí. La fórmula está diseñada para ser más suave con el estómago y evitar el exc…" at bounding box center [747, 480] width 407 height 104
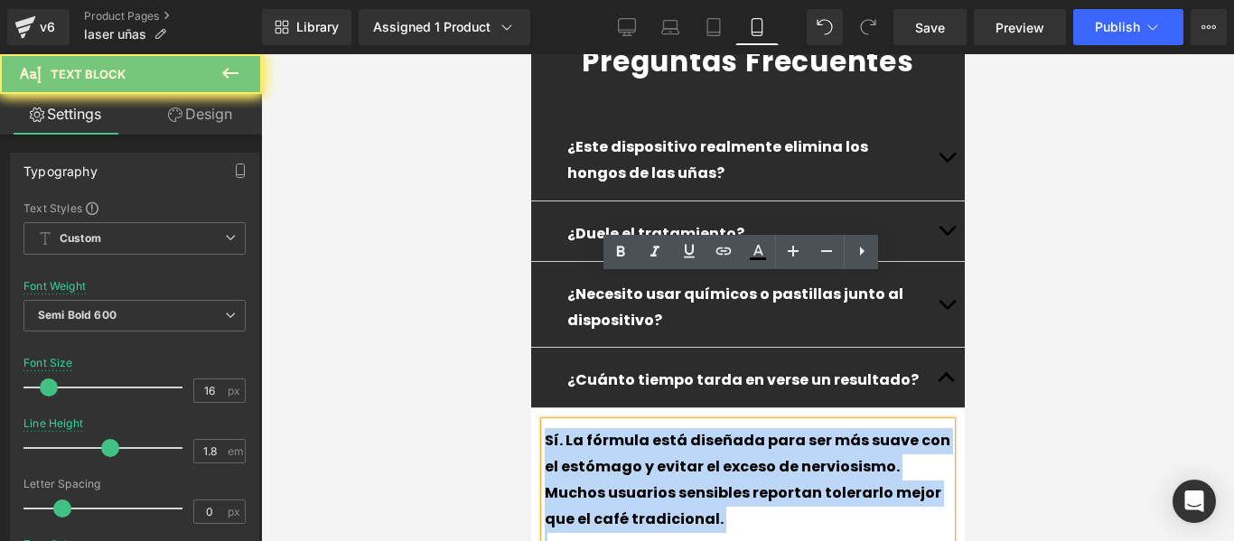
click at [916, 428] on div "Sí. La fórmula está diseñada para ser más suave con el estómago y evitar el exc…" at bounding box center [747, 480] width 407 height 104
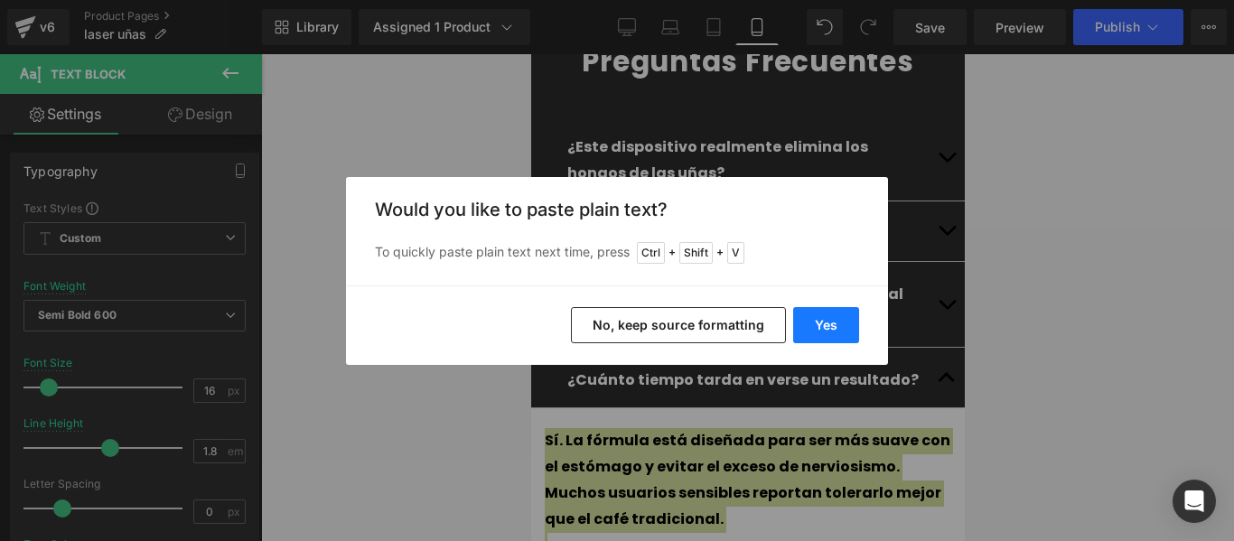
click at [833, 312] on button "Yes" at bounding box center [826, 325] width 66 height 36
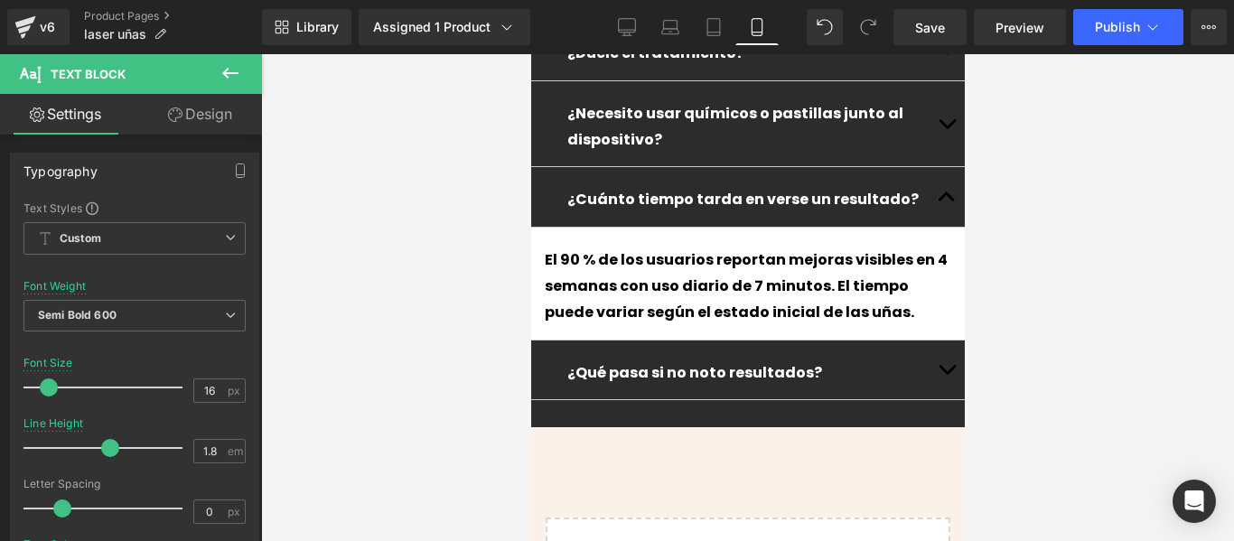
click at [932, 341] on button "button" at bounding box center [946, 371] width 36 height 60
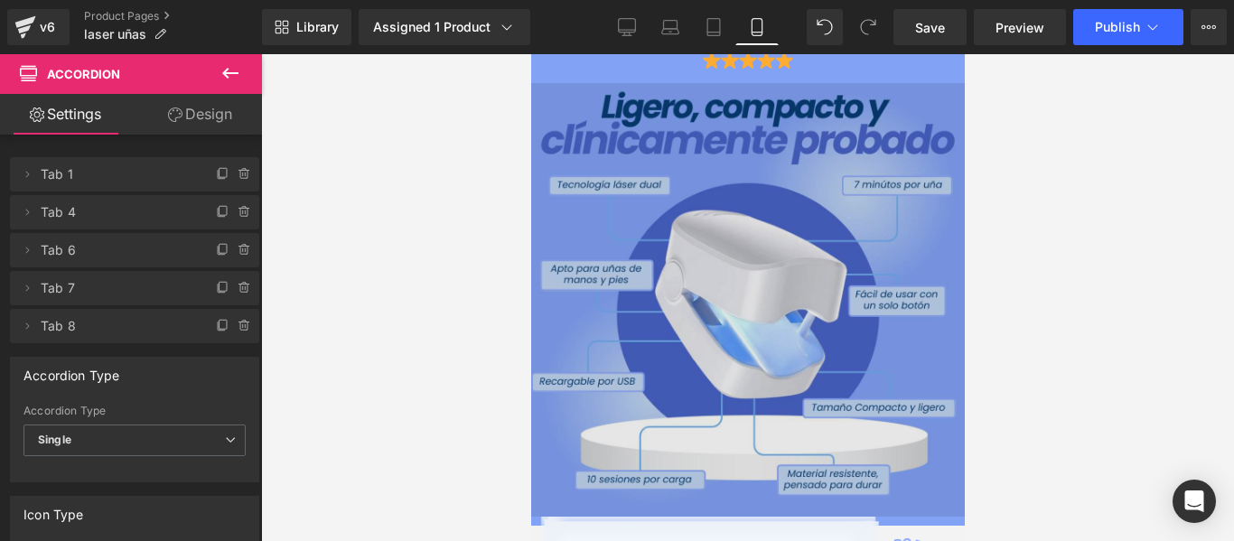
scroll to position [0, 0]
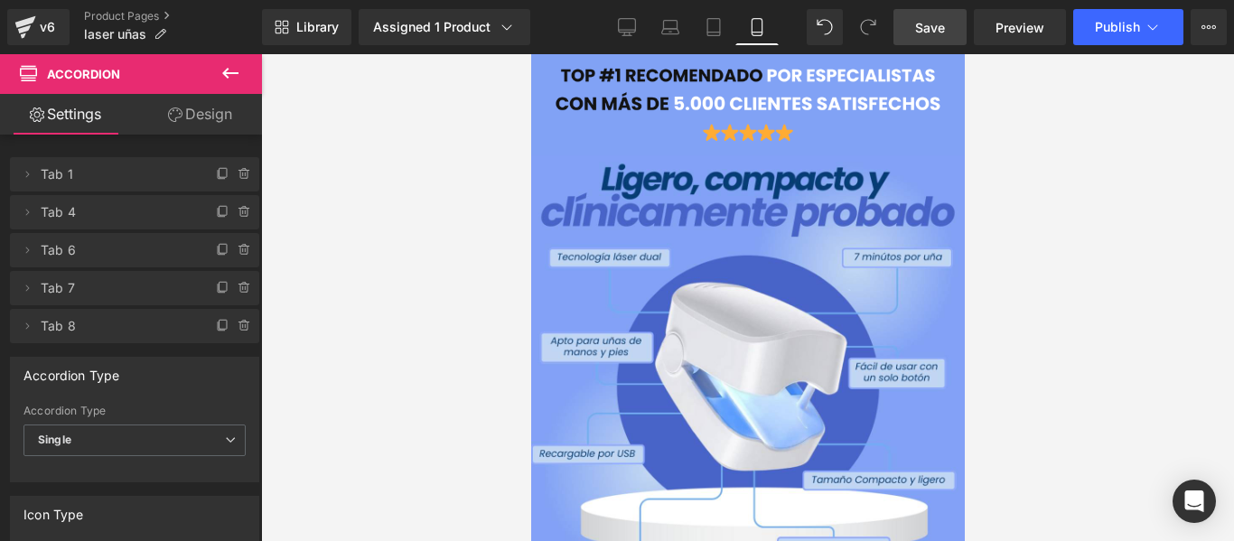
click at [941, 15] on link "Save" at bounding box center [930, 27] width 73 height 36
click at [1103, 22] on span "Publish" at bounding box center [1117, 27] width 45 height 14
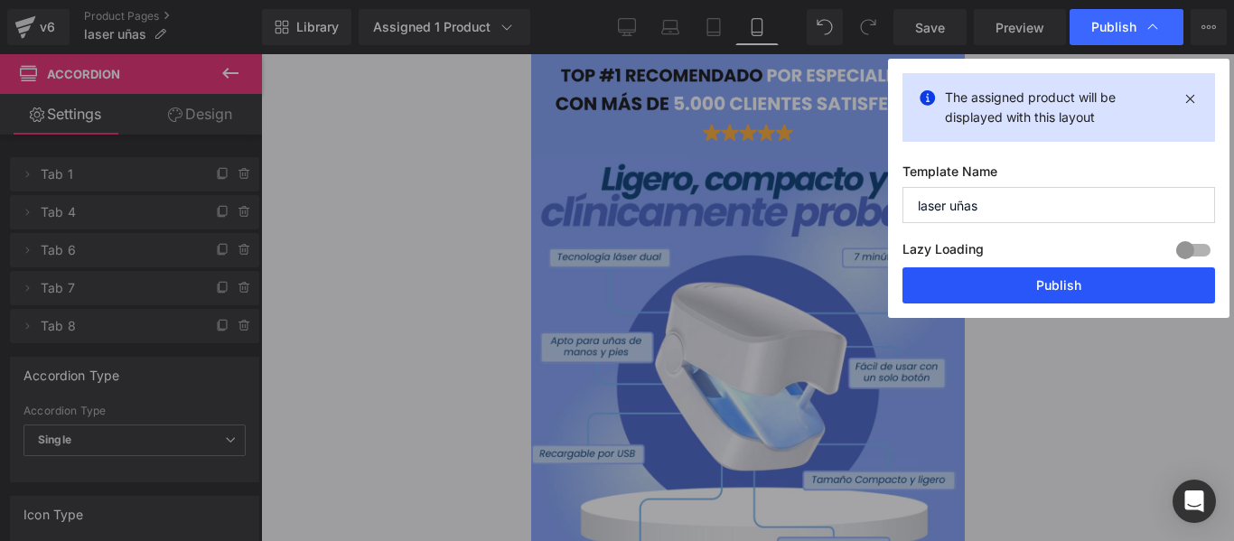
click at [984, 291] on button "Publish" at bounding box center [1059, 285] width 313 height 36
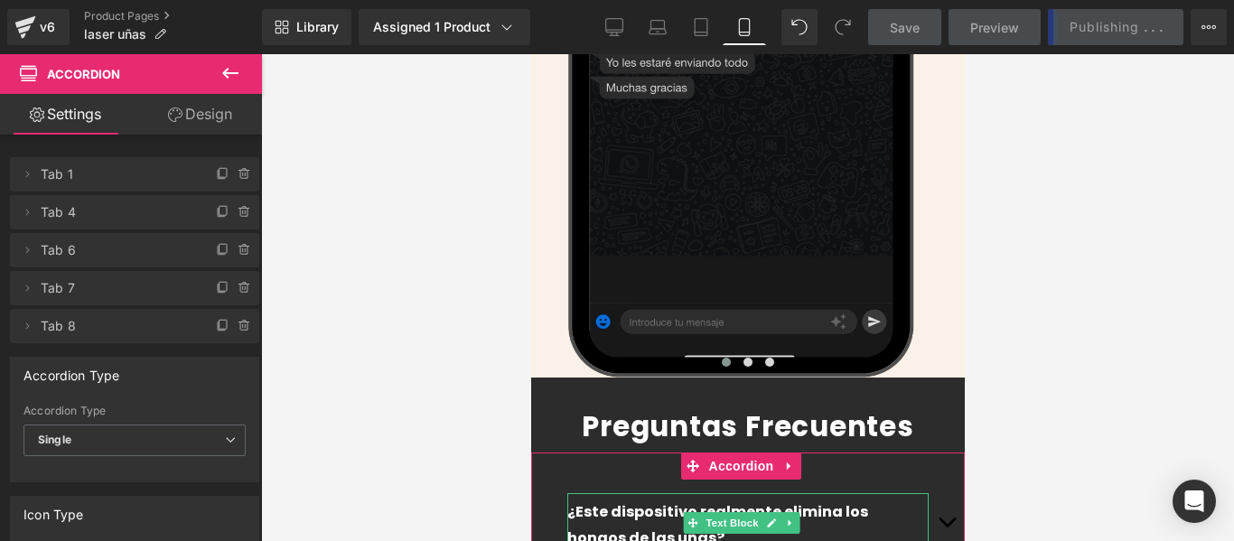
scroll to position [4427, 0]
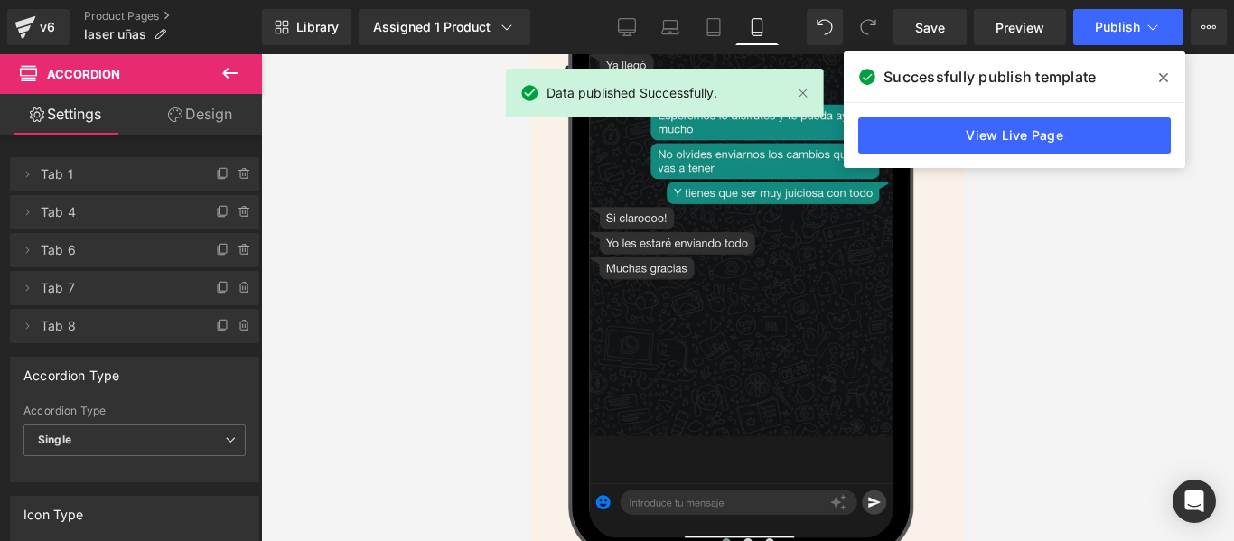
click at [978, 145] on link "View Live Page" at bounding box center [1014, 135] width 313 height 36
